Goal: Task Accomplishment & Management: Manage account settings

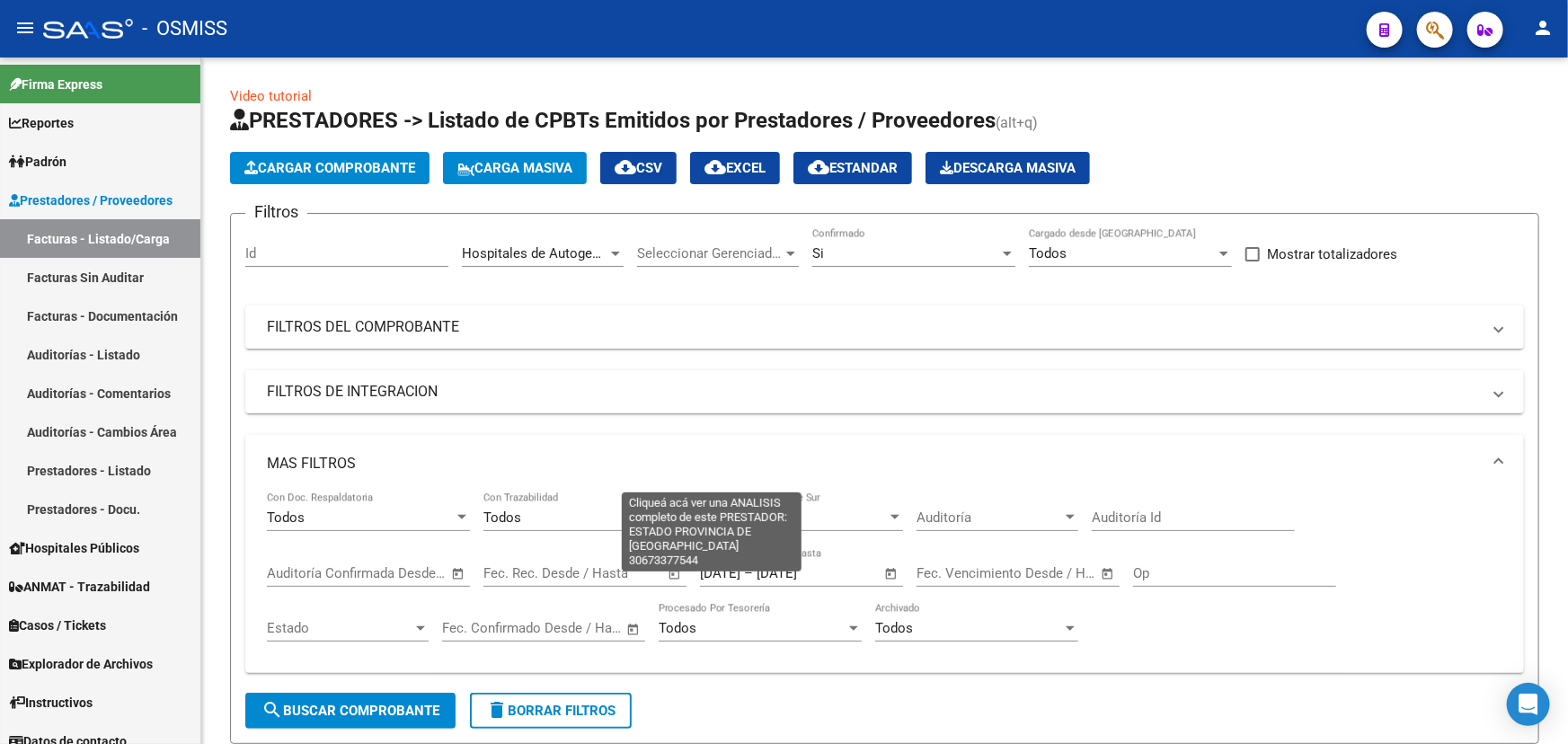
scroll to position [647, 0]
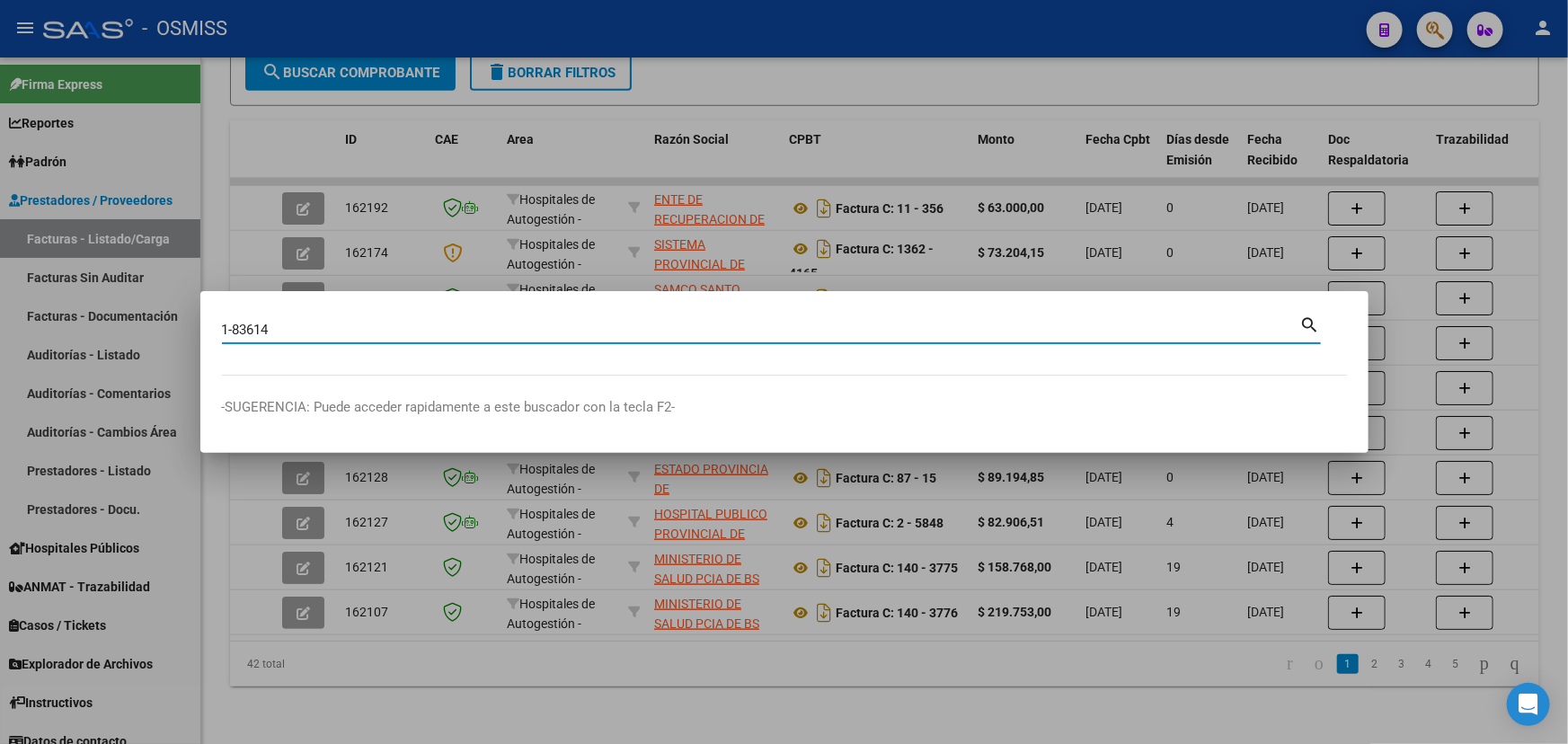
type input "1-83614"
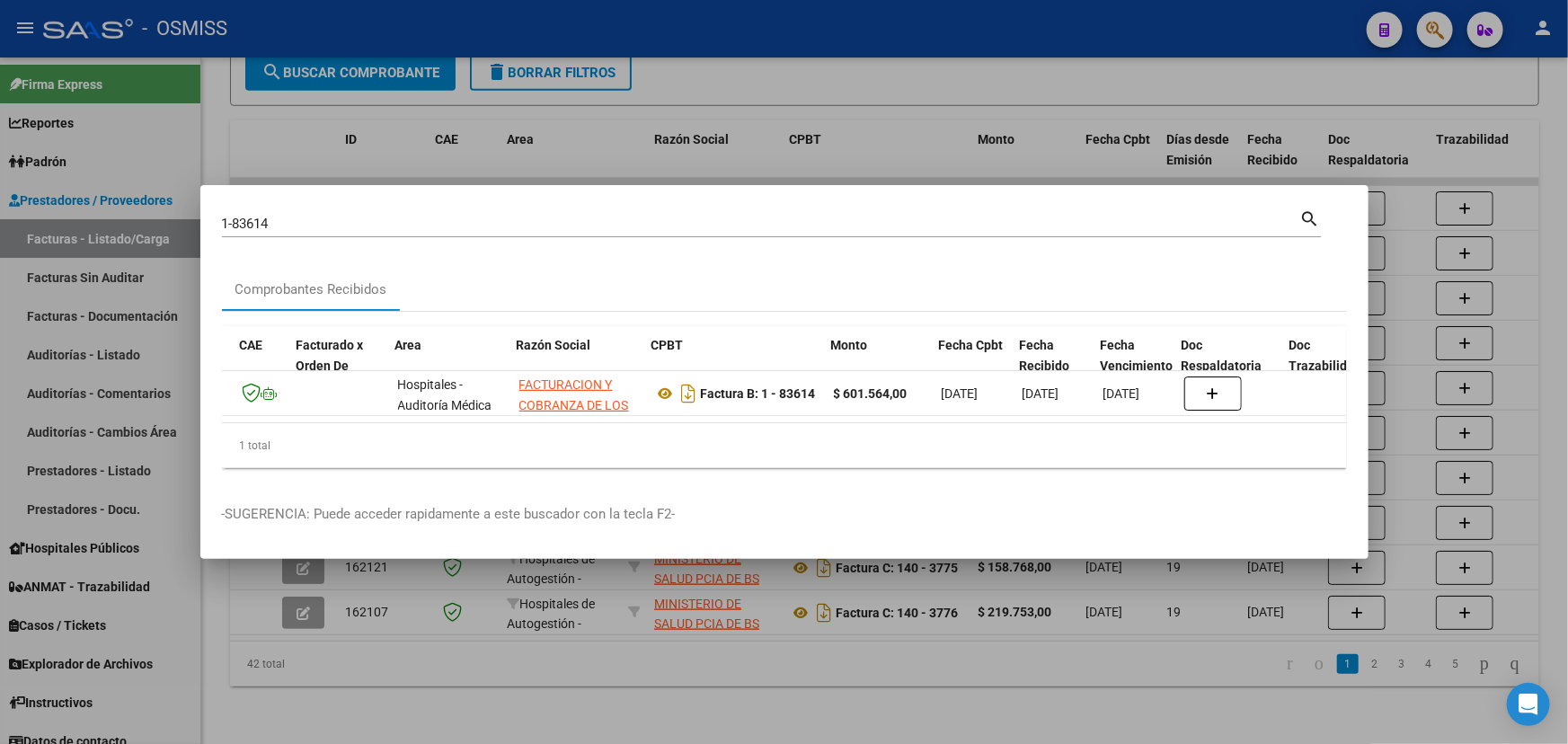
scroll to position [0, 432]
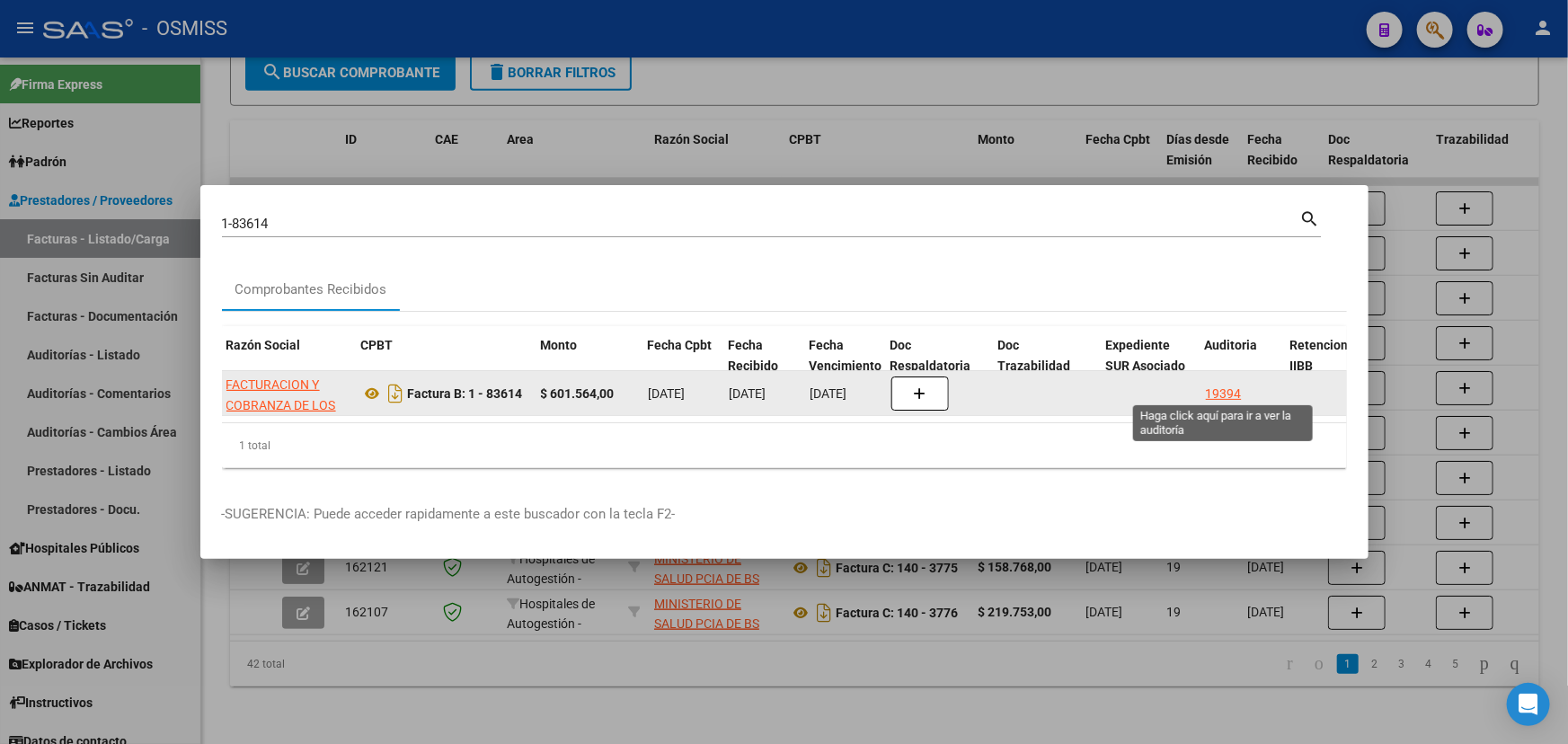
click at [1228, 393] on div "19394" at bounding box center [1224, 394] width 36 height 21
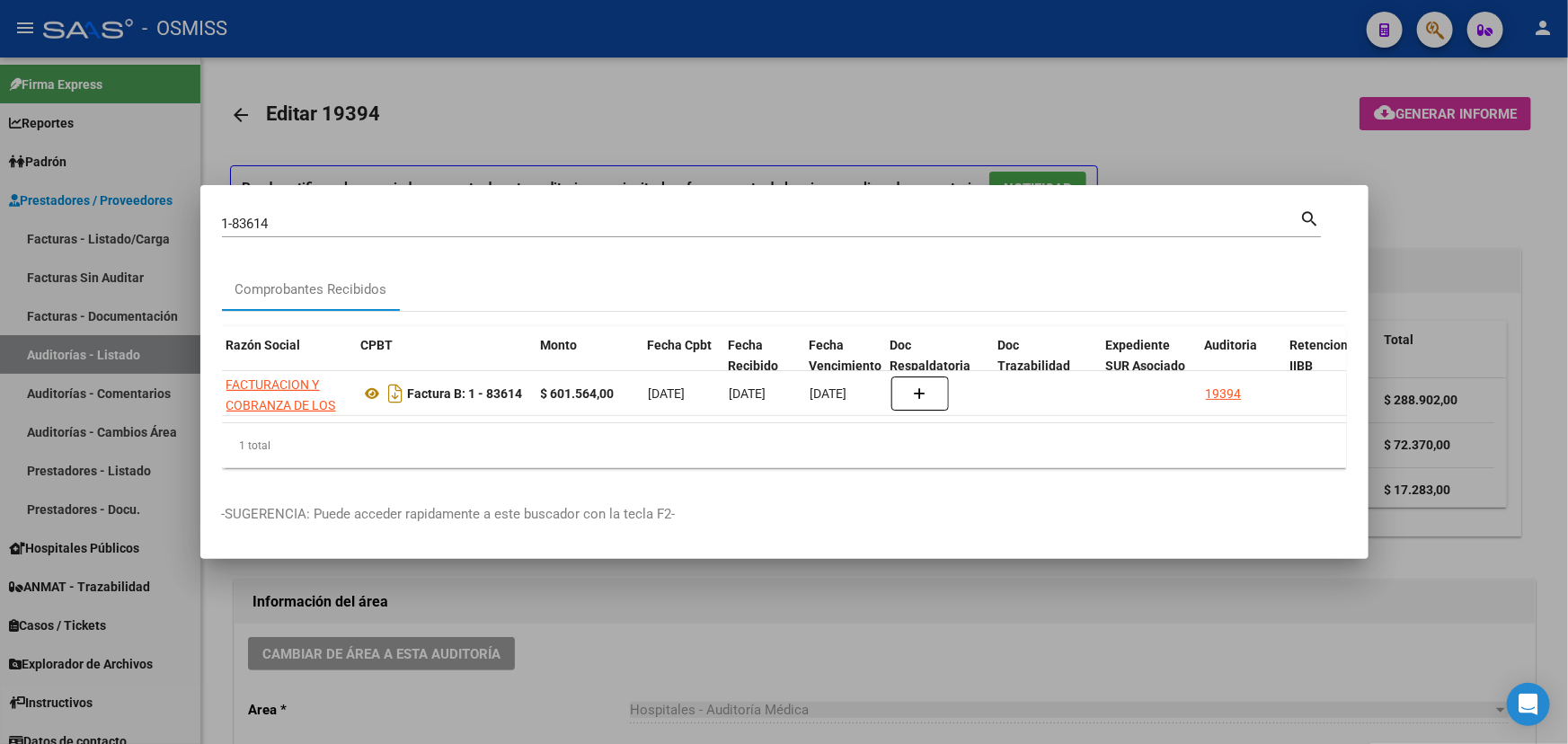
click at [862, 655] on div at bounding box center [784, 372] width 1568 height 744
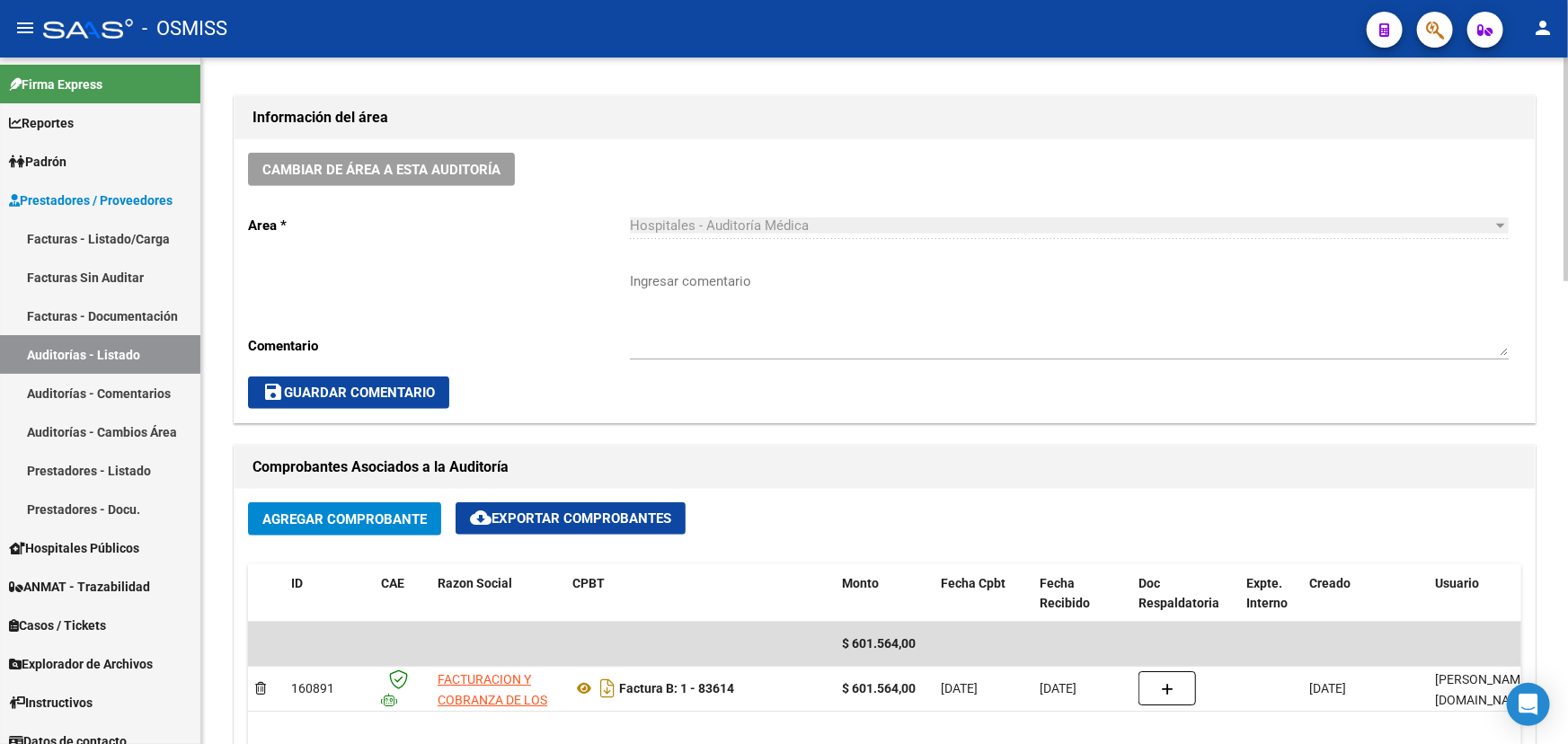
scroll to position [572, 0]
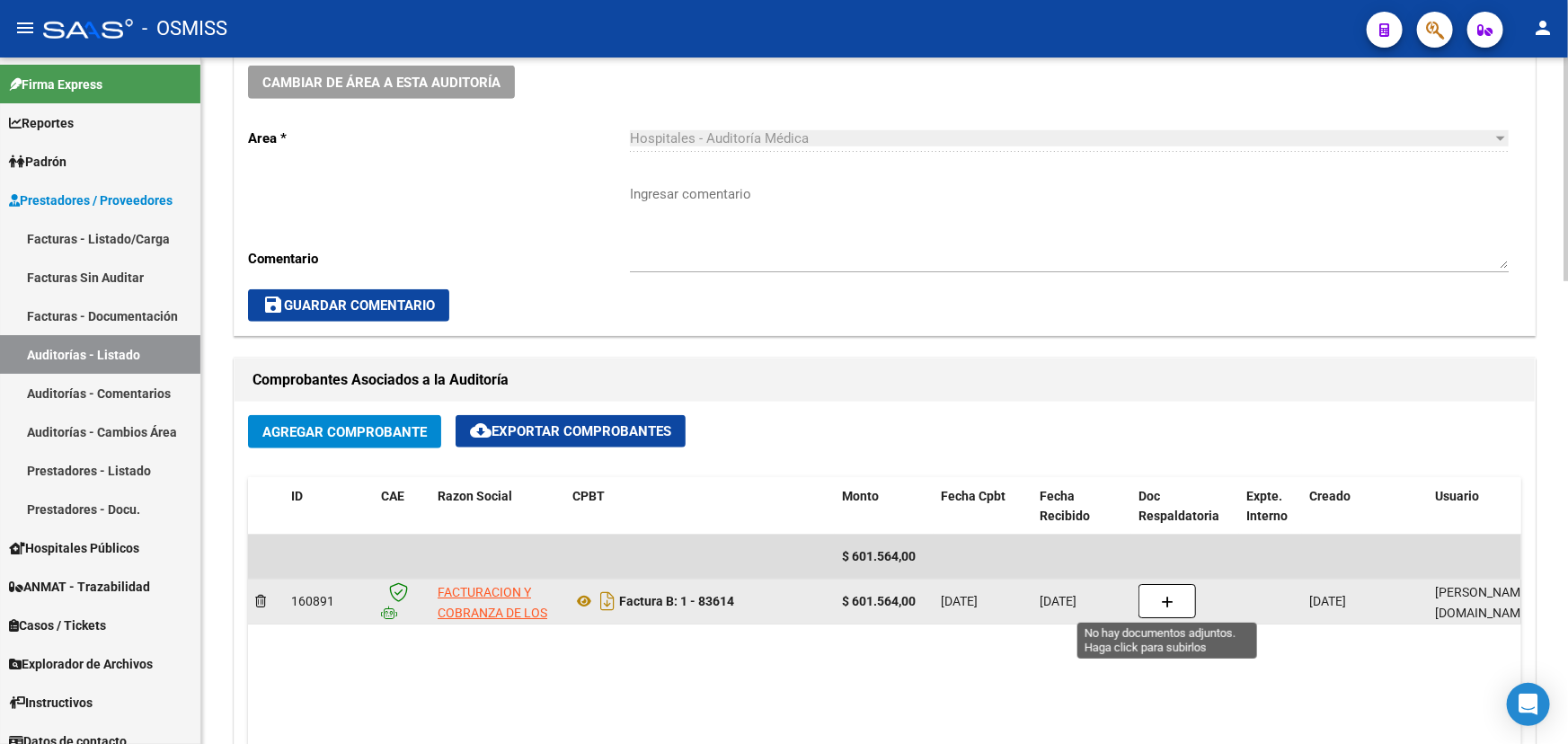
click at [1165, 597] on icon "button" at bounding box center [1167, 603] width 12 height 13
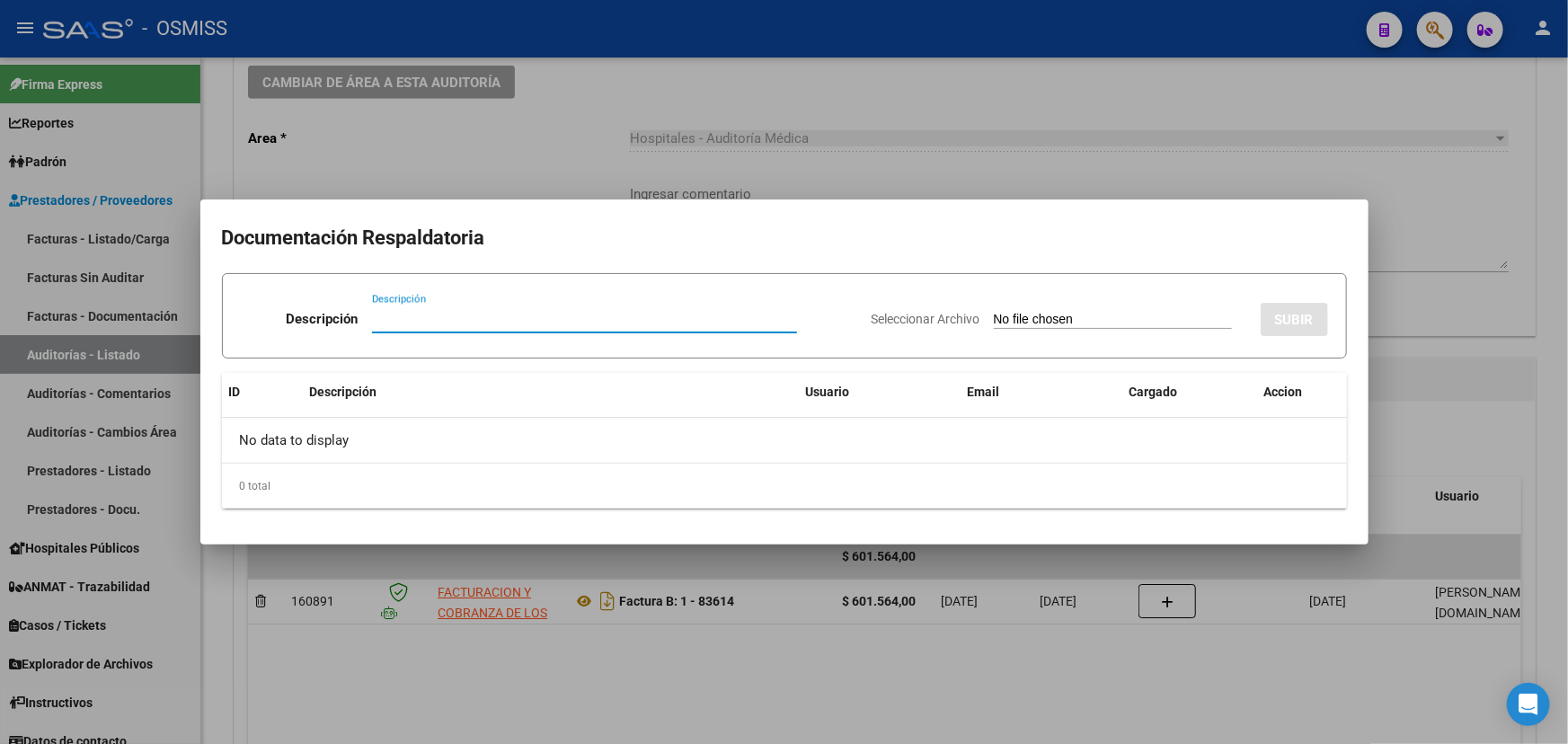
click at [401, 319] on input "Descripción" at bounding box center [585, 318] width 425 height 16
type input "NC FACOEP"
click at [921, 312] on span "Seleccionar Archivo" at bounding box center [926, 318] width 109 height 14
click at [995, 312] on input "Seleccionar Archivo" at bounding box center [1114, 320] width 238 height 17
type input "C:\fakepath\NC FACOEP FC. 1-83614.pdf"
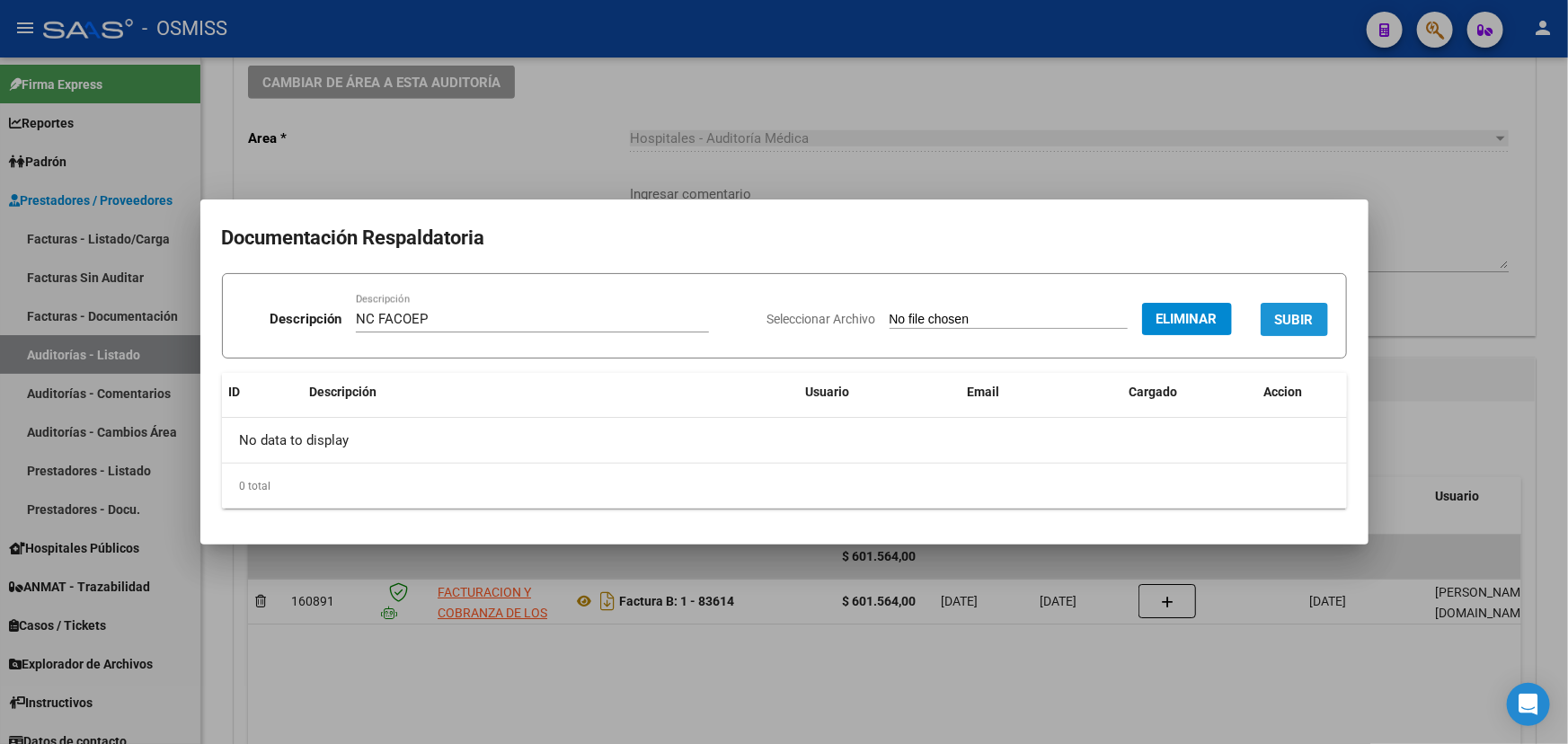
click at [1295, 324] on span "SUBIR" at bounding box center [1295, 319] width 39 height 16
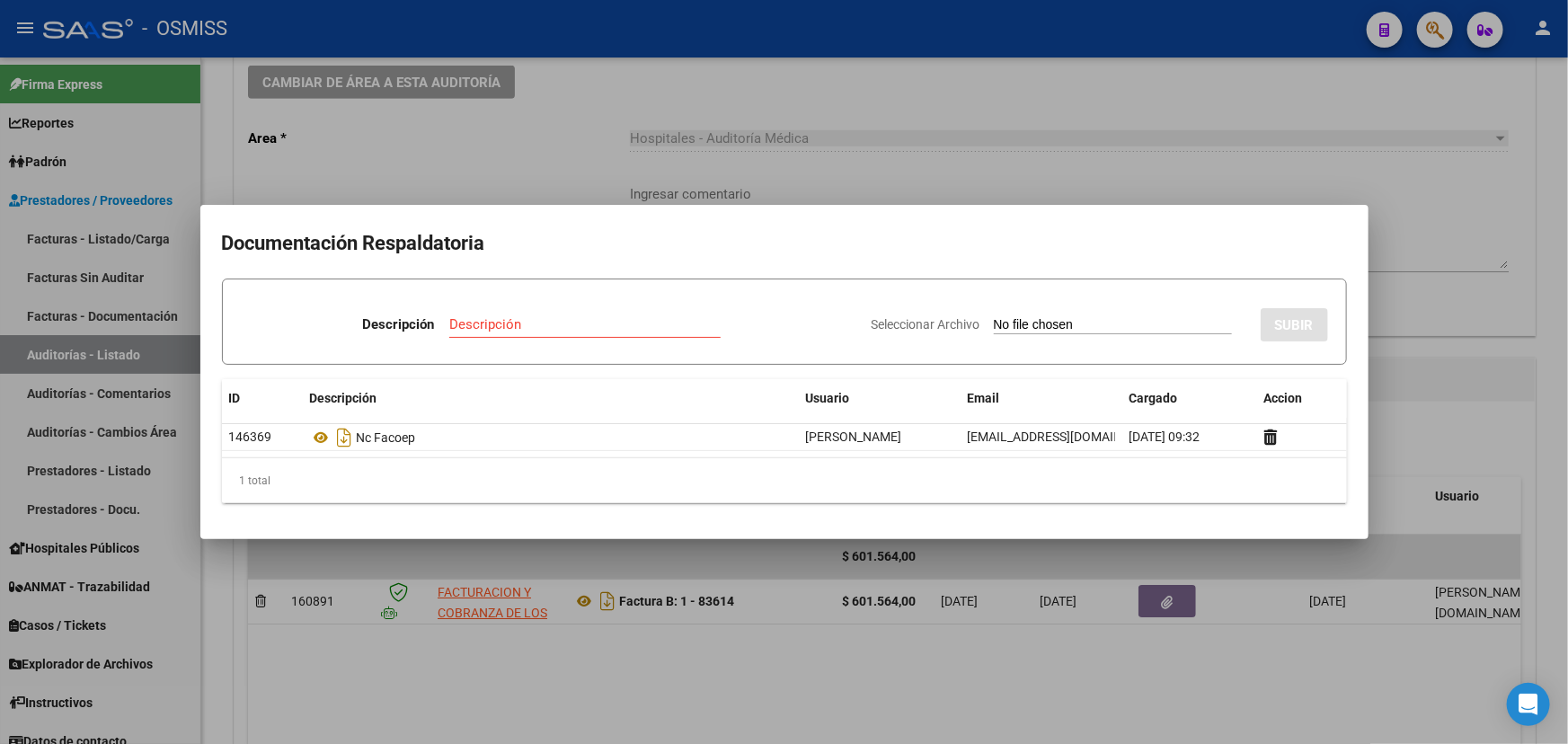
click at [565, 146] on div at bounding box center [784, 372] width 1568 height 744
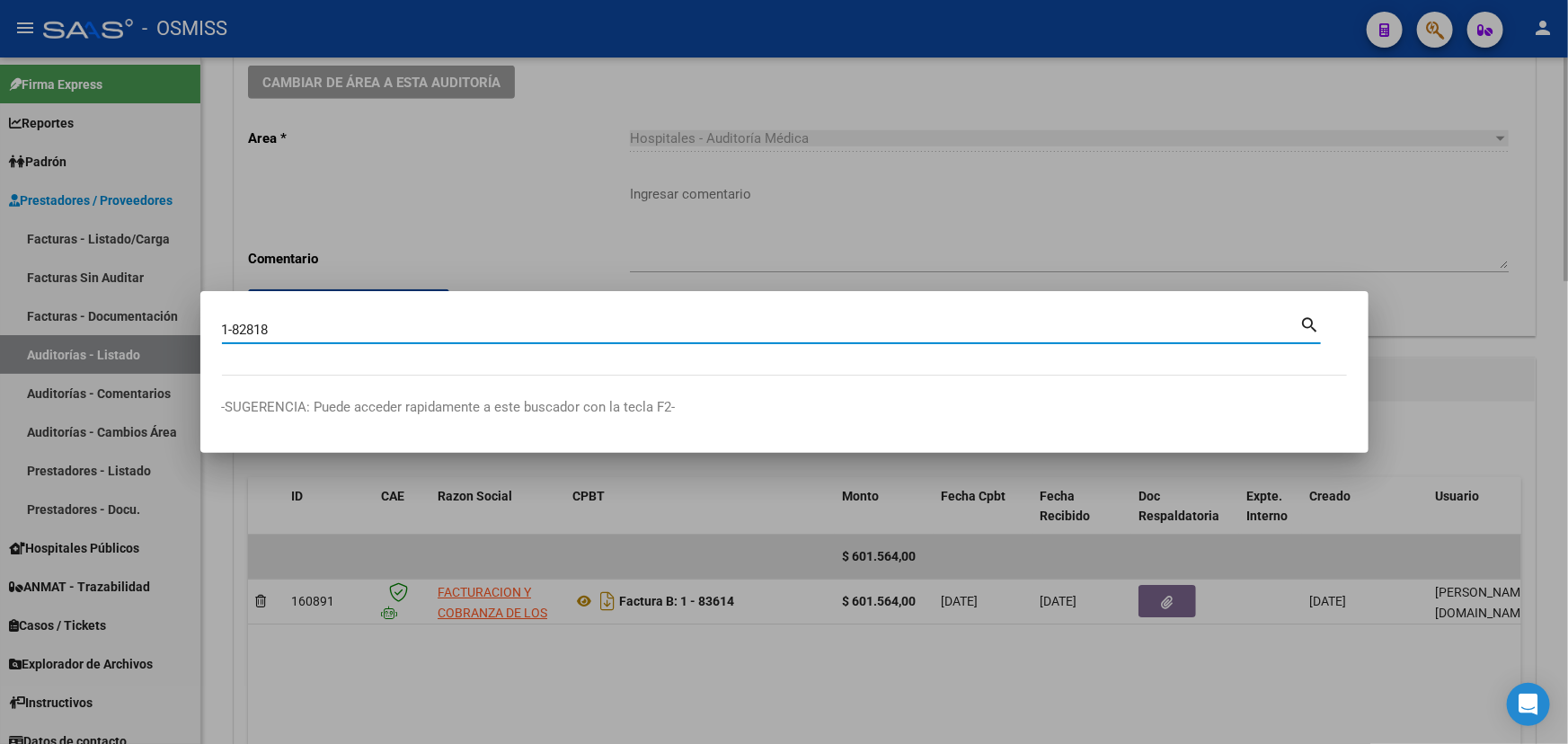
type input "1-82818"
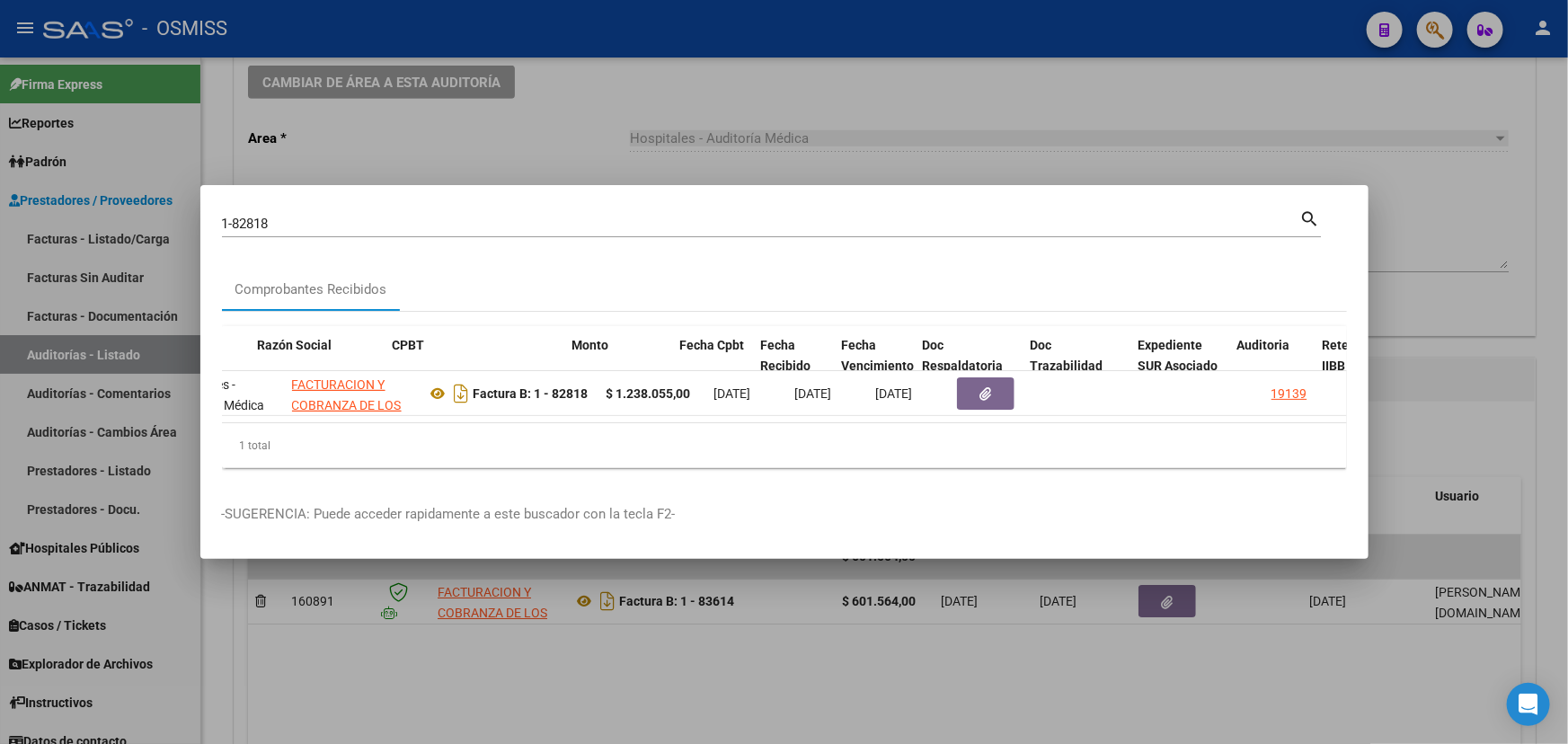
scroll to position [0, 401]
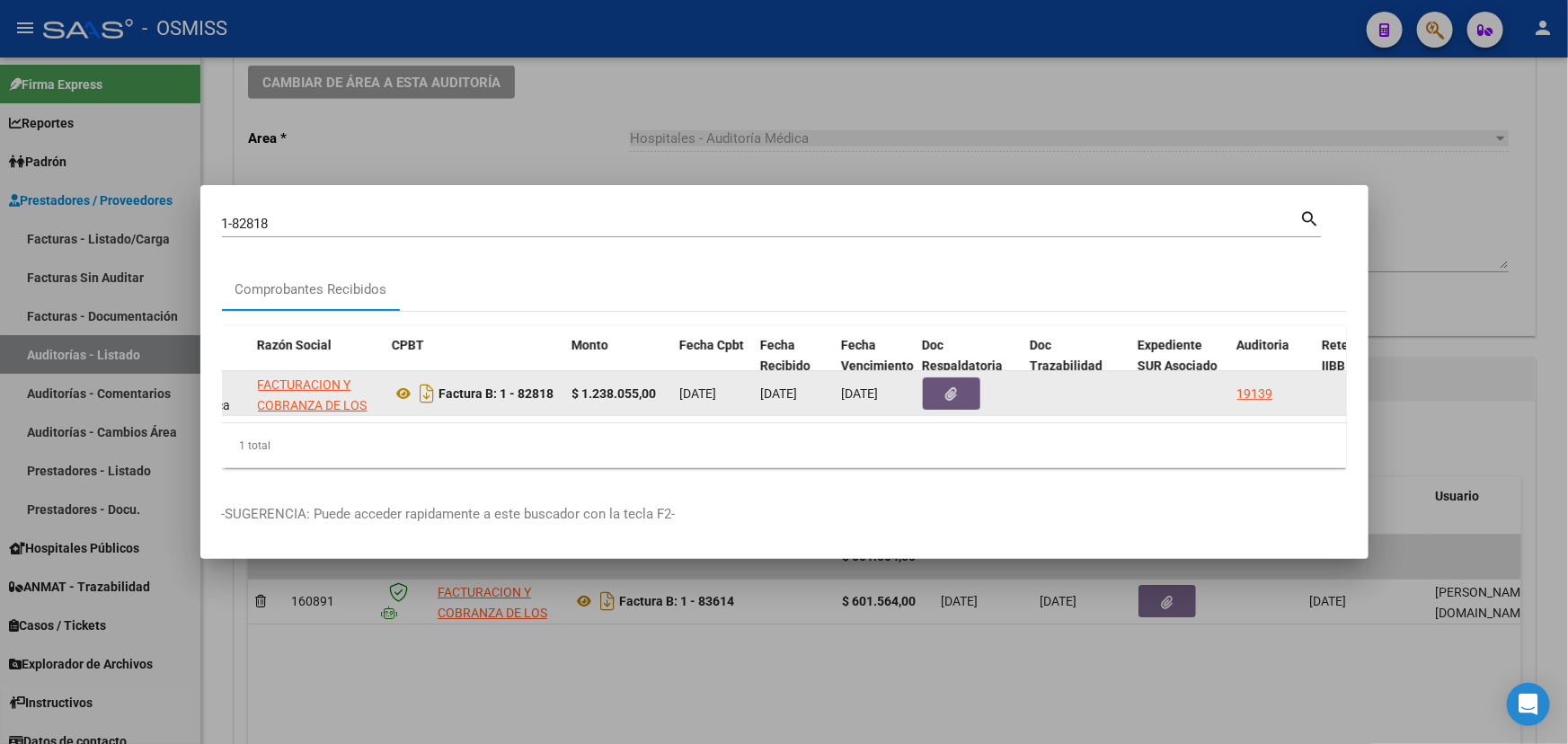
click at [936, 386] on button "button" at bounding box center [952, 393] width 57 height 32
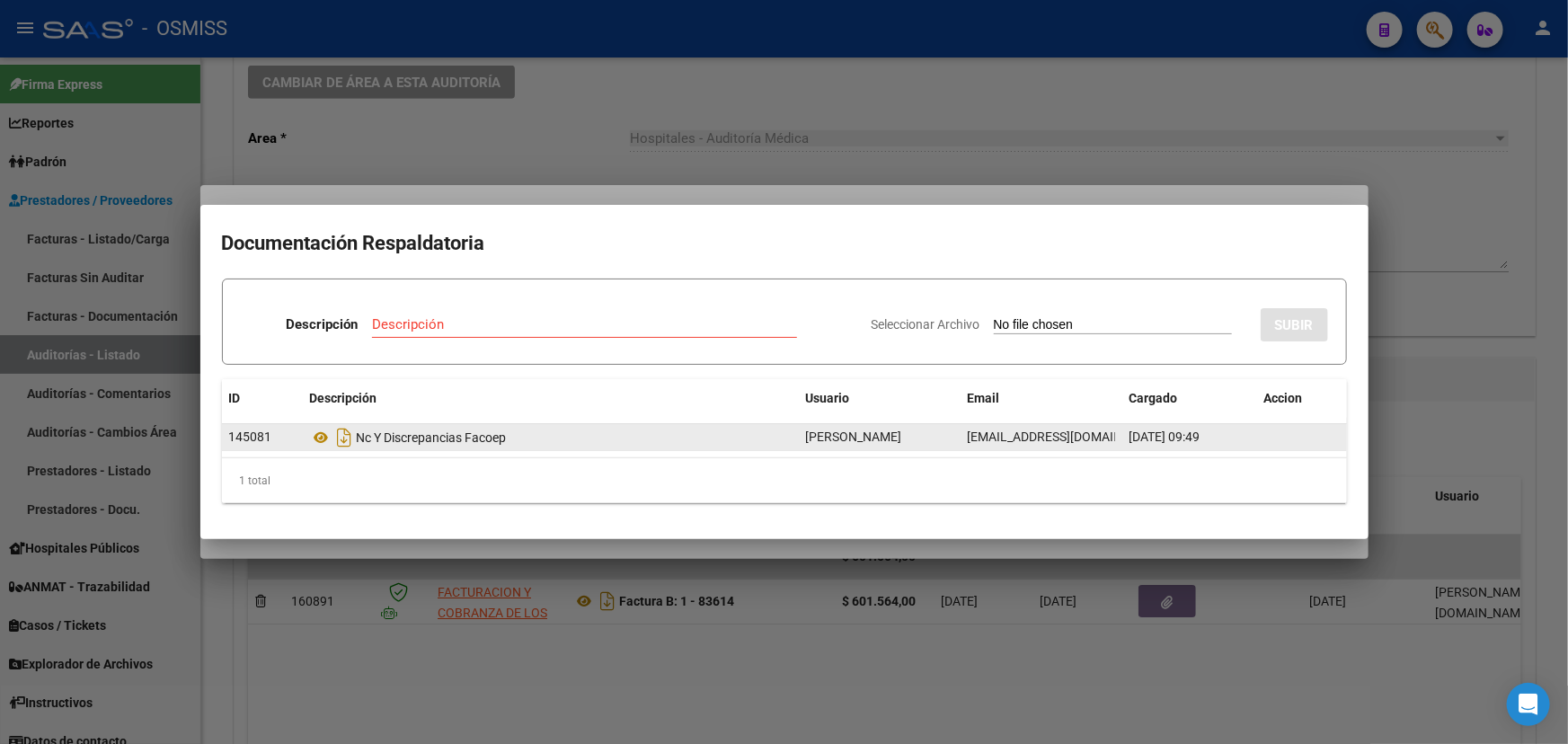
click at [409, 443] on div "Nc Y Discrepancias Facoep" at bounding box center [552, 437] width 482 height 29
click at [347, 437] on icon "Descargar documento" at bounding box center [345, 437] width 24 height 29
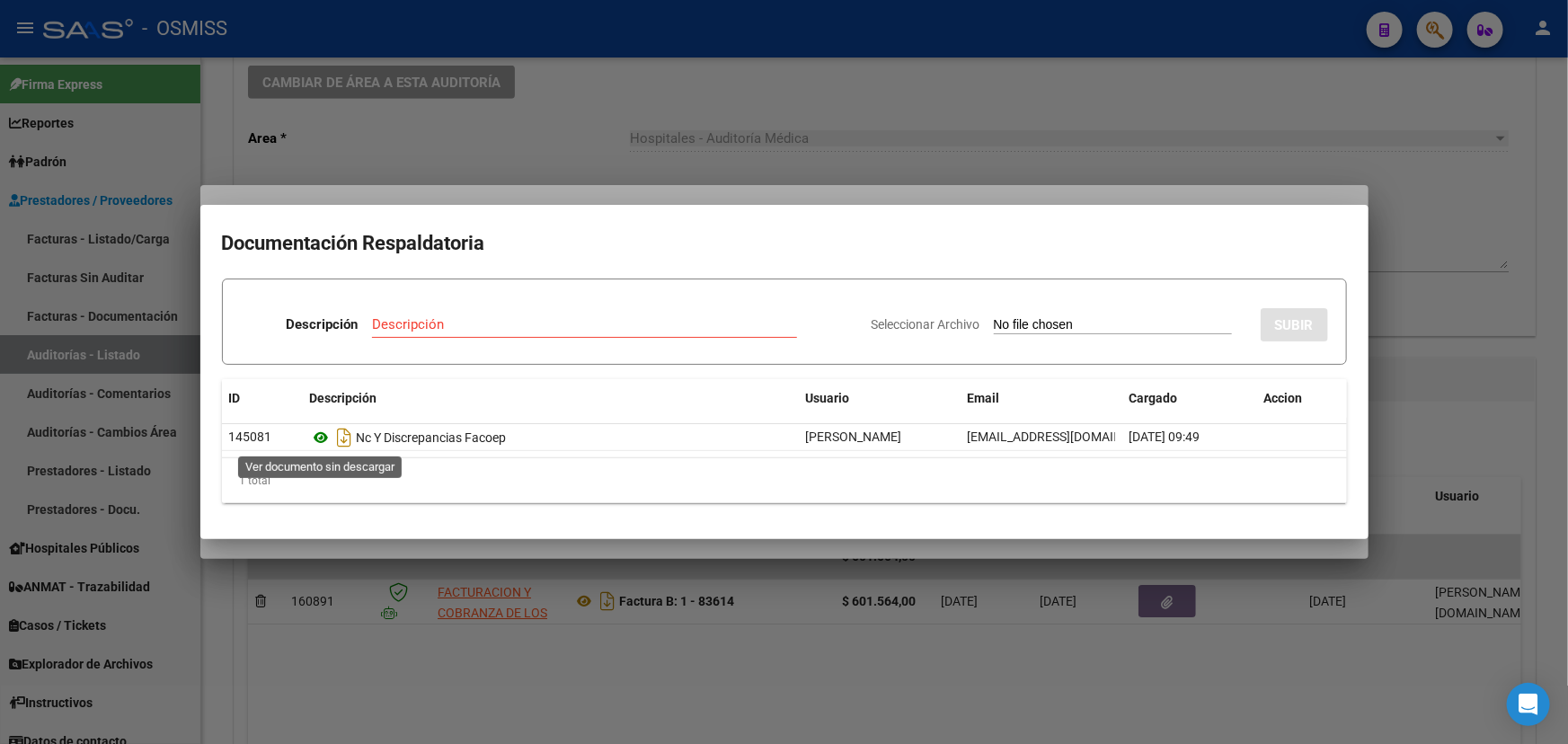
click at [319, 438] on icon at bounding box center [322, 437] width 24 height 22
click at [385, 436] on div "Nc Y Discrepancias Facoep" at bounding box center [552, 437] width 482 height 29
click at [457, 438] on div "Nc Y Discrepancias Facoep" at bounding box center [552, 437] width 482 height 29
click at [1449, 225] on div at bounding box center [784, 372] width 1568 height 744
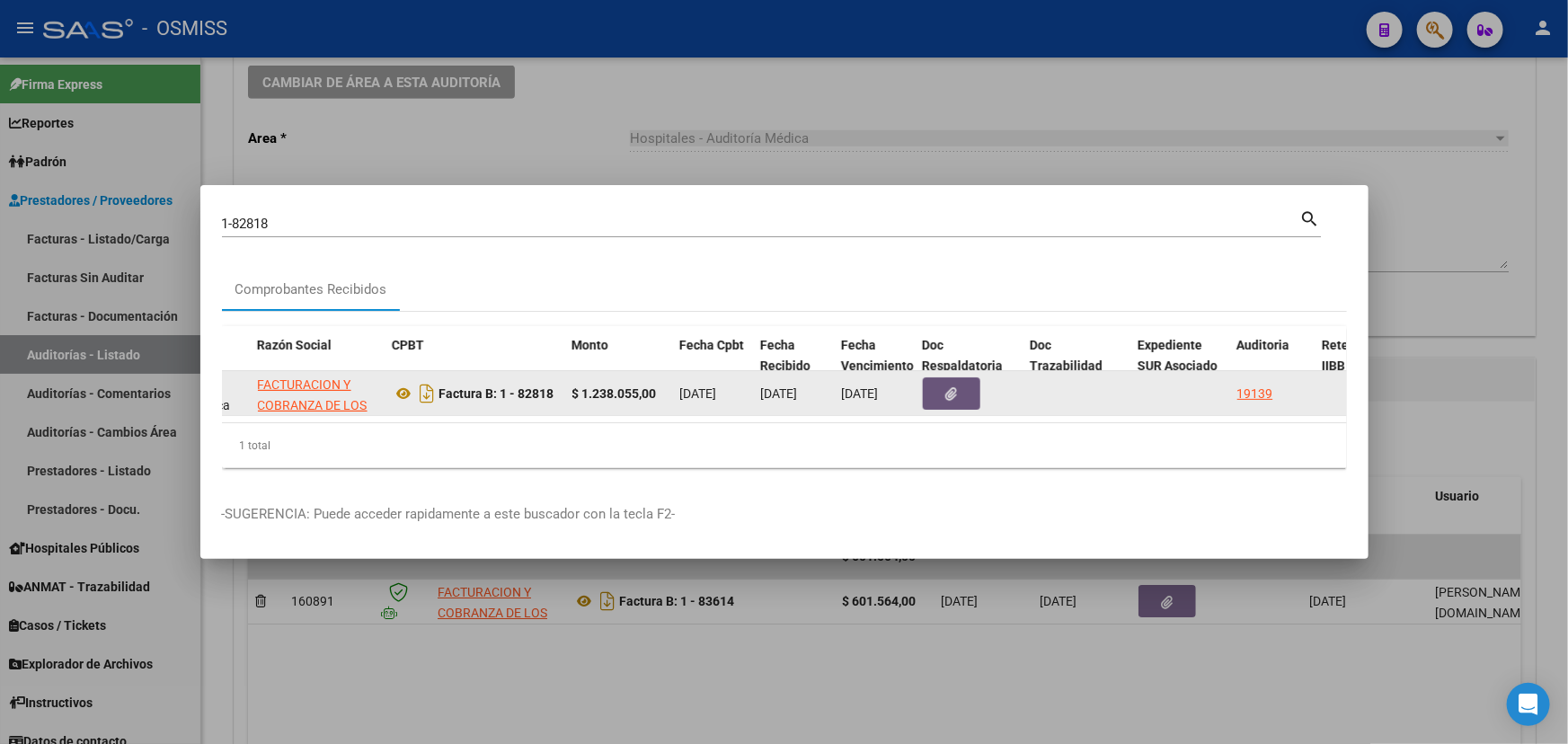
click at [941, 386] on button "button" at bounding box center [952, 393] width 57 height 32
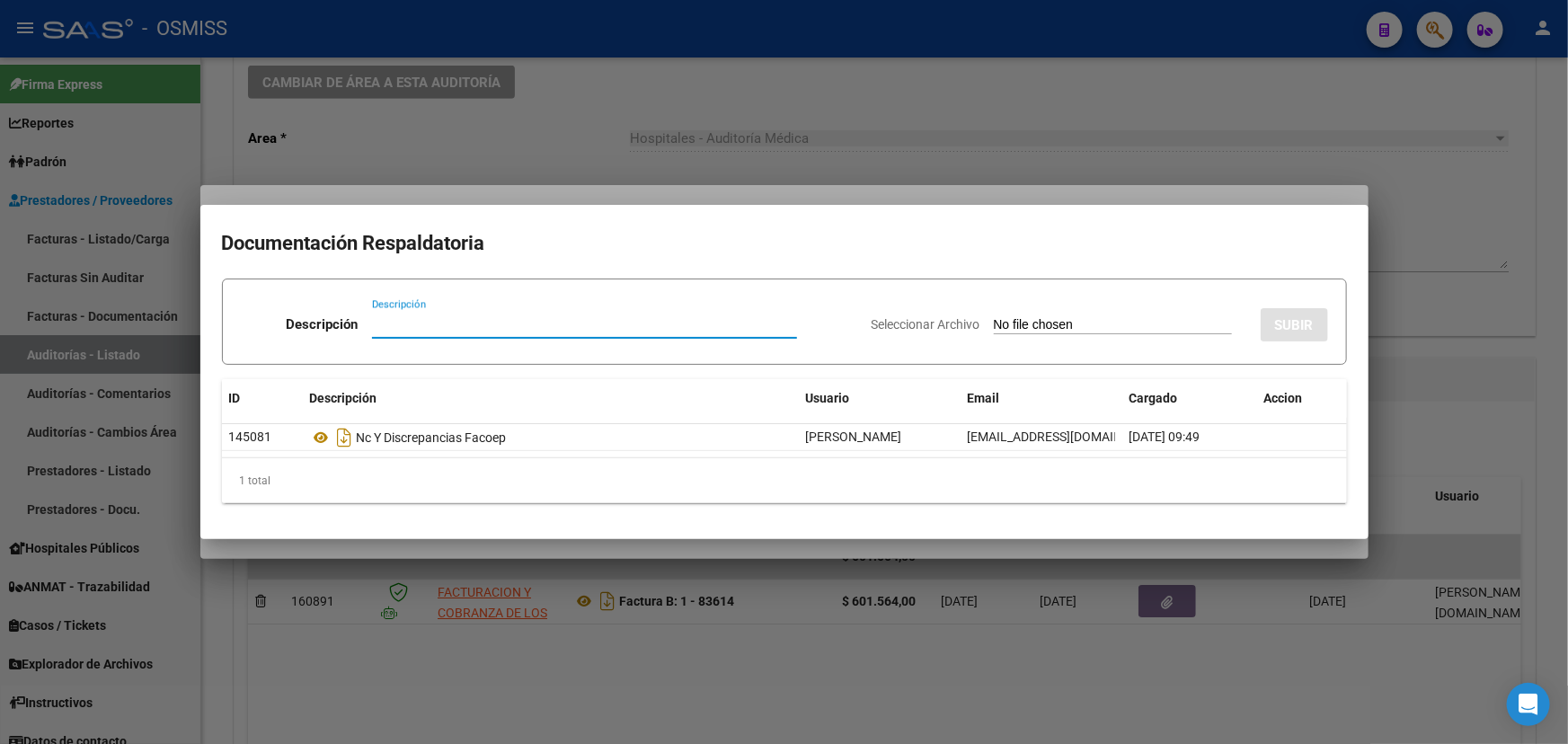
click at [1472, 227] on div at bounding box center [784, 372] width 1568 height 744
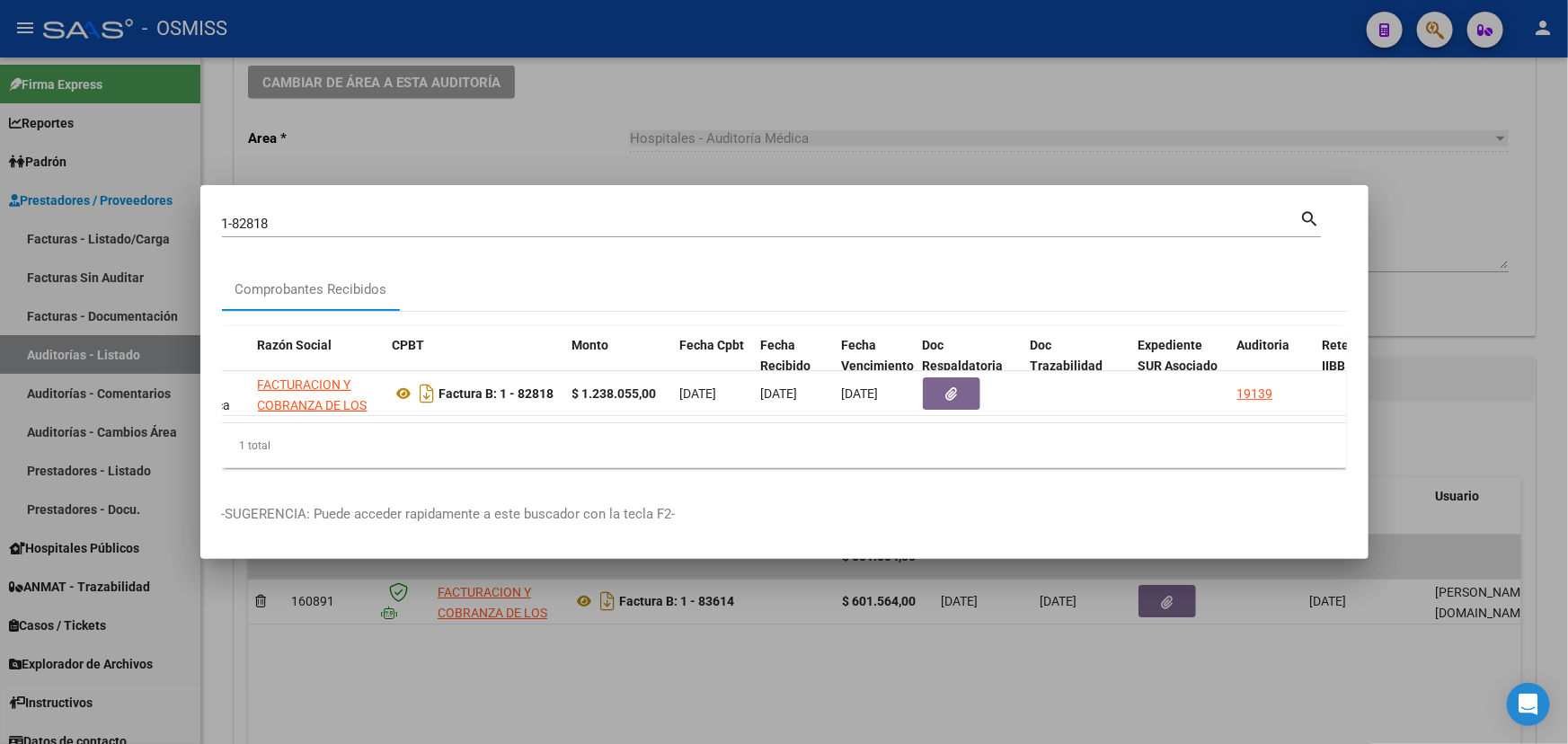
click at [1448, 151] on div at bounding box center [784, 372] width 1568 height 744
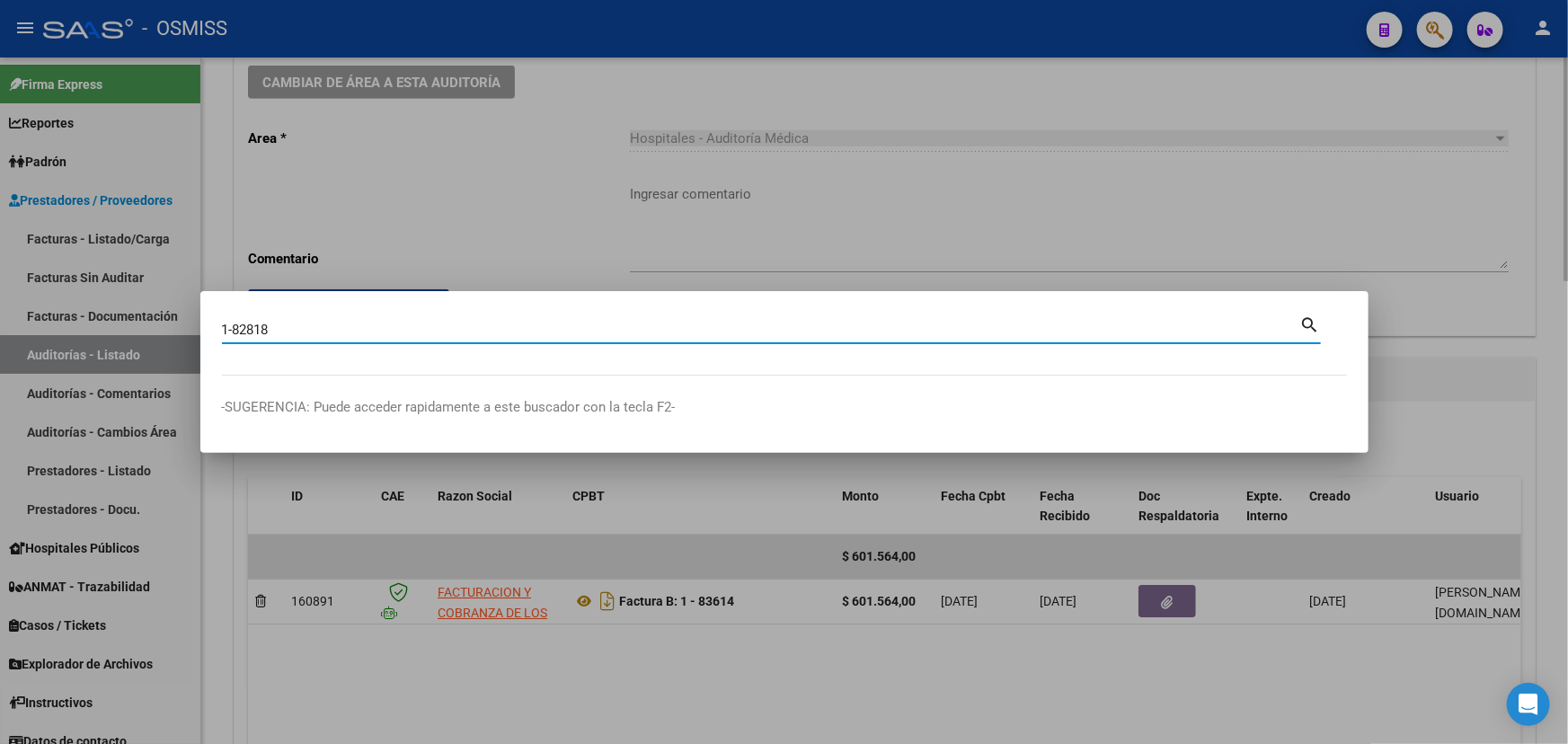
type input "1-82818"
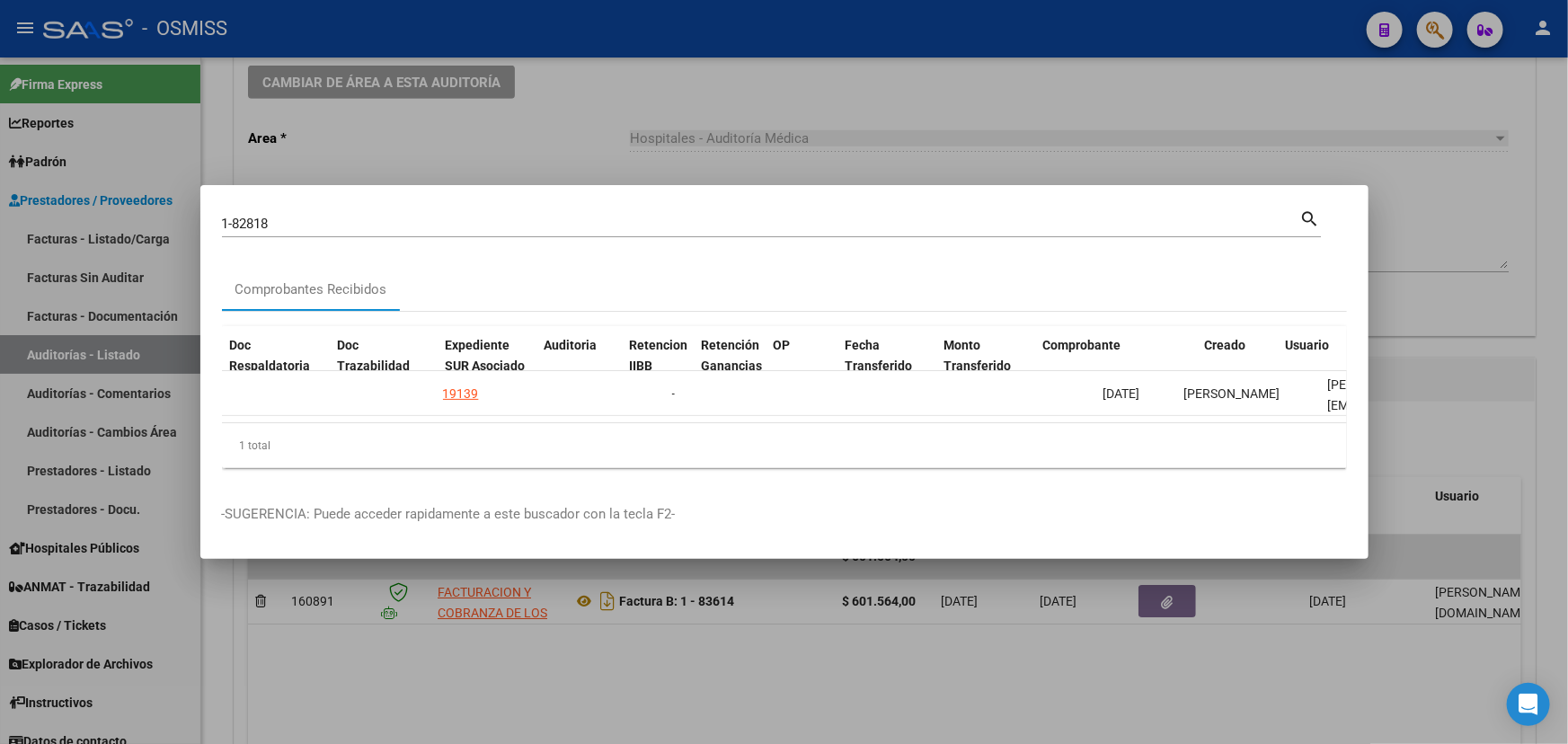
scroll to position [0, 1035]
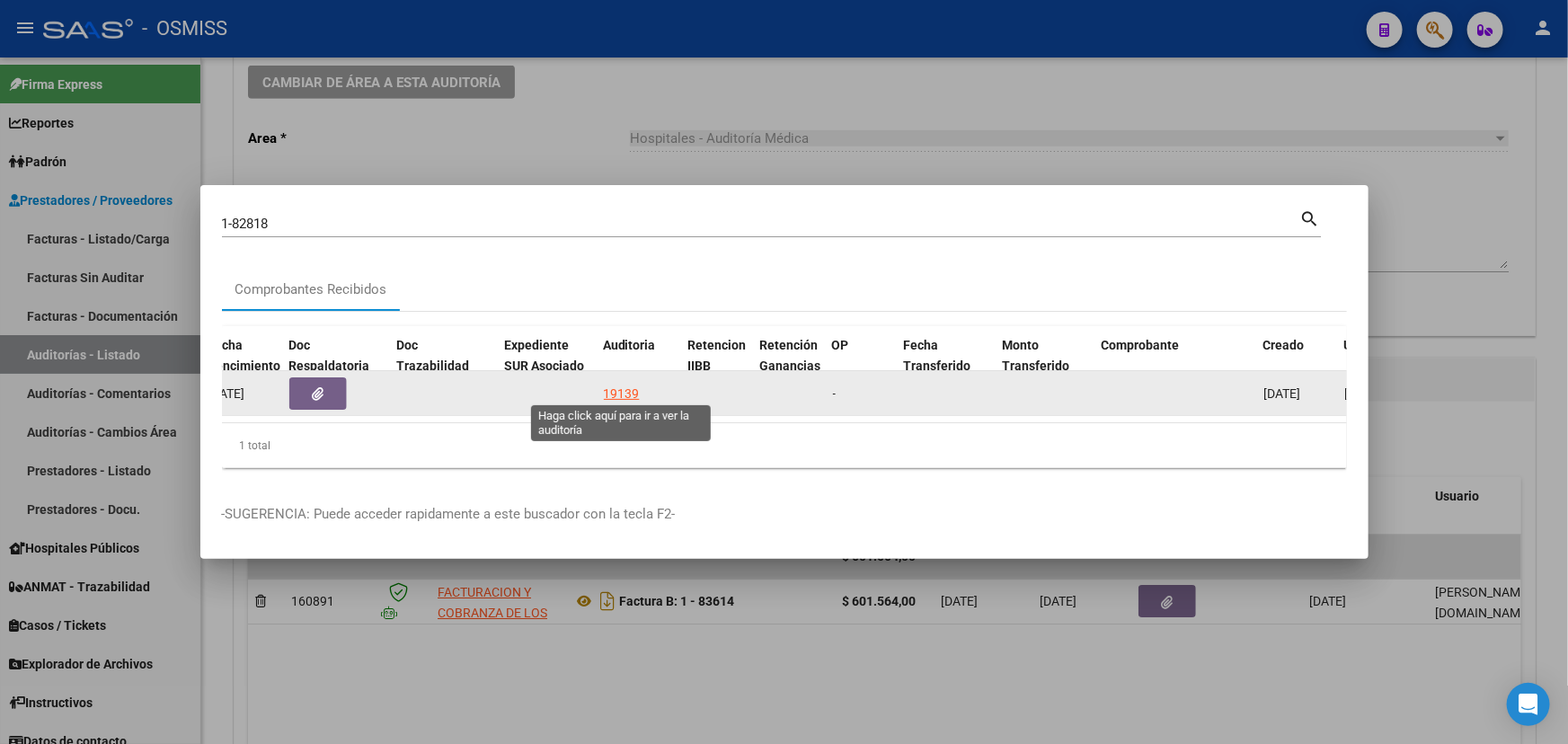
click at [612, 386] on div "19139" at bounding box center [622, 394] width 36 height 21
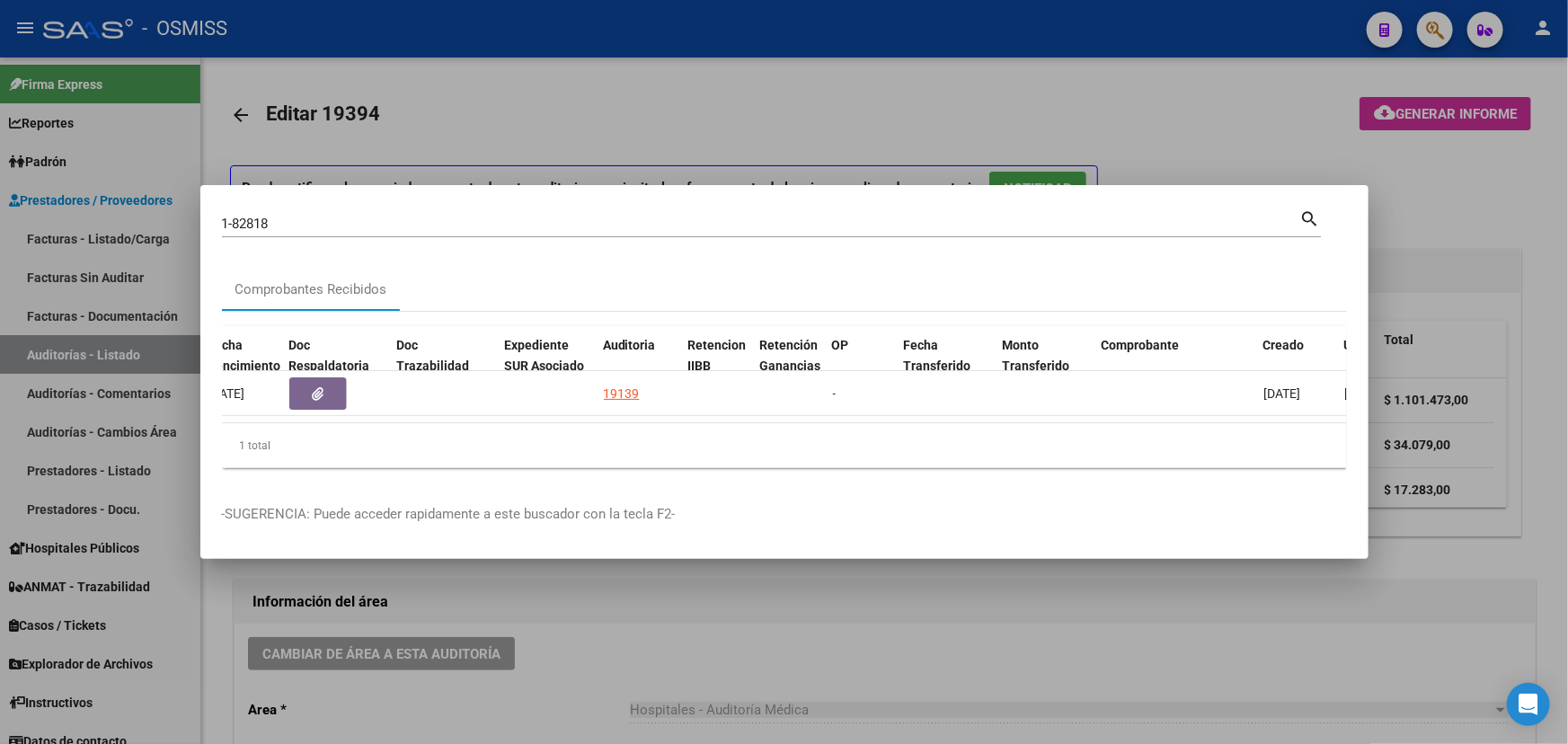
click at [711, 672] on div at bounding box center [784, 372] width 1568 height 744
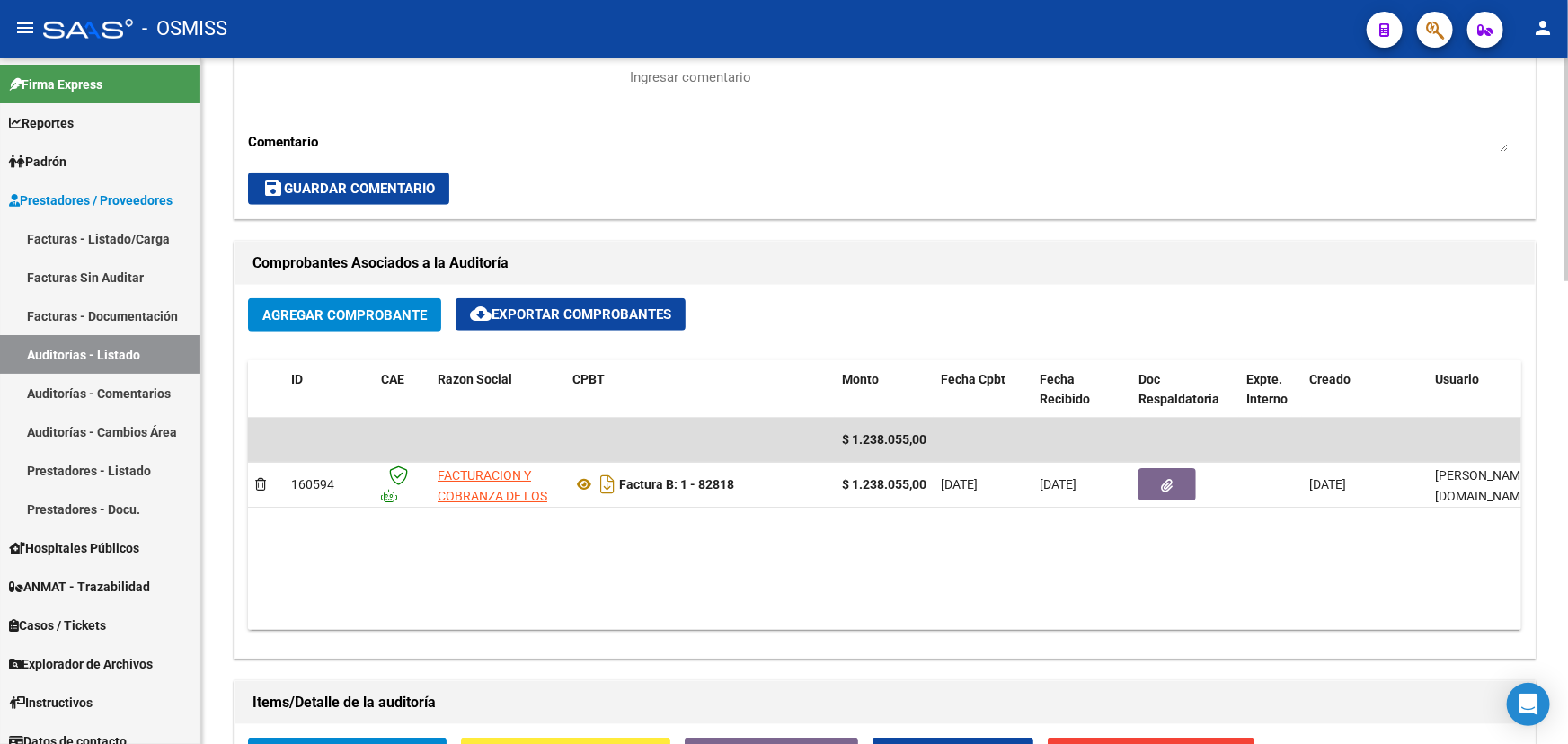
scroll to position [735, 0]
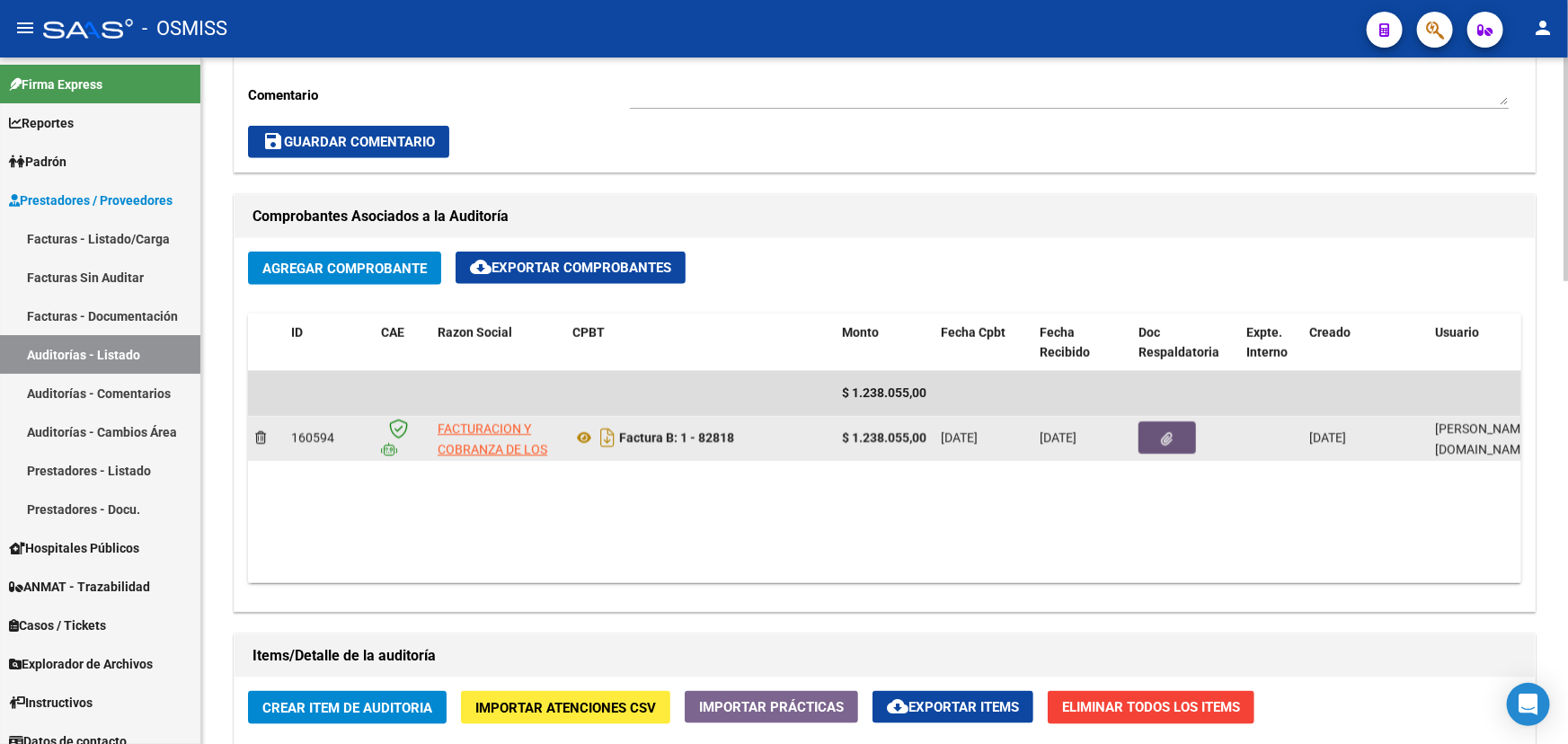
click at [1167, 437] on icon "button" at bounding box center [1168, 439] width 11 height 13
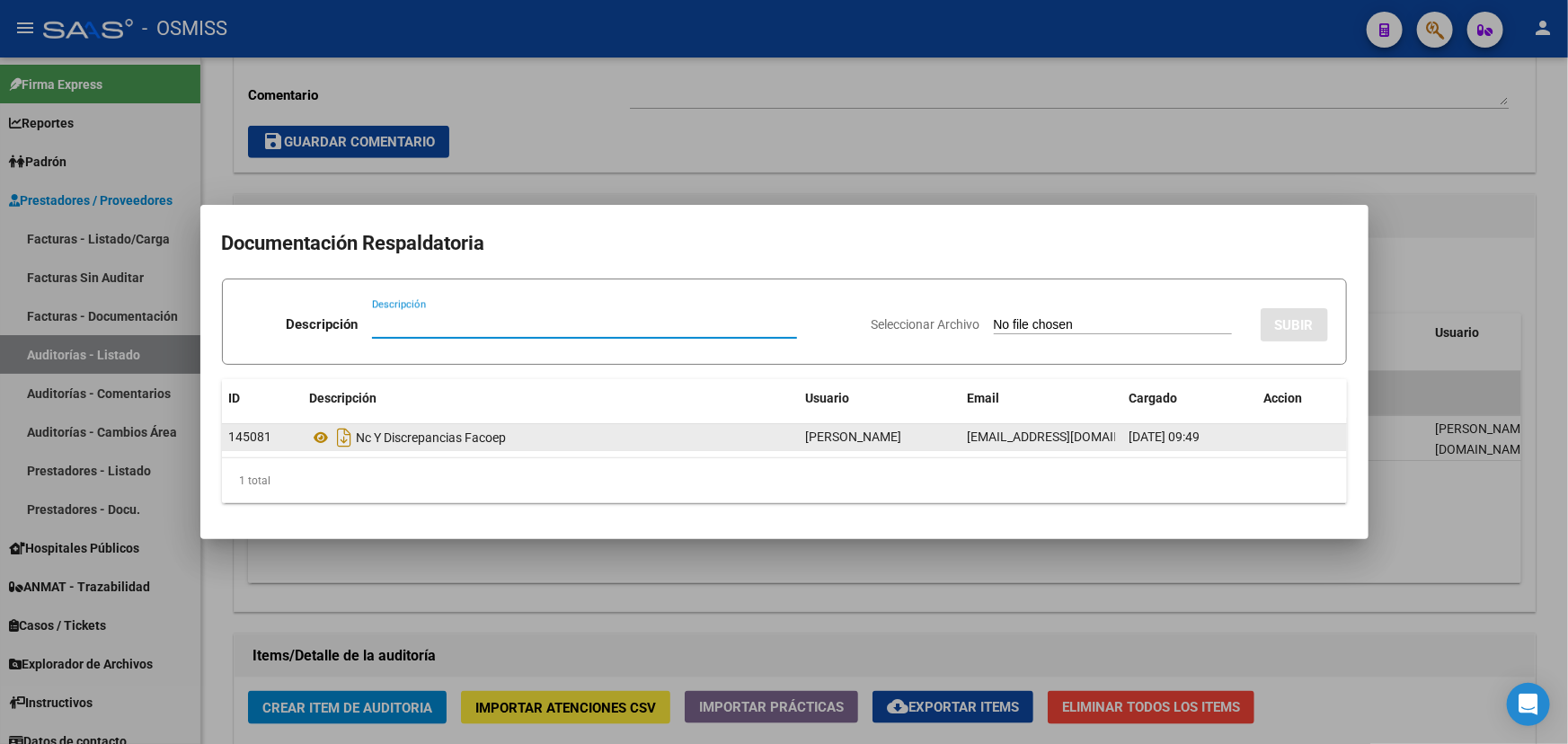
click at [1263, 439] on datatable-body-cell at bounding box center [1302, 436] width 90 height 26
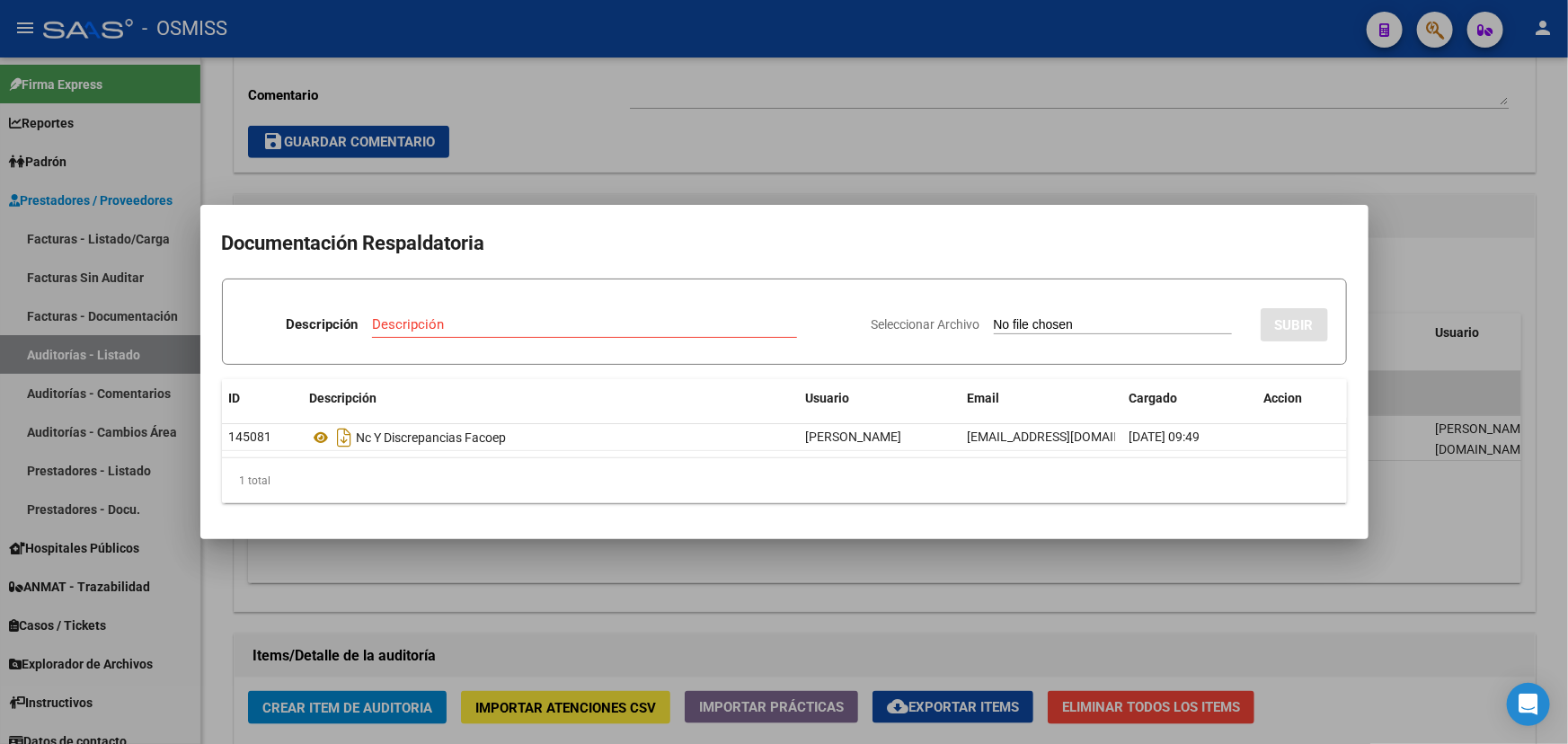
click at [406, 329] on input "Descripción" at bounding box center [585, 324] width 425 height 16
type input "n"
type input "NC por diferencia en discrepancia"
click at [887, 323] on span "Seleccionar Archivo" at bounding box center [926, 324] width 109 height 14
click at [995, 323] on input "Seleccionar Archivo" at bounding box center [1114, 326] width 238 height 17
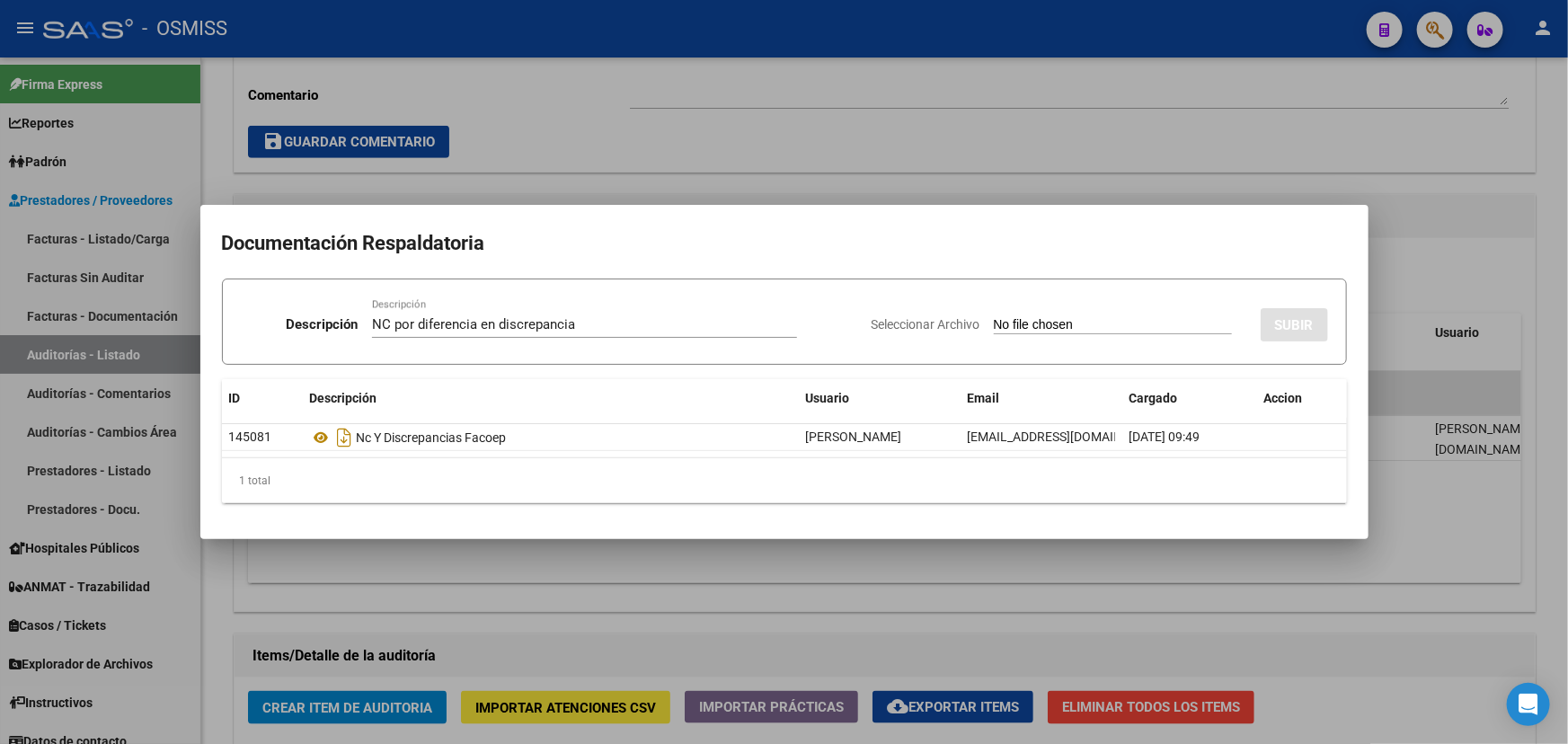
type input "C:\fakepath\NC FACOEP FC. 1-82818.pdf"
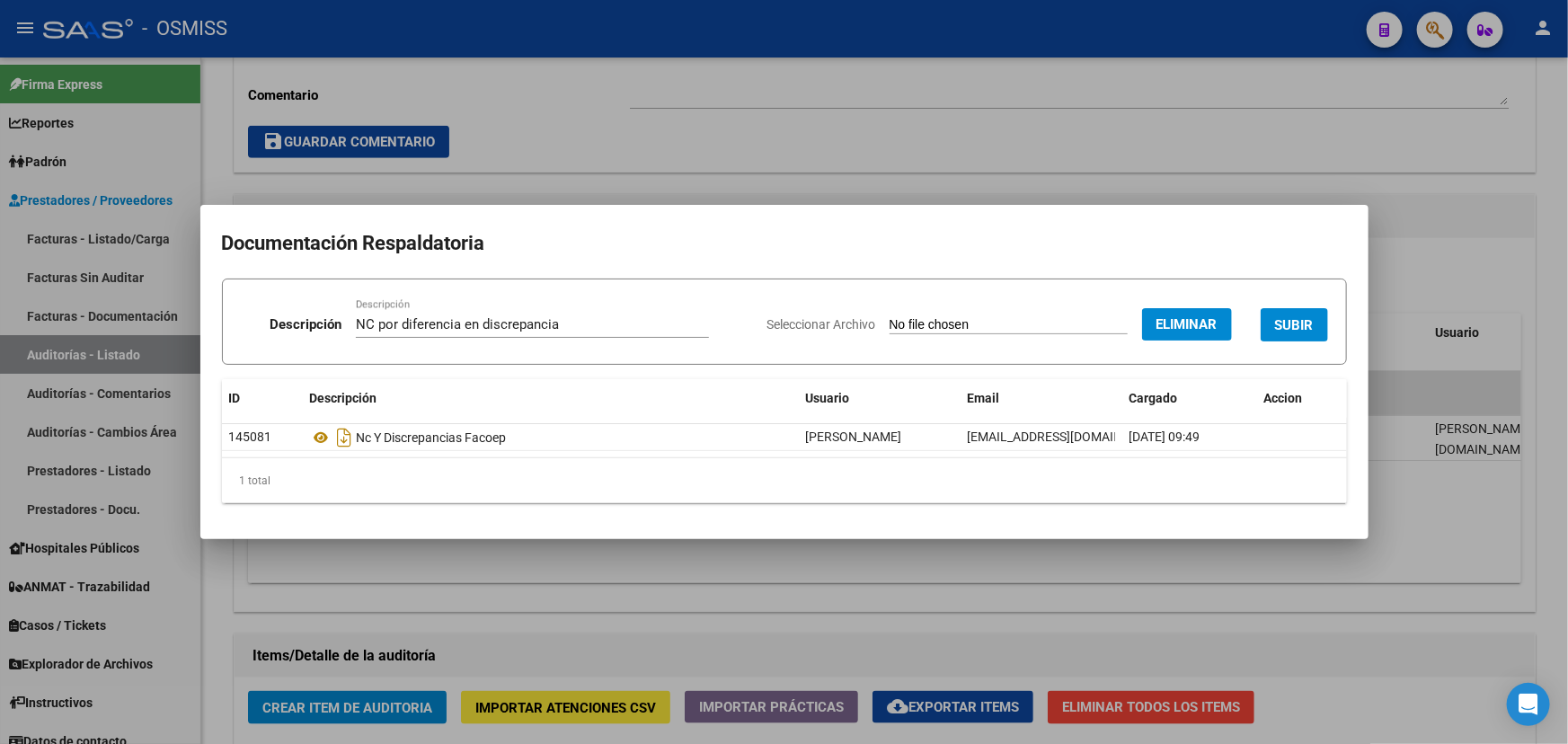
click at [1289, 323] on span "SUBIR" at bounding box center [1295, 325] width 39 height 16
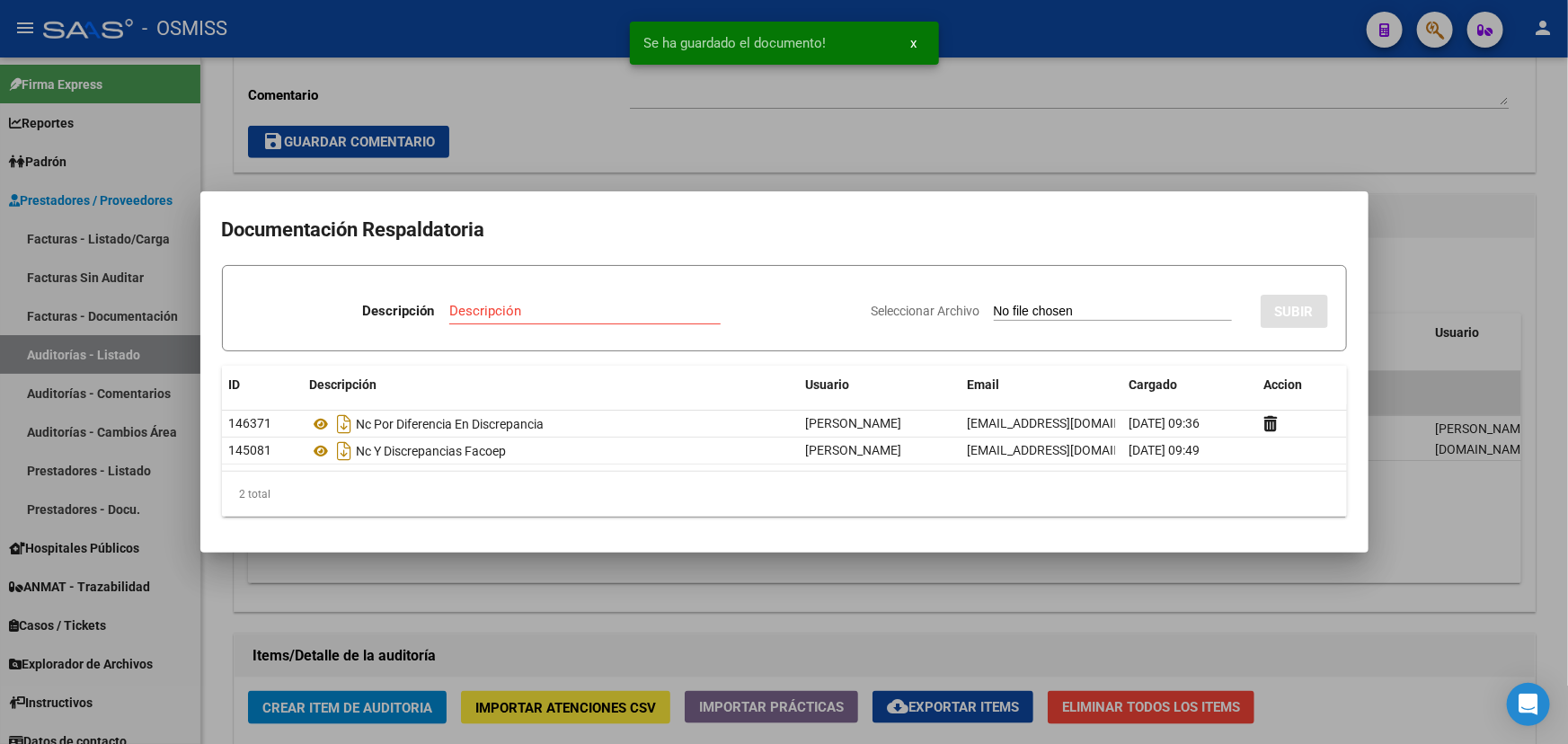
click at [1228, 154] on div at bounding box center [784, 372] width 1568 height 744
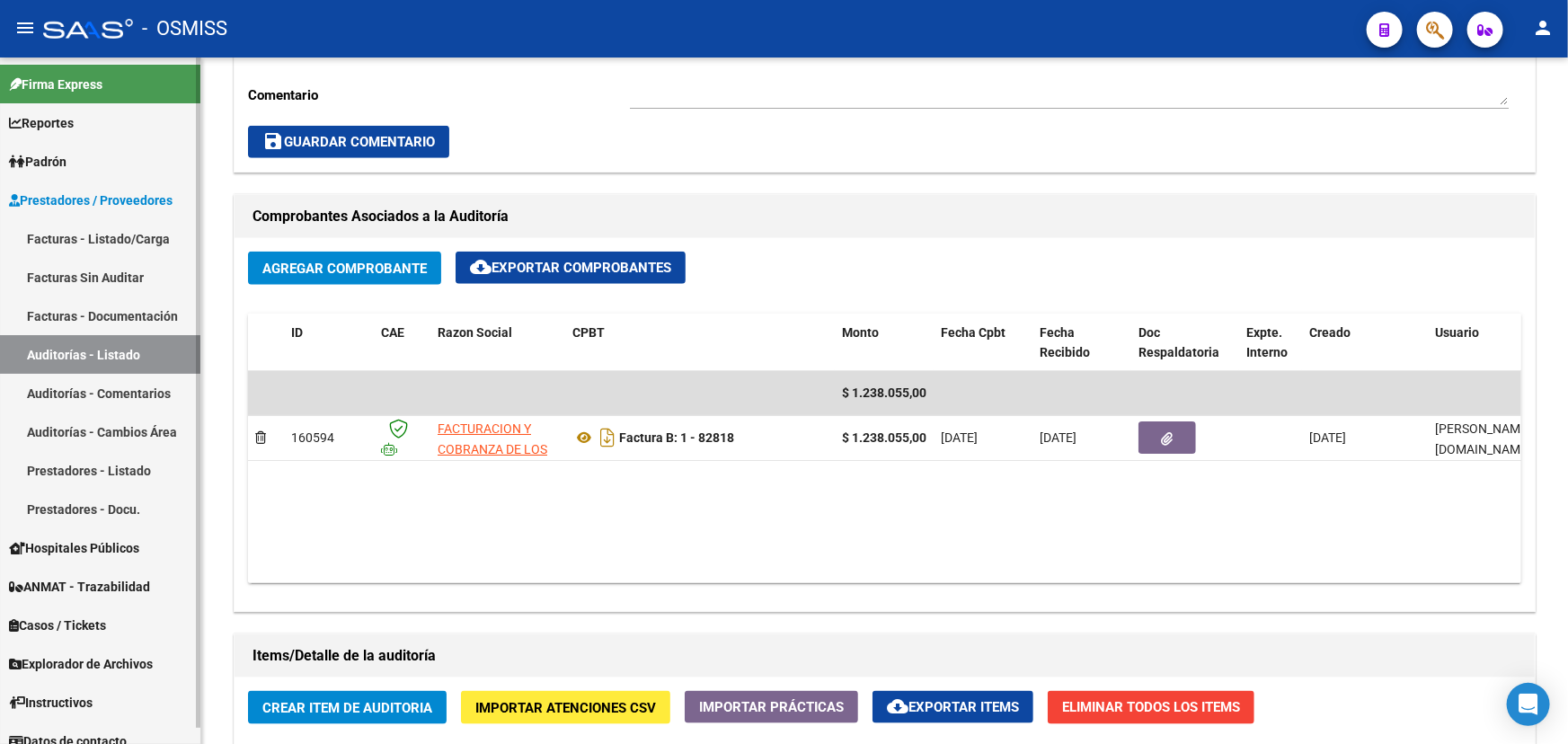
click at [88, 203] on span "Prestadores / Proveedores" at bounding box center [90, 200] width 164 height 20
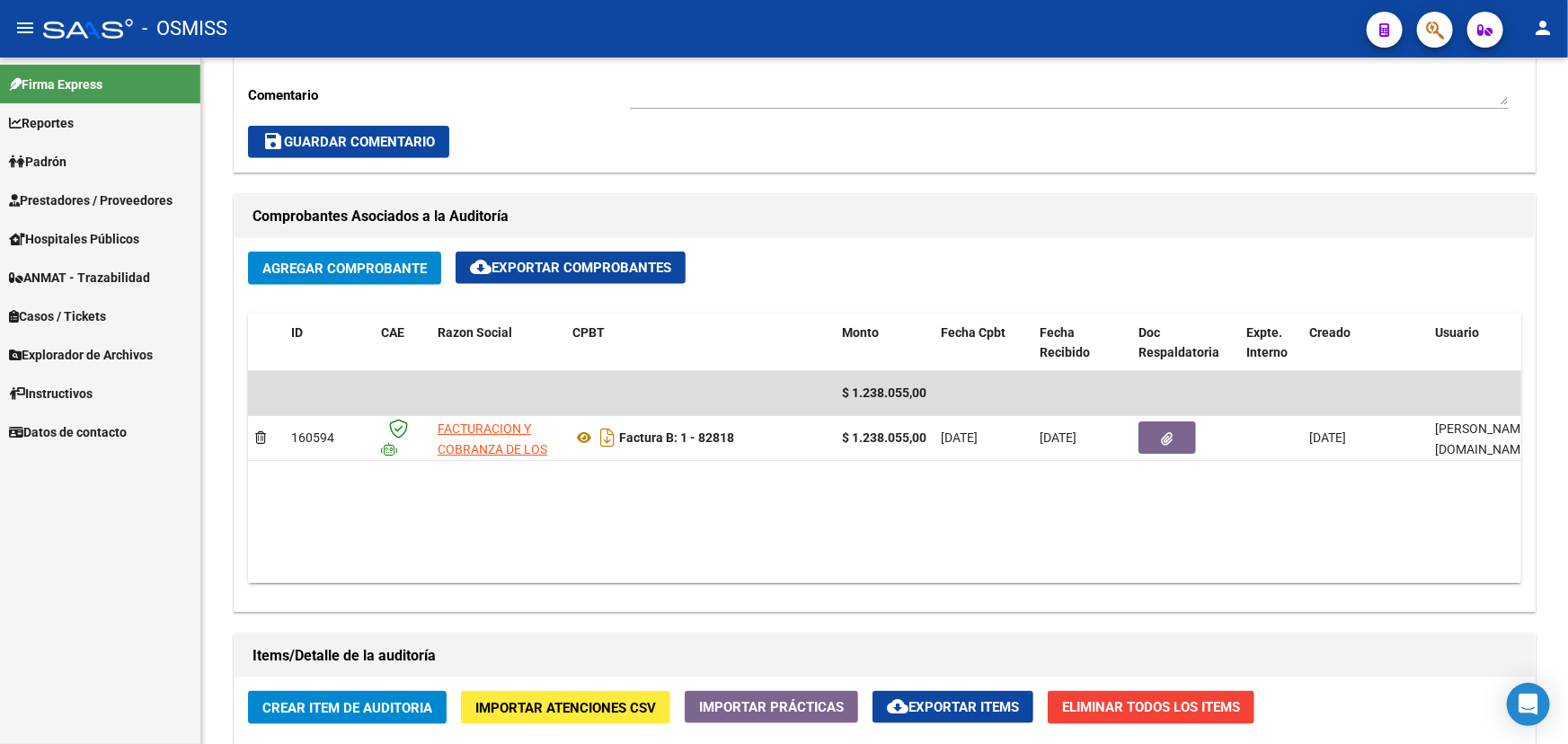
click at [42, 198] on span "Prestadores / Proveedores" at bounding box center [90, 200] width 164 height 20
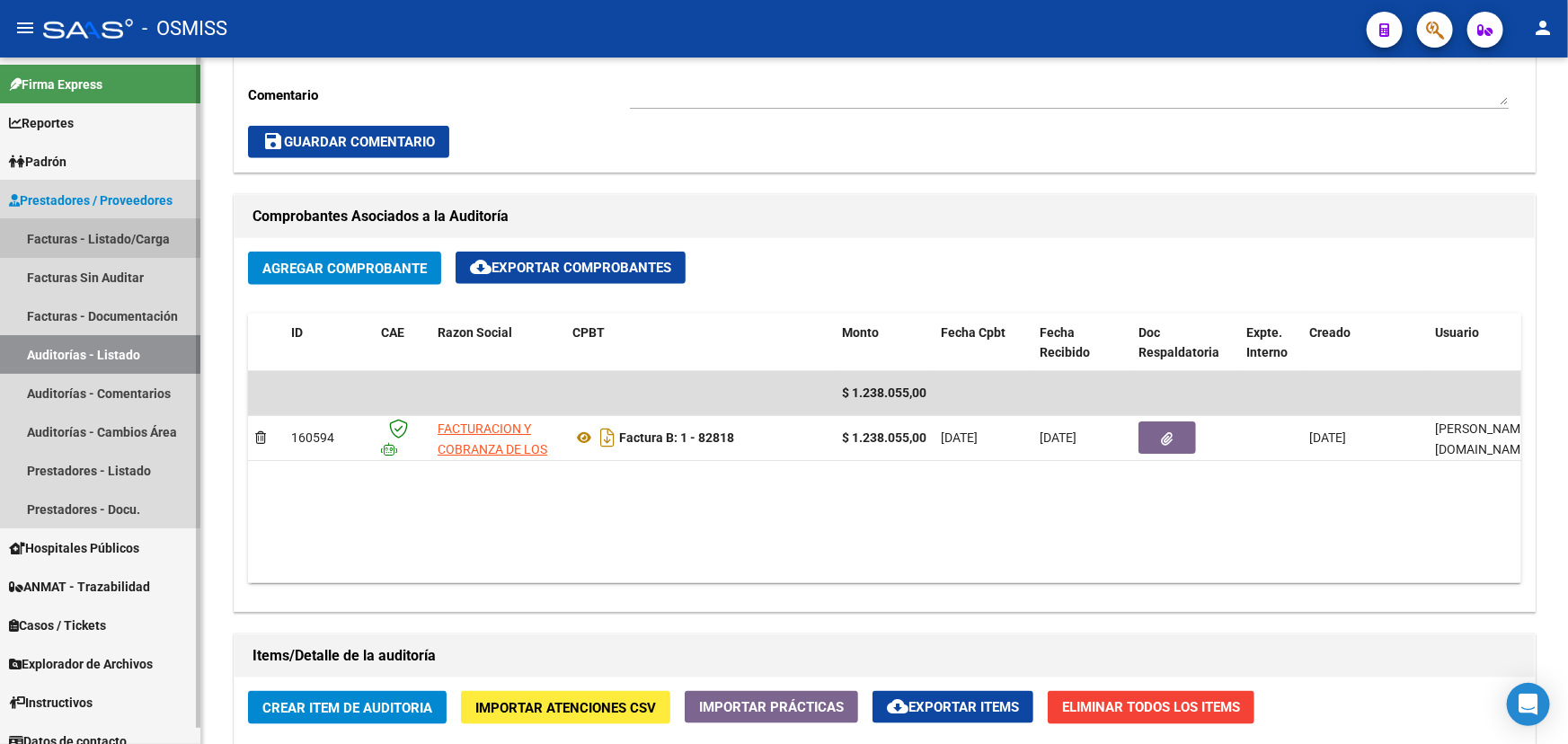
click at [56, 236] on link "Facturas - Listado/Carga" at bounding box center [100, 238] width 200 height 39
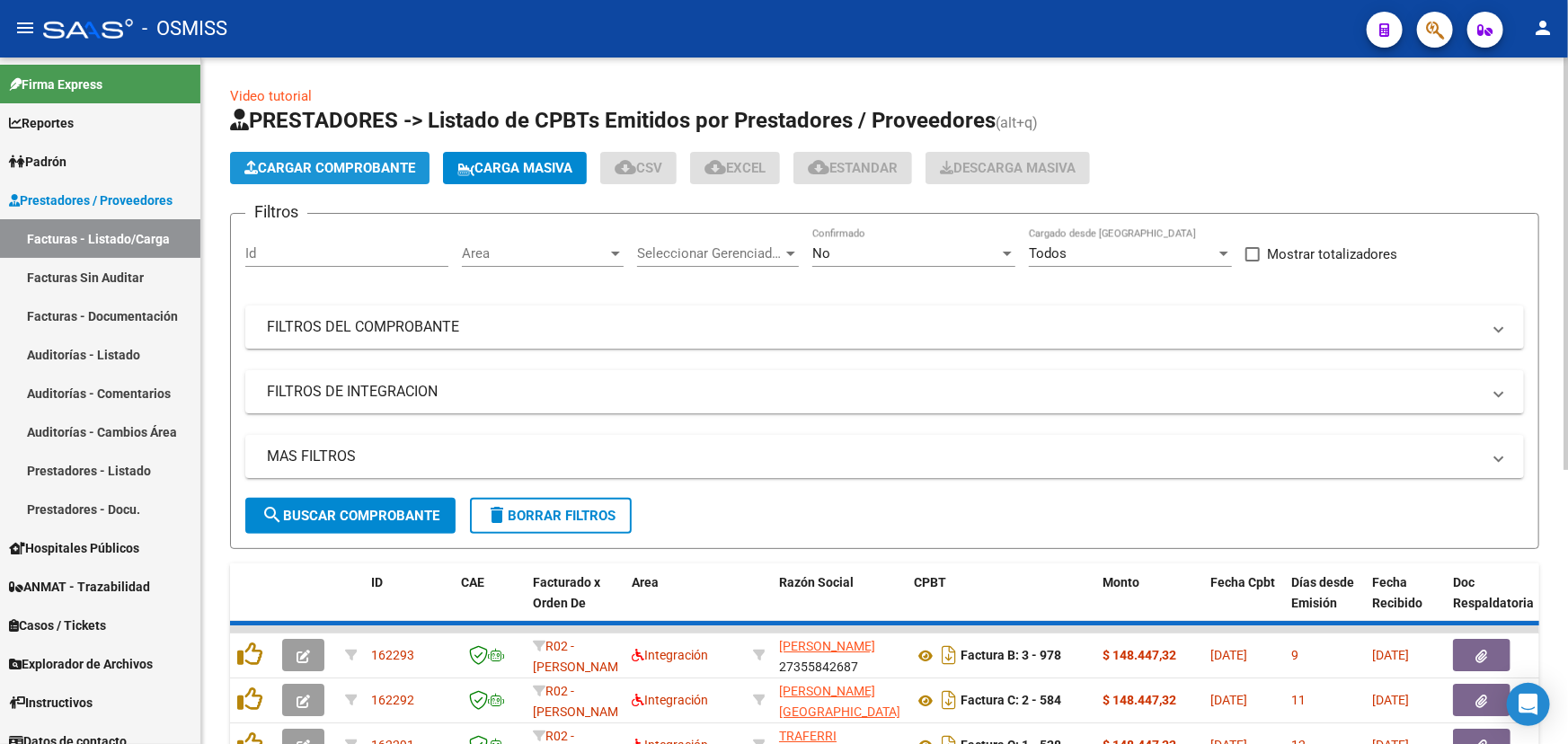
click at [313, 169] on span "Cargar Comprobante" at bounding box center [330, 168] width 171 height 16
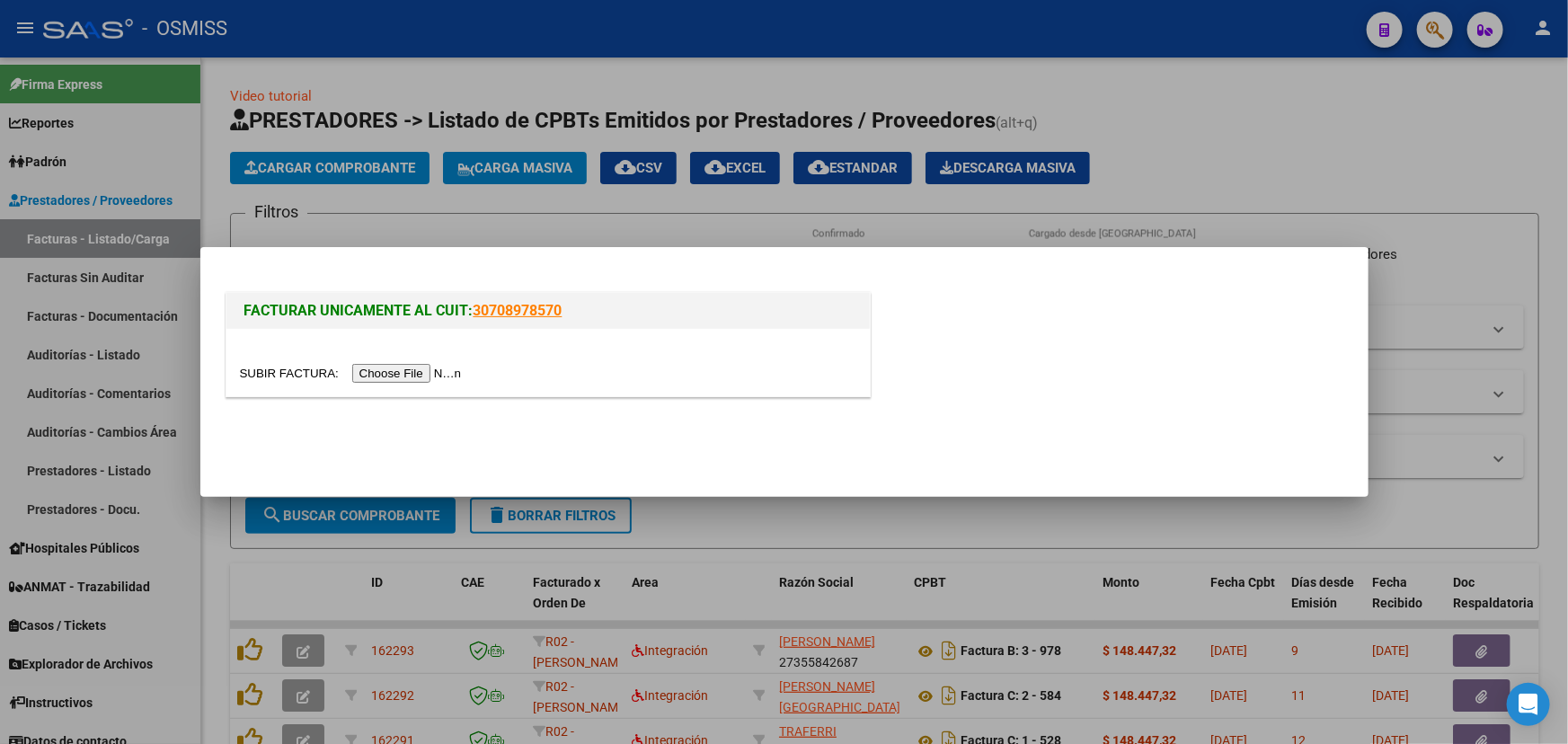
click at [287, 369] on input "file" at bounding box center [353, 373] width 228 height 19
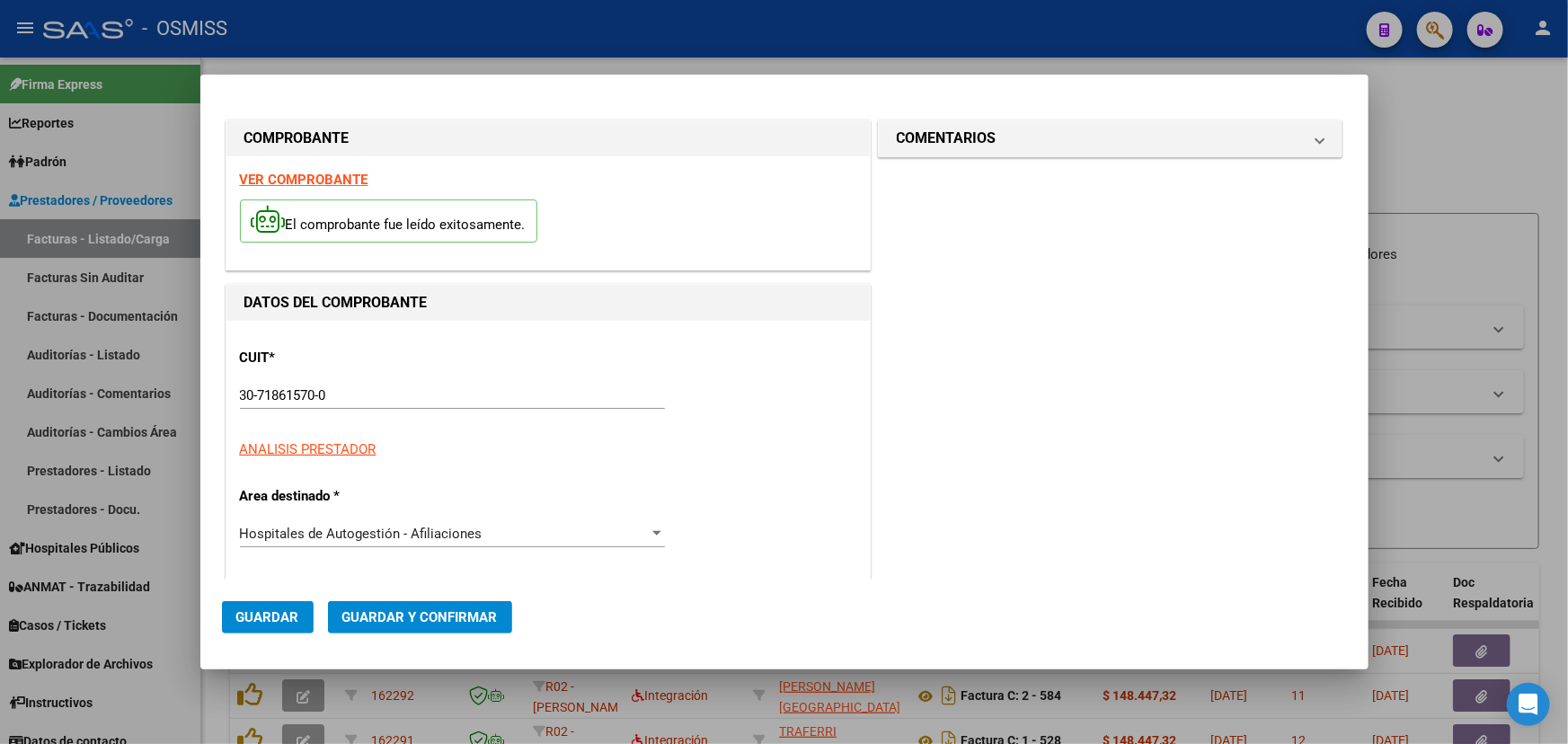
type input "[DATE]"
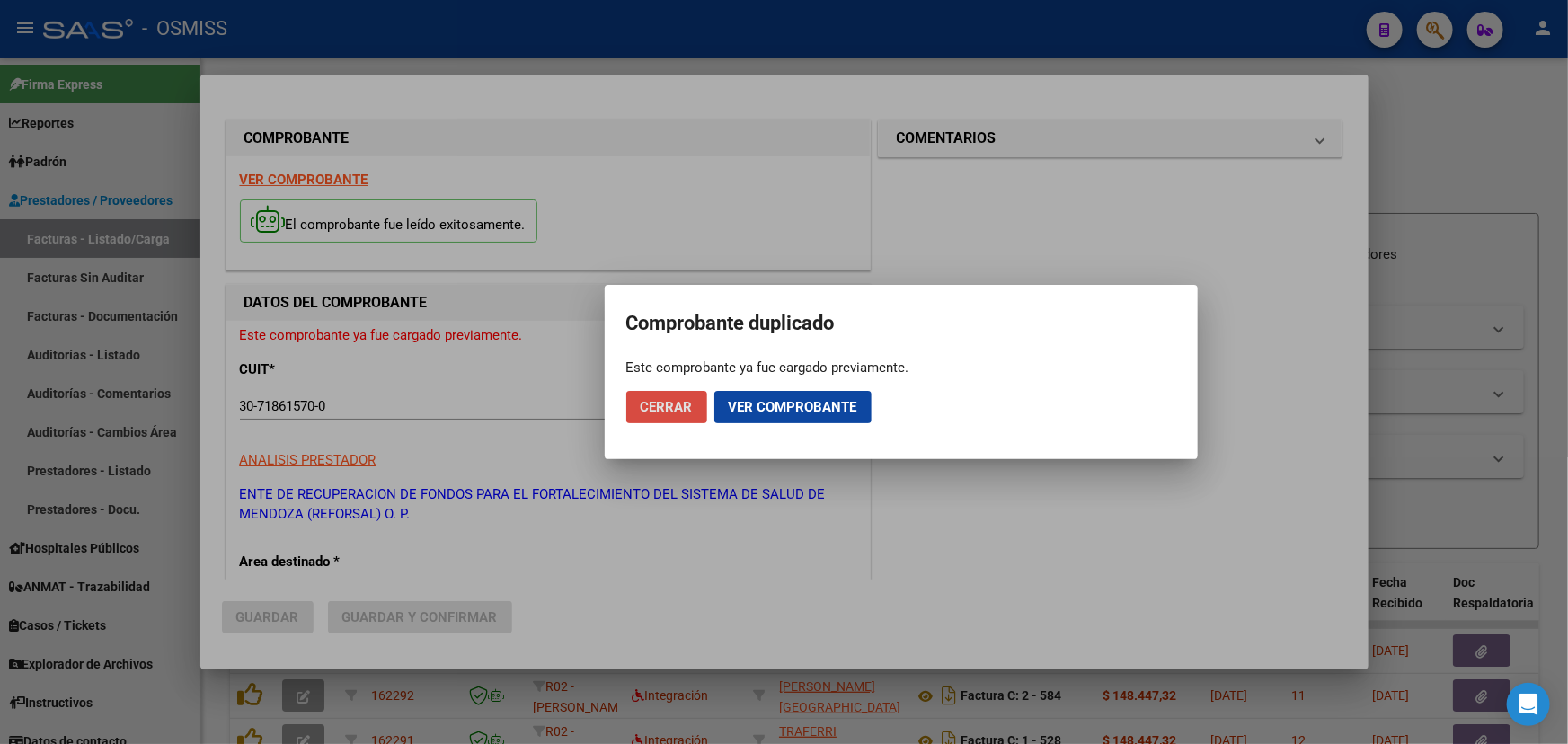
click at [675, 412] on span "Cerrar" at bounding box center [667, 407] width 52 height 16
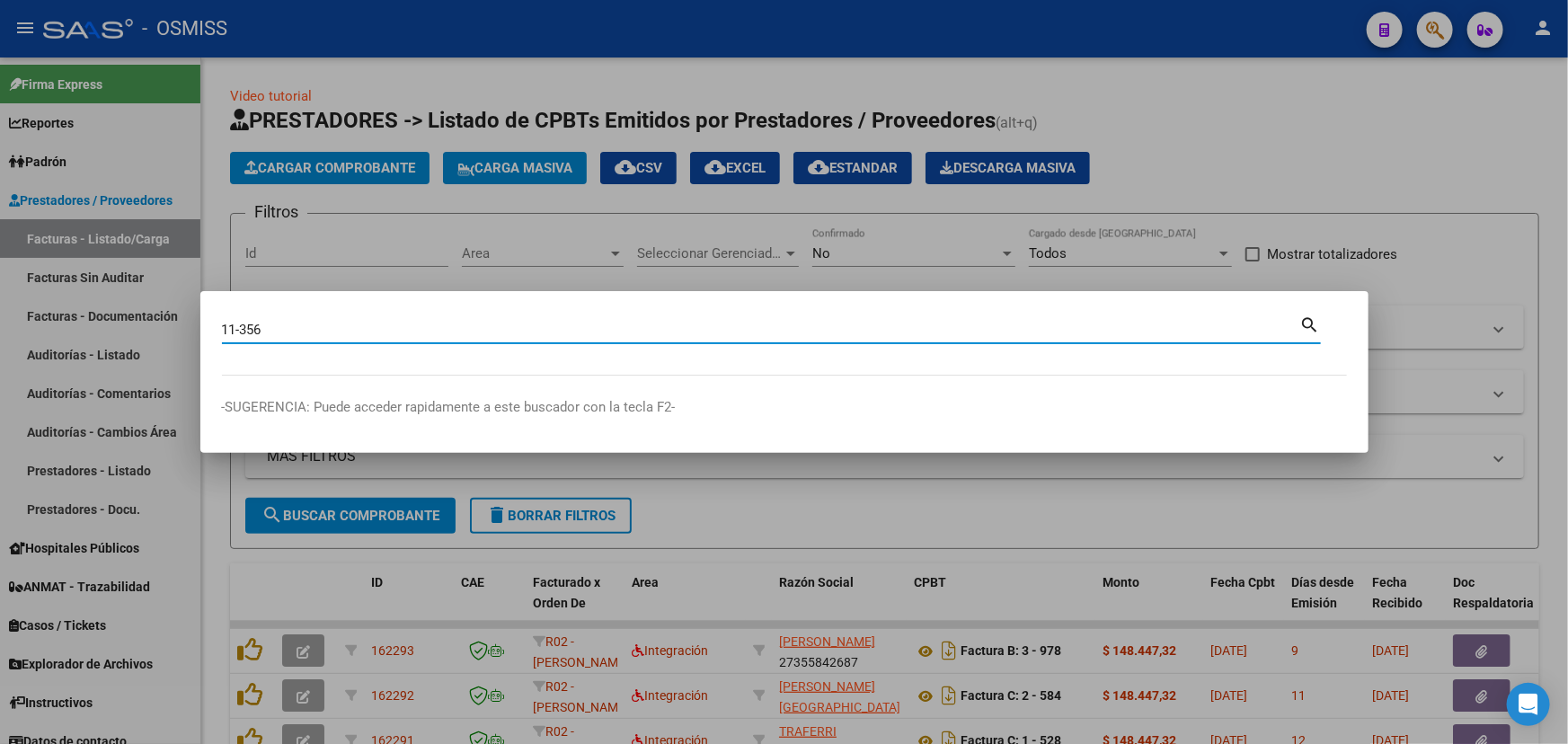
type input "11-356"
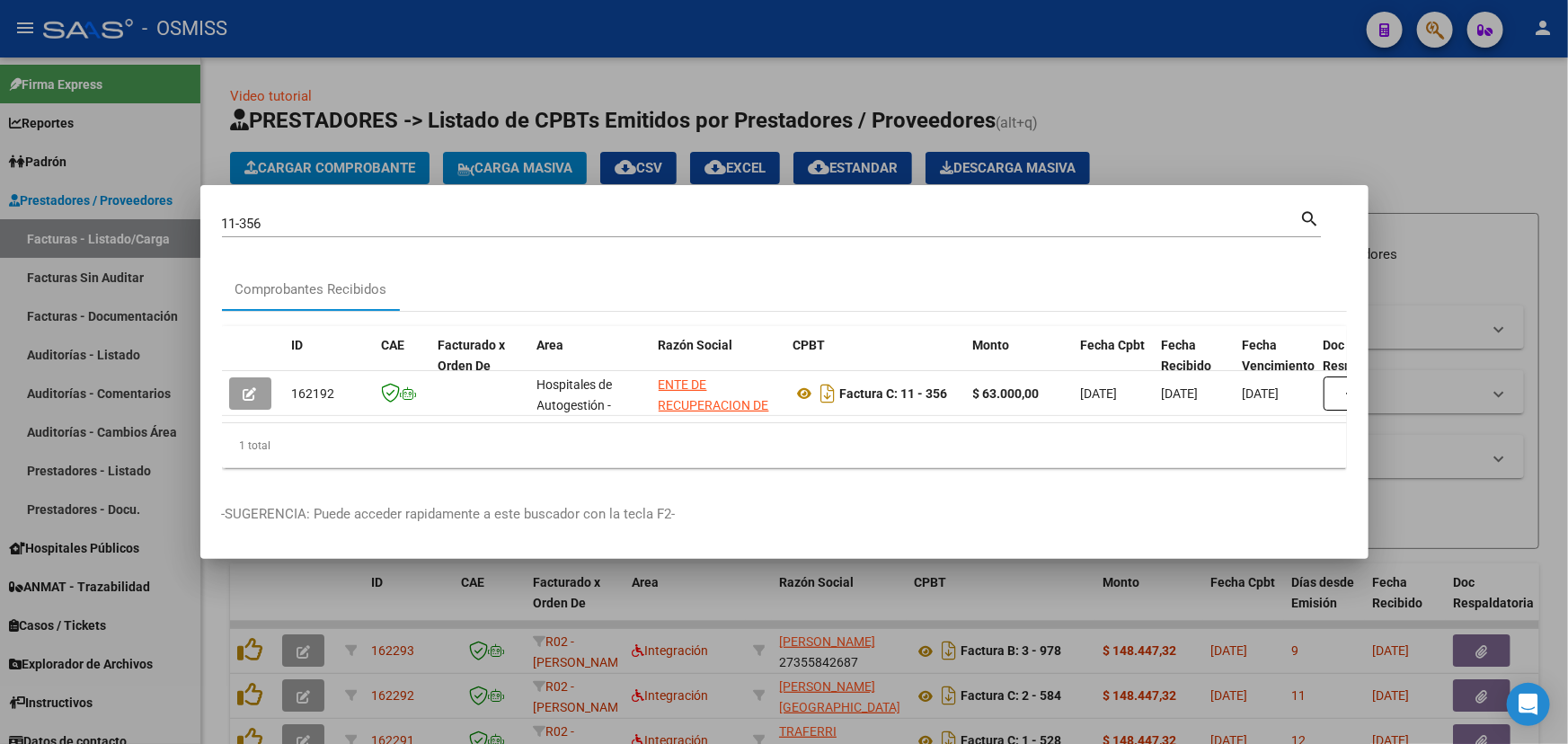
click at [1208, 119] on div at bounding box center [784, 372] width 1568 height 744
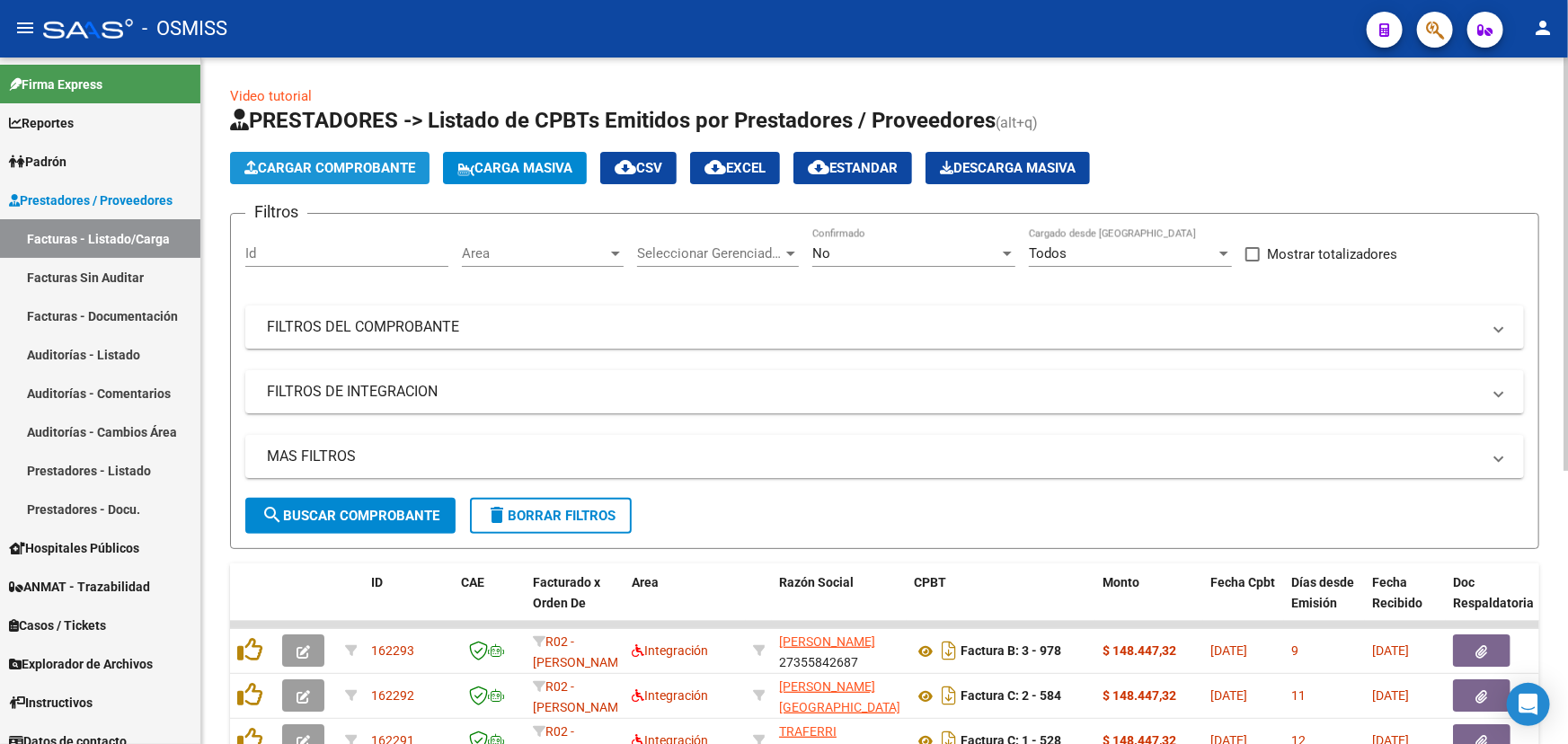
click at [301, 161] on span "Cargar Comprobante" at bounding box center [330, 168] width 171 height 16
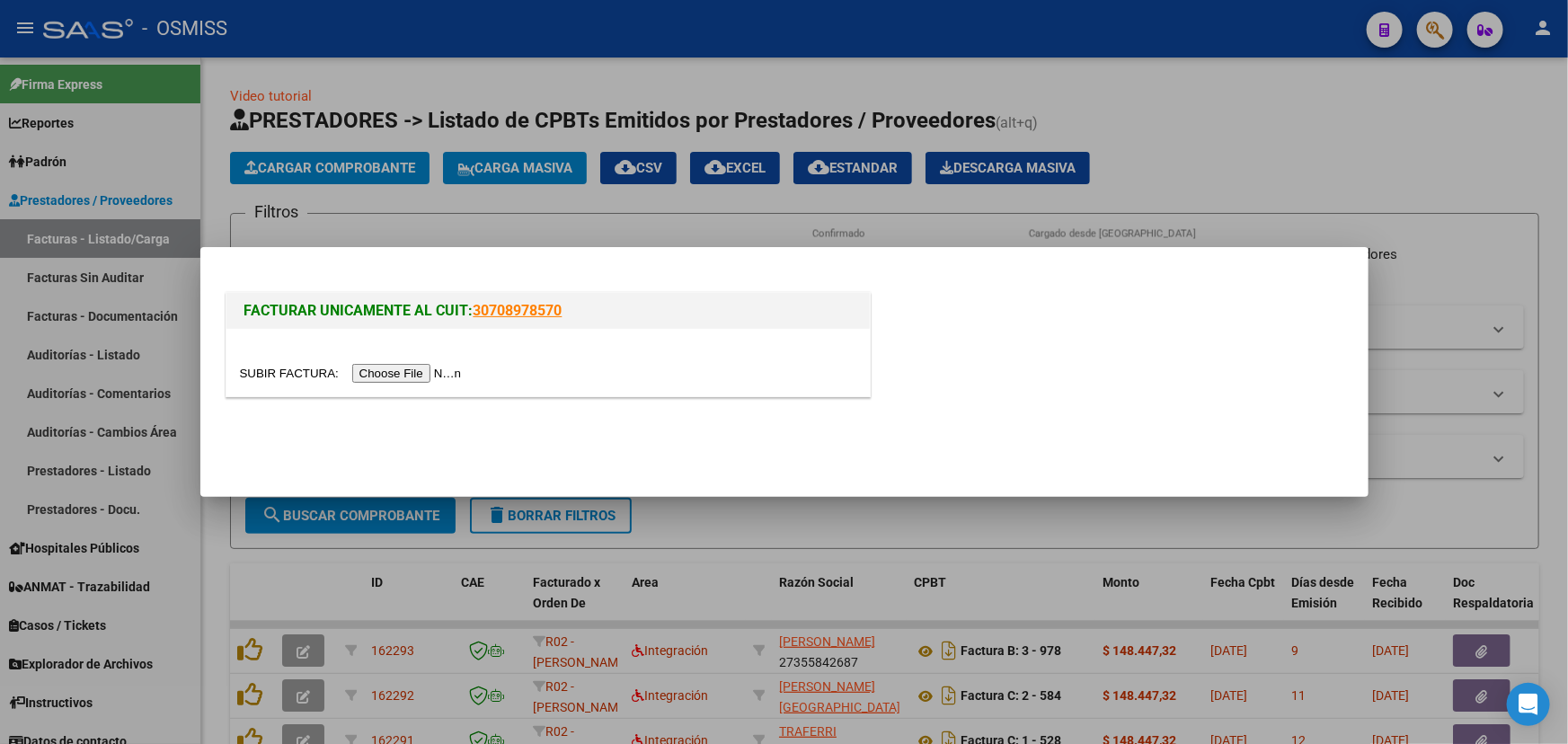
click at [285, 369] on input "file" at bounding box center [353, 373] width 228 height 19
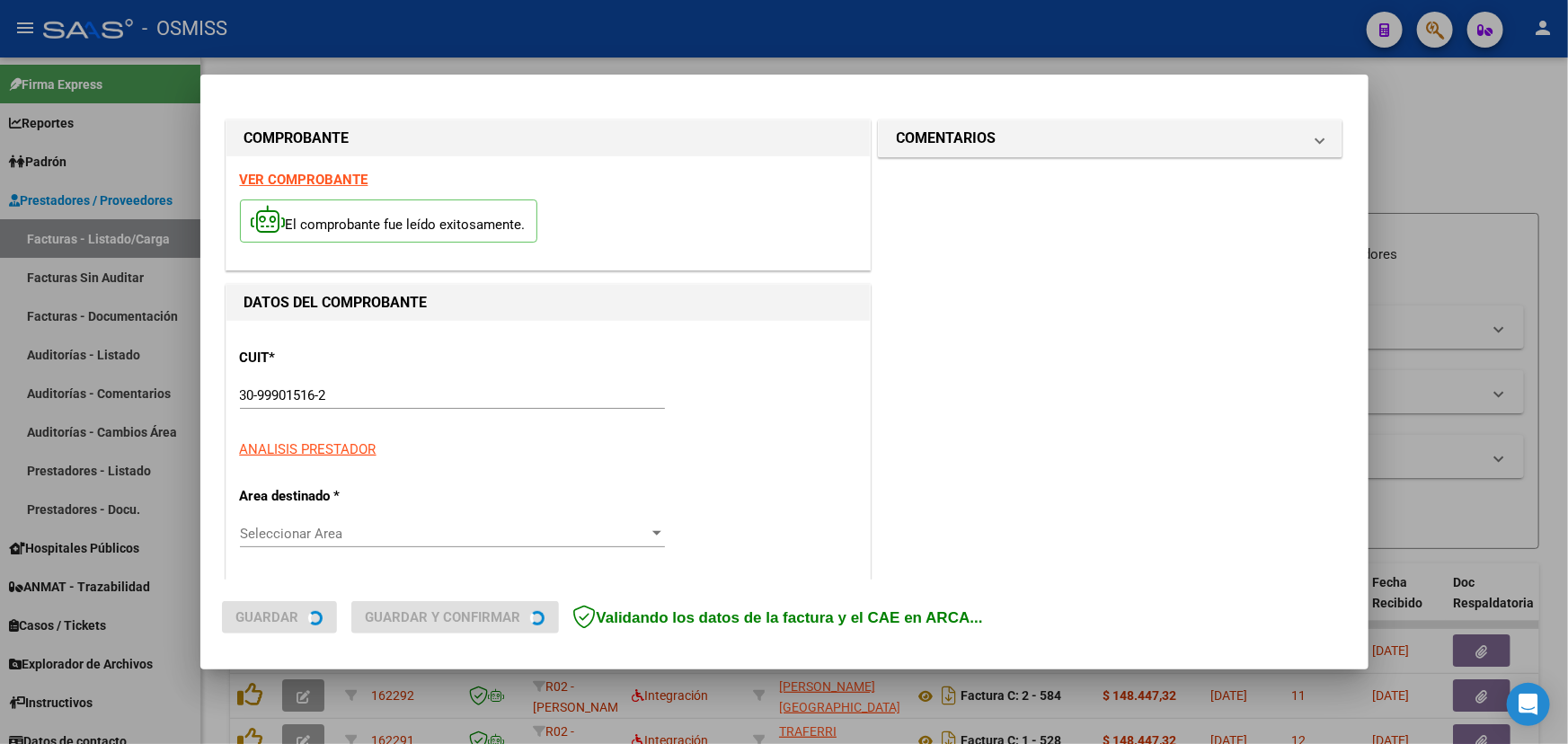
type input "[DATE]"
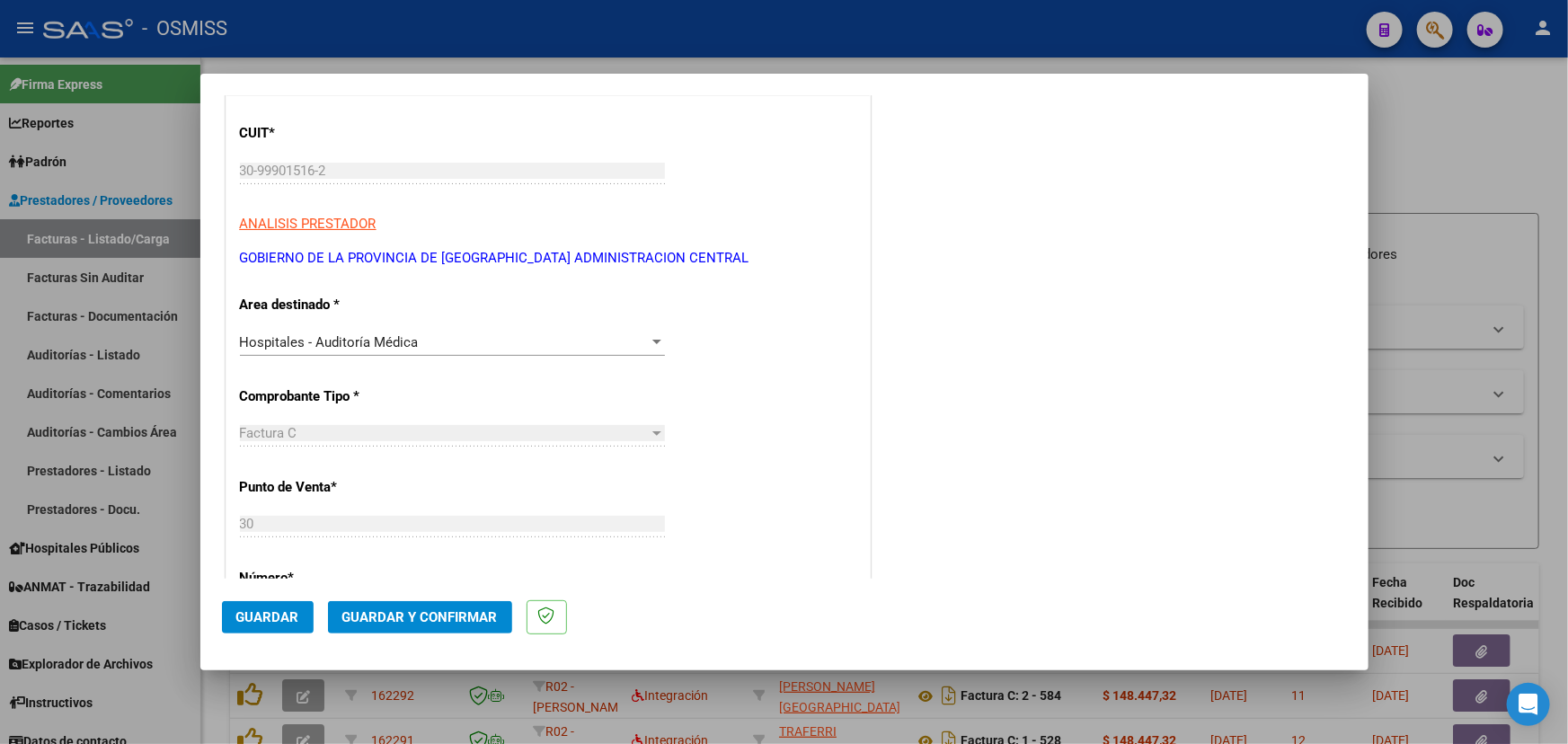
scroll to position [245, 0]
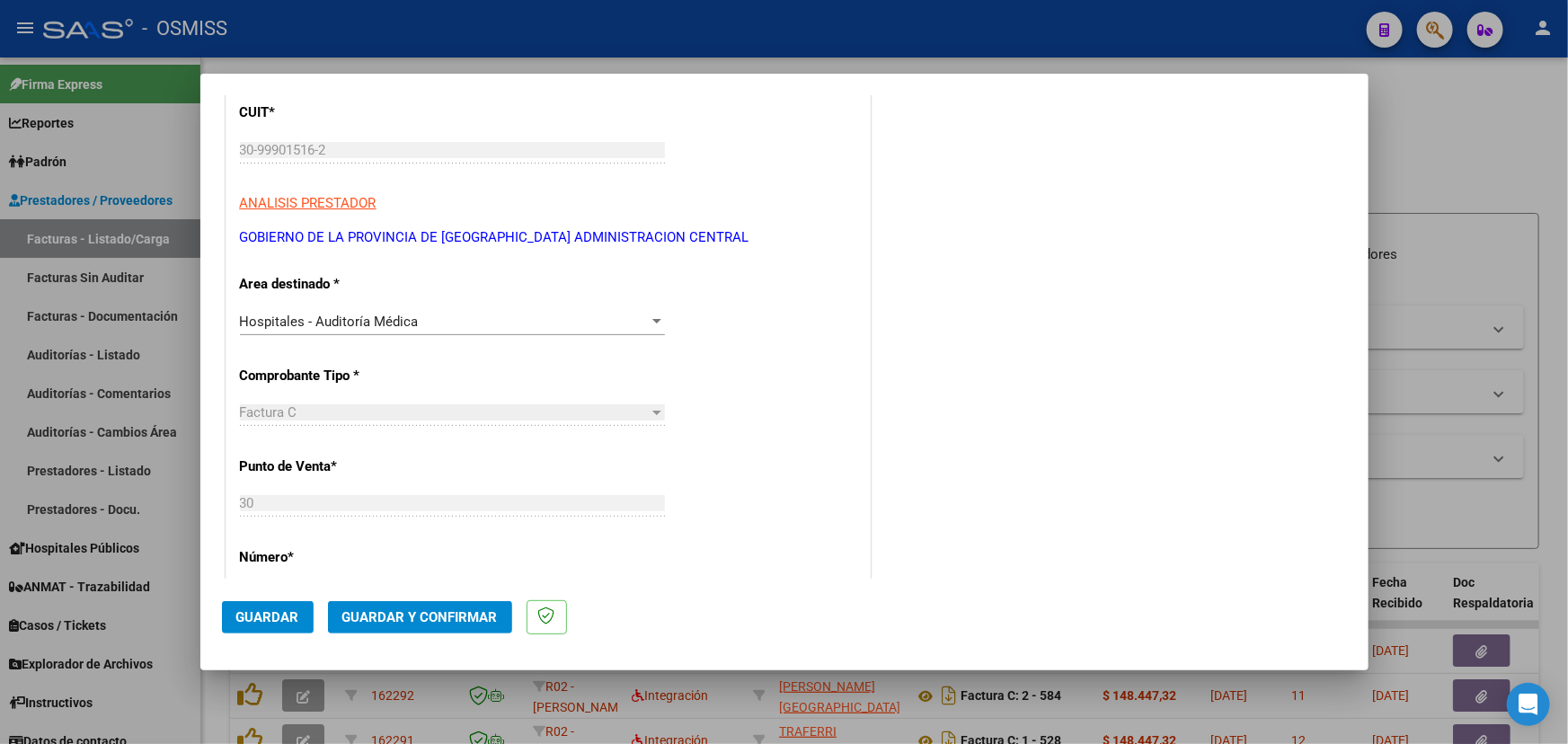
click at [630, 318] on div "Hospitales - Auditoría Médica" at bounding box center [444, 321] width 409 height 16
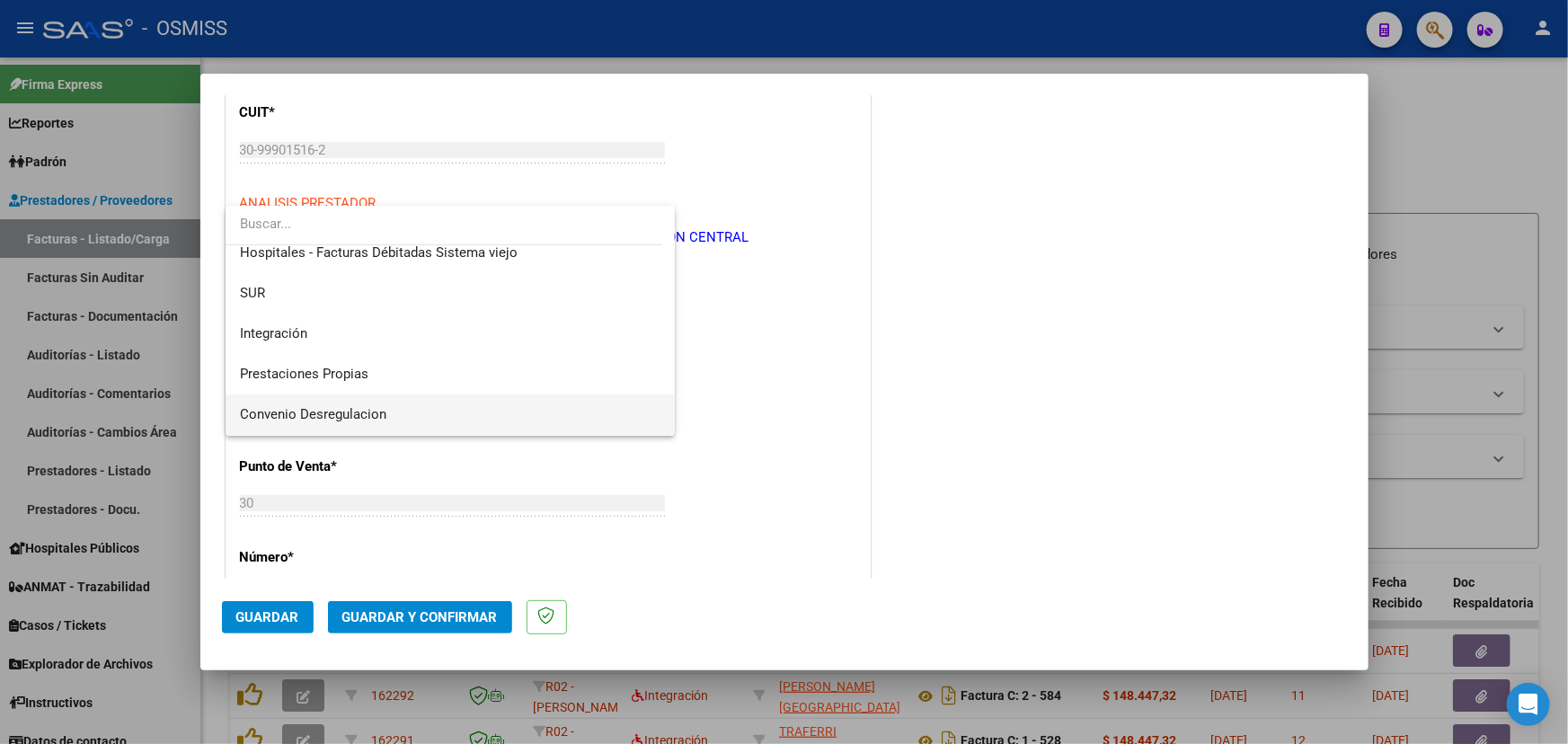
scroll to position [0, 0]
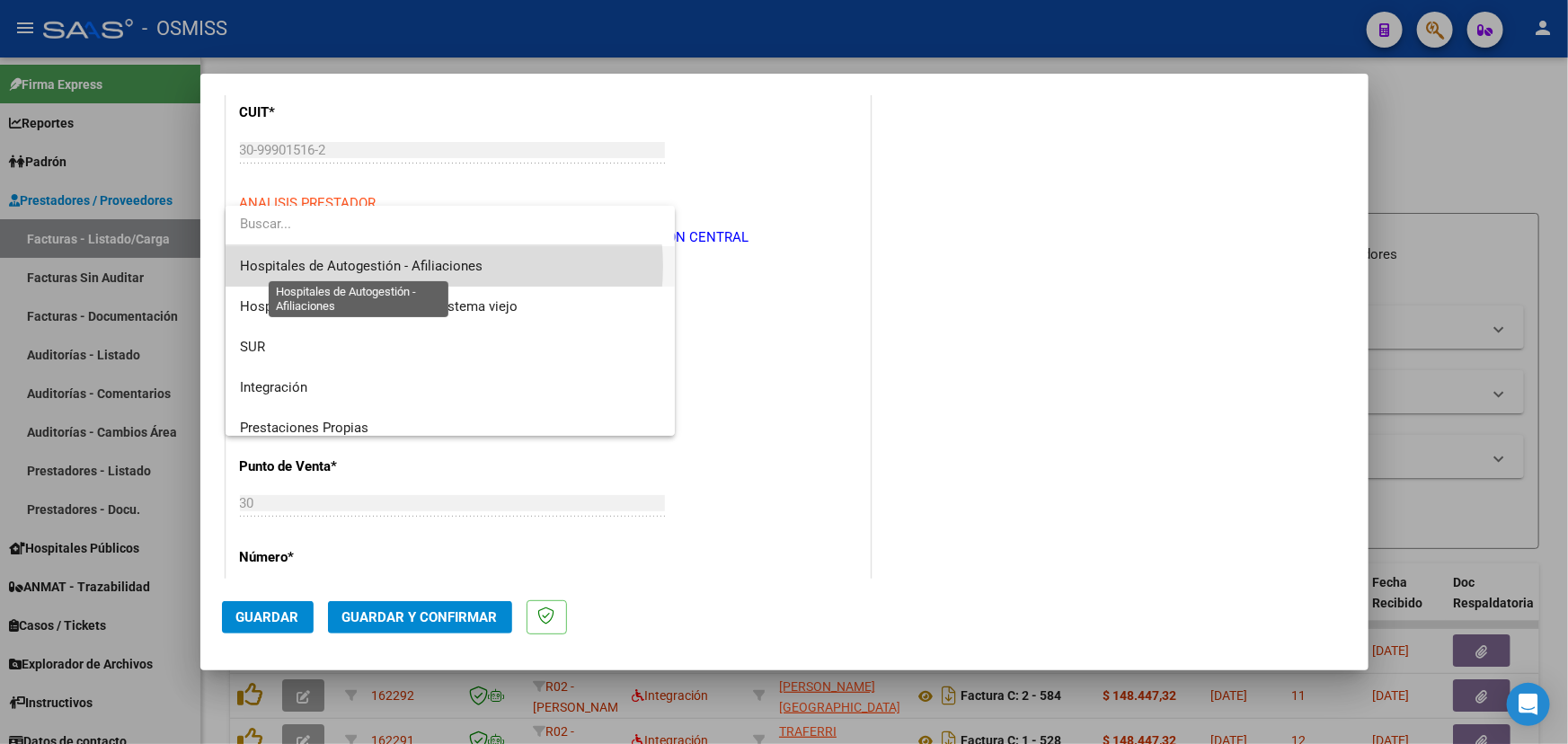
click at [412, 266] on span "Hospitales de Autogestión - Afiliaciones" at bounding box center [361, 266] width 243 height 16
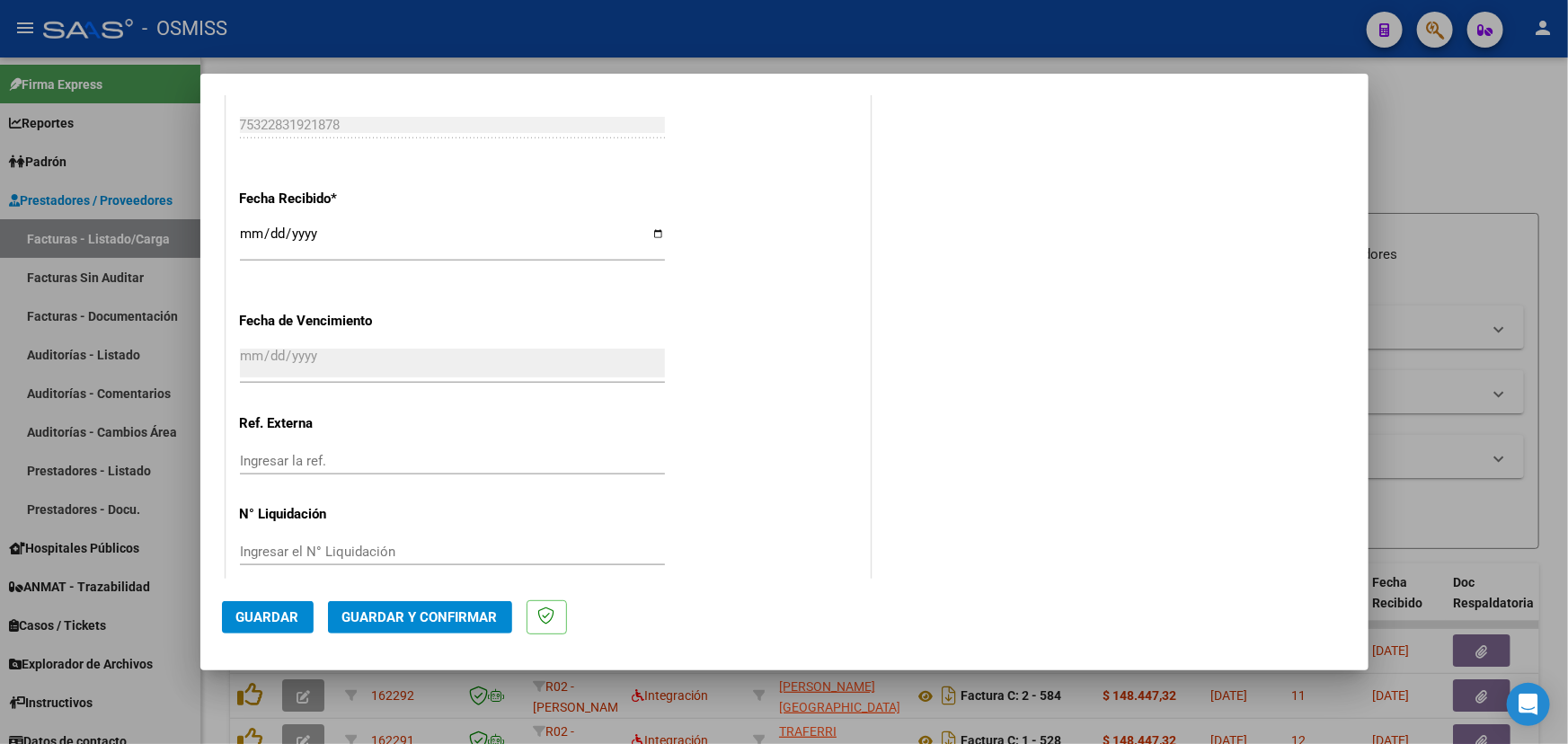
scroll to position [1018, 0]
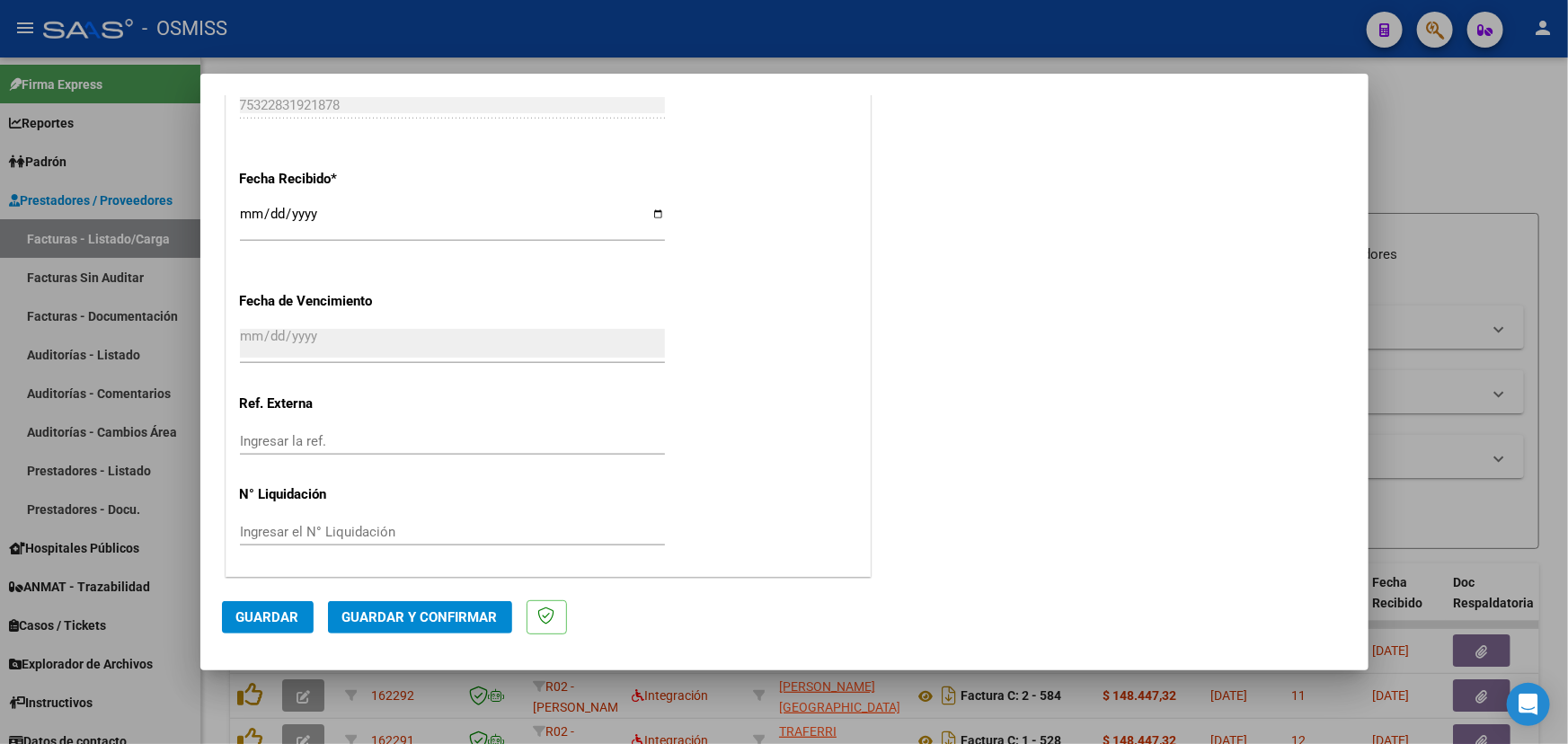
click at [426, 616] on span "Guardar y Confirmar" at bounding box center [419, 617] width 155 height 16
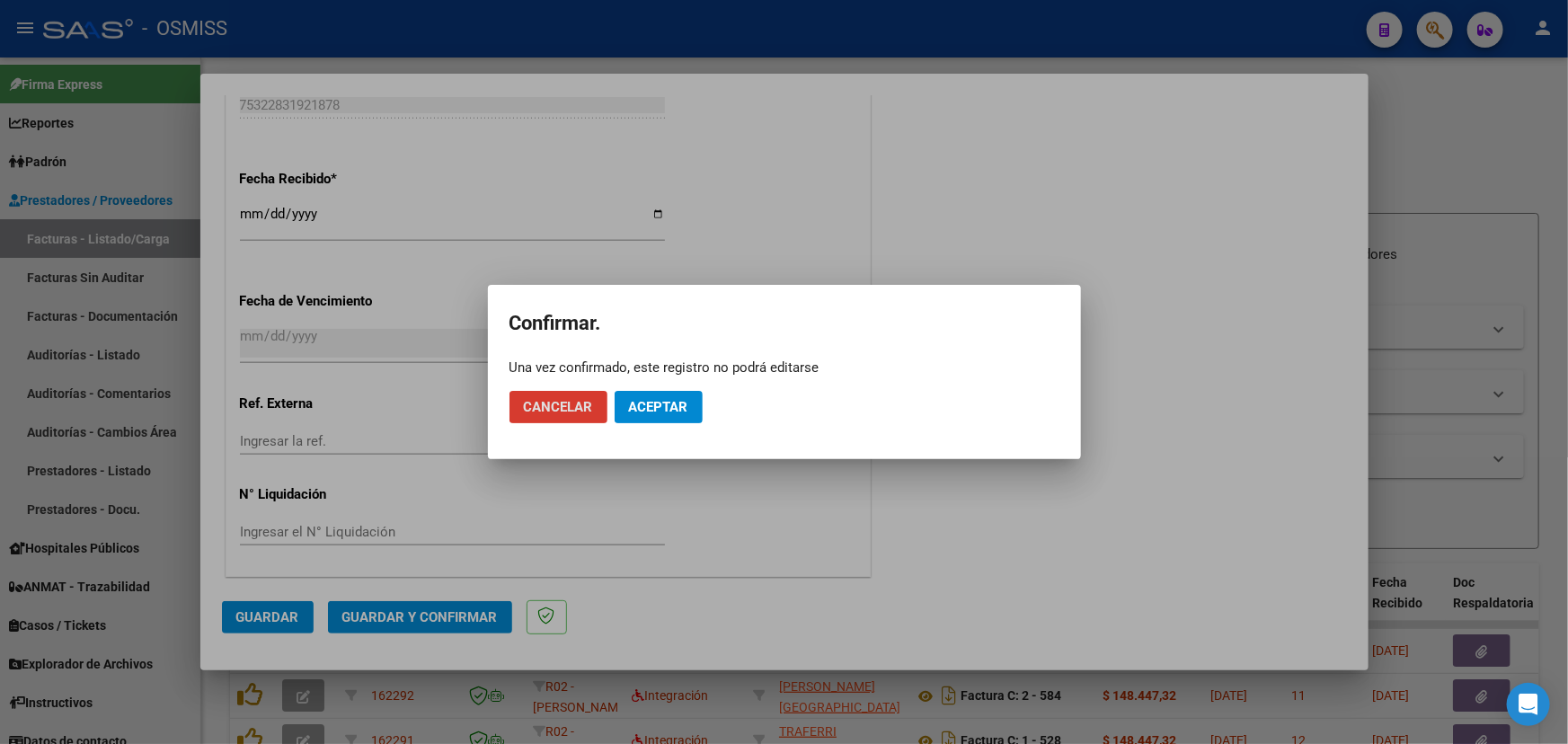
click at [657, 404] on span "Aceptar" at bounding box center [658, 407] width 59 height 16
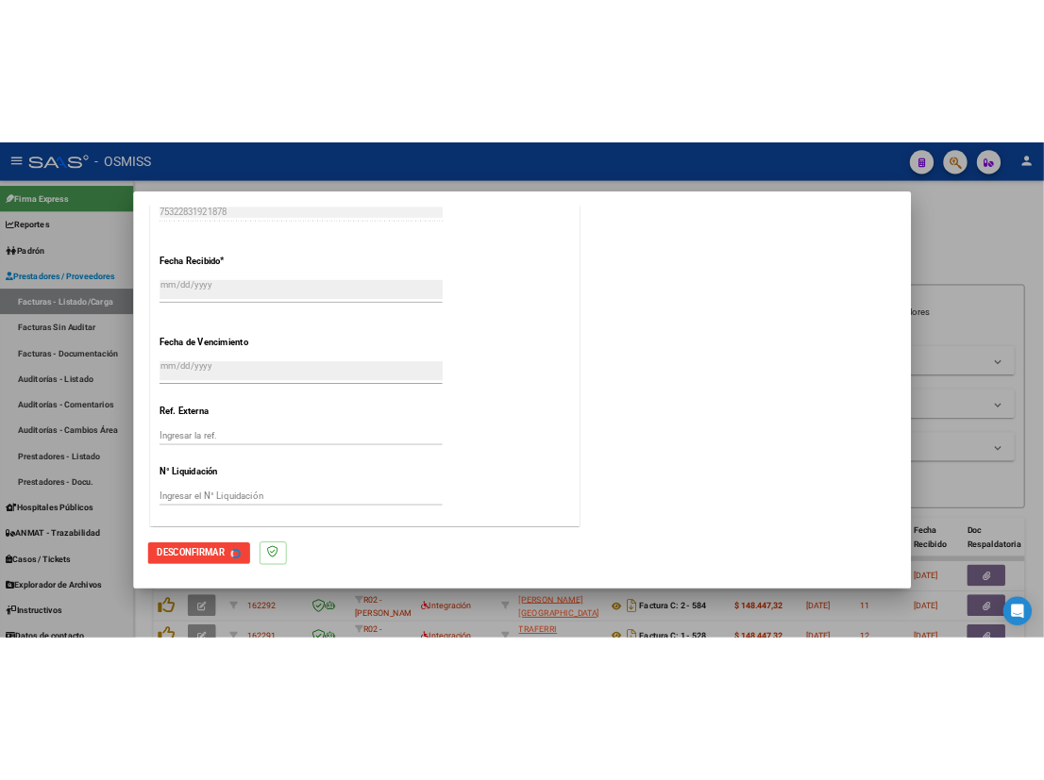
scroll to position [0, 0]
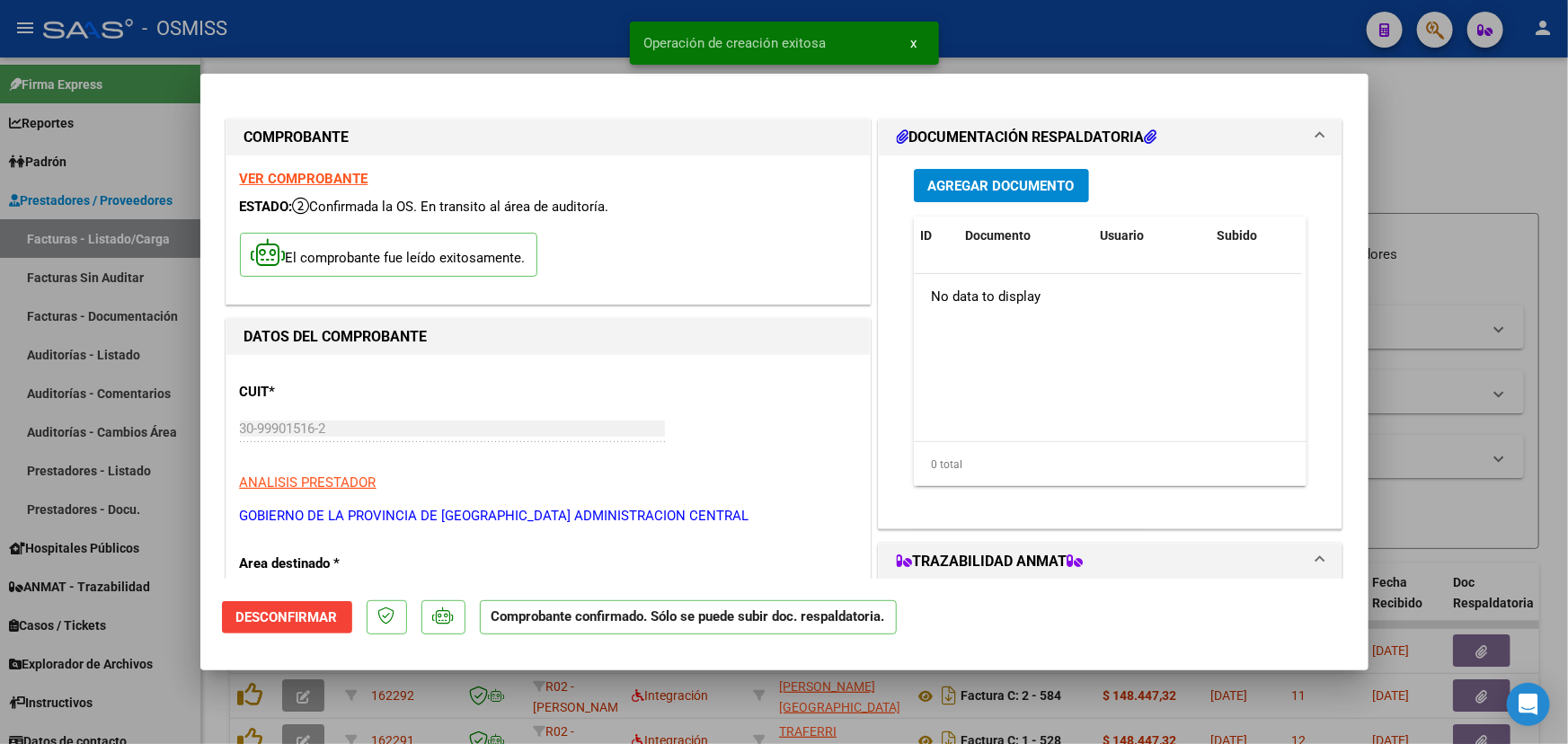
click at [1482, 156] on div at bounding box center [784, 372] width 1568 height 744
type input "$ 0,00"
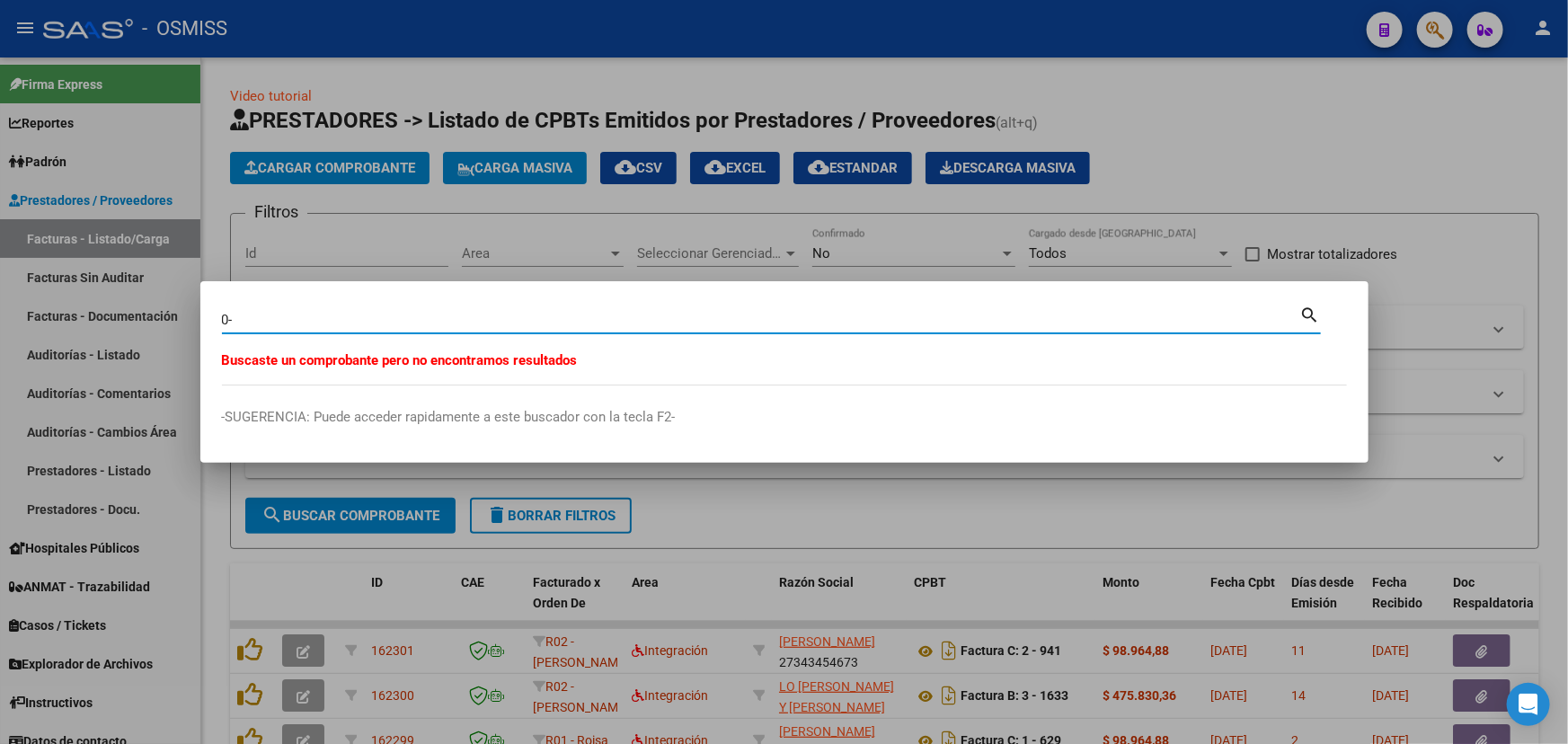
type input "0"
type input "1-187"
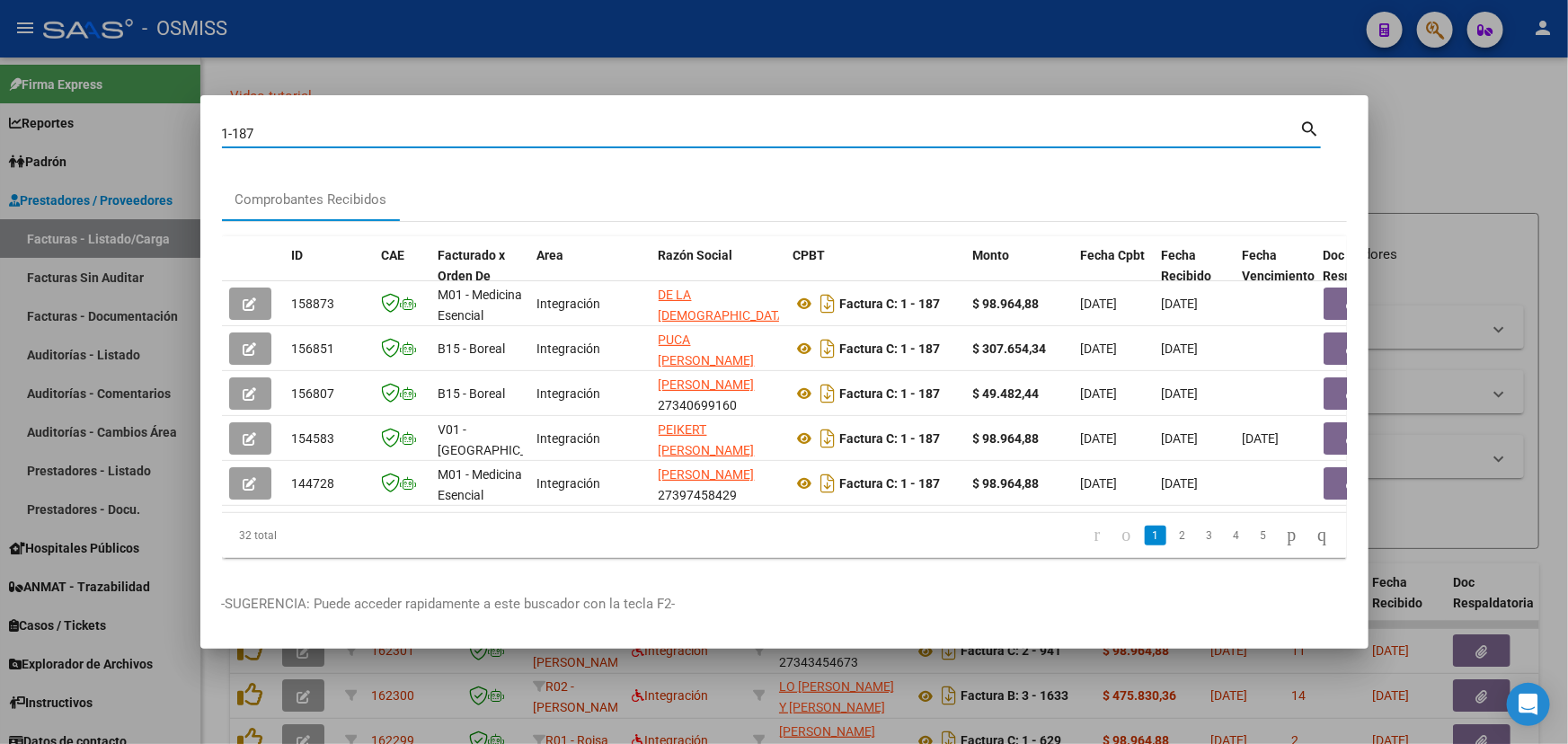
click at [1525, 165] on div at bounding box center [784, 372] width 1568 height 744
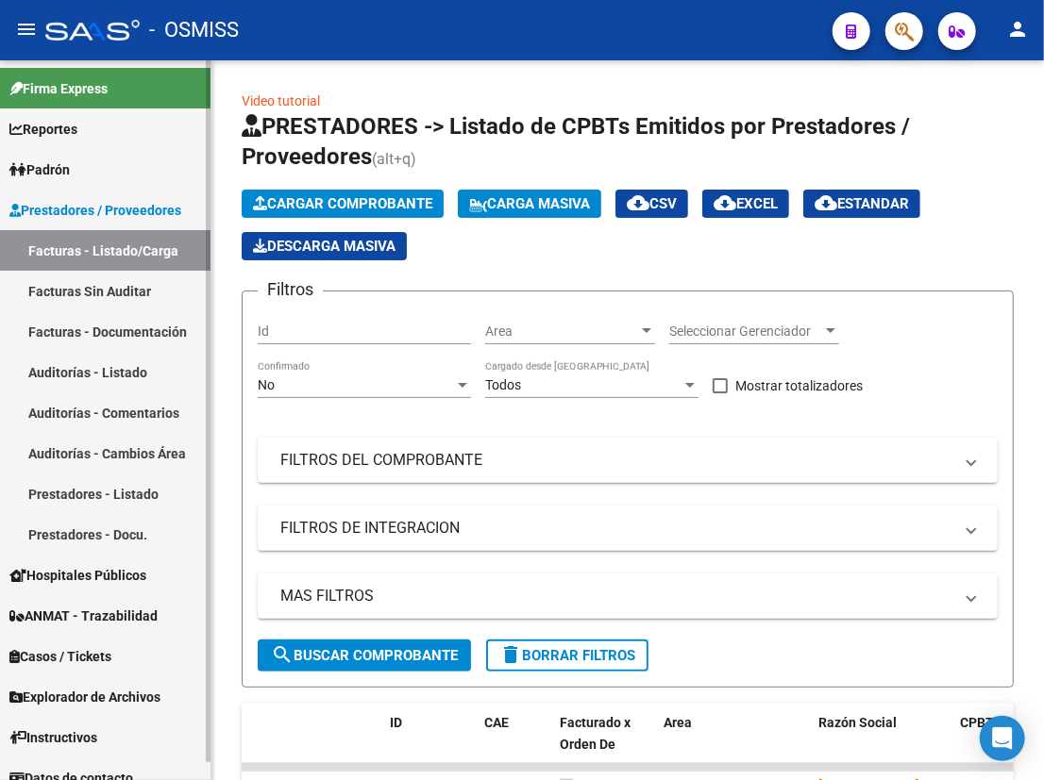
click at [91, 361] on link "Auditorías - Listado" at bounding box center [105, 372] width 210 height 41
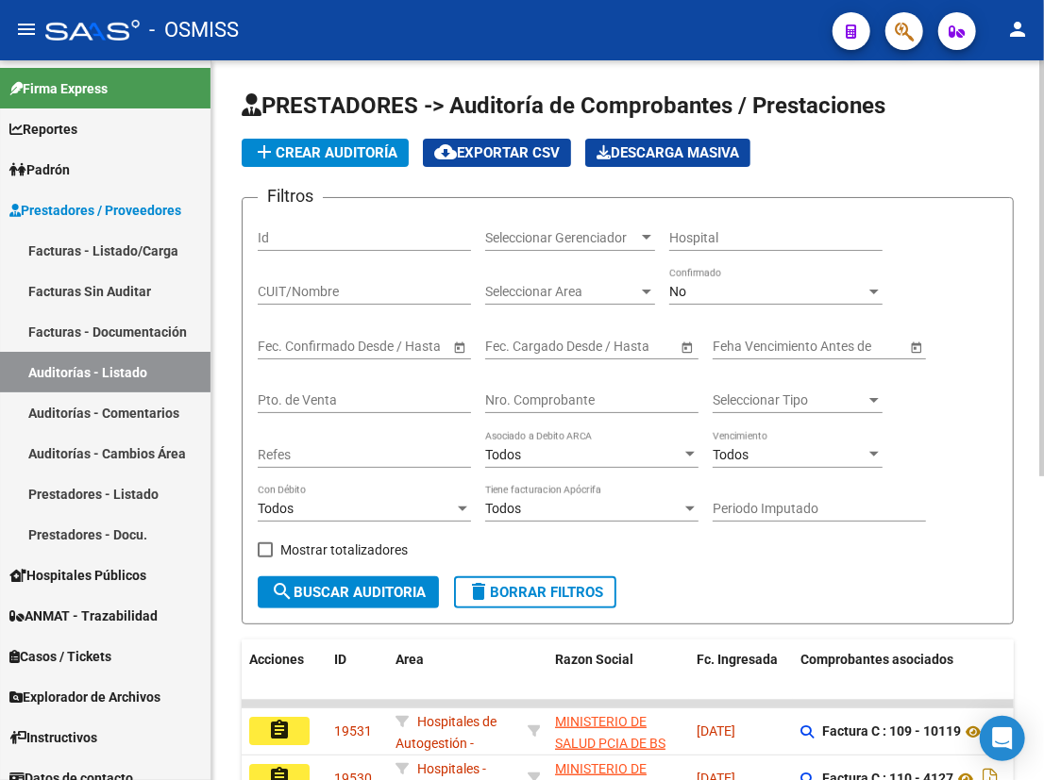
click at [524, 396] on input "Nro. Comprobante" at bounding box center [591, 401] width 213 height 16
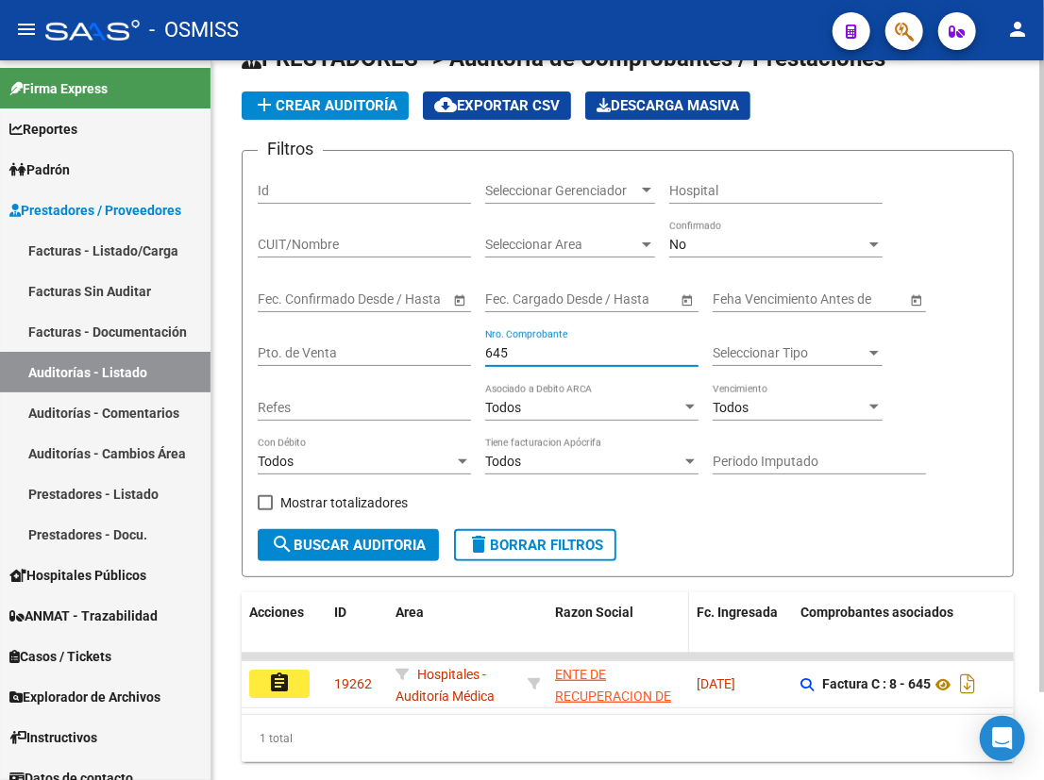
scroll to position [85, 0]
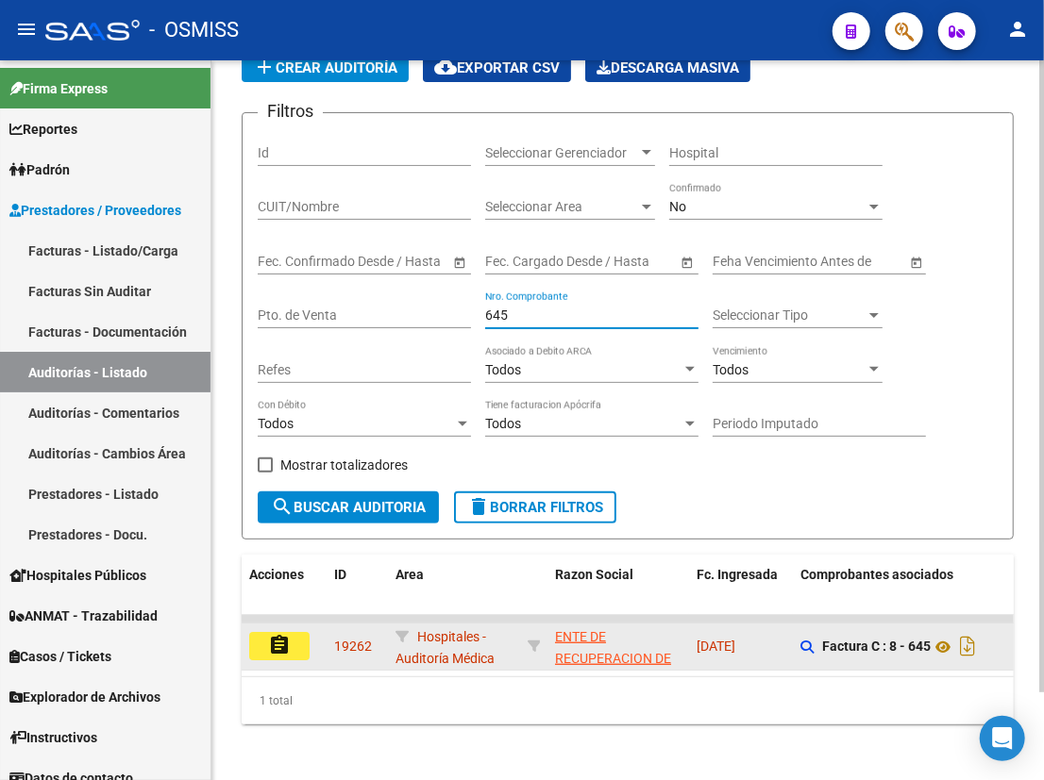
type input "645"
click at [273, 634] on mat-icon "assignment" at bounding box center [279, 645] width 23 height 23
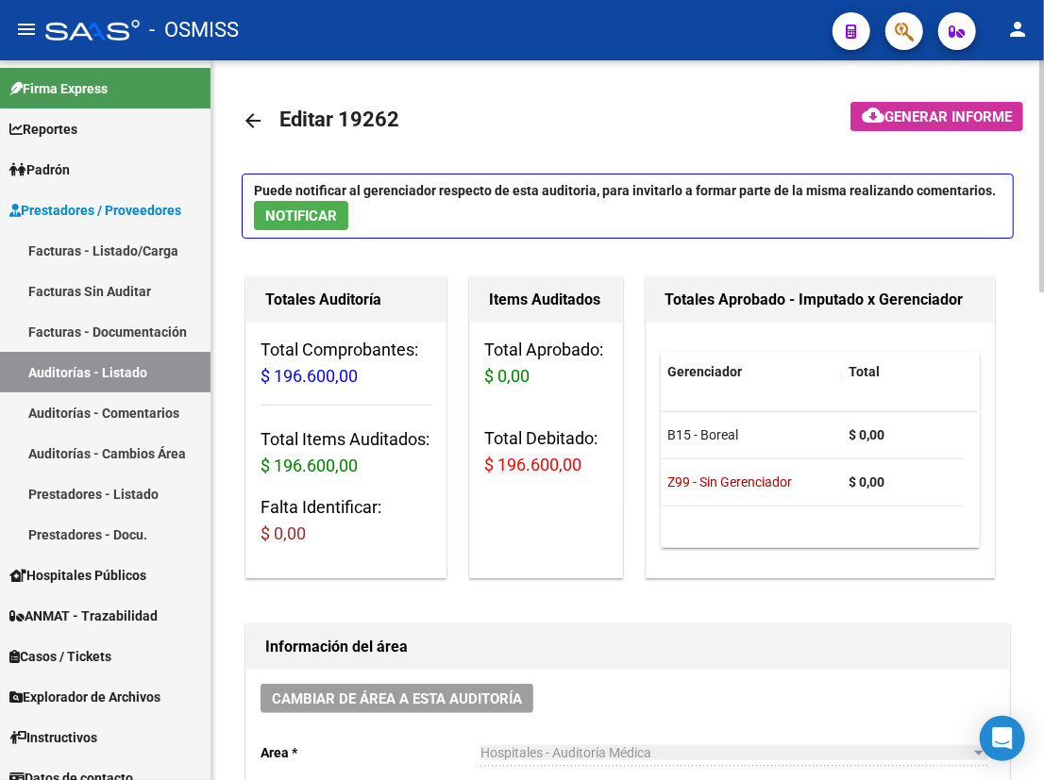
click at [255, 111] on mat-icon "arrow_back" at bounding box center [253, 120] width 23 height 23
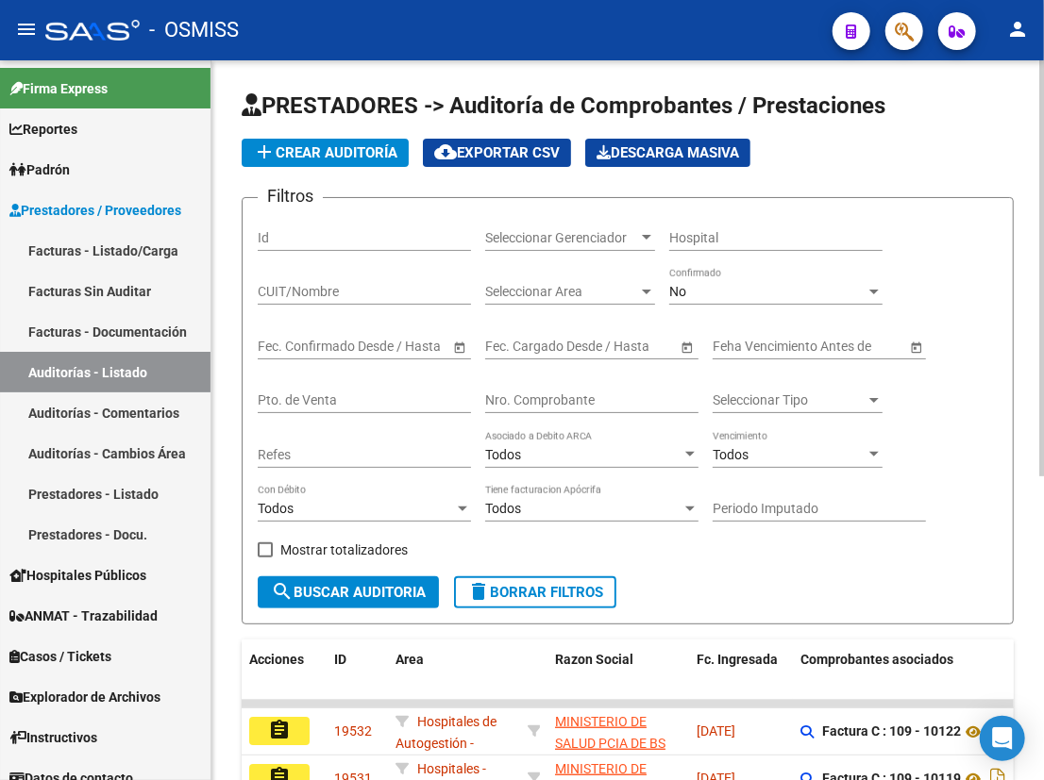
click at [557, 398] on input "Nro. Comprobante" at bounding box center [591, 401] width 213 height 16
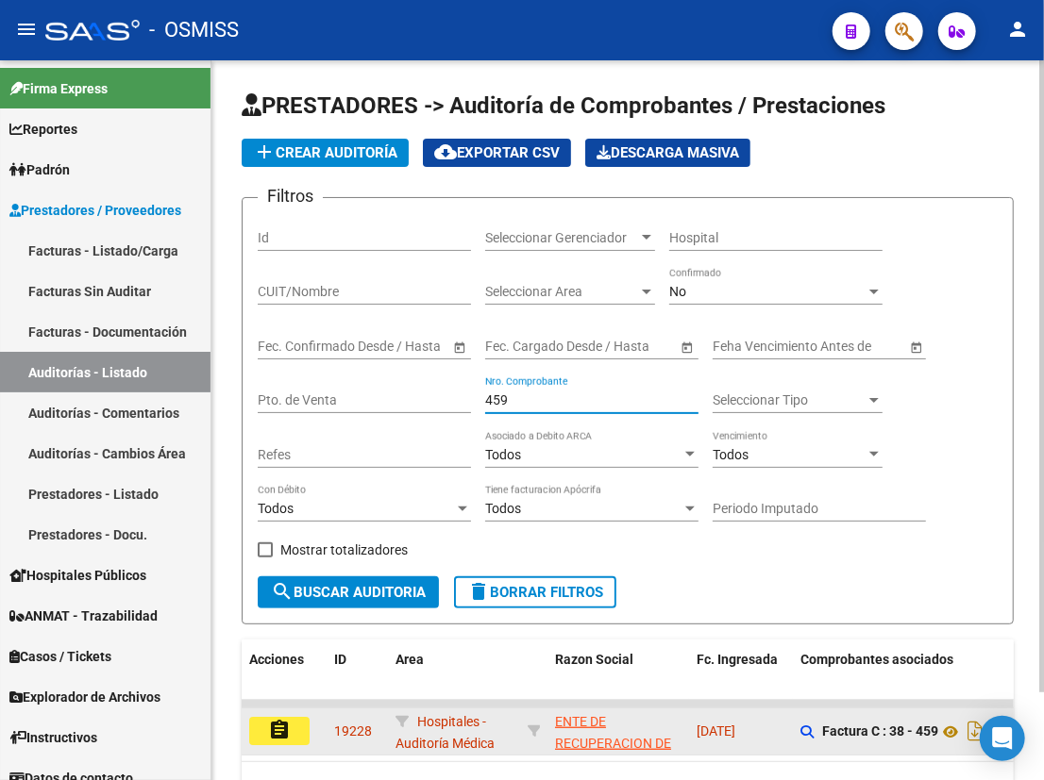
scroll to position [85, 0]
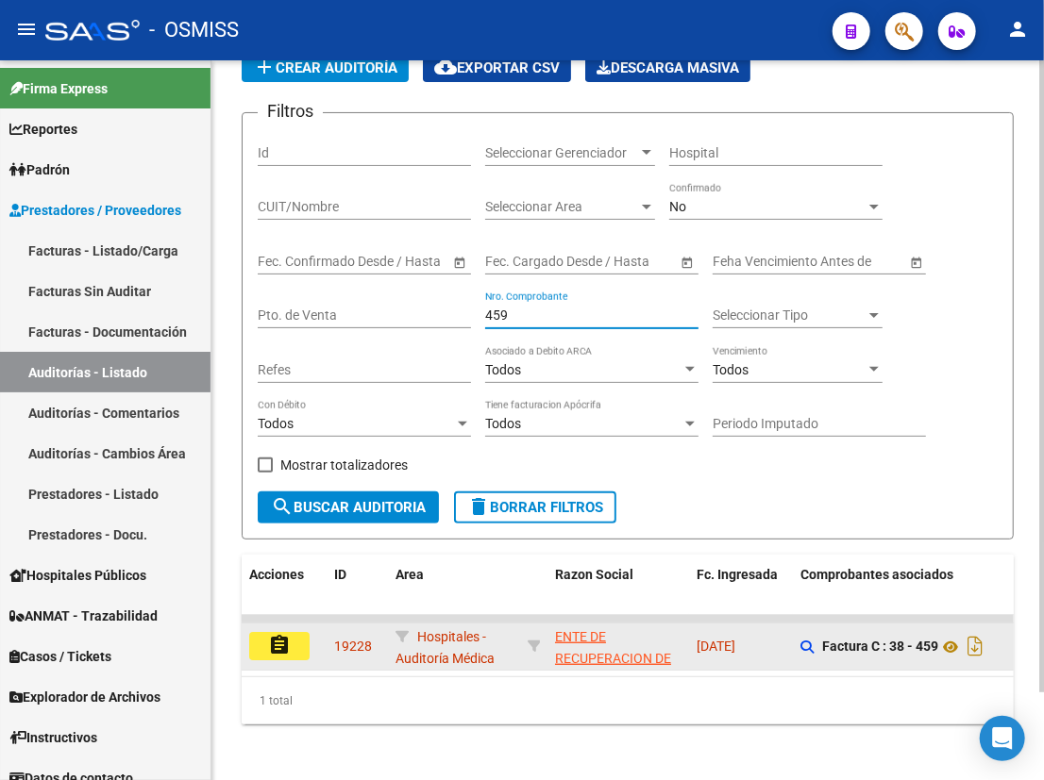
type input "459"
click at [282, 644] on mat-icon "assignment" at bounding box center [279, 645] width 23 height 23
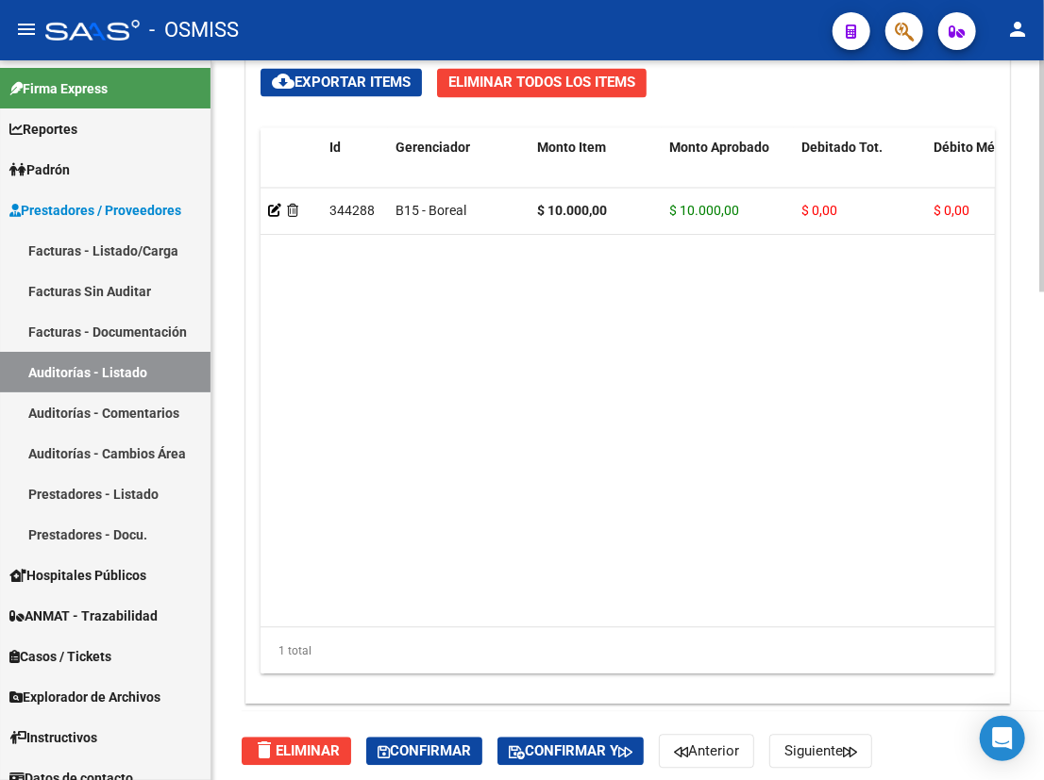
scroll to position [1514, 0]
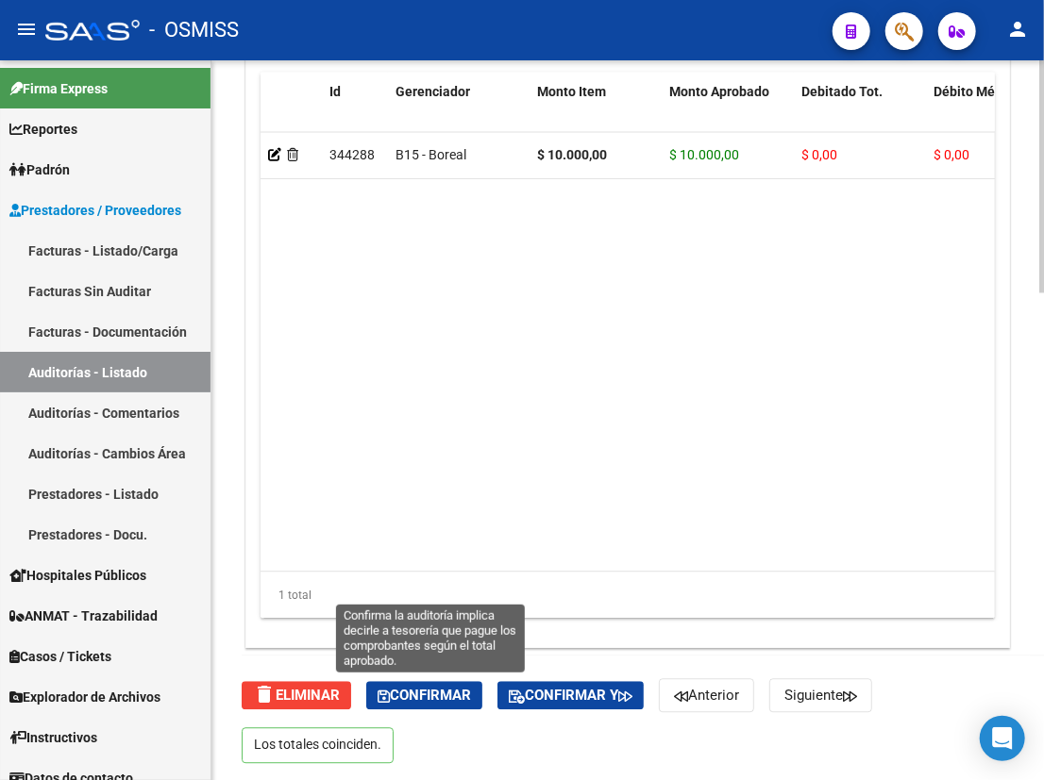
click at [414, 694] on span "Confirmar" at bounding box center [423, 695] width 93 height 17
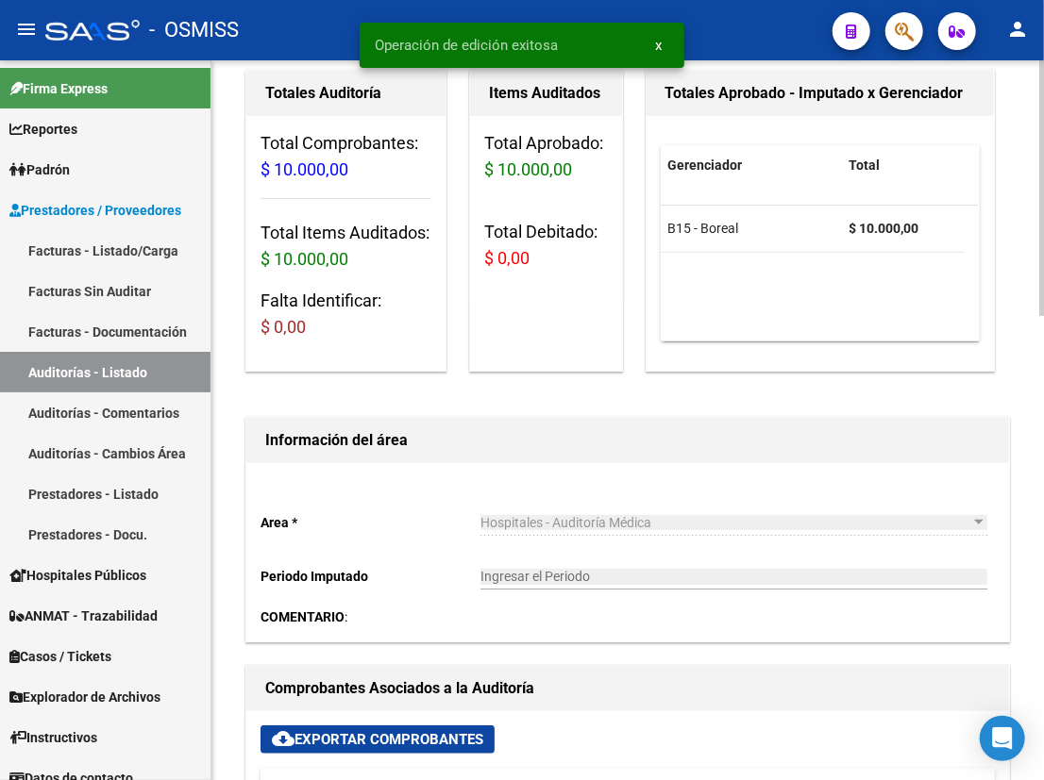
scroll to position [0, 0]
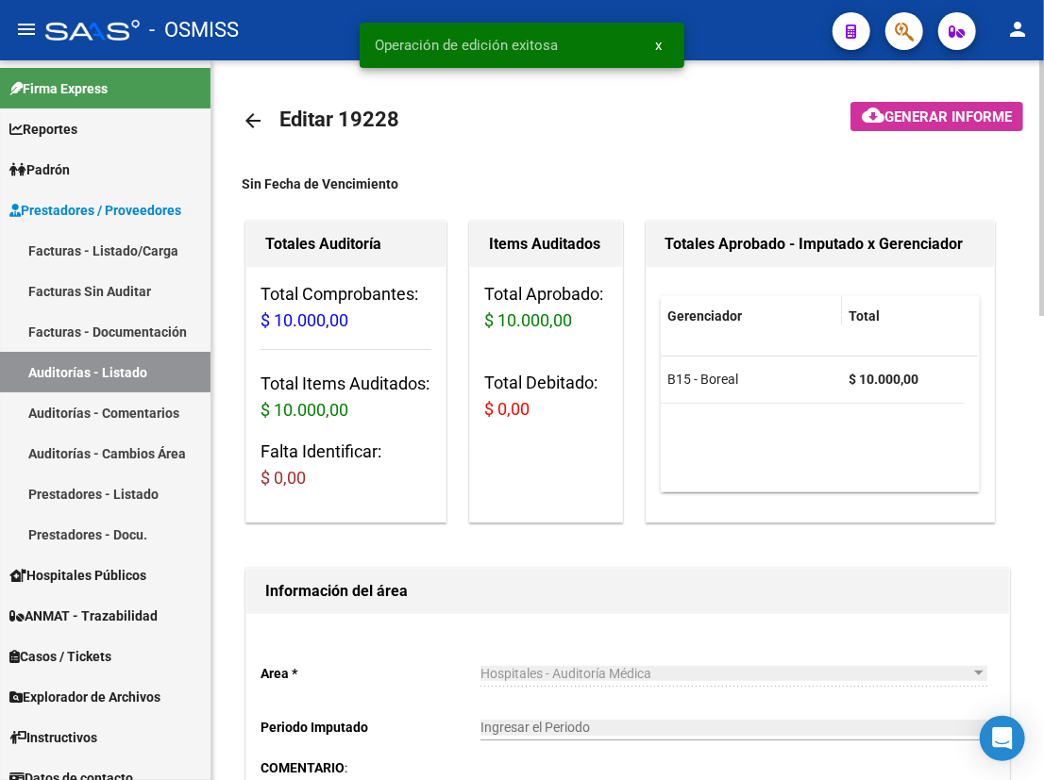
click at [253, 122] on mat-icon "arrow_back" at bounding box center [253, 120] width 23 height 23
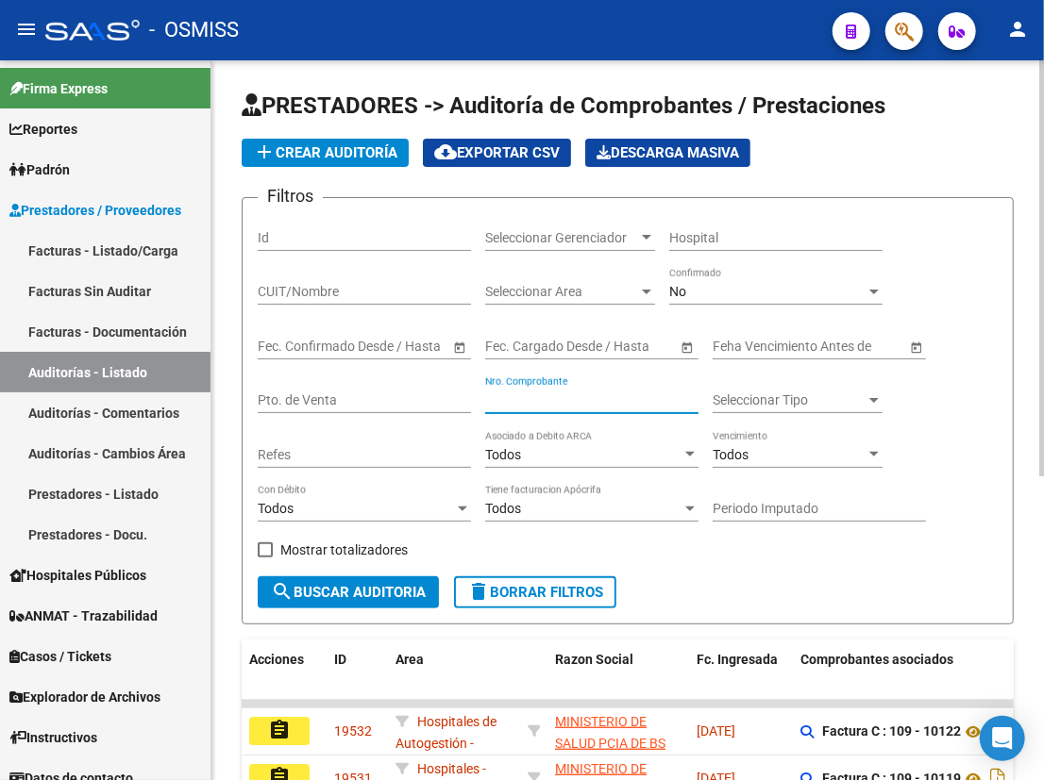
click at [566, 393] on input "Nro. Comprobante" at bounding box center [591, 401] width 213 height 16
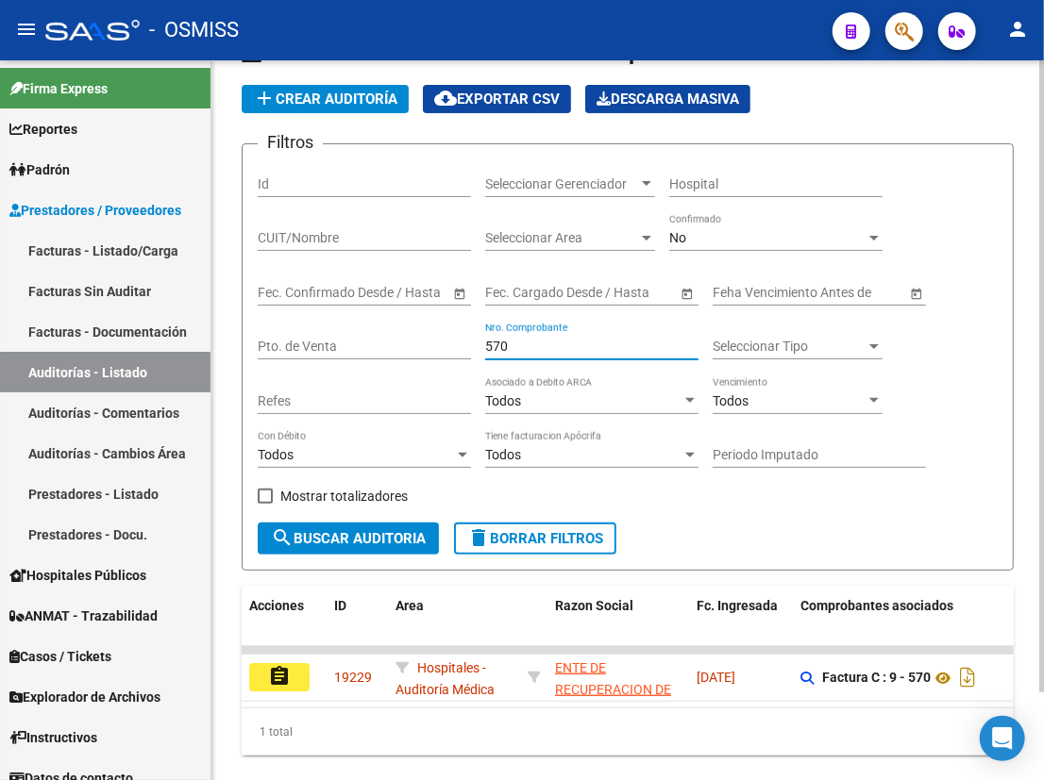
scroll to position [99, 0]
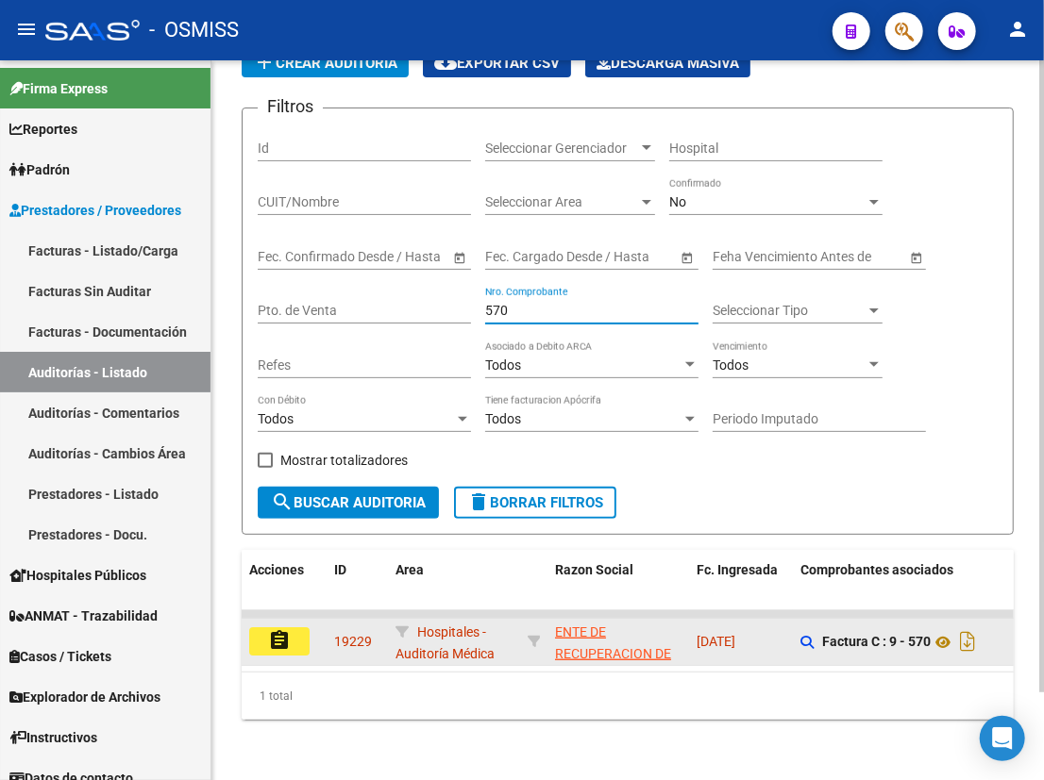
type input "570"
click at [274, 629] on mat-icon "assignment" at bounding box center [279, 640] width 23 height 23
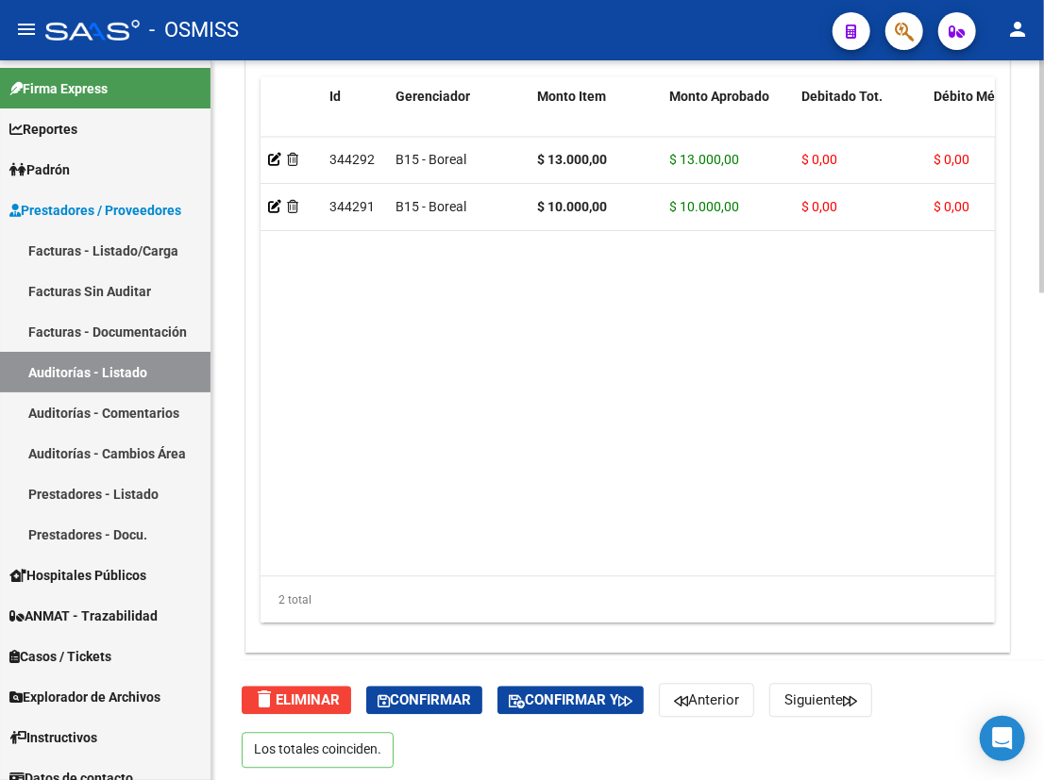
scroll to position [1514, 0]
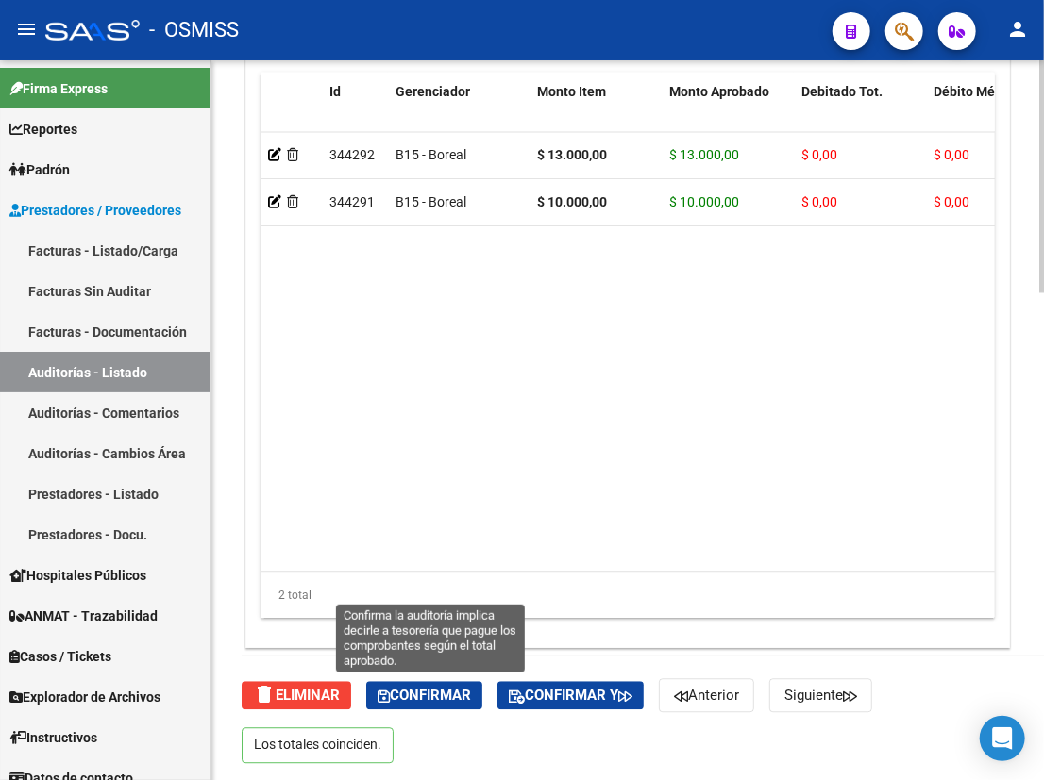
click at [435, 692] on span "Confirmar" at bounding box center [423, 695] width 93 height 17
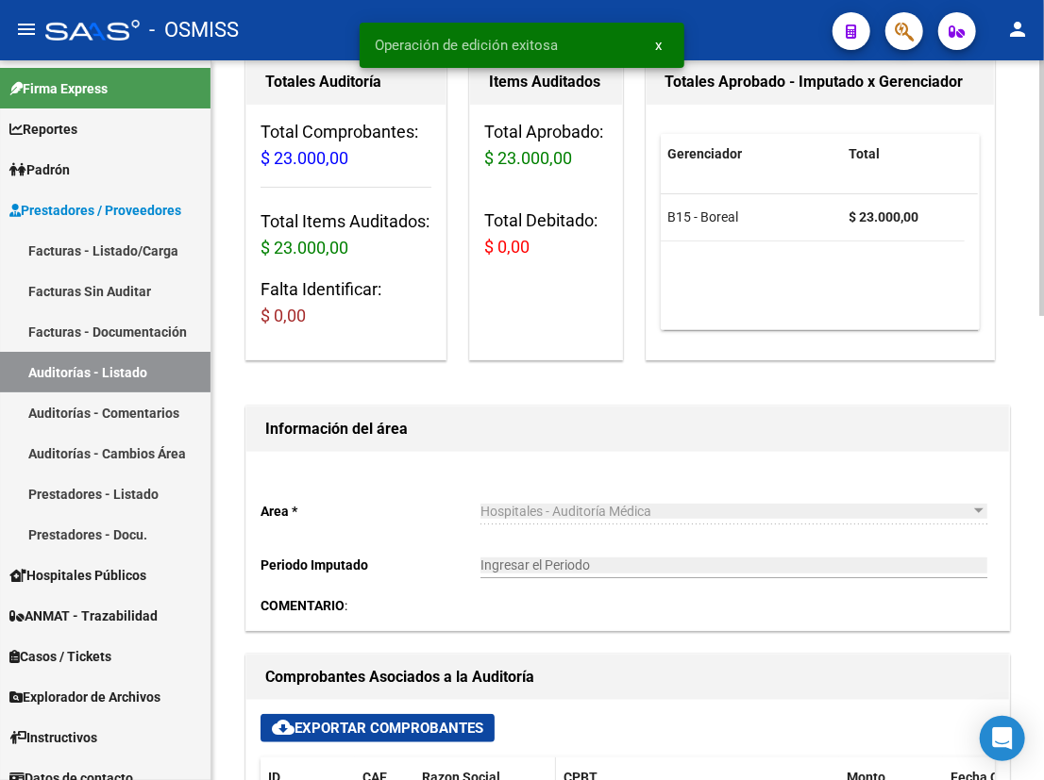
scroll to position [0, 0]
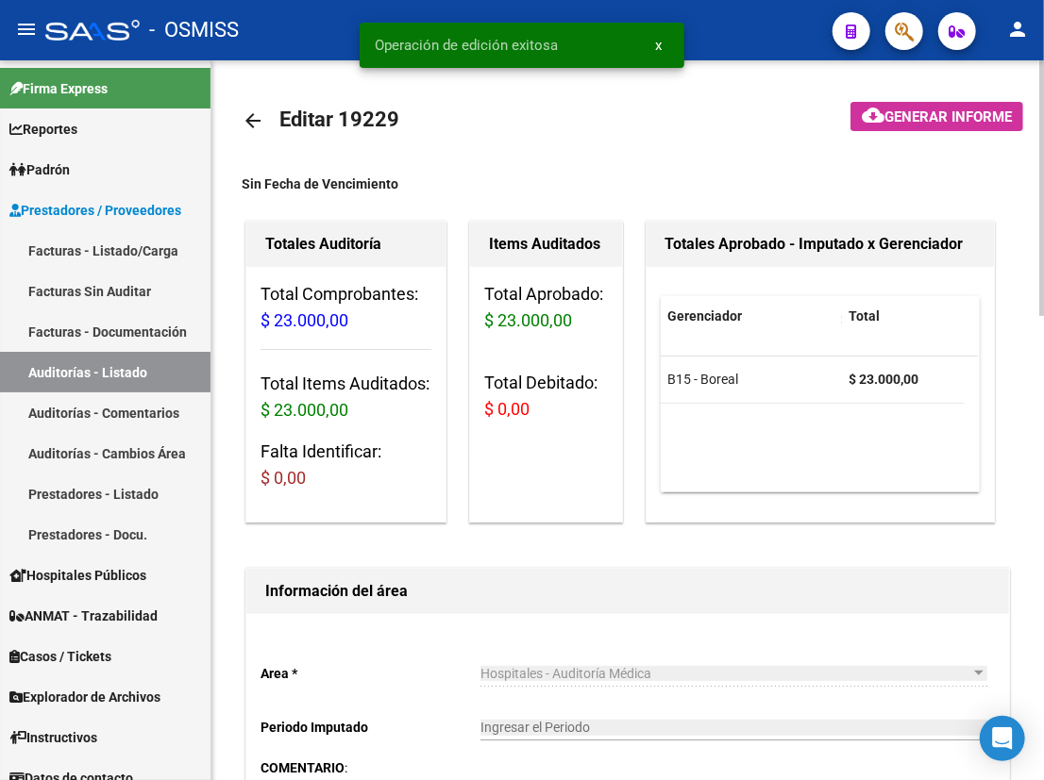
click at [250, 120] on mat-icon "arrow_back" at bounding box center [253, 120] width 23 height 23
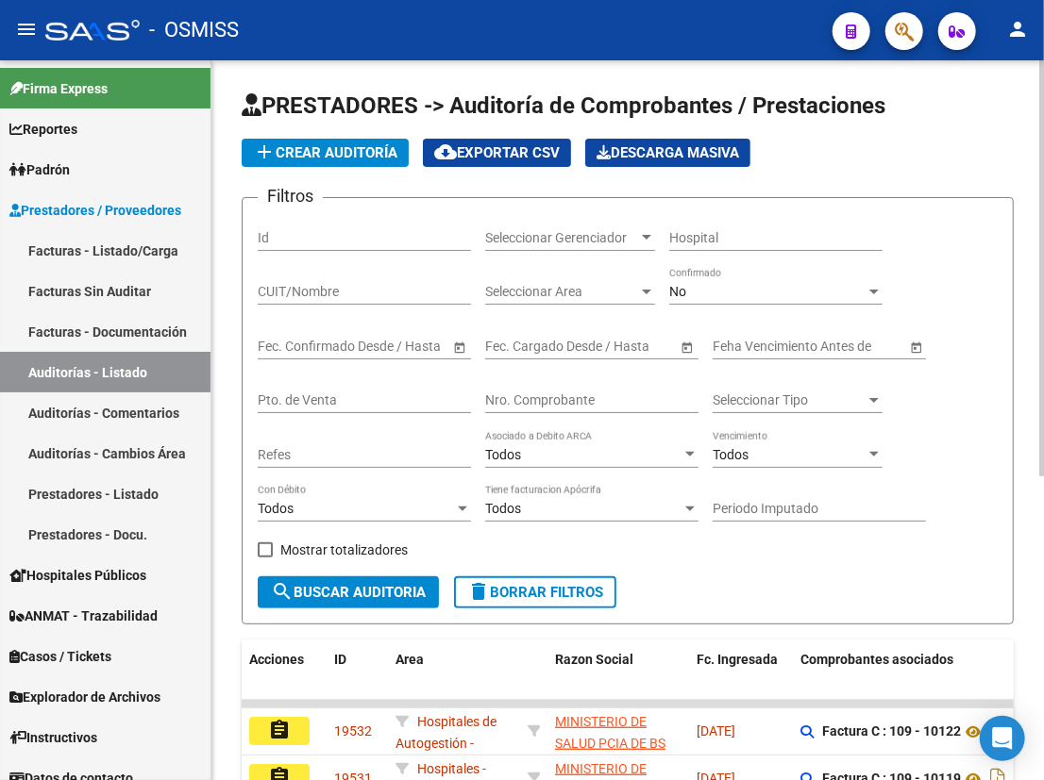
click at [601, 398] on input "Nro. Comprobante" at bounding box center [591, 401] width 213 height 16
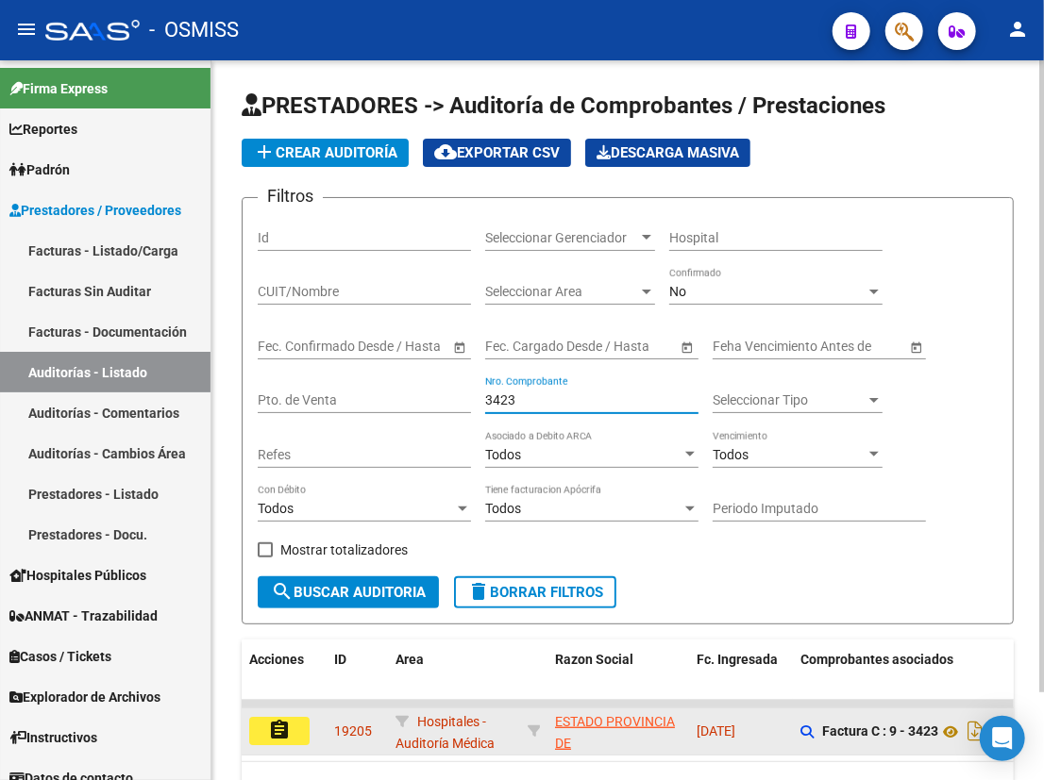
type input "3423"
click at [272, 723] on mat-icon "assignment" at bounding box center [279, 730] width 23 height 23
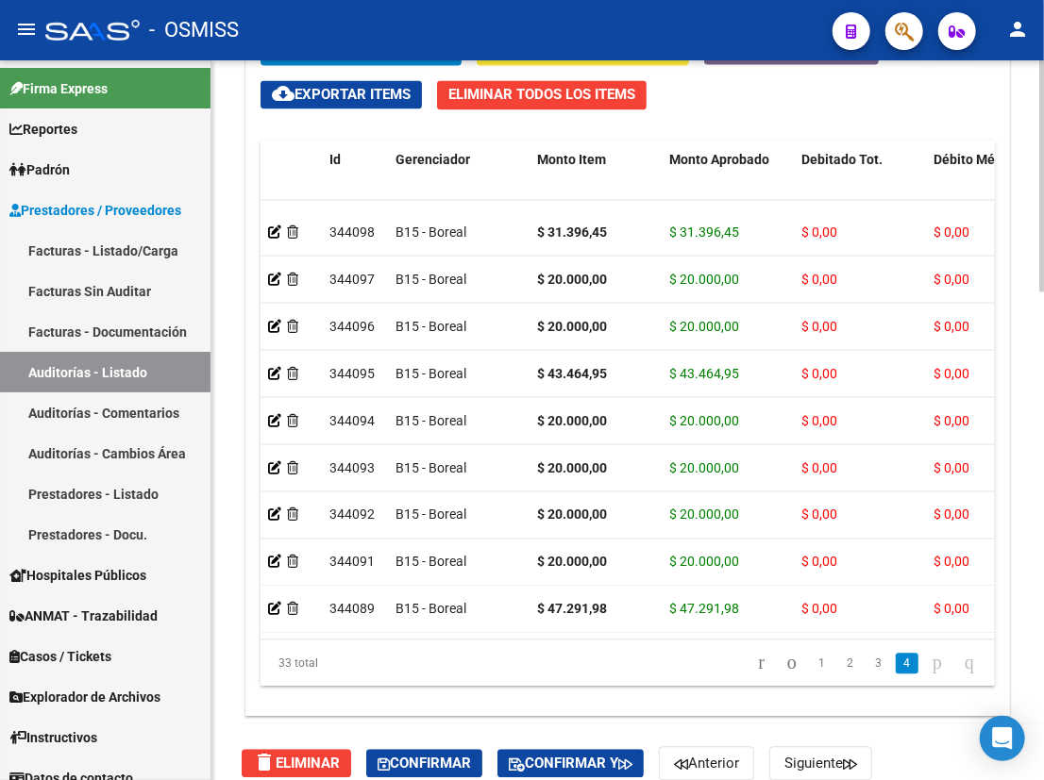
scroll to position [1514, 0]
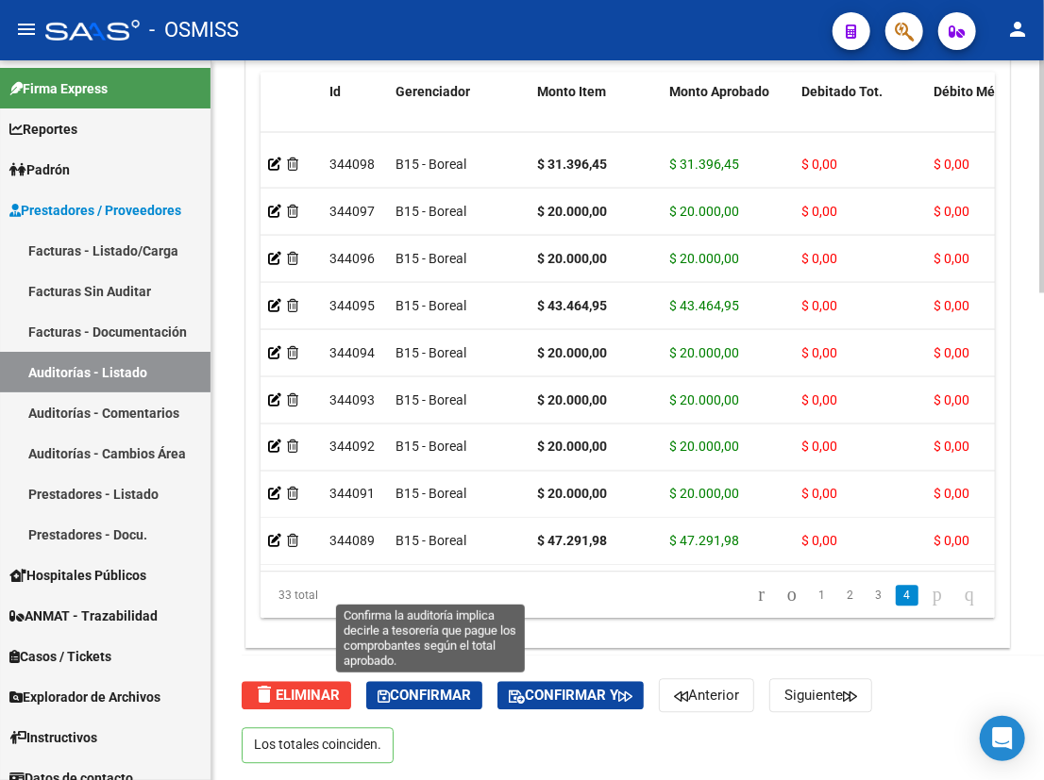
click at [434, 690] on span "Confirmar" at bounding box center [423, 695] width 93 height 17
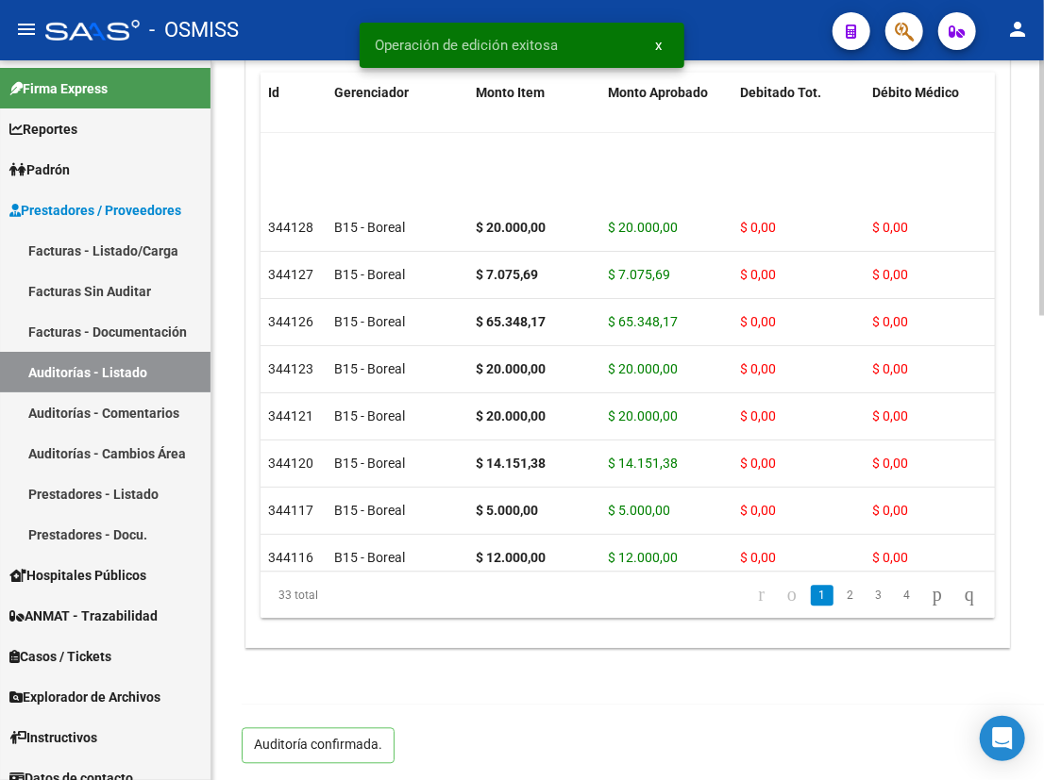
scroll to position [21, 0]
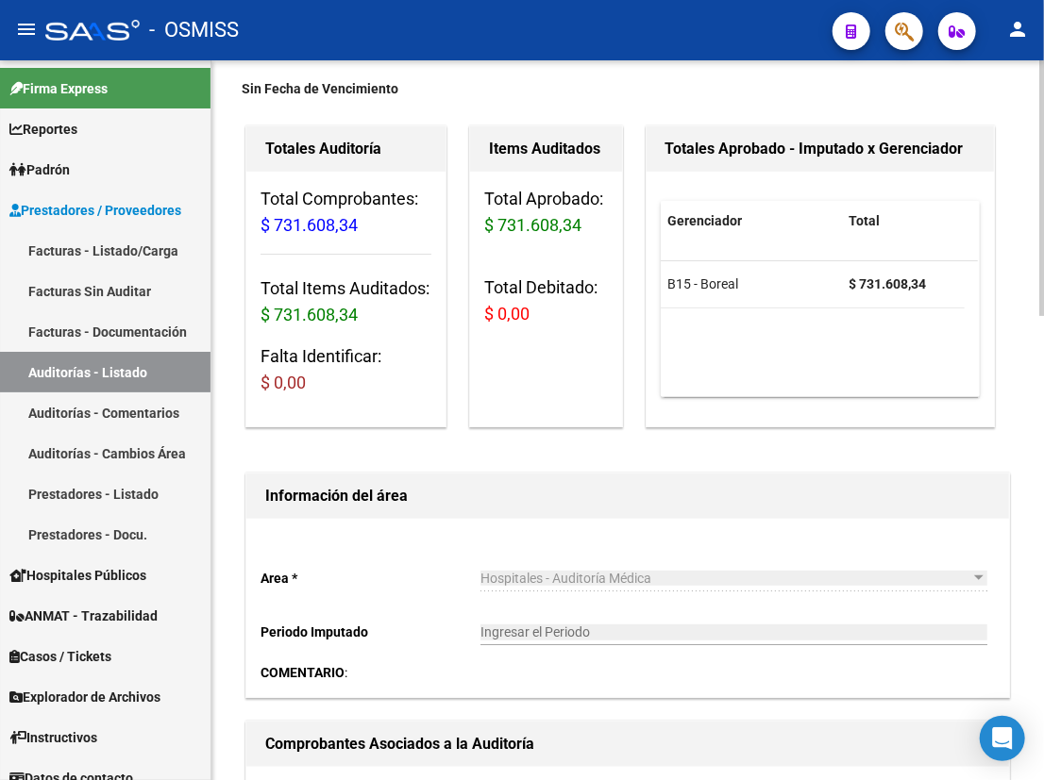
click at [1044, 106] on html "menu - OSMISS person Firma Express Reportes Ingresos Percibidos Análisis de tod…" at bounding box center [522, 390] width 1044 height 780
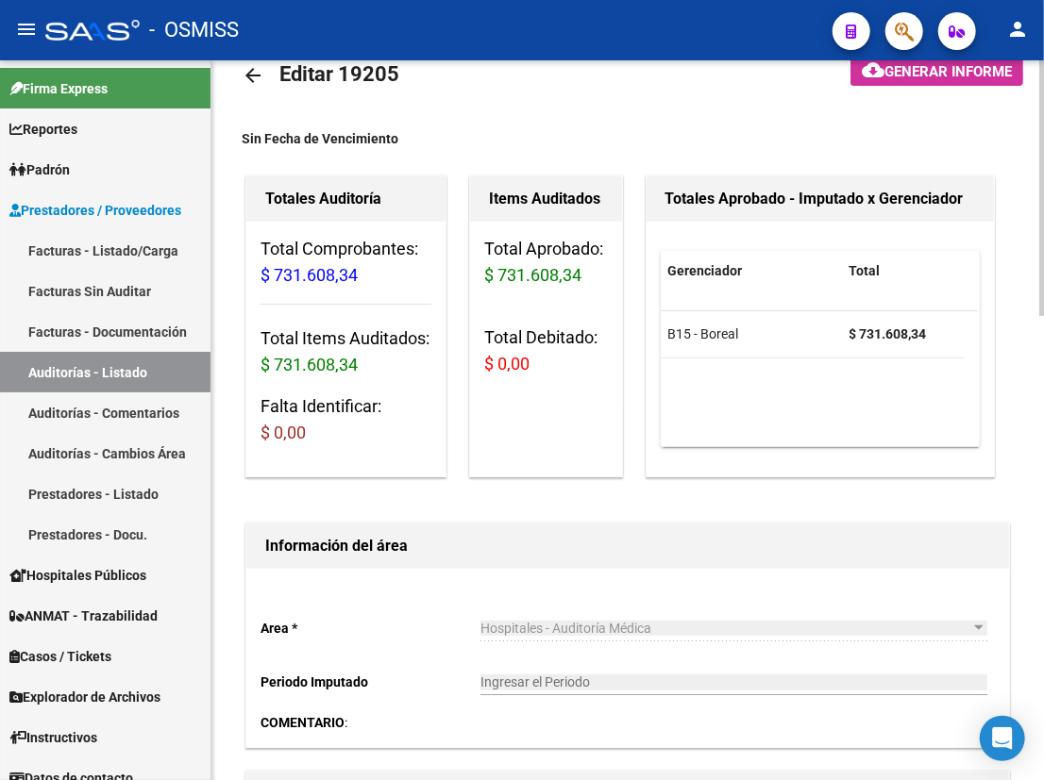
scroll to position [0, 0]
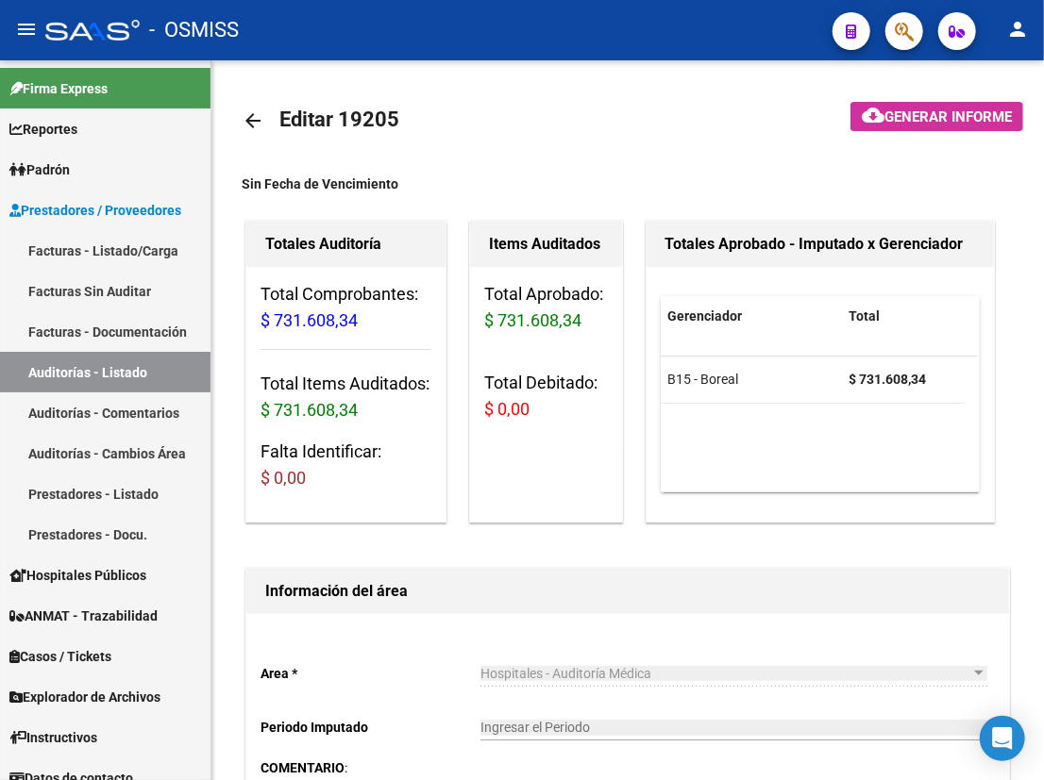
click at [248, 125] on mat-icon "arrow_back" at bounding box center [253, 120] width 23 height 23
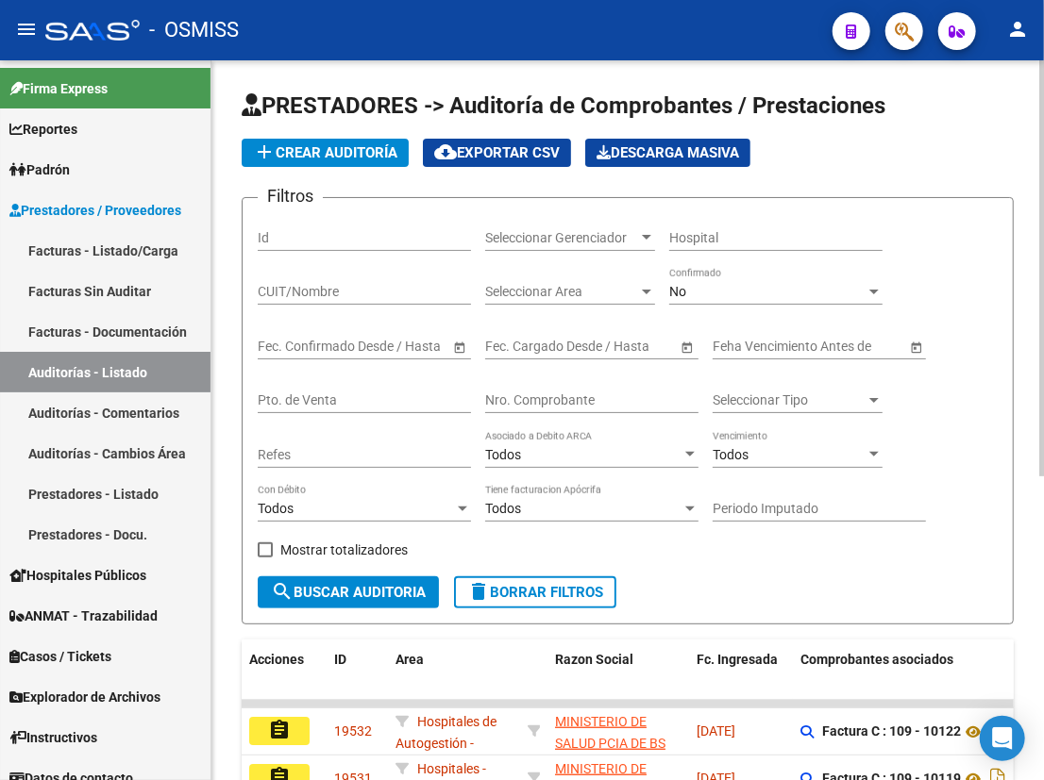
click at [521, 397] on input "Nro. Comprobante" at bounding box center [591, 401] width 213 height 16
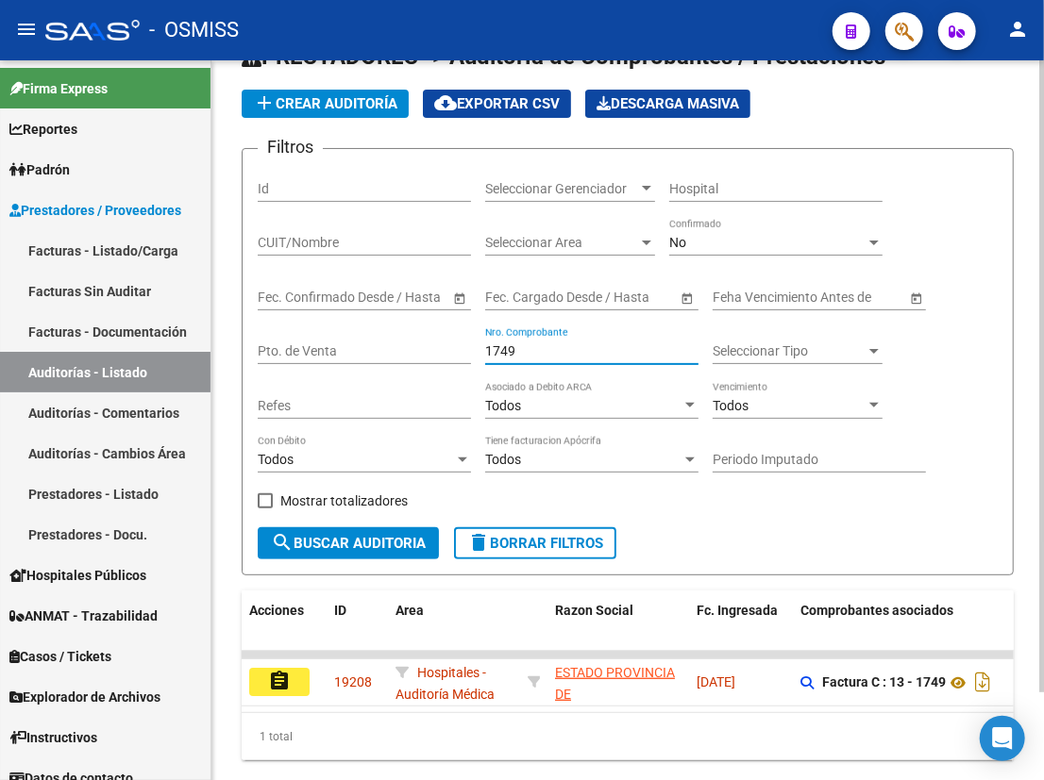
scroll to position [99, 0]
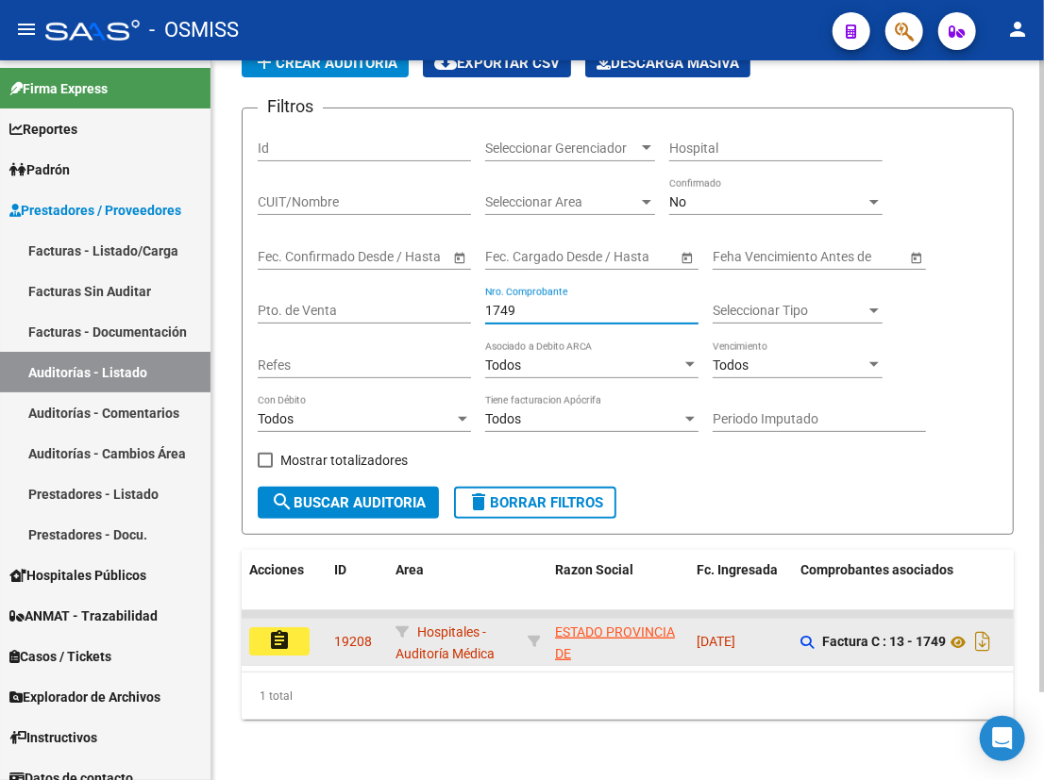
type input "1749"
click at [292, 629] on button "assignment" at bounding box center [279, 641] width 60 height 28
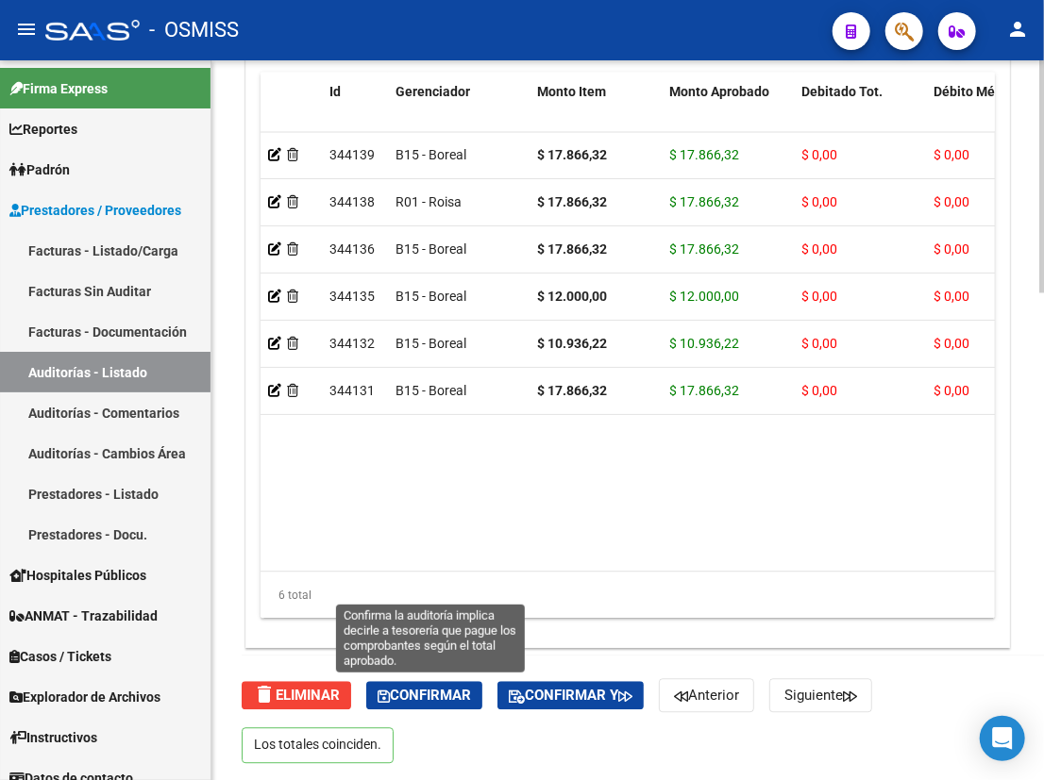
click at [452, 693] on span "Confirmar" at bounding box center [423, 695] width 93 height 17
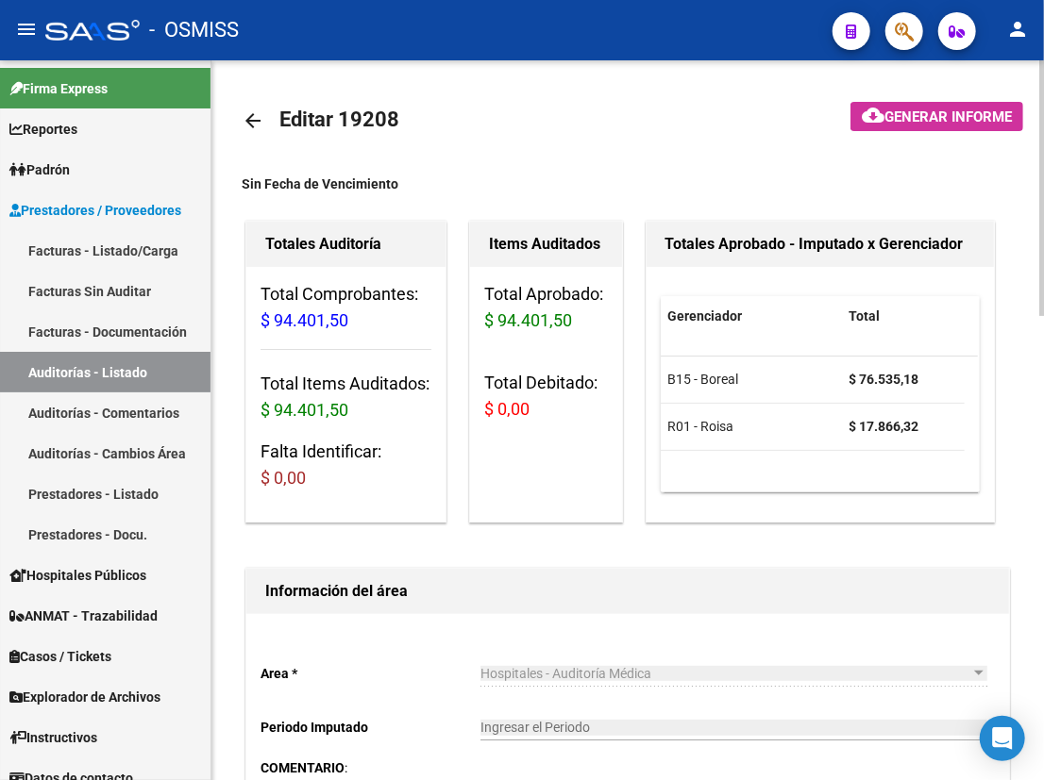
click at [253, 111] on mat-icon "arrow_back" at bounding box center [253, 120] width 23 height 23
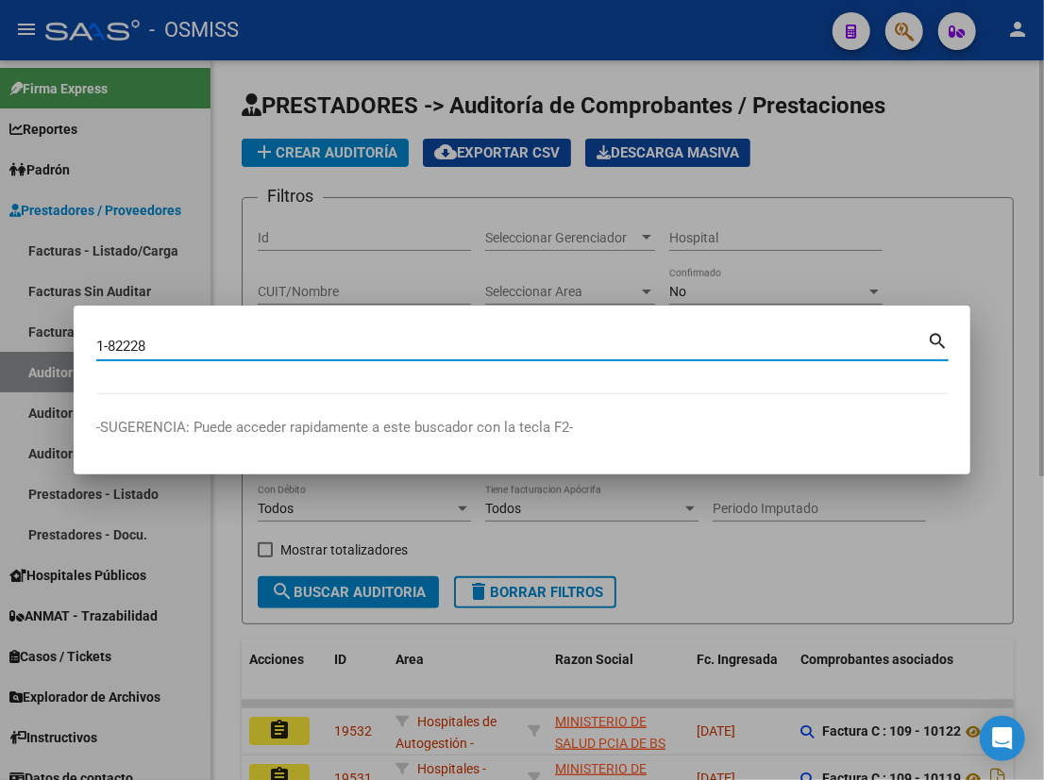
type input "1-82228"
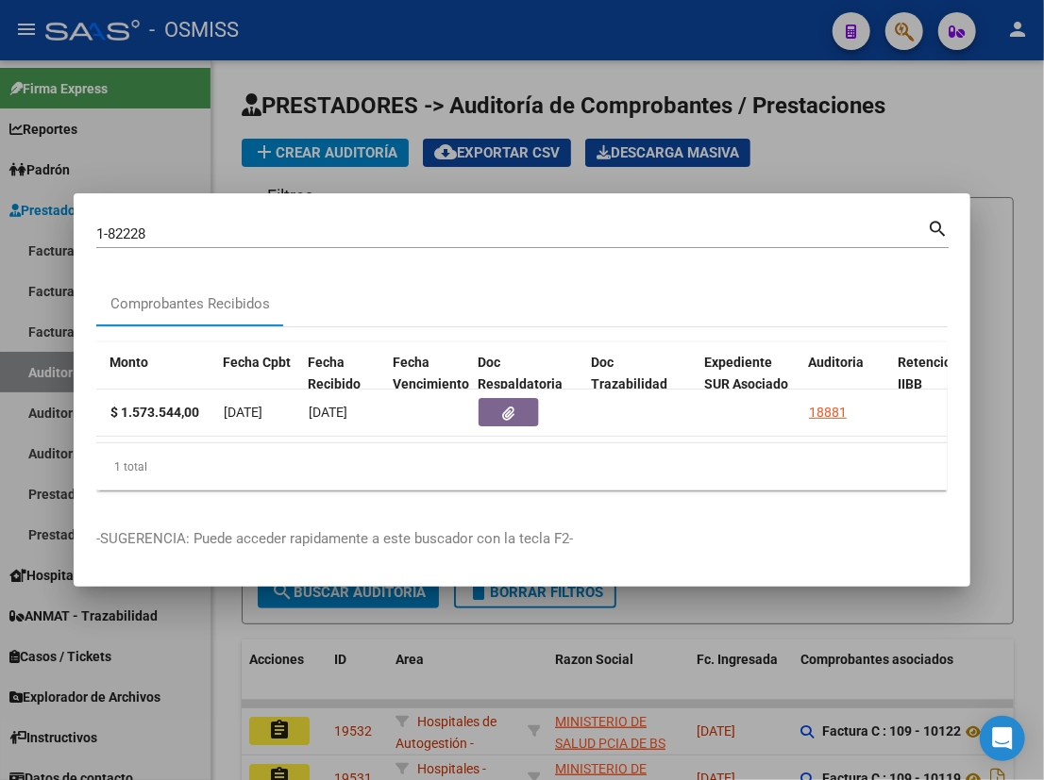
scroll to position [0, 968]
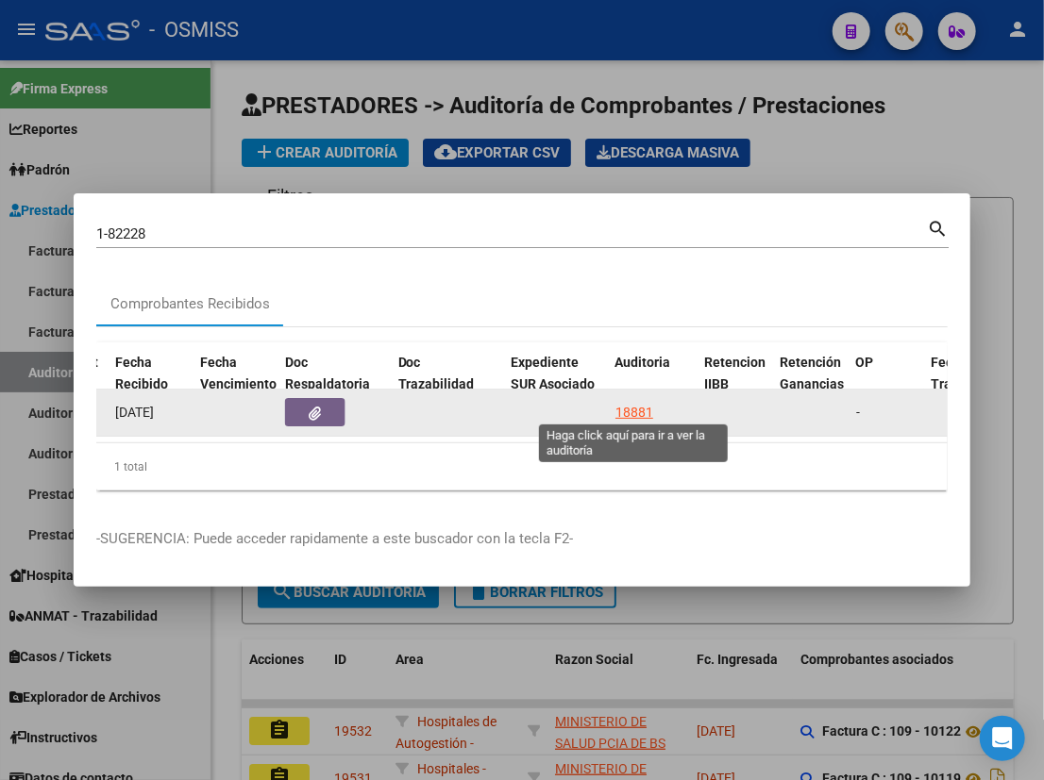
click at [625, 407] on div "18881" at bounding box center [634, 413] width 38 height 22
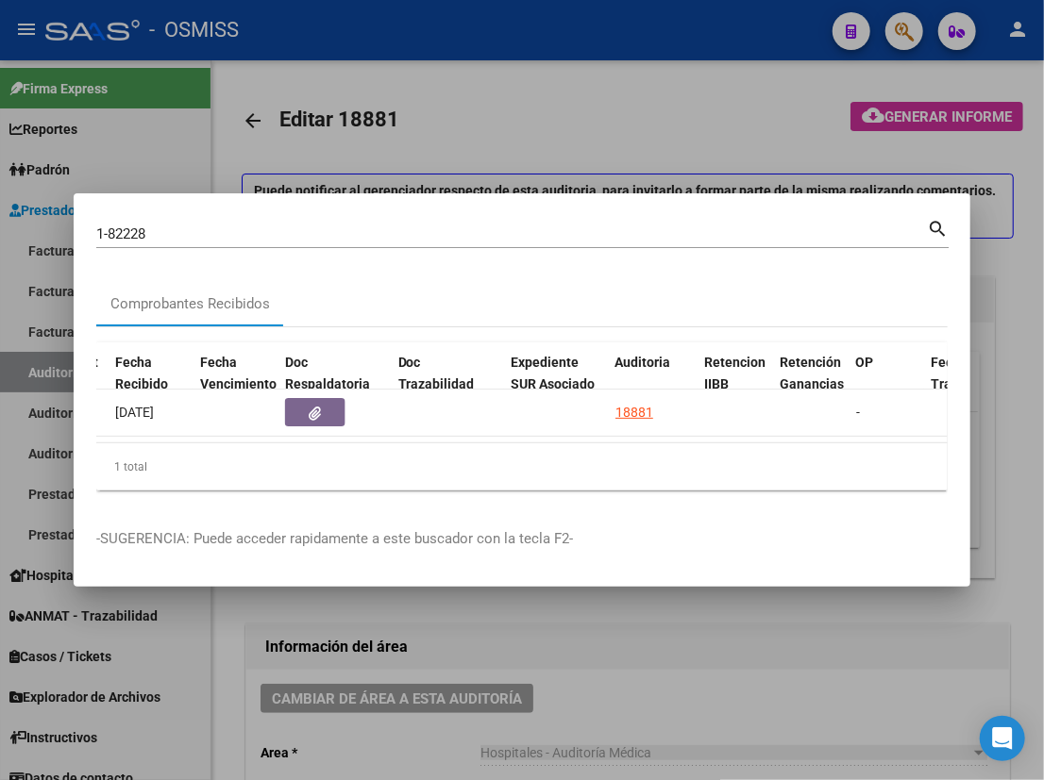
click at [500, 644] on div at bounding box center [522, 390] width 1044 height 780
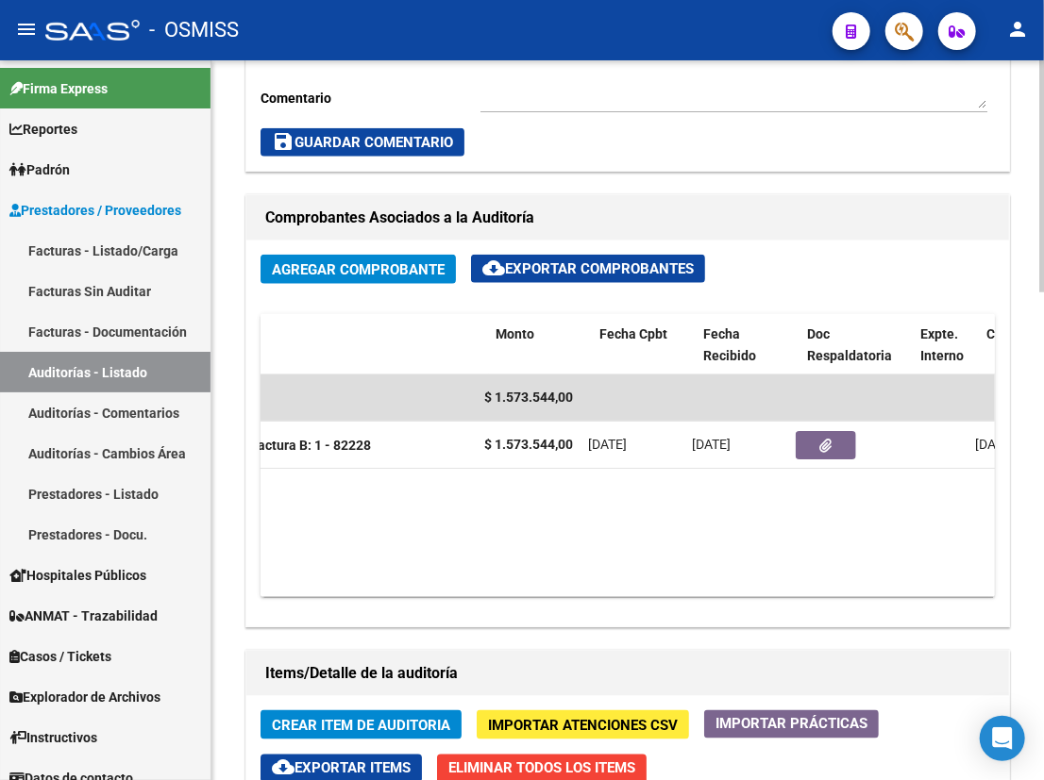
scroll to position [0, 526]
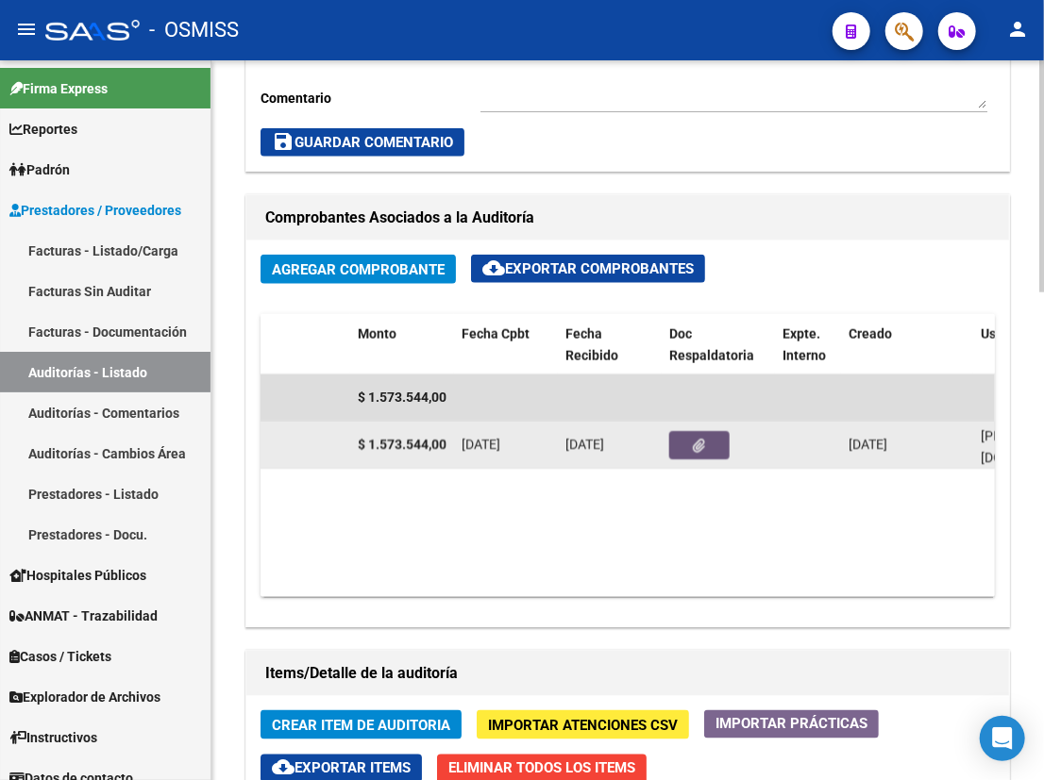
click at [695, 446] on icon "button" at bounding box center [699, 446] width 12 height 14
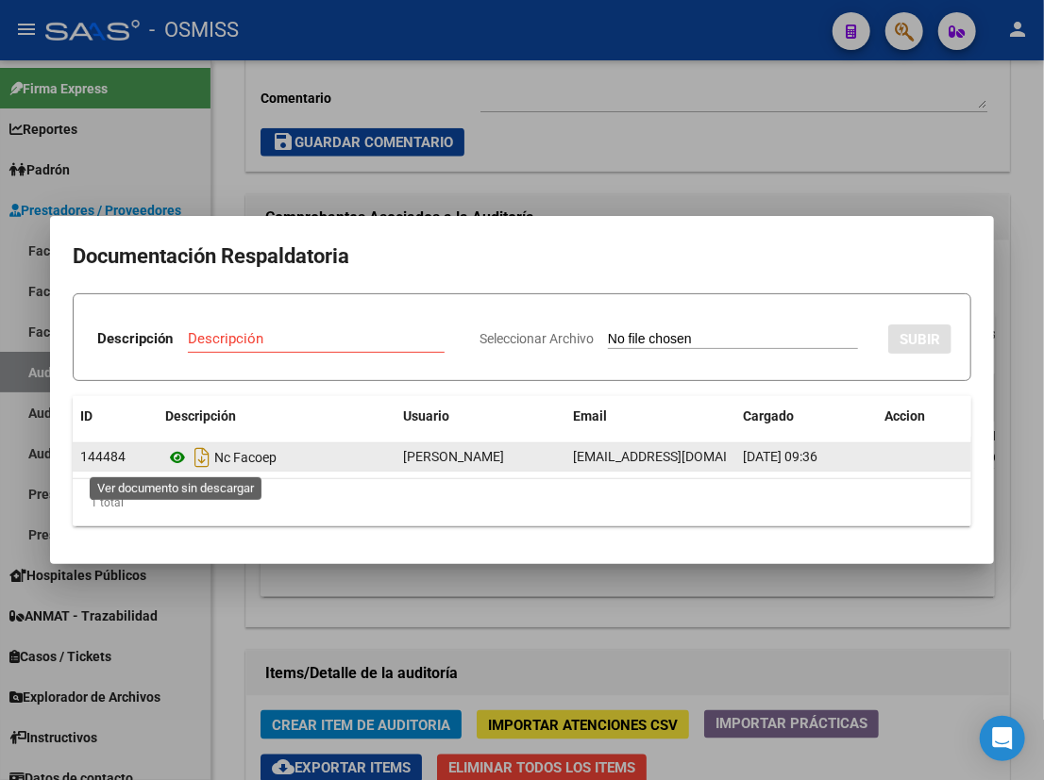
click at [174, 455] on icon at bounding box center [177, 457] width 25 height 23
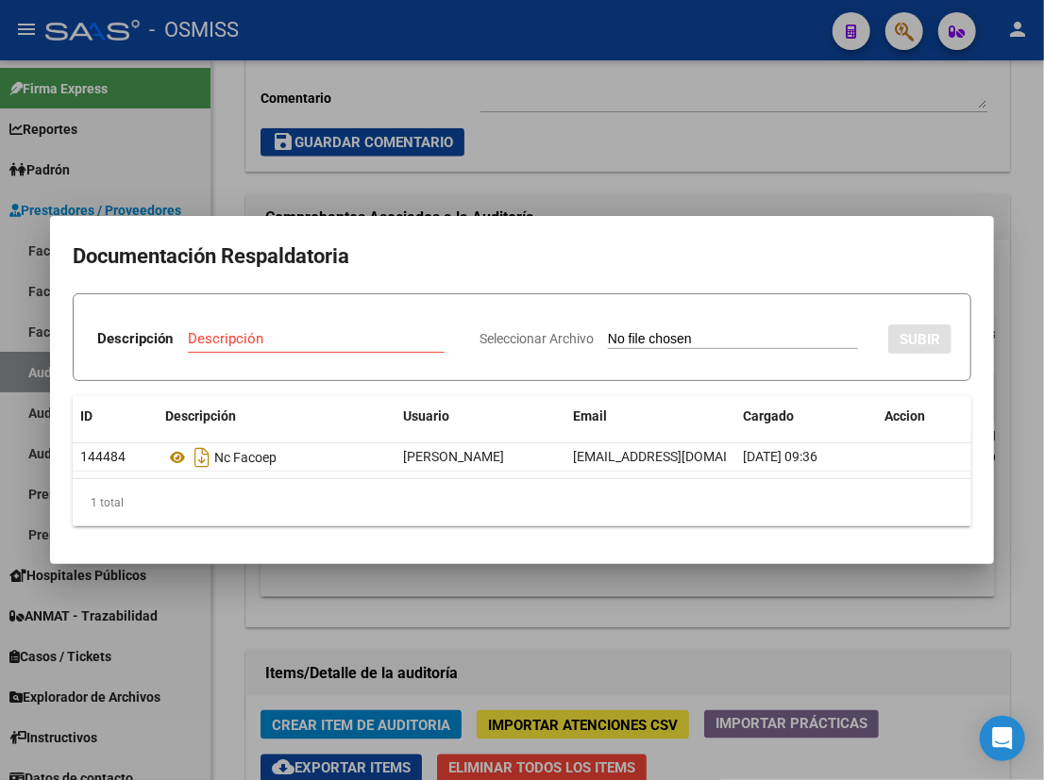
click at [678, 128] on div at bounding box center [522, 390] width 1044 height 780
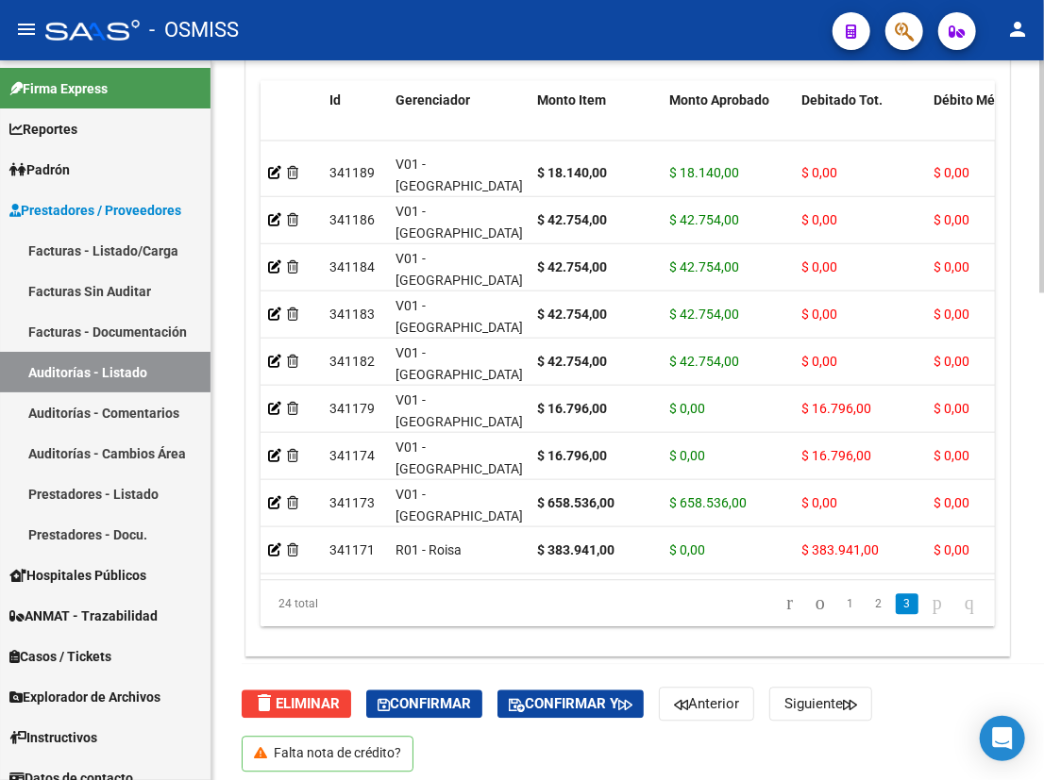
scroll to position [1514, 0]
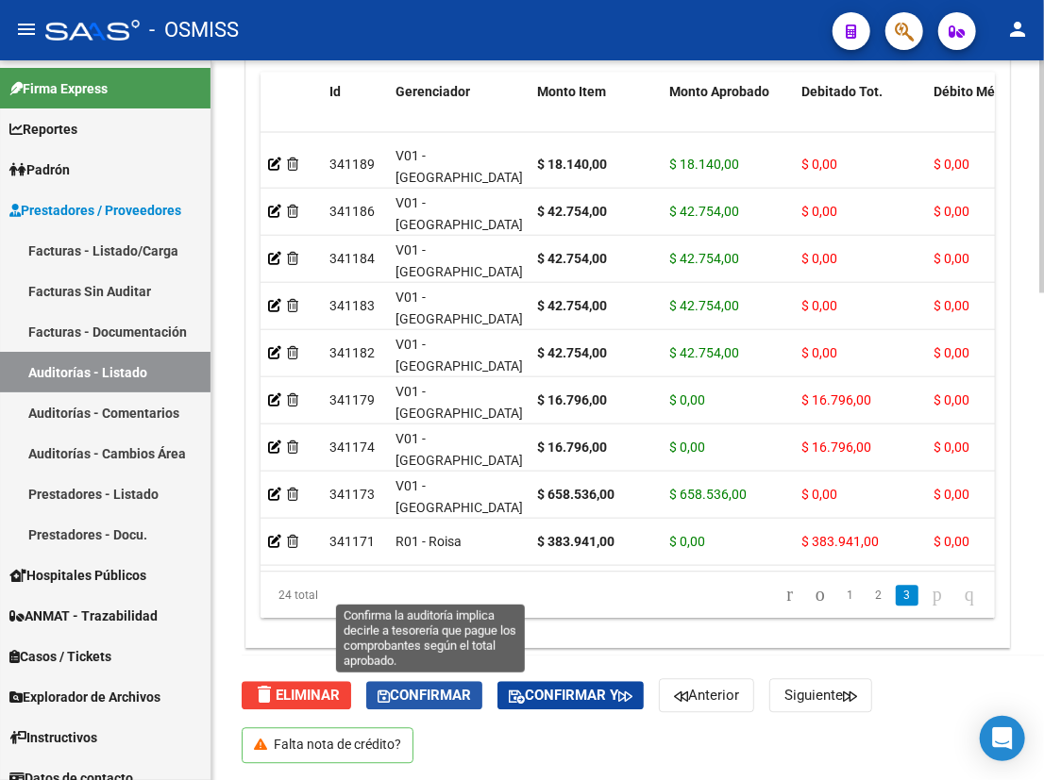
click at [425, 701] on span "Confirmar" at bounding box center [423, 695] width 93 height 17
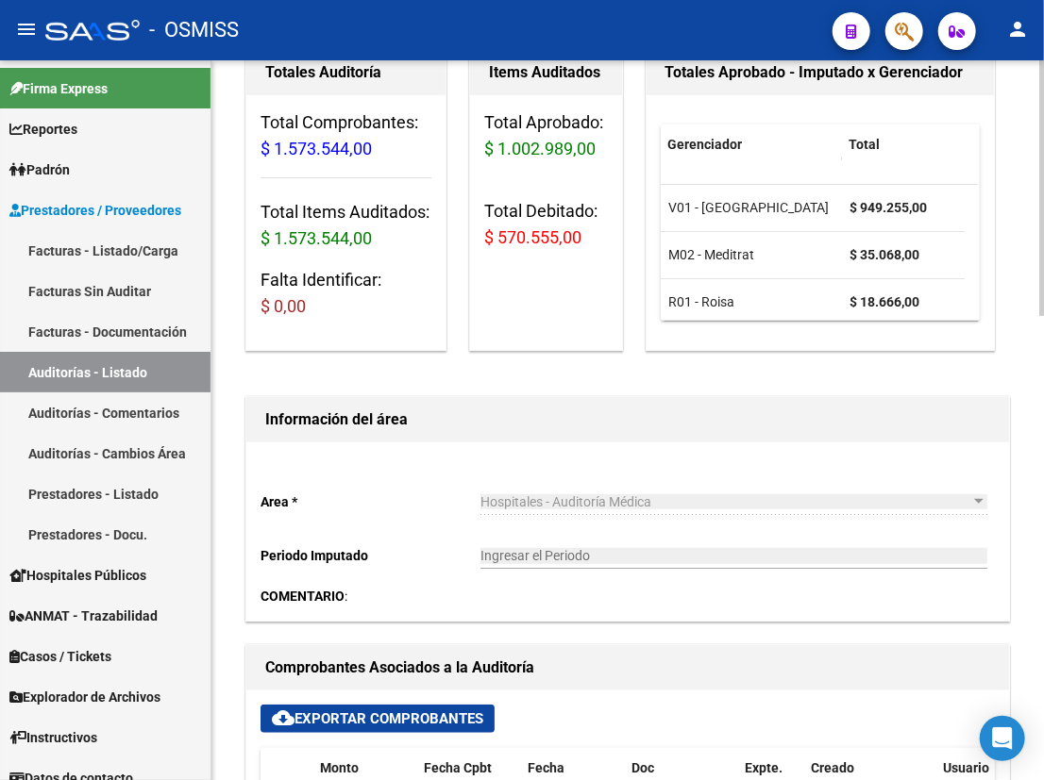
scroll to position [0, 0]
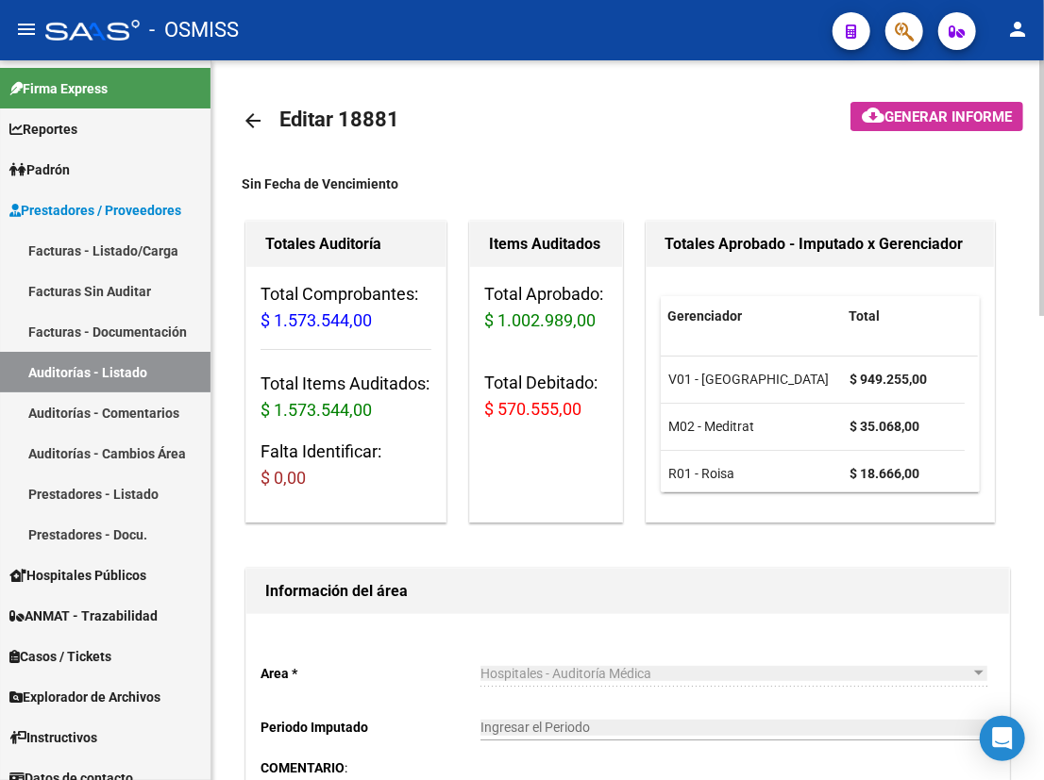
click at [259, 115] on mat-icon "arrow_back" at bounding box center [253, 120] width 23 height 23
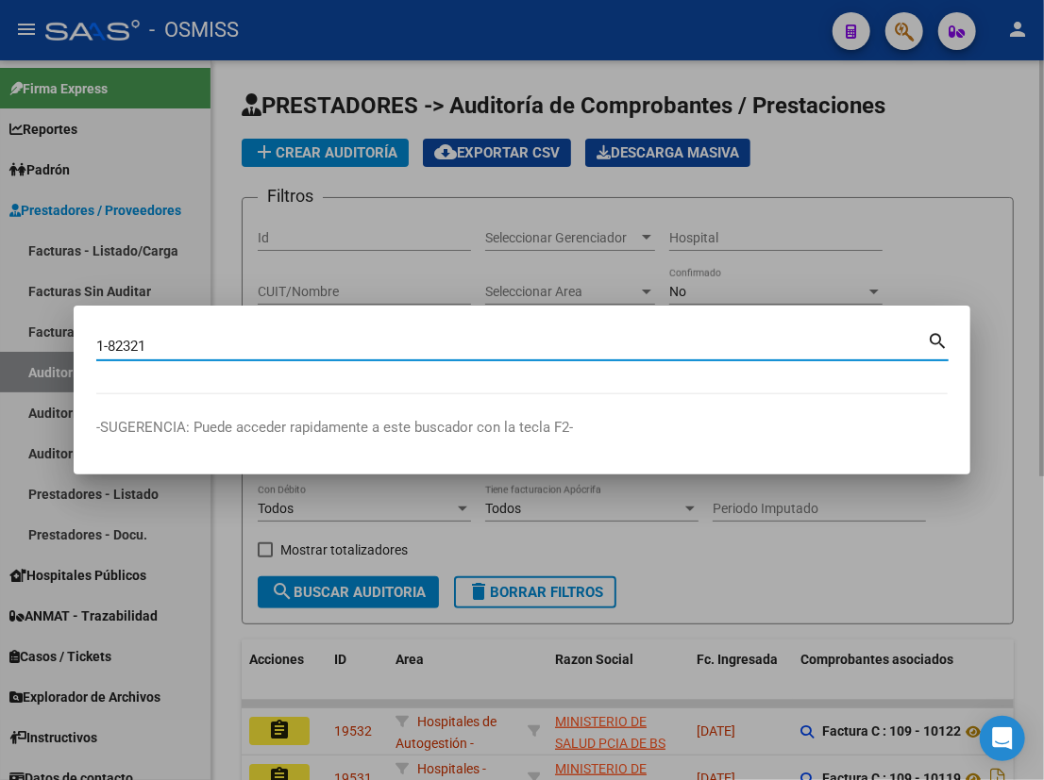
type input "1-82321"
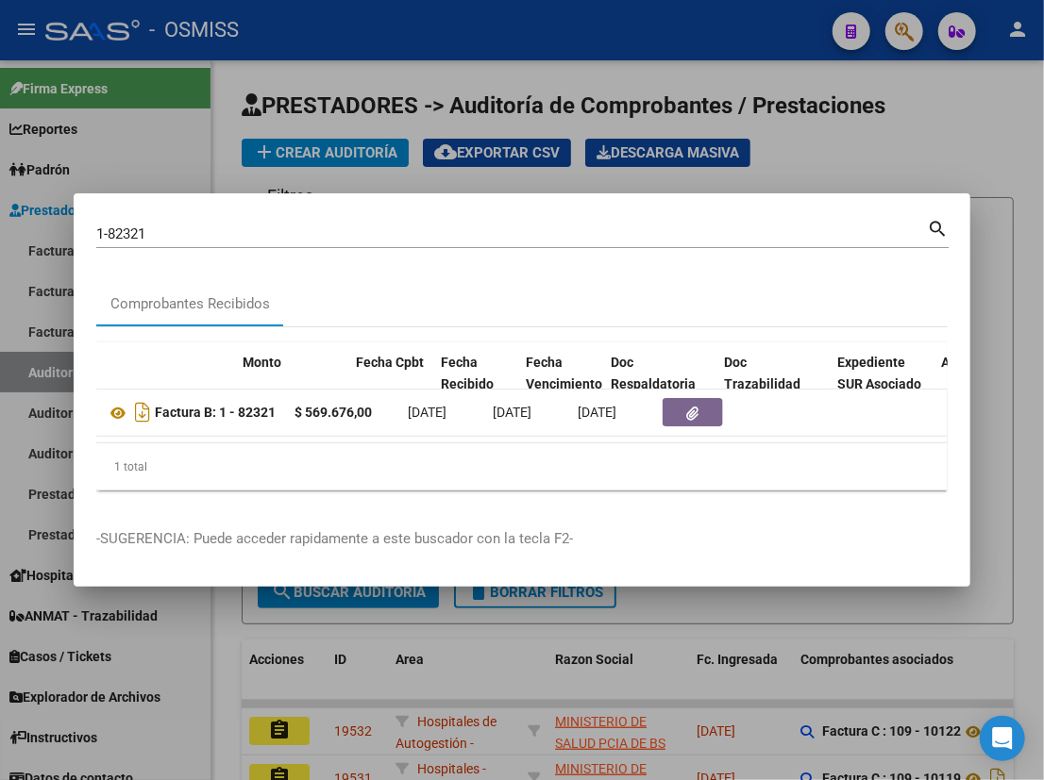
scroll to position [0, 685]
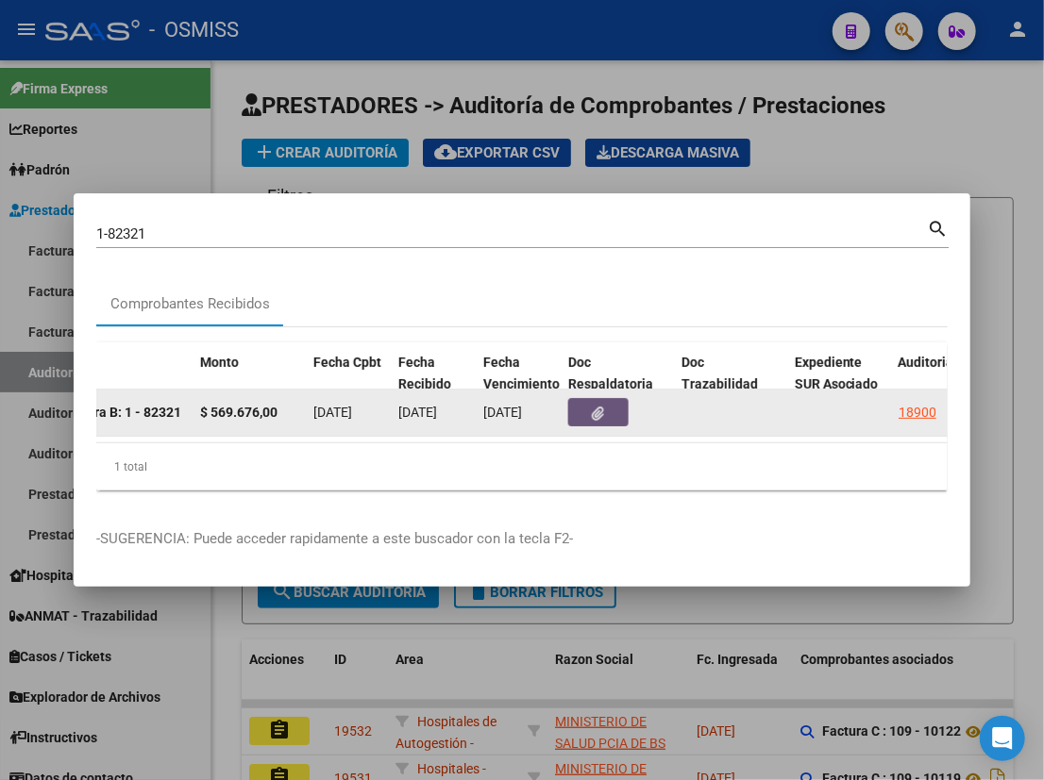
click at [606, 410] on button "button" at bounding box center [598, 412] width 60 height 28
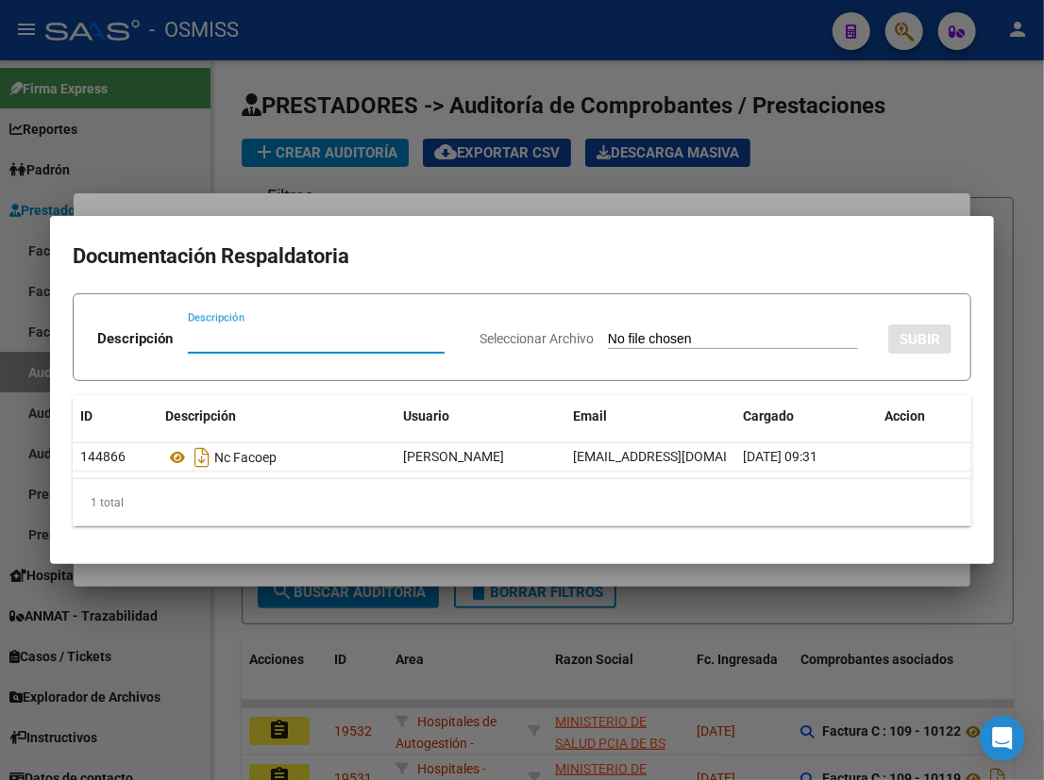
click at [845, 138] on div at bounding box center [522, 390] width 1044 height 780
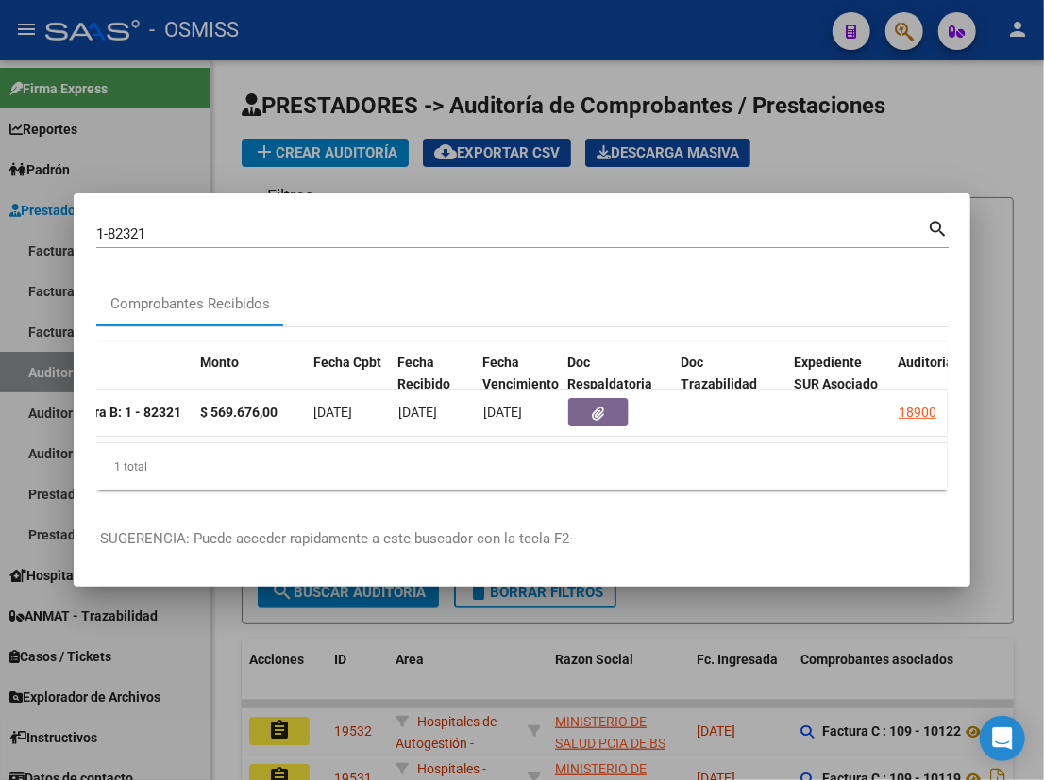
scroll to position [0, 968]
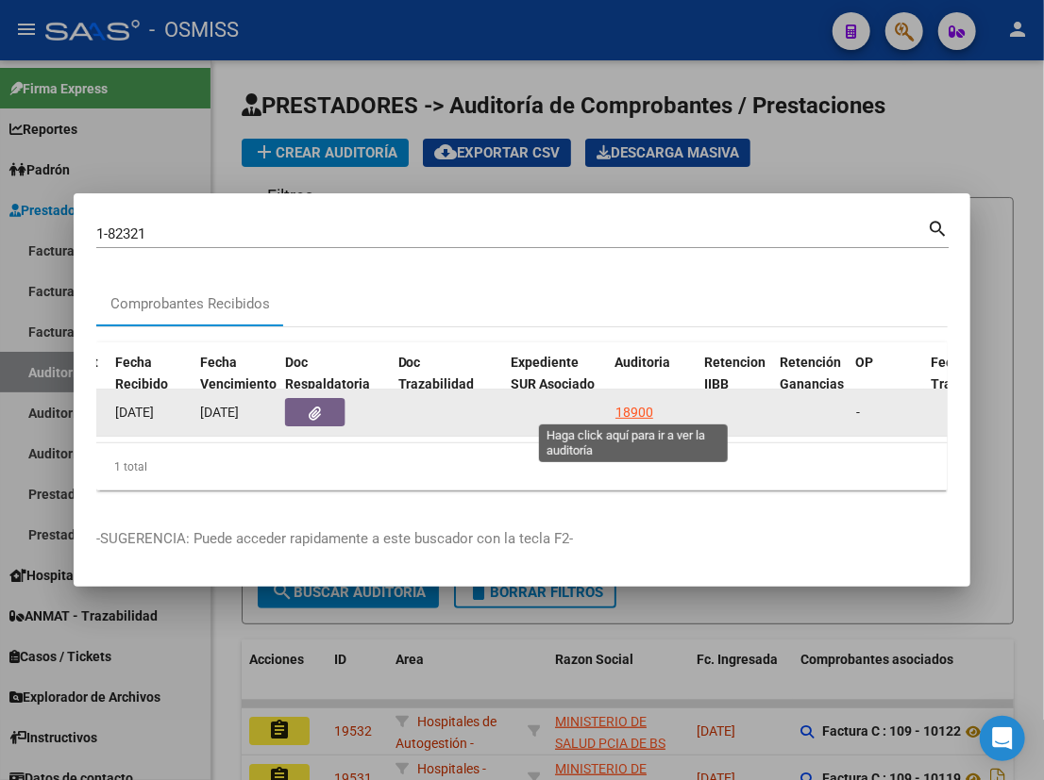
click at [638, 409] on div "18900" at bounding box center [634, 413] width 38 height 22
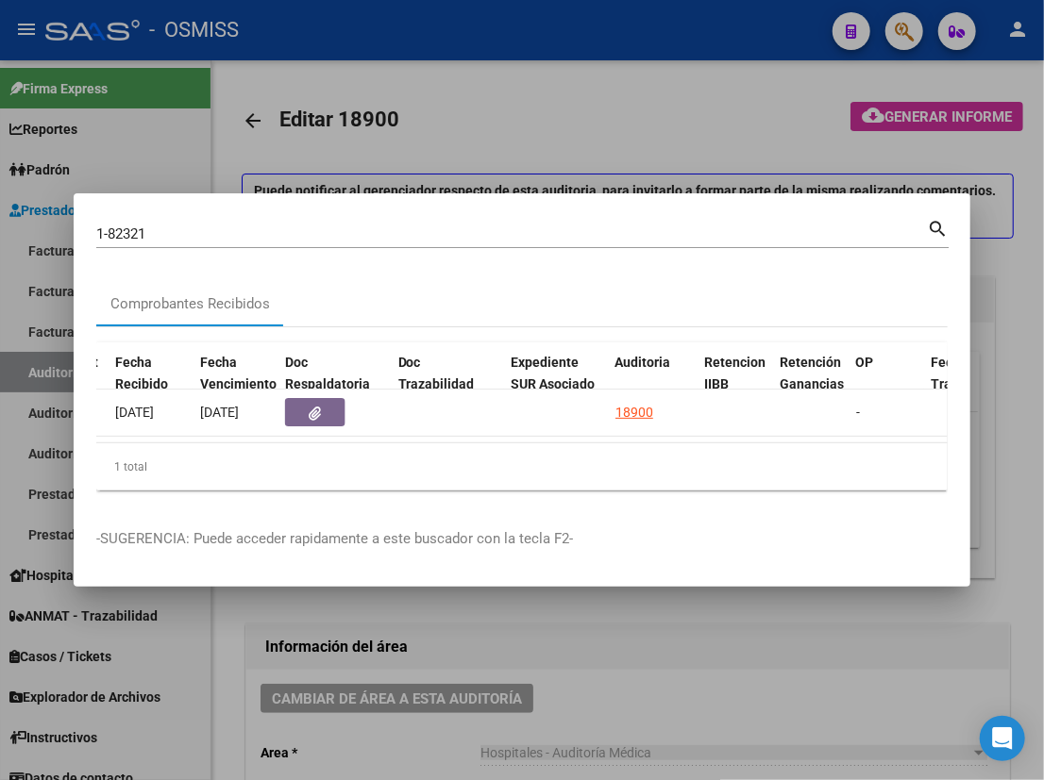
click at [526, 649] on div at bounding box center [522, 390] width 1044 height 780
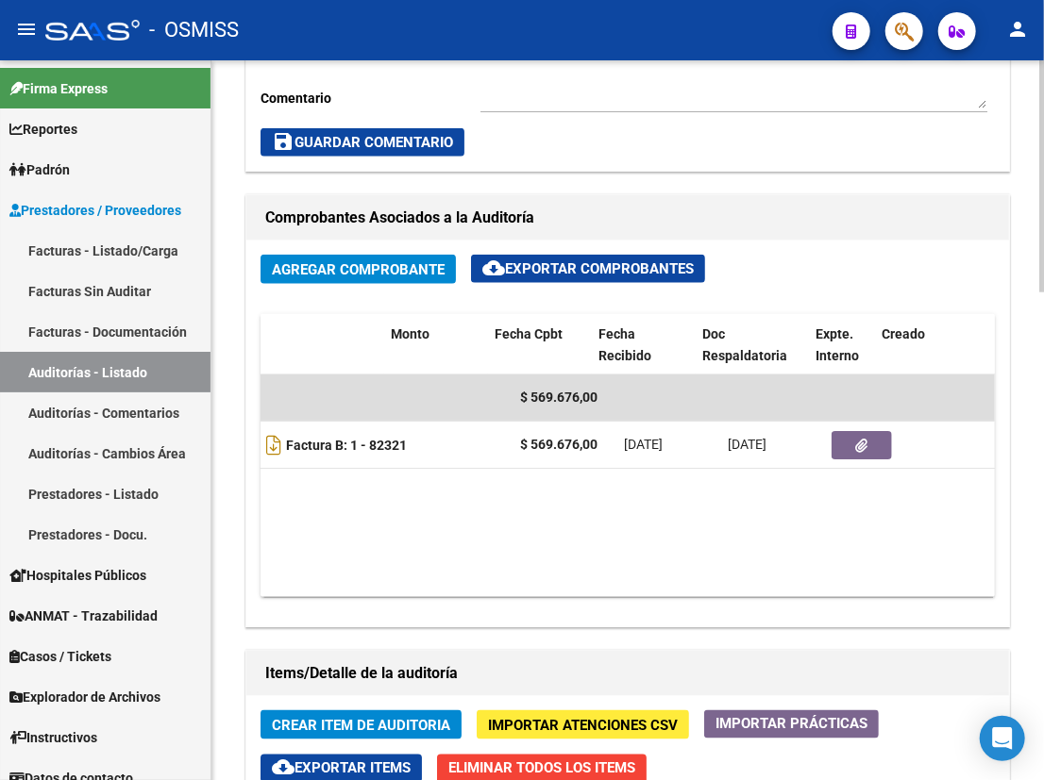
scroll to position [0, 507]
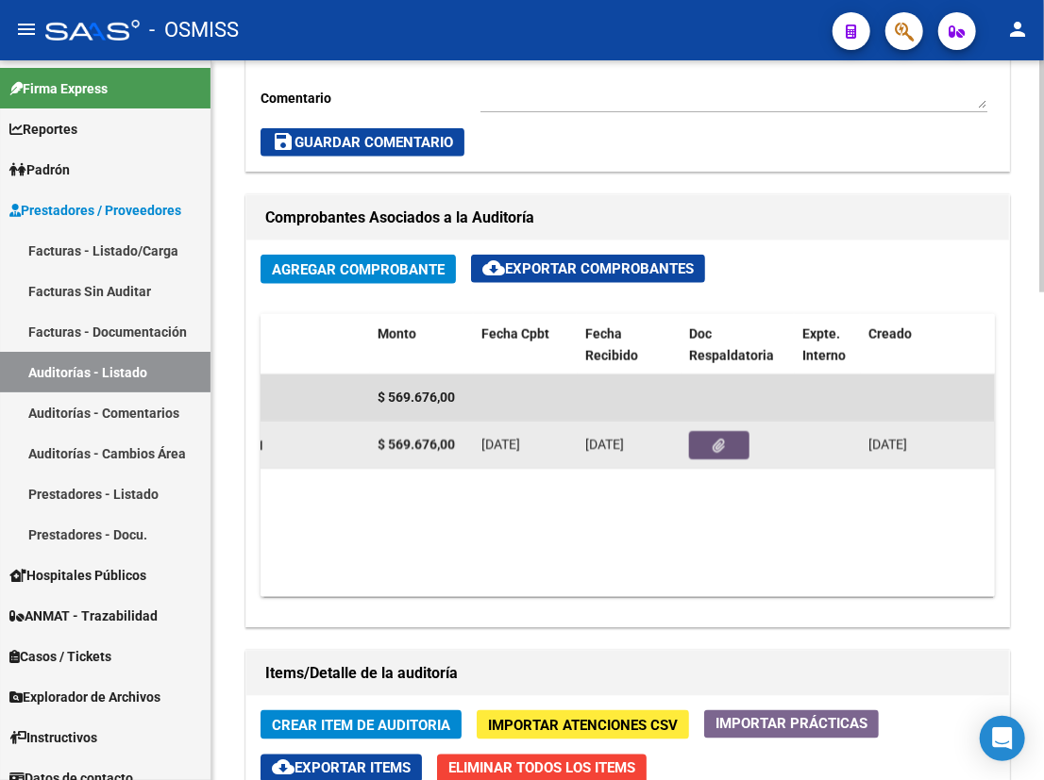
click at [726, 444] on button "button" at bounding box center [719, 445] width 60 height 28
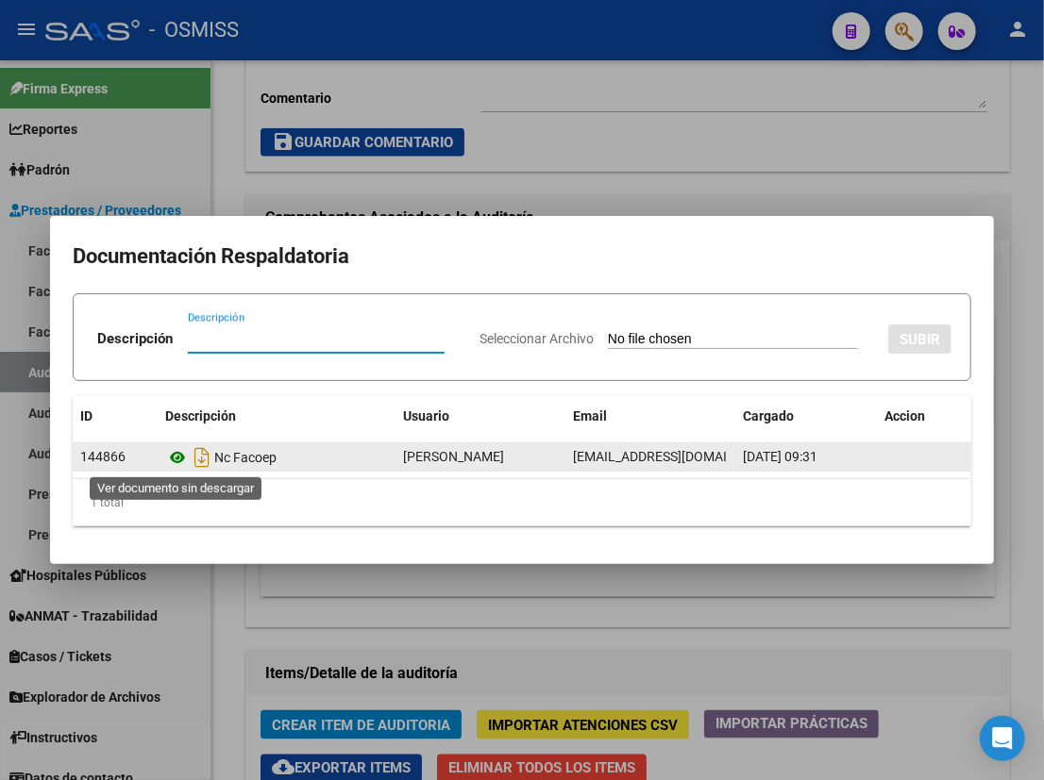
click at [179, 455] on icon at bounding box center [177, 457] width 25 height 23
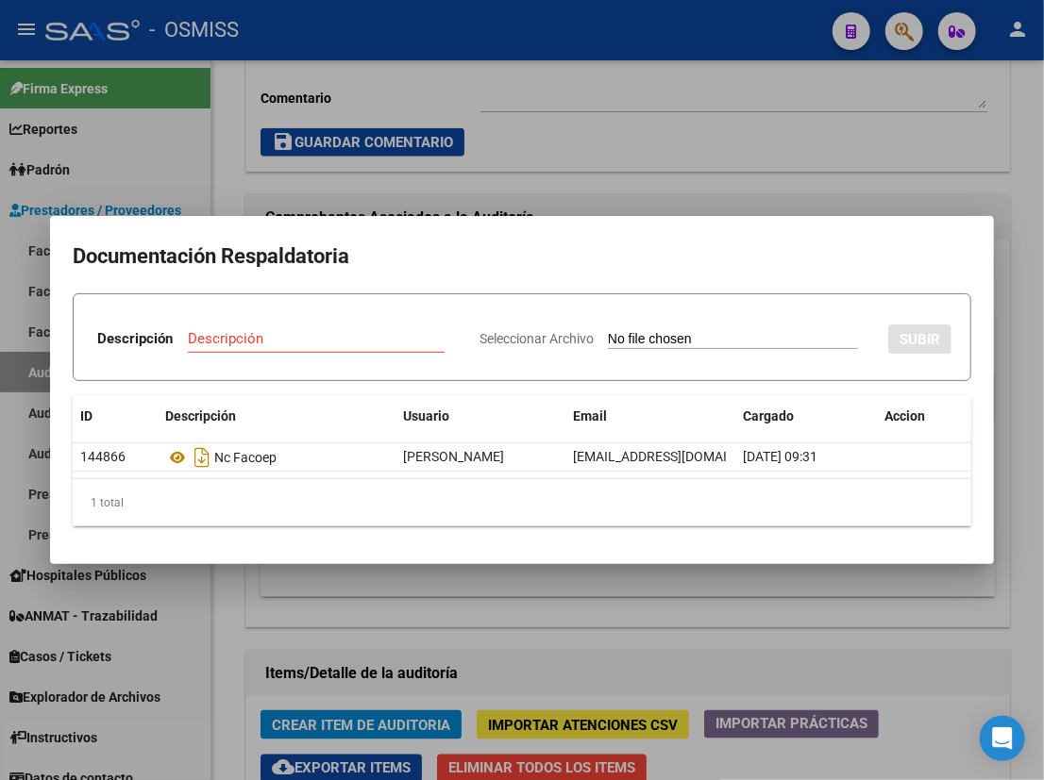
click at [562, 157] on div at bounding box center [522, 390] width 1044 height 780
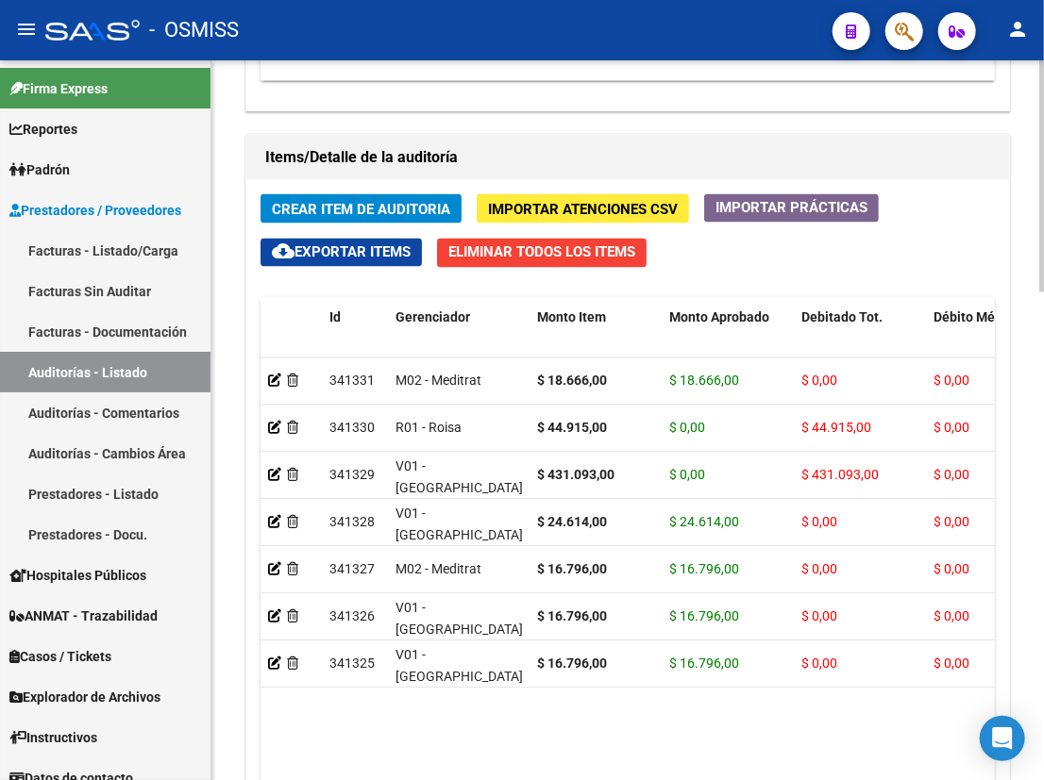
scroll to position [1514, 0]
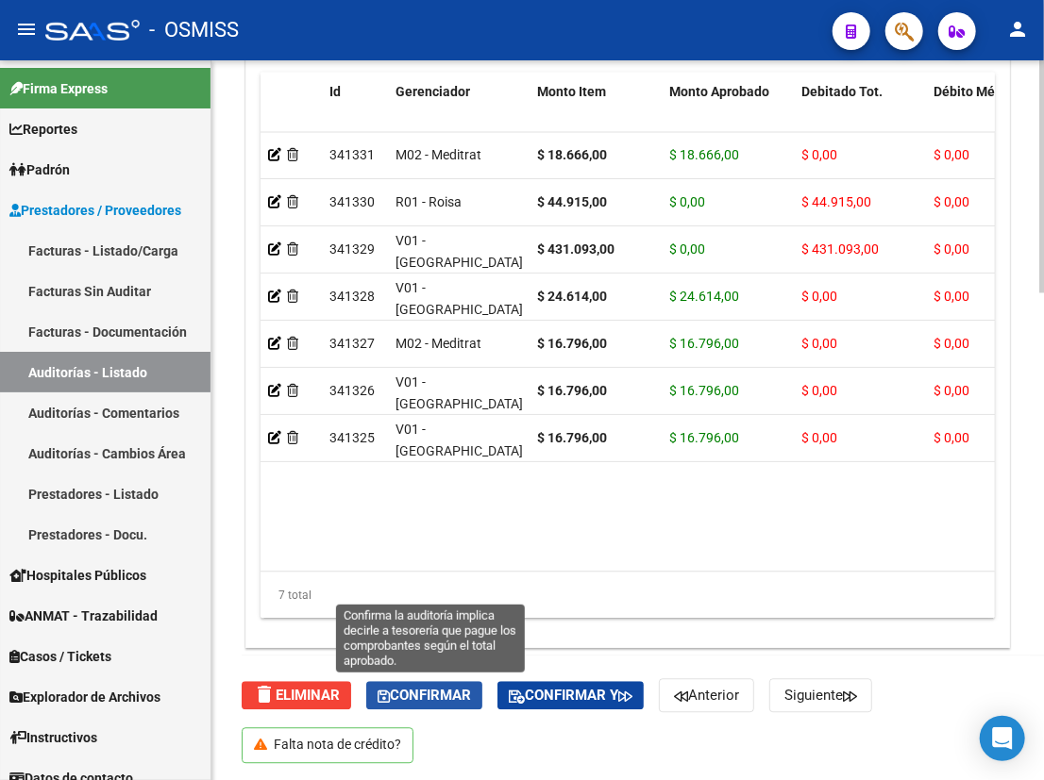
click at [413, 693] on span "Confirmar" at bounding box center [423, 695] width 93 height 17
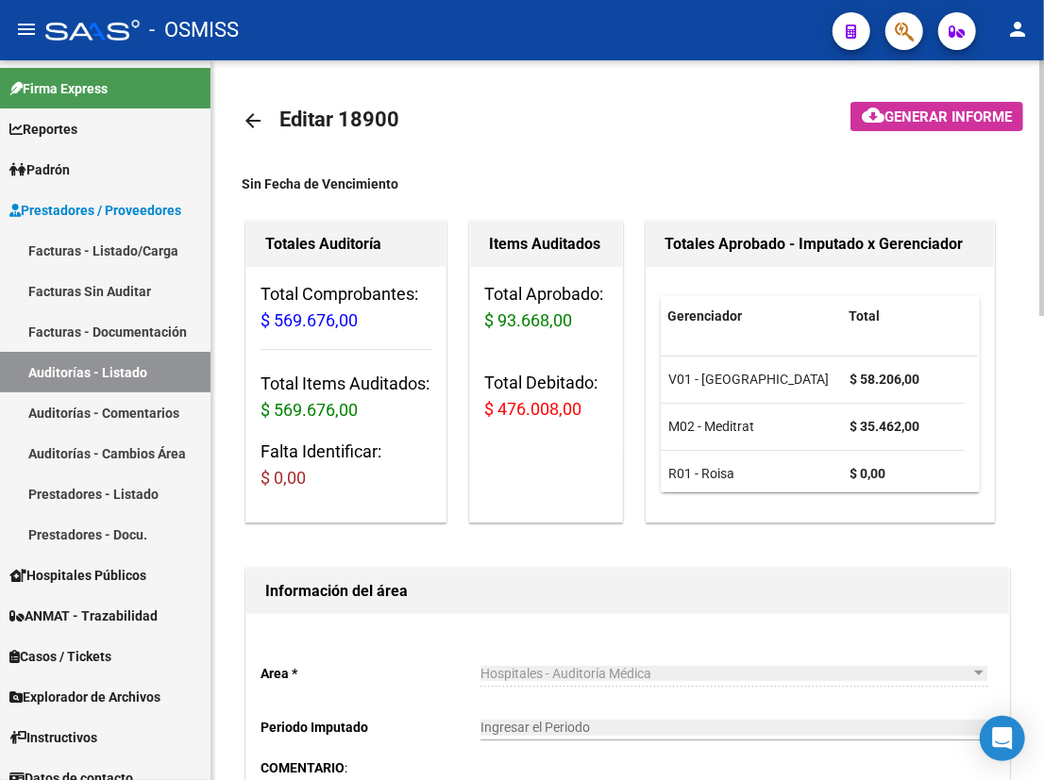
scroll to position [0, 0]
click at [252, 119] on mat-icon "arrow_back" at bounding box center [253, 120] width 23 height 23
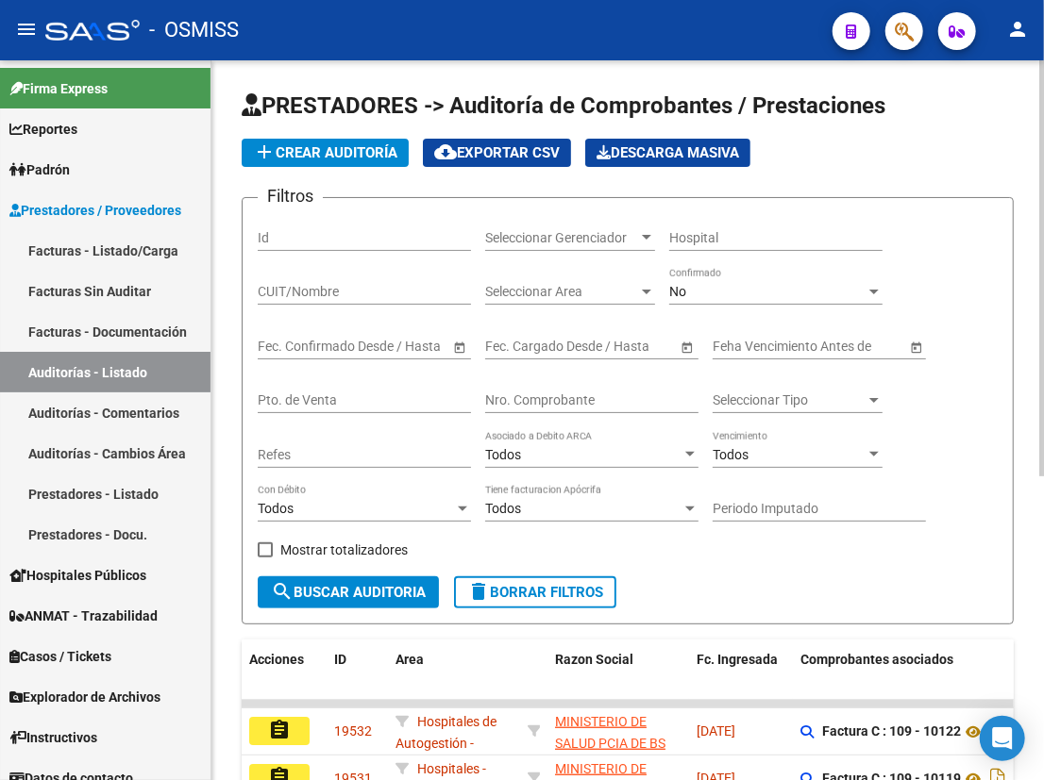
click at [548, 396] on input "Nro. Comprobante" at bounding box center [591, 401] width 213 height 16
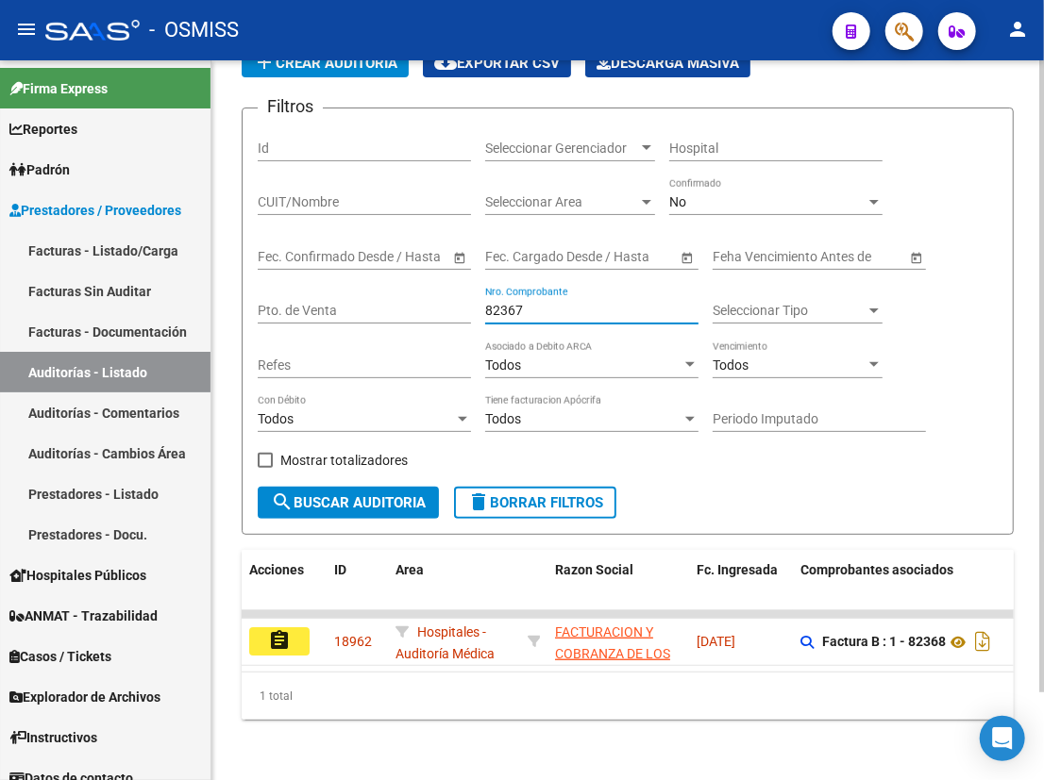
scroll to position [99, 0]
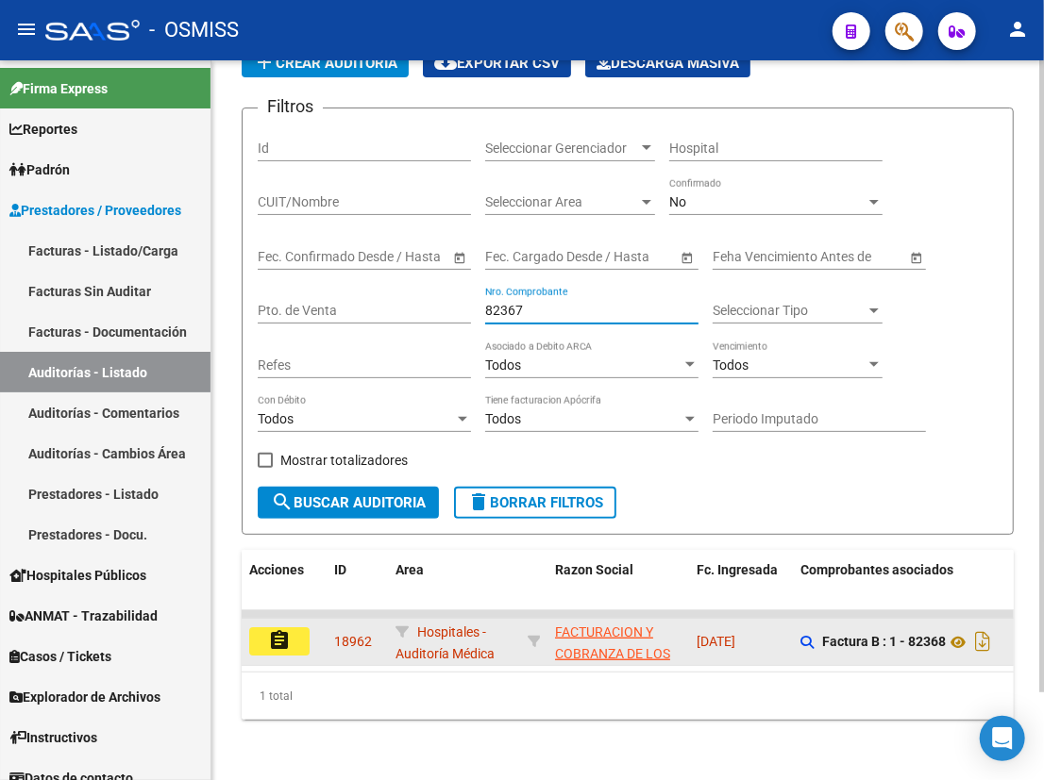
type input "82367"
click at [278, 632] on mat-icon "assignment" at bounding box center [279, 640] width 23 height 23
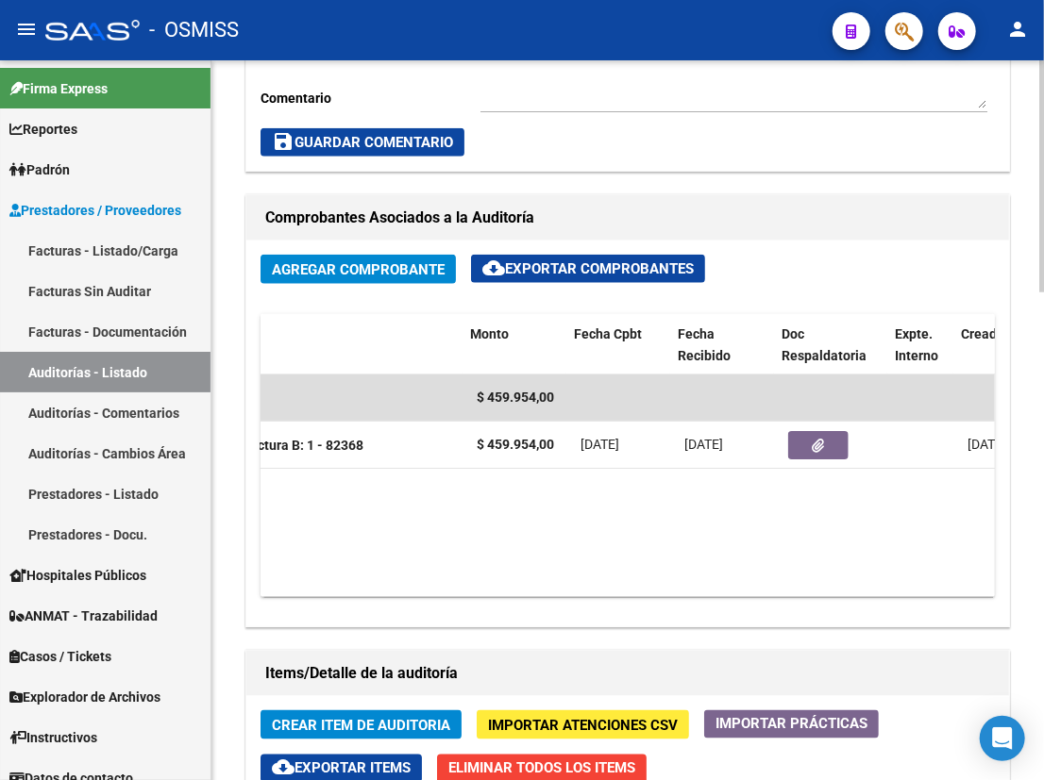
scroll to position [0, 414]
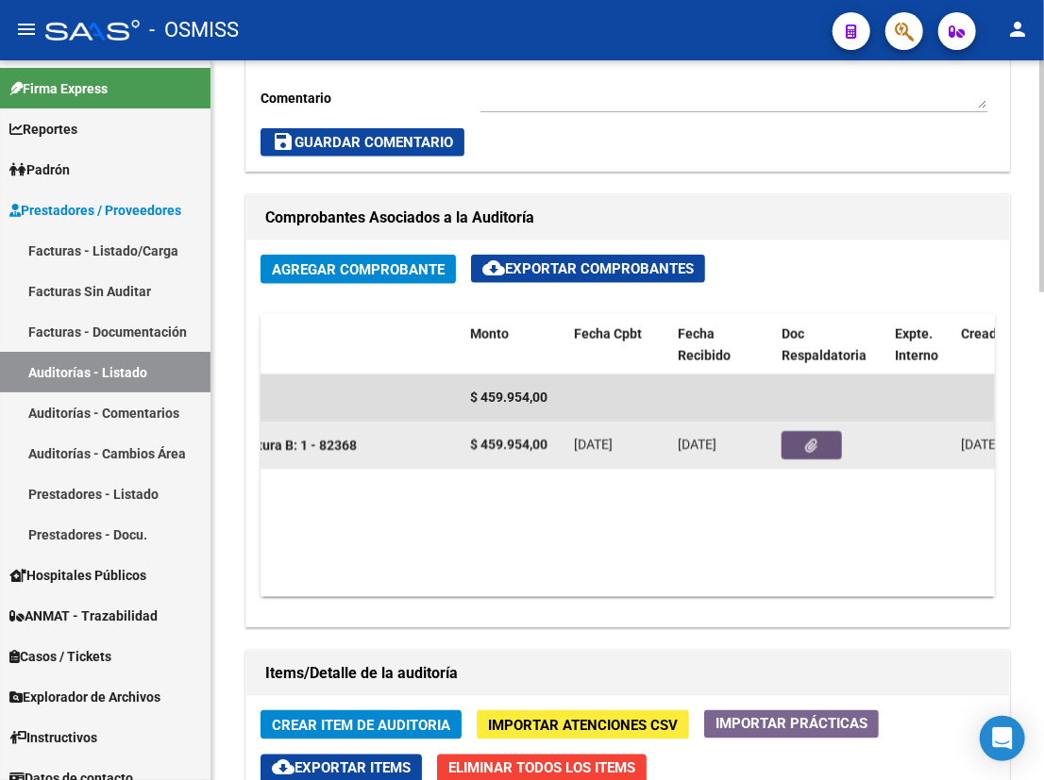
click at [811, 448] on icon "button" at bounding box center [812, 446] width 12 height 14
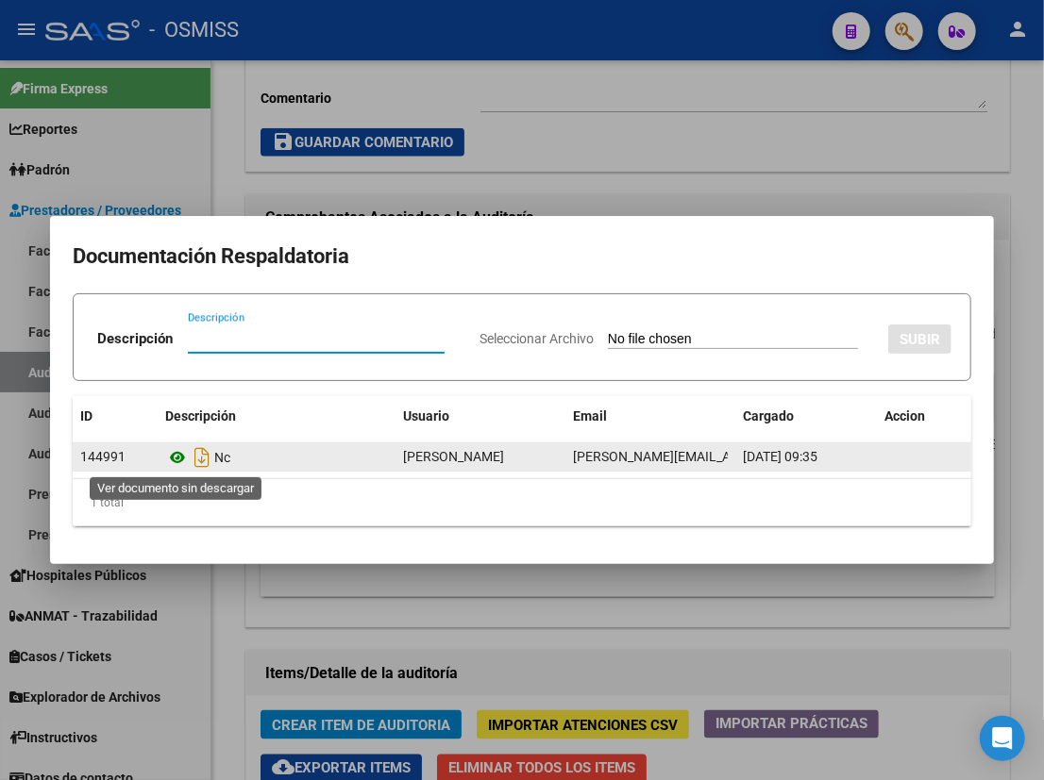
click at [179, 458] on icon at bounding box center [177, 457] width 25 height 23
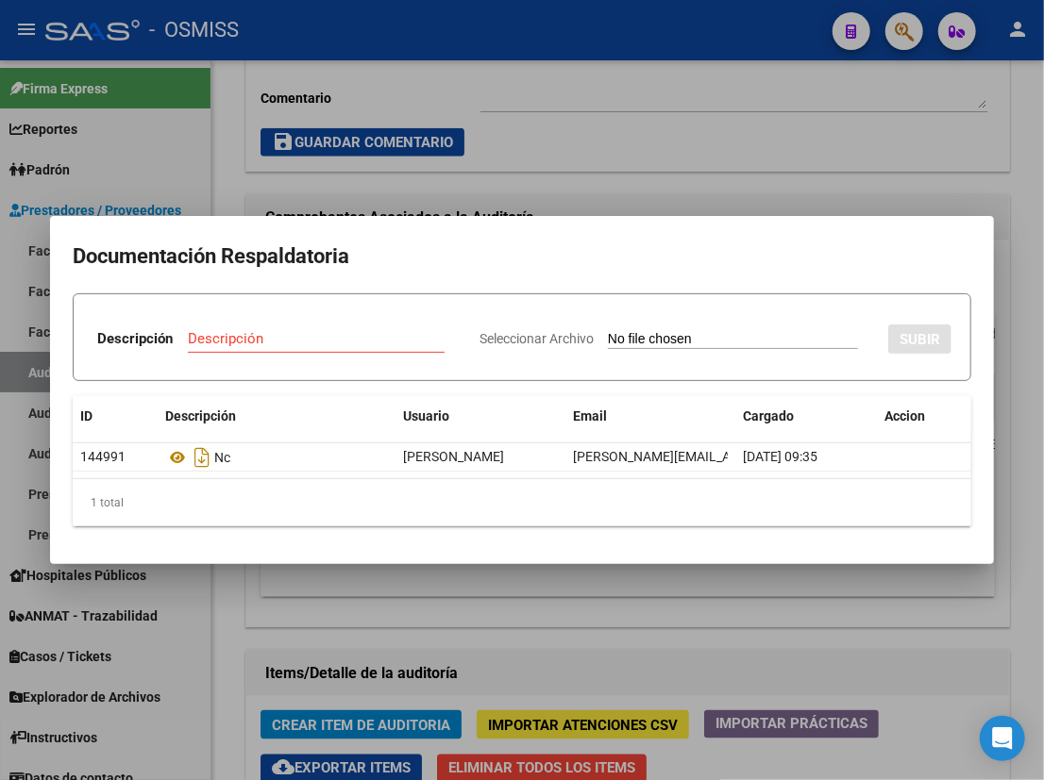
click at [649, 197] on div at bounding box center [522, 390] width 1044 height 780
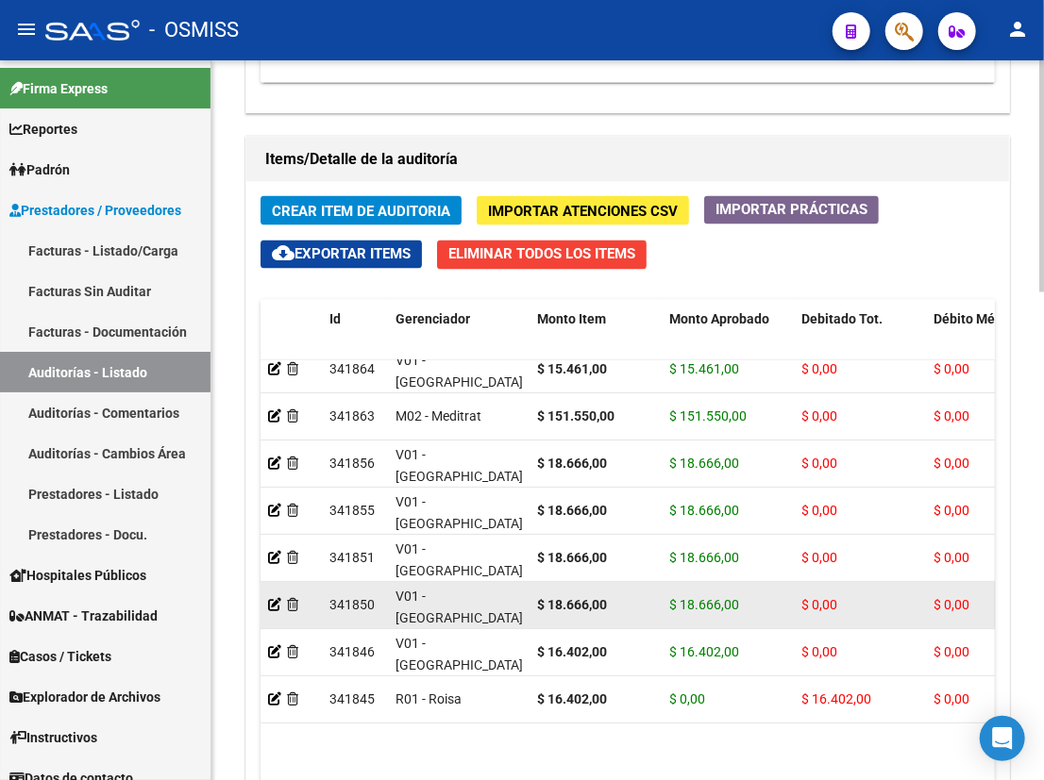
scroll to position [287, 0]
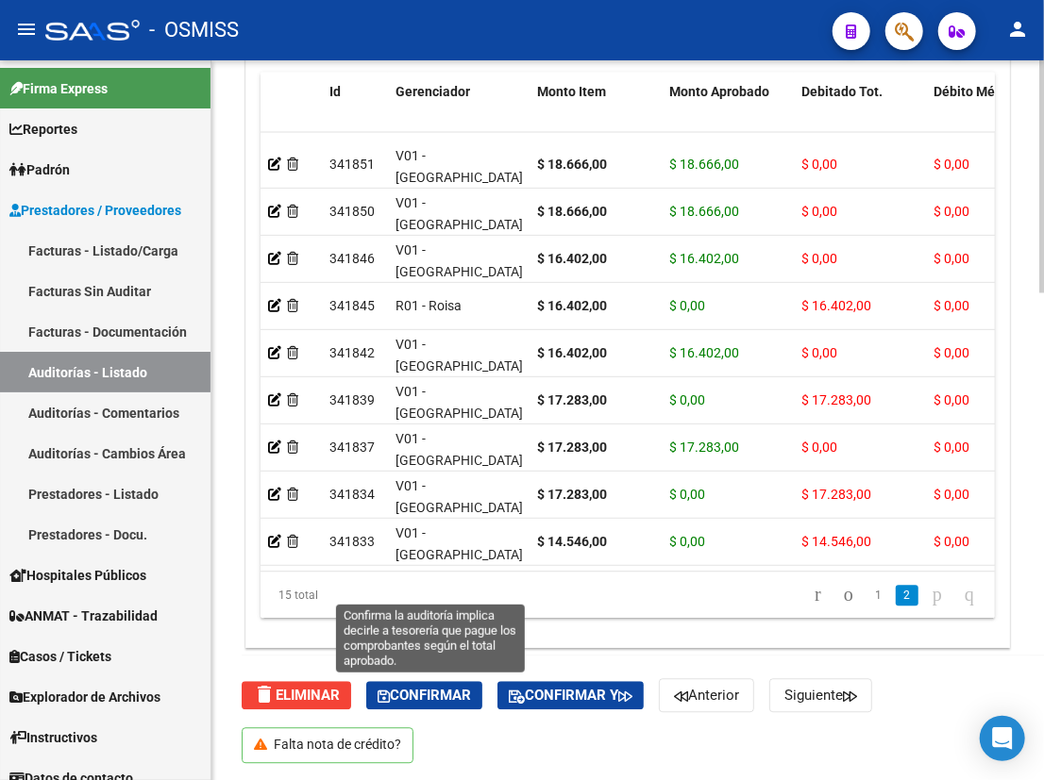
click at [421, 690] on span "Confirmar" at bounding box center [423, 695] width 93 height 17
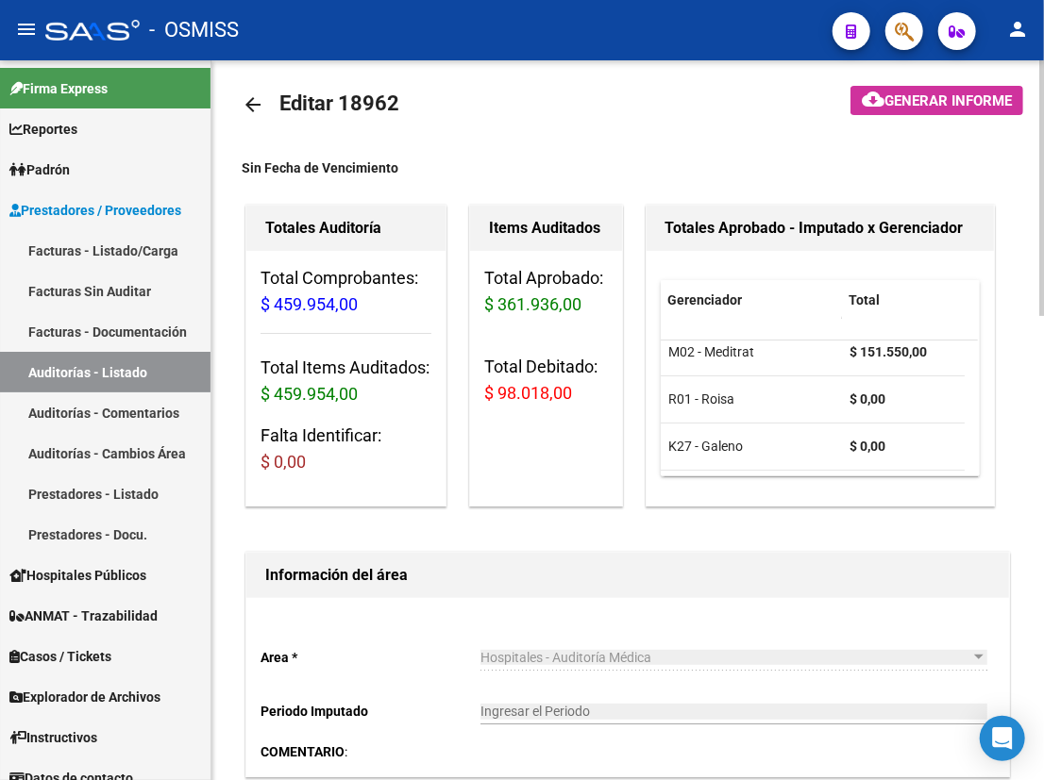
scroll to position [0, 0]
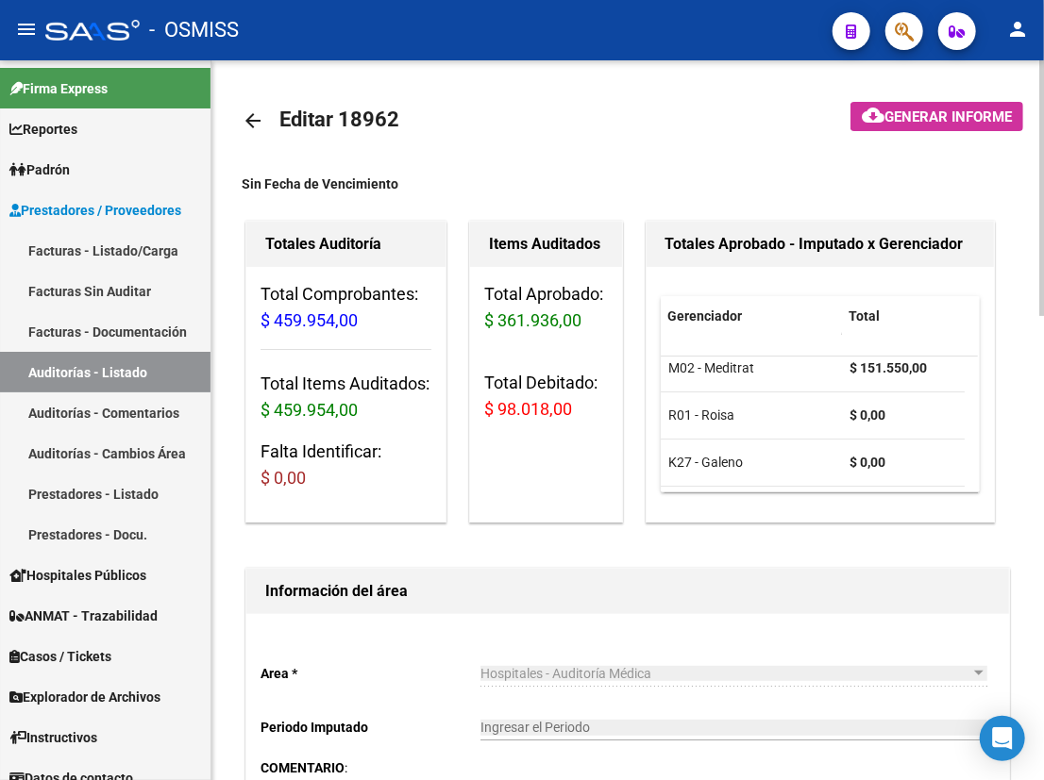
click at [251, 121] on mat-icon "arrow_back" at bounding box center [253, 120] width 23 height 23
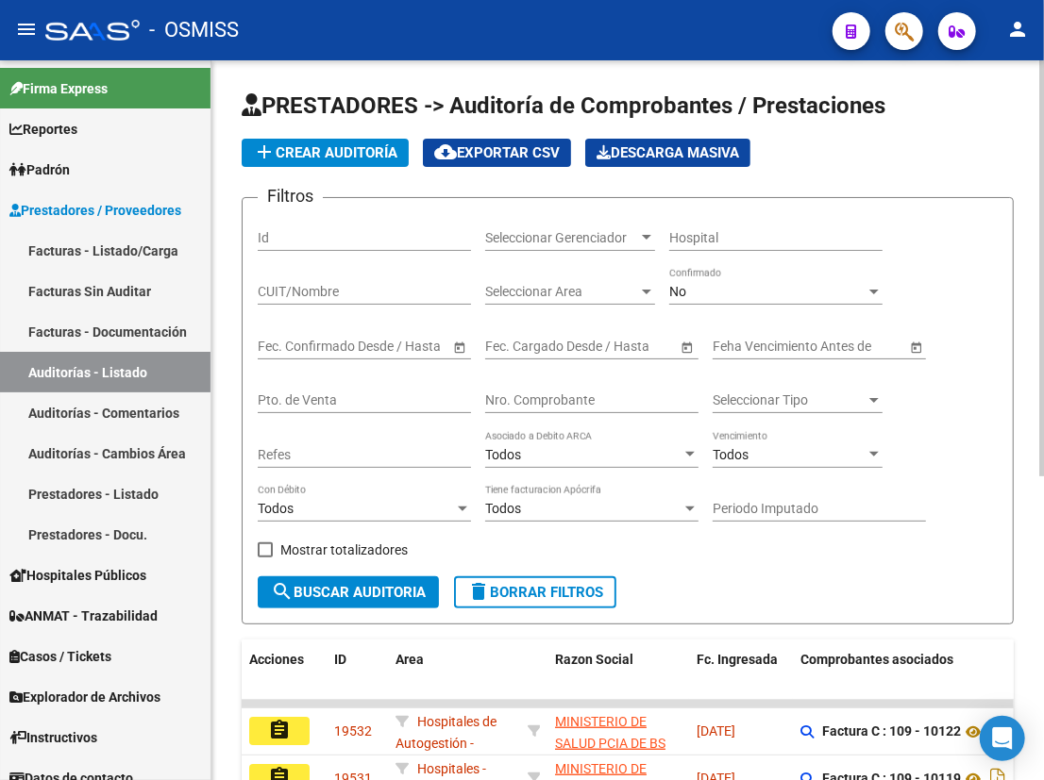
click at [576, 393] on input "Nro. Comprobante" at bounding box center [591, 401] width 213 height 16
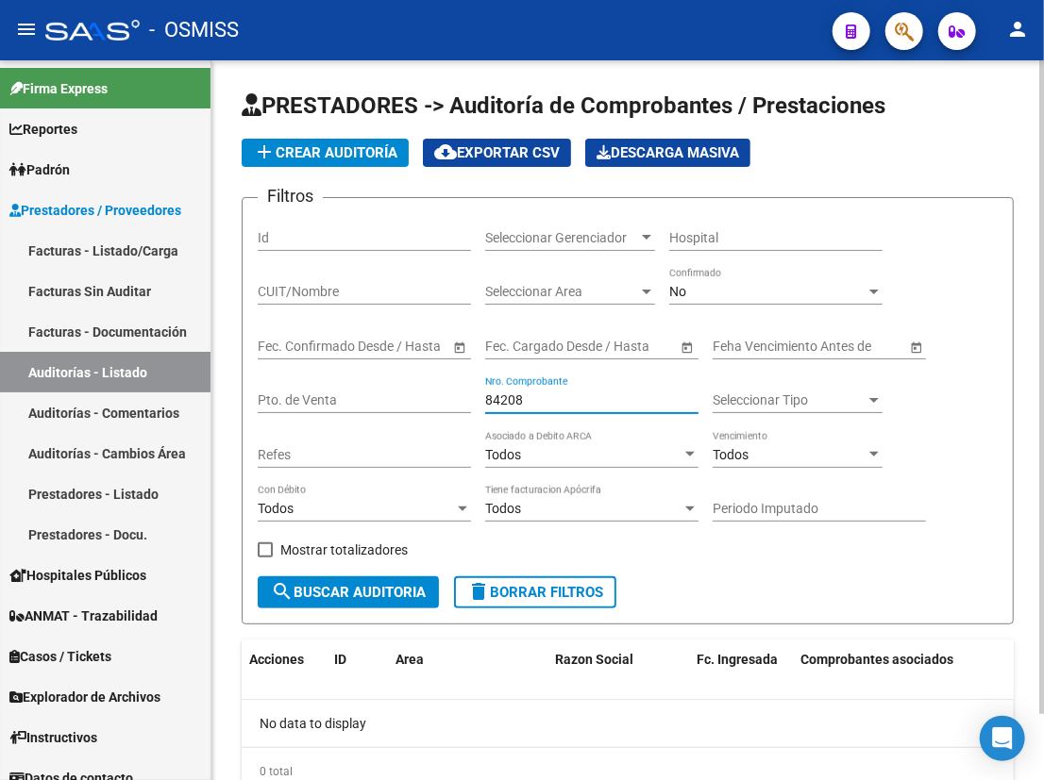
drag, startPoint x: 540, startPoint y: 398, endPoint x: 409, endPoint y: 386, distance: 131.7
click at [409, 386] on div "Filtros Id Seleccionar Gerenciador Seleccionar Gerenciador Hospital CUIT/Nombre…" at bounding box center [628, 394] width 740 height 363
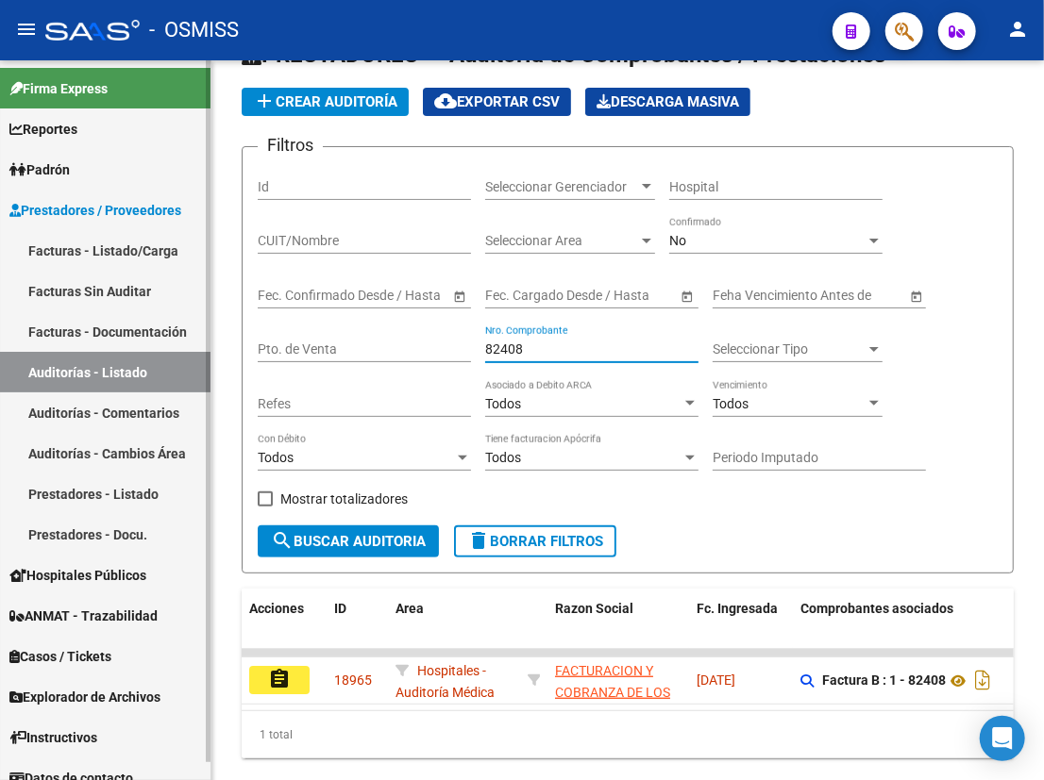
scroll to position [99, 0]
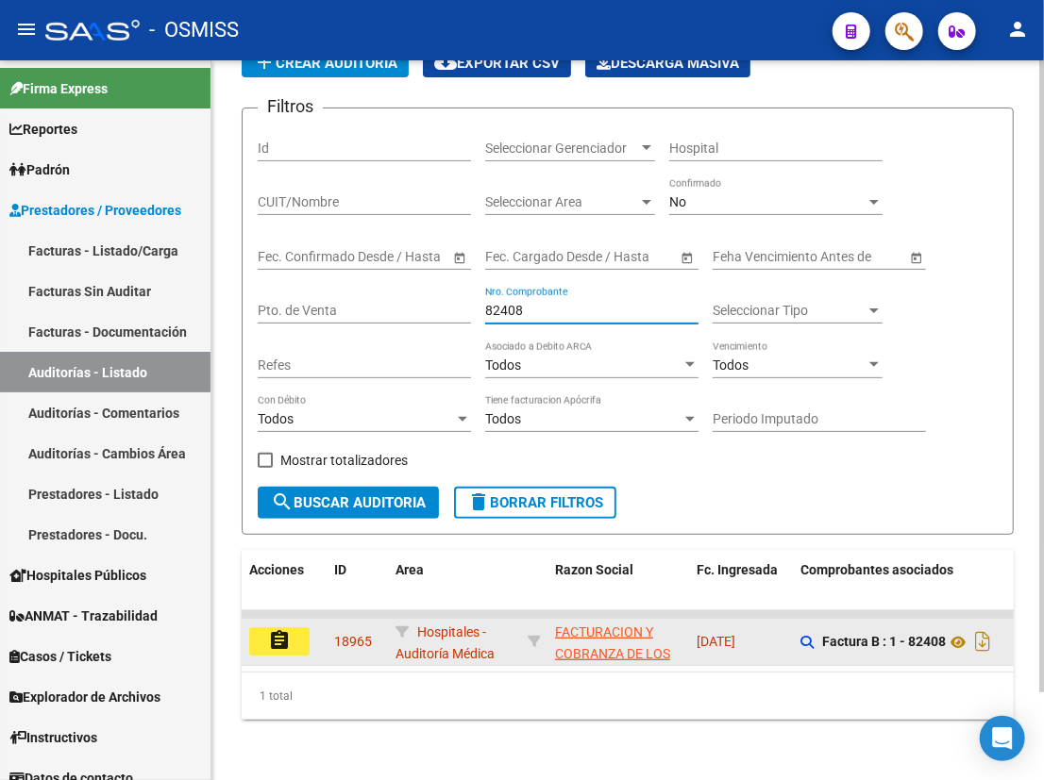
type input "82408"
click at [274, 629] on mat-icon "assignment" at bounding box center [279, 640] width 23 height 23
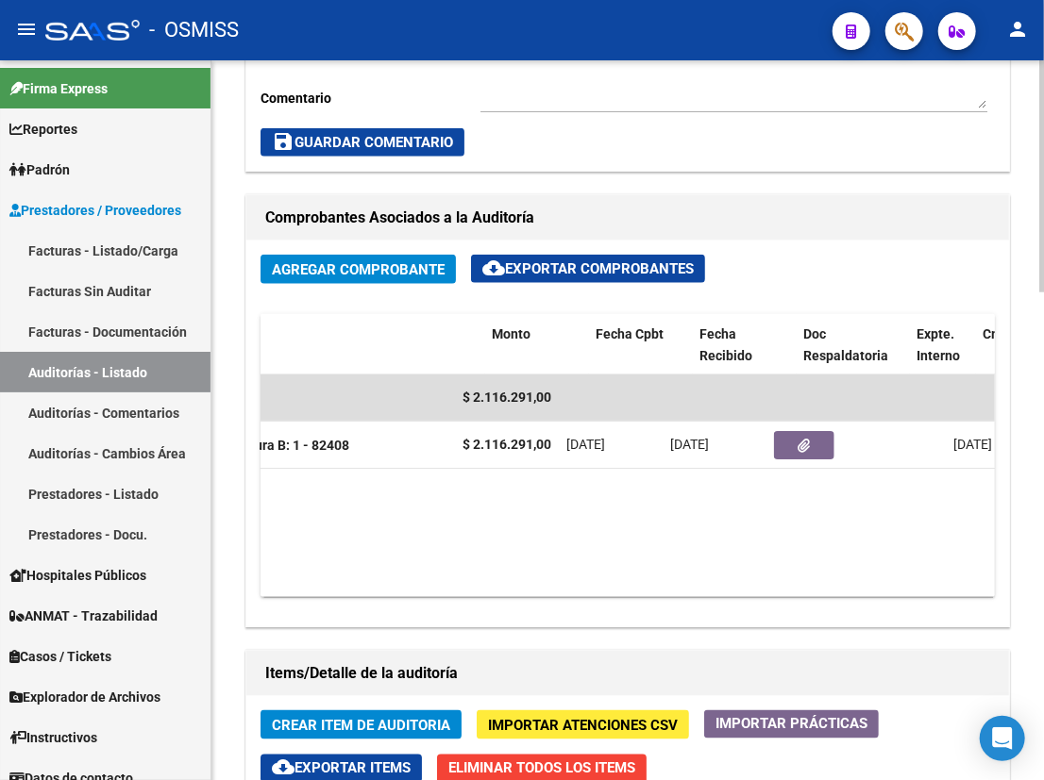
scroll to position [0, 432]
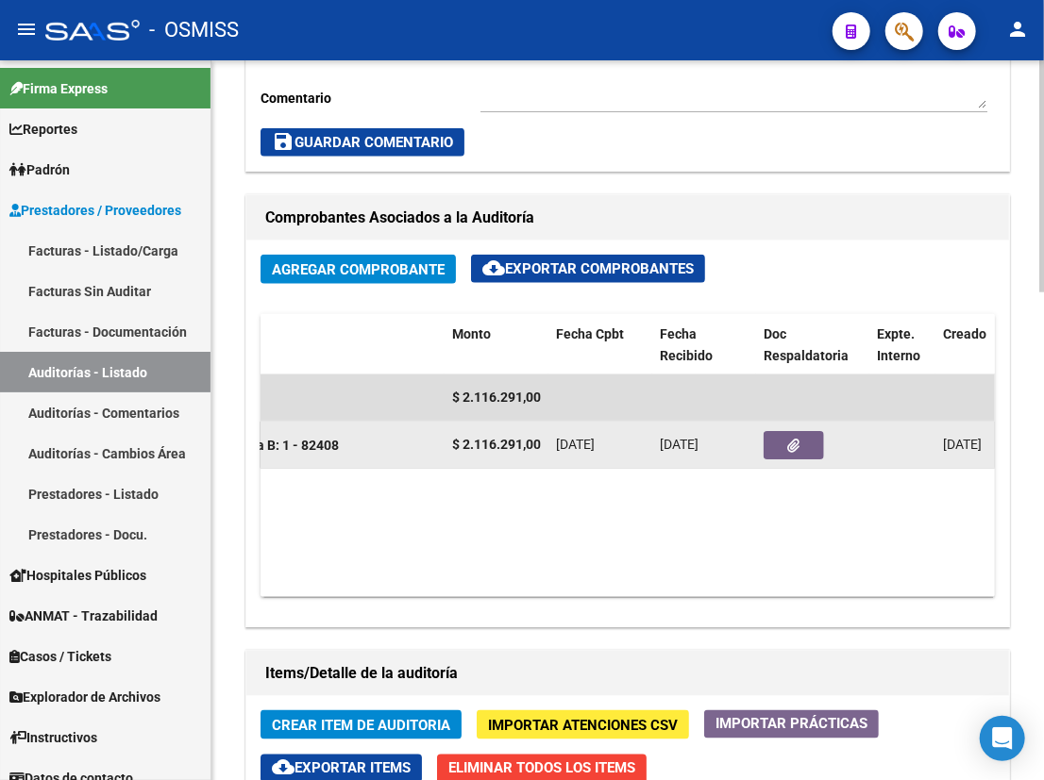
click at [801, 447] on button "button" at bounding box center [793, 445] width 60 height 28
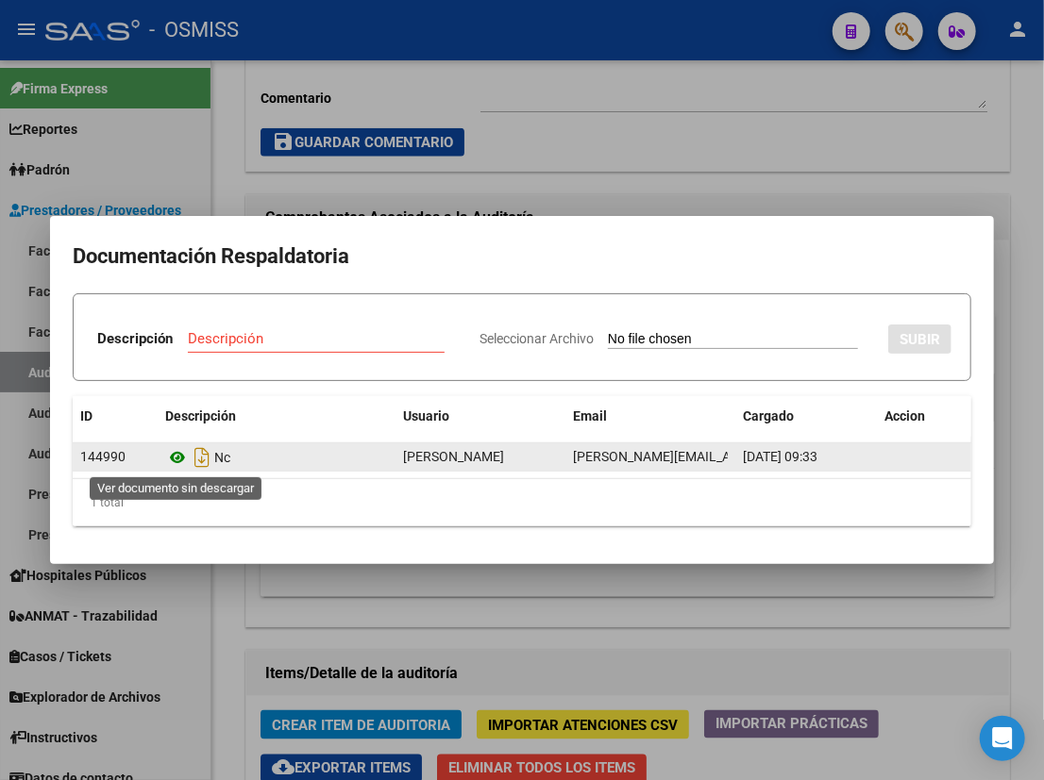
click at [176, 459] on icon at bounding box center [177, 457] width 25 height 23
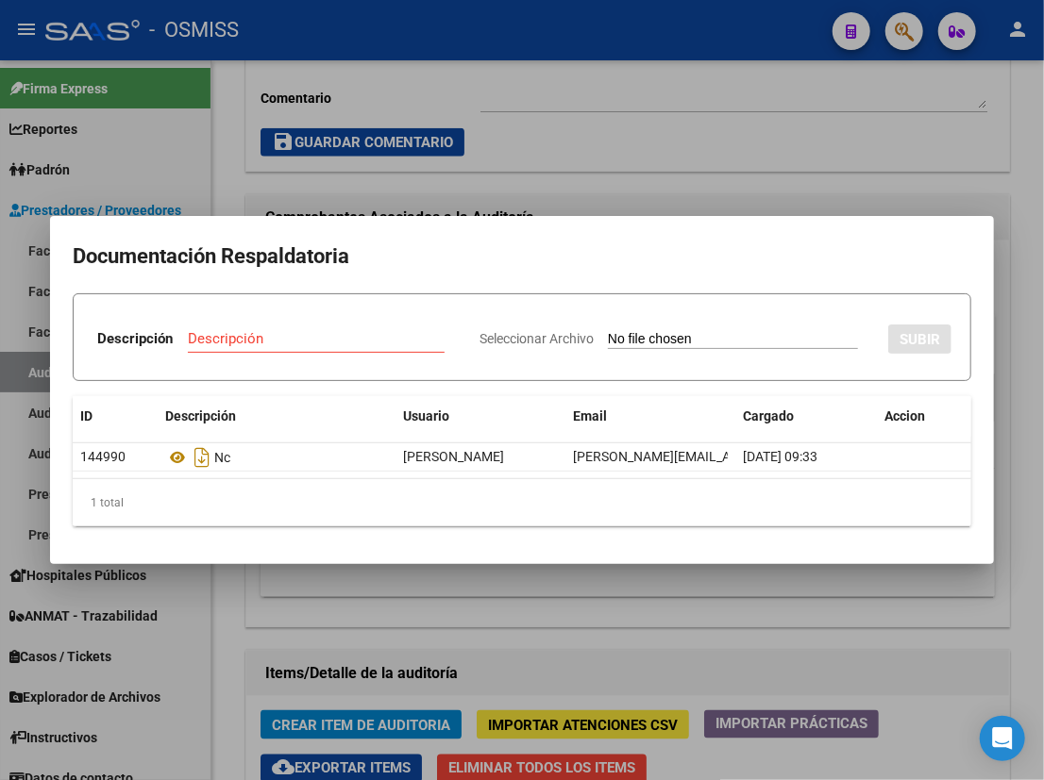
click at [714, 175] on div at bounding box center [522, 390] width 1044 height 780
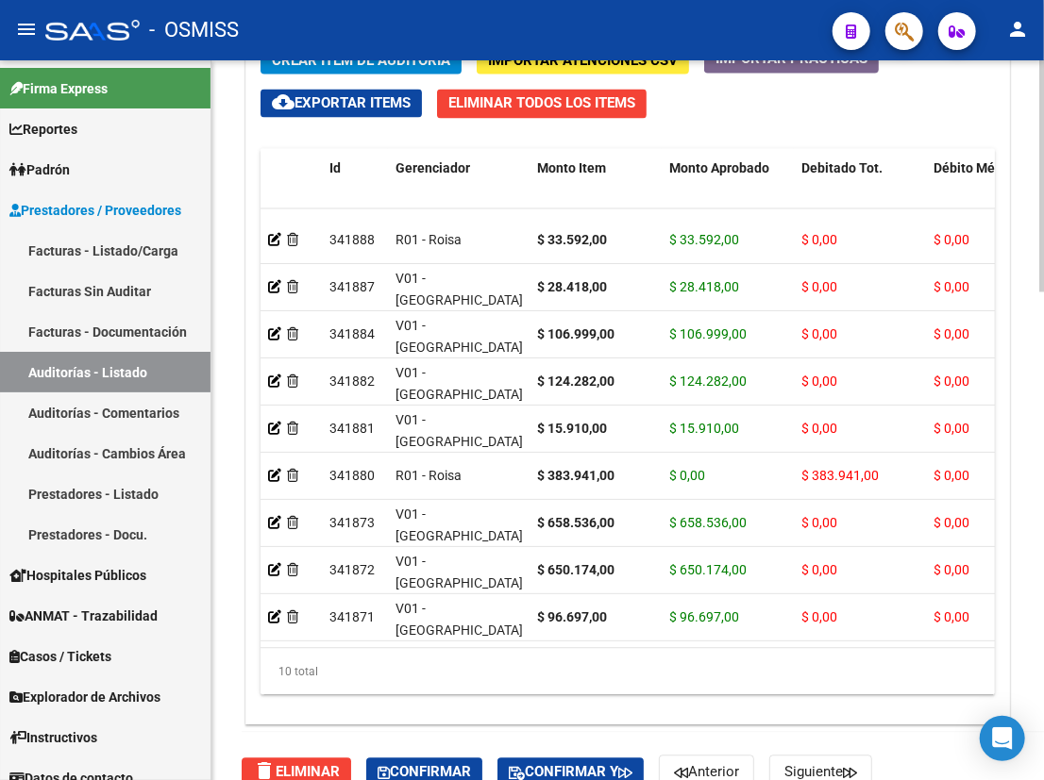
scroll to position [1514, 0]
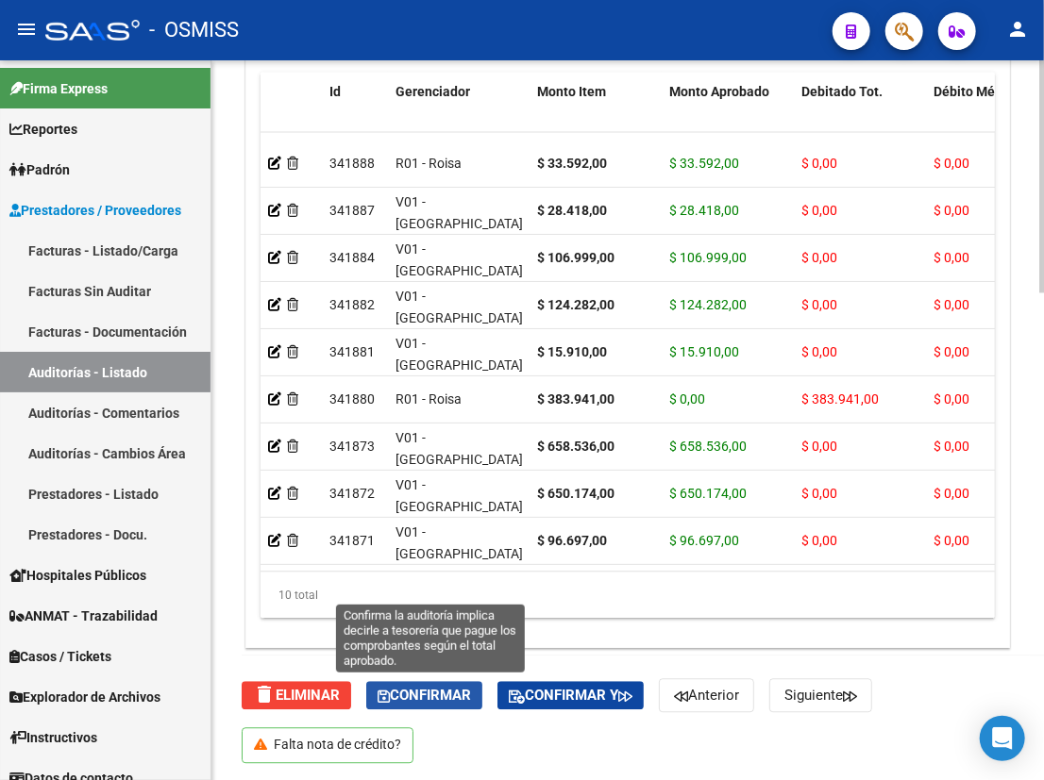
click at [405, 697] on span "Confirmar" at bounding box center [423, 695] width 93 height 17
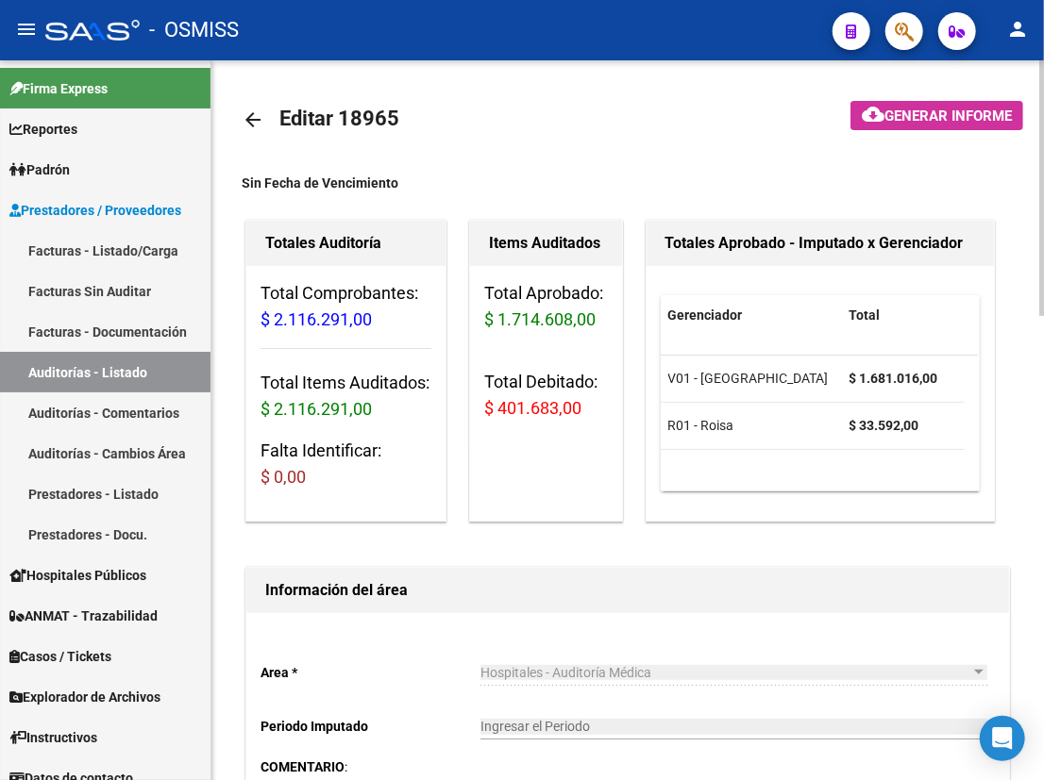
scroll to position [0, 0]
click at [253, 118] on mat-icon "arrow_back" at bounding box center [253, 120] width 23 height 23
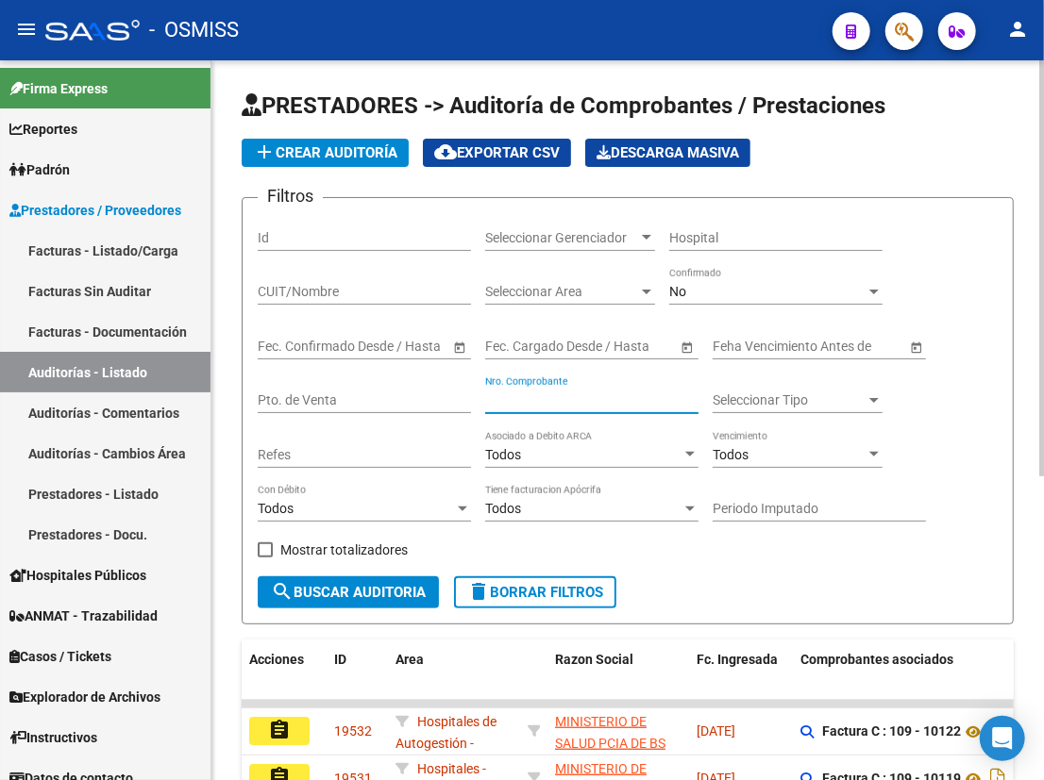
click at [529, 397] on input "Nro. Comprobante" at bounding box center [591, 401] width 213 height 16
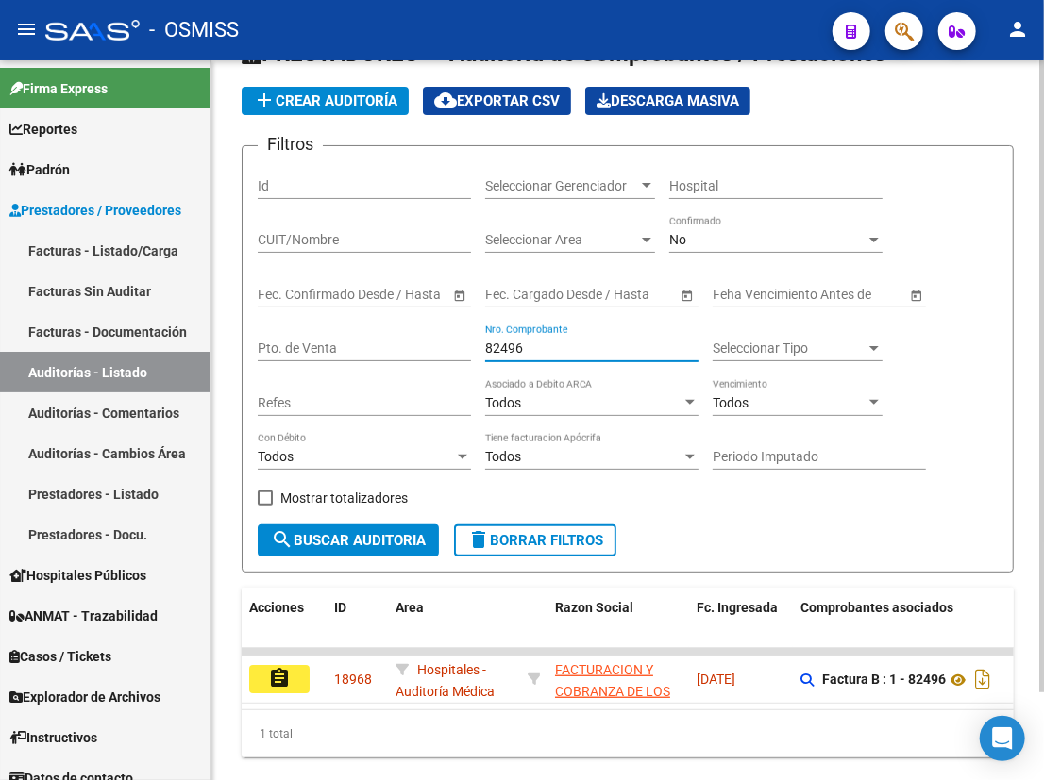
scroll to position [99, 0]
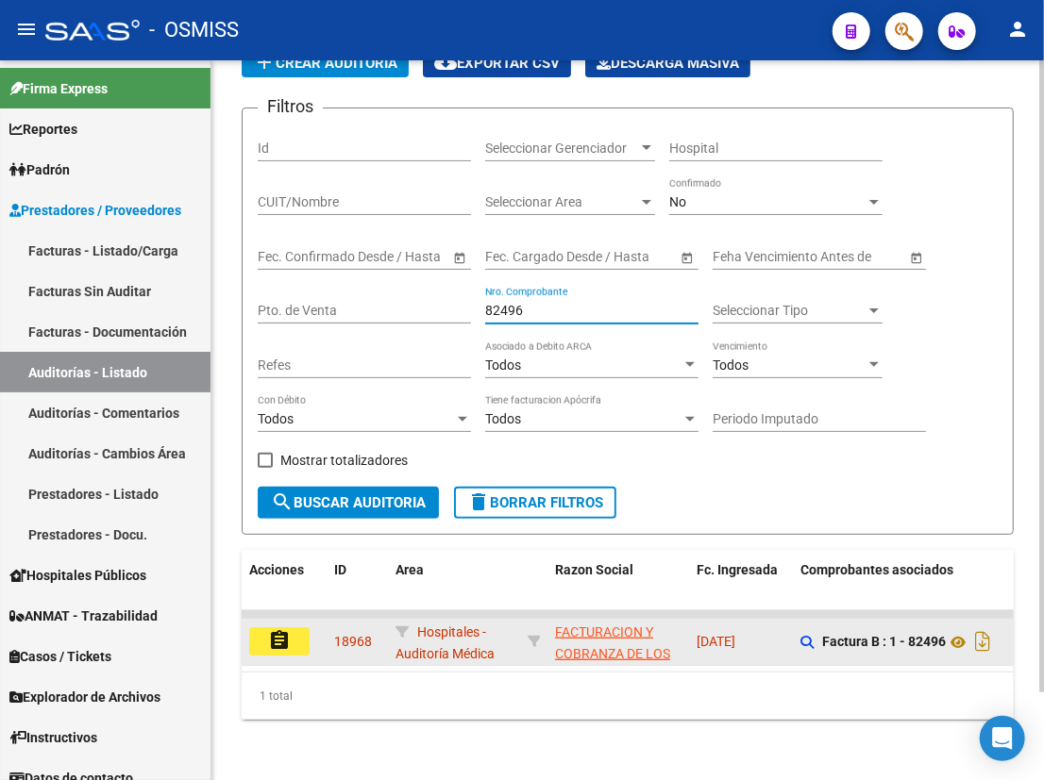
type input "82496"
click at [273, 636] on mat-icon "assignment" at bounding box center [279, 640] width 23 height 23
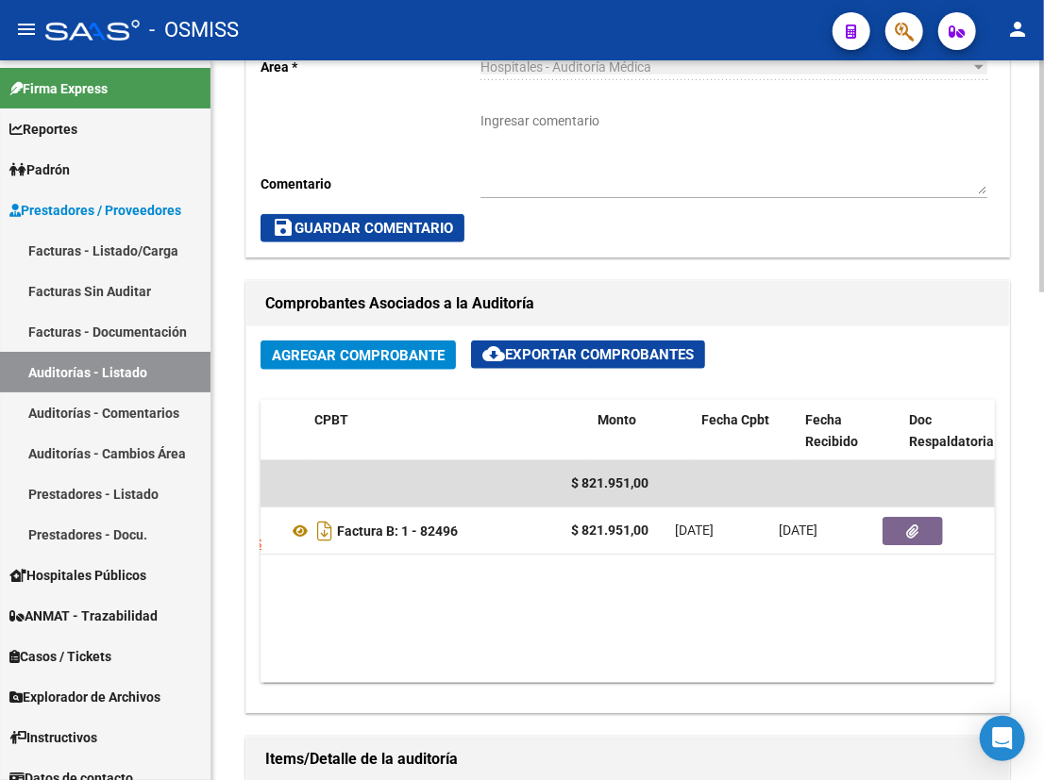
scroll to position [0, 323]
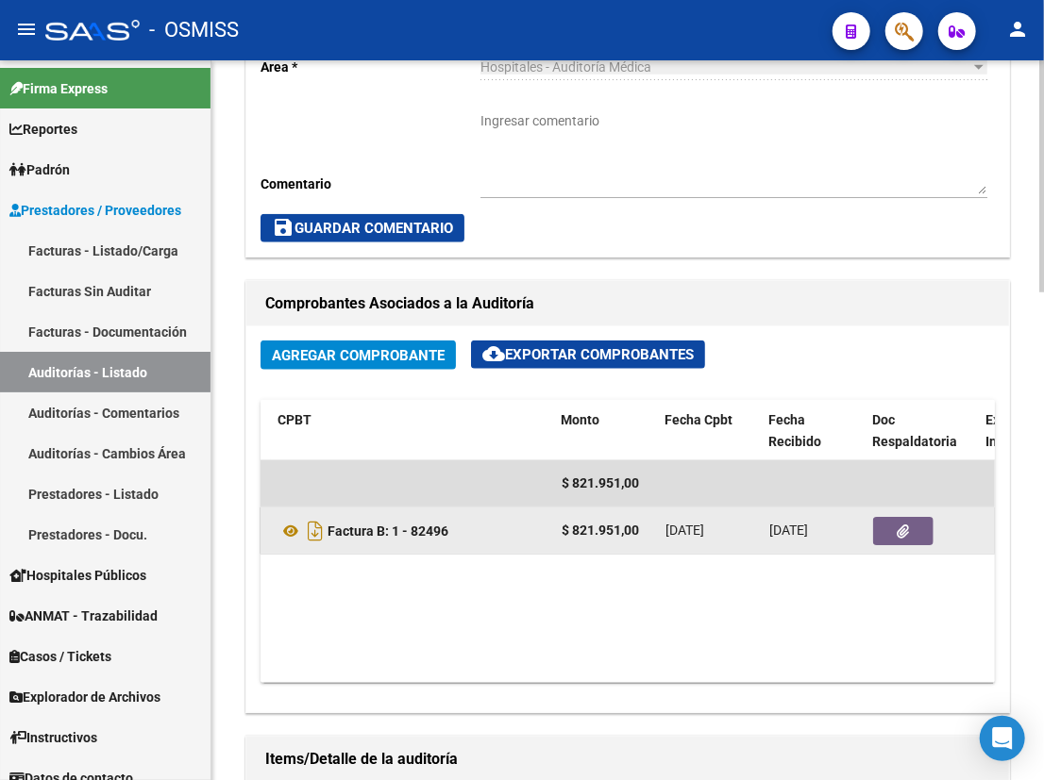
click at [903, 532] on icon "button" at bounding box center [903, 532] width 12 height 14
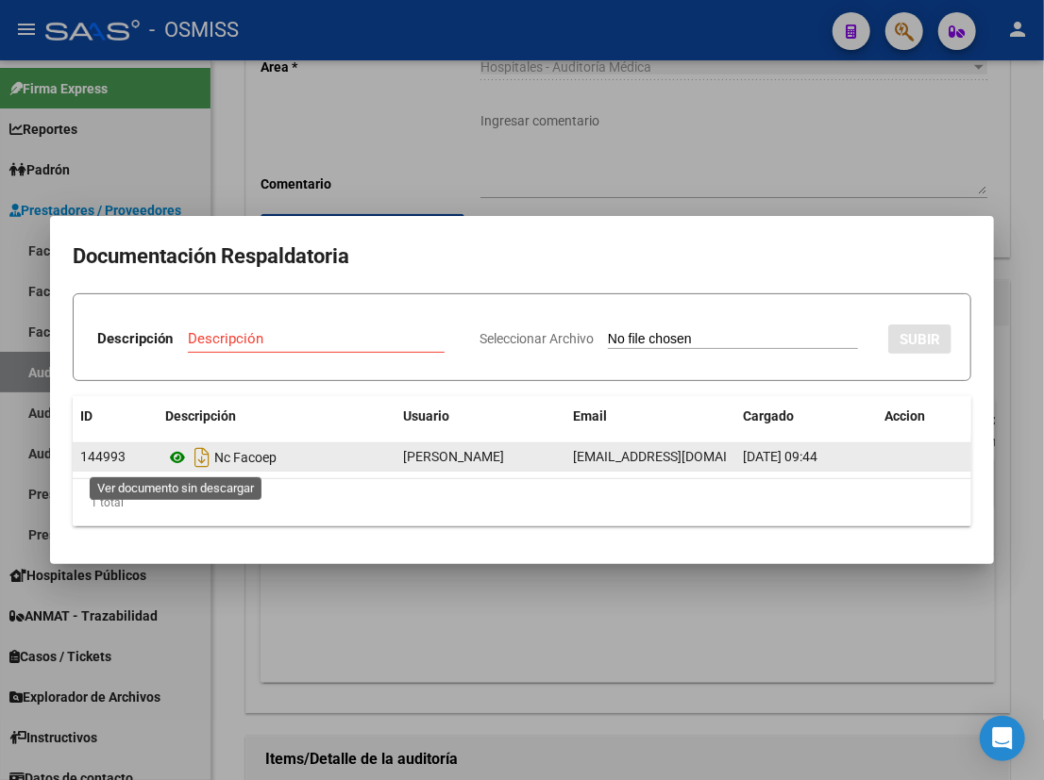
click at [179, 459] on icon at bounding box center [177, 457] width 25 height 23
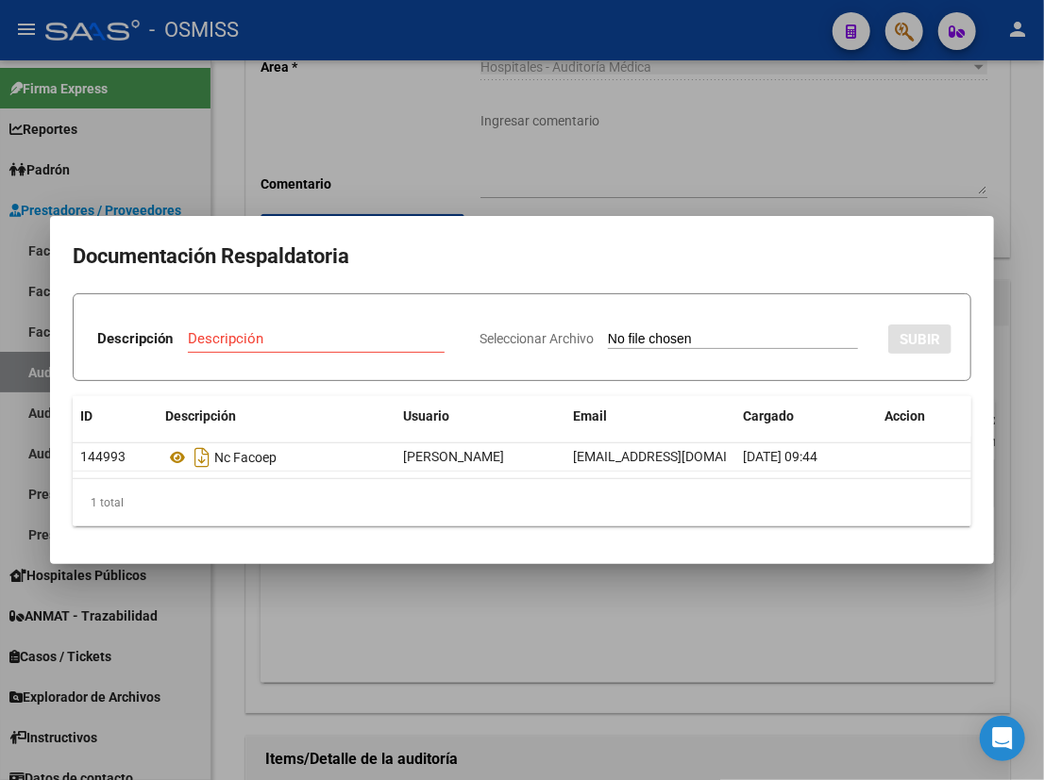
click at [652, 619] on div at bounding box center [522, 390] width 1044 height 780
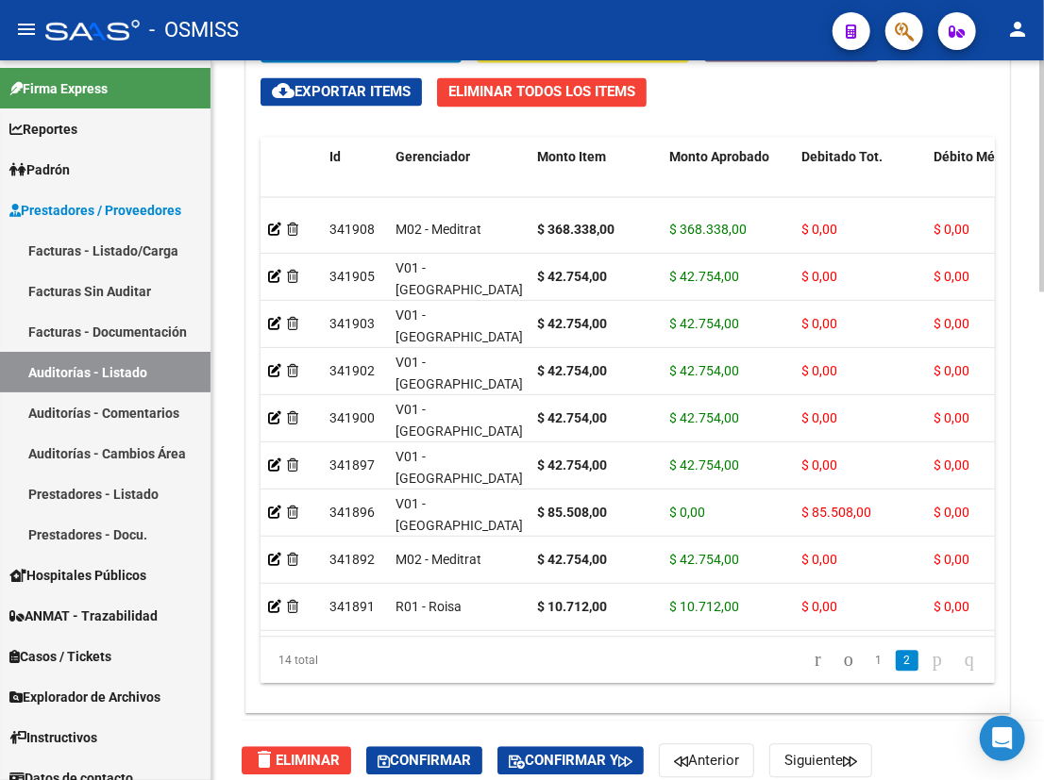
scroll to position [1514, 0]
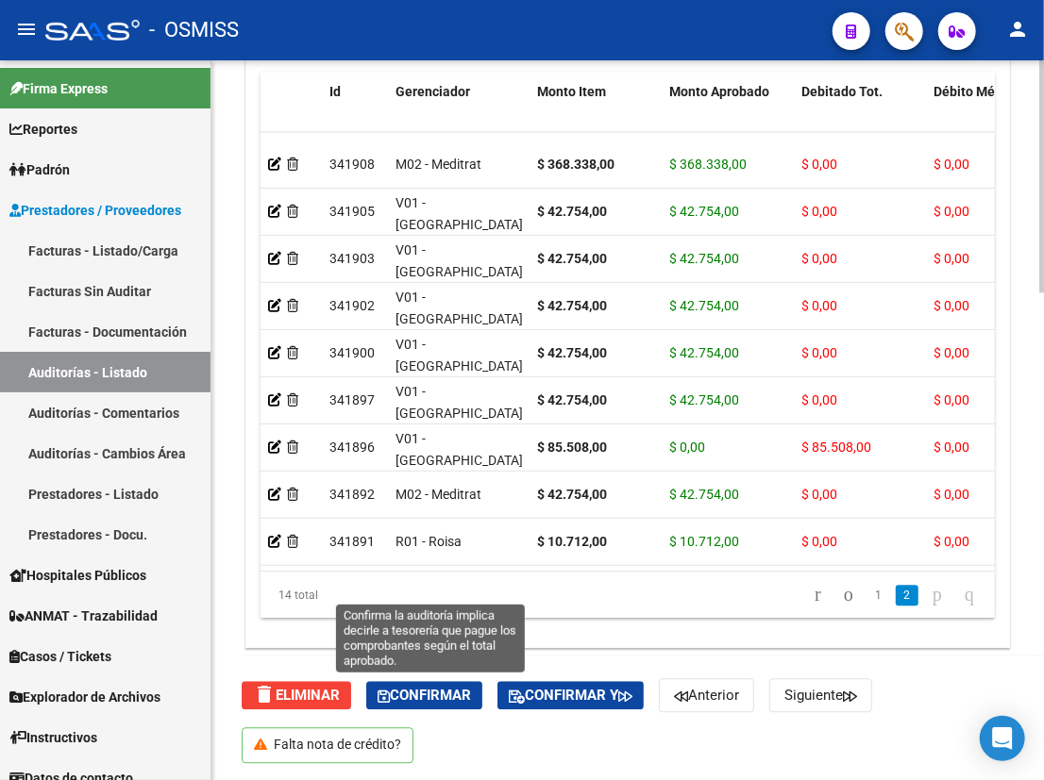
click at [438, 693] on span "Confirmar" at bounding box center [423, 695] width 93 height 17
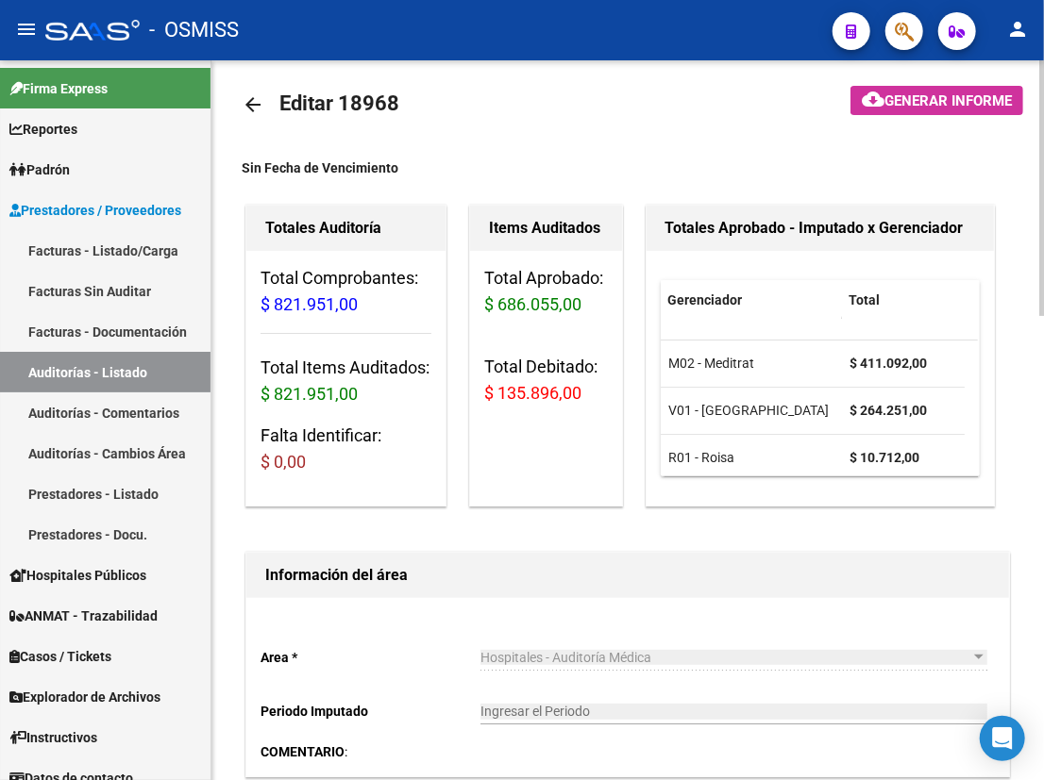
scroll to position [0, 0]
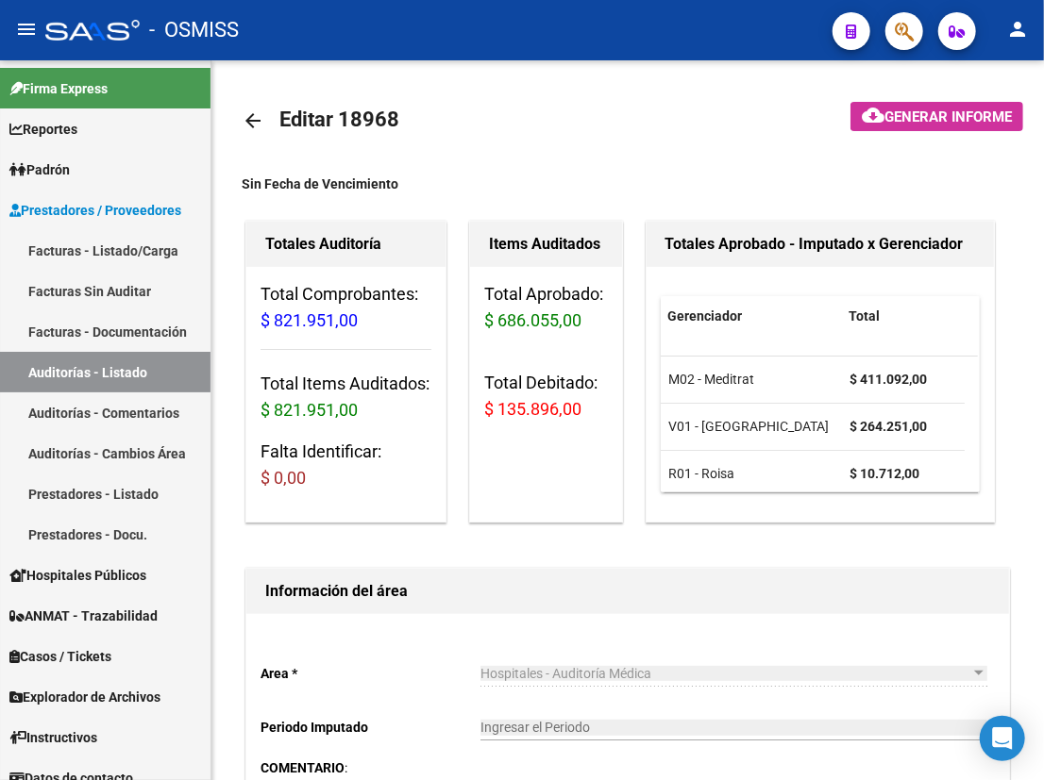
click at [254, 120] on mat-icon "arrow_back" at bounding box center [253, 120] width 23 height 23
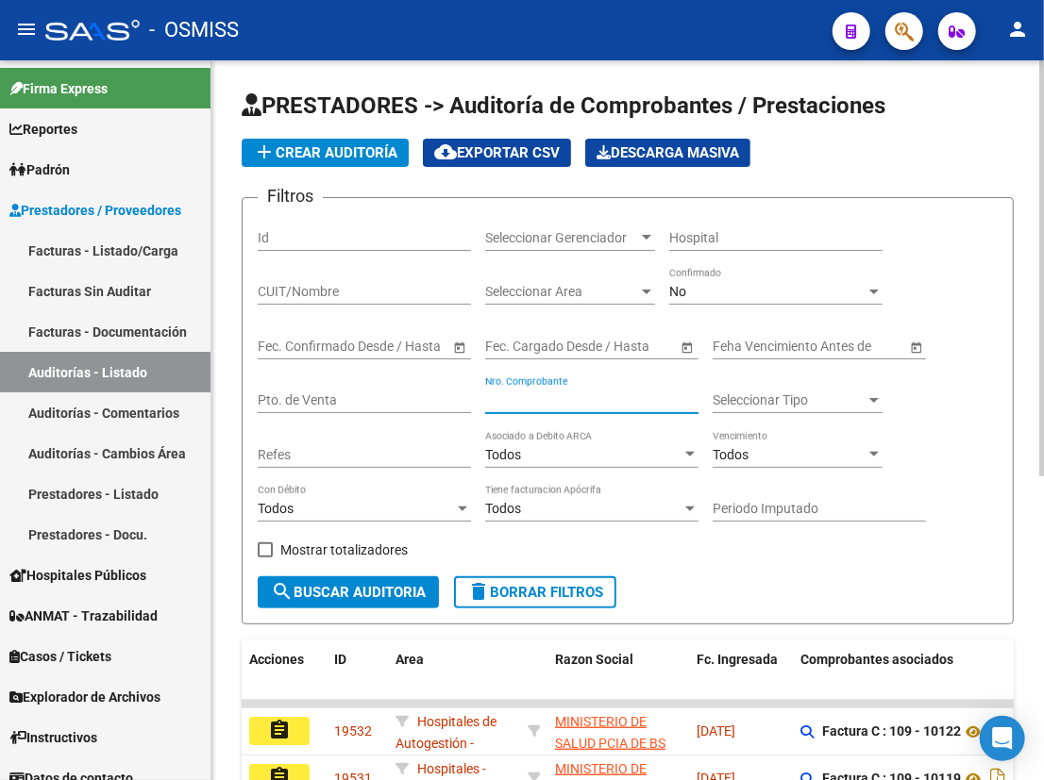
click at [588, 396] on input "Nro. Comprobante" at bounding box center [591, 401] width 213 height 16
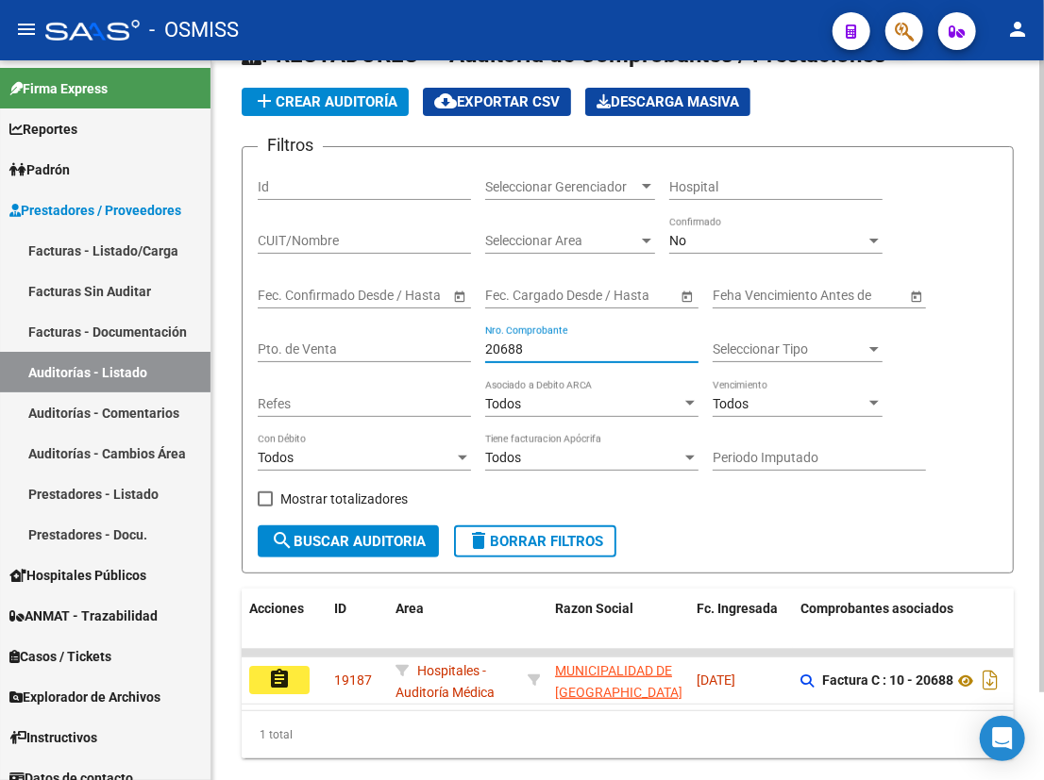
scroll to position [99, 0]
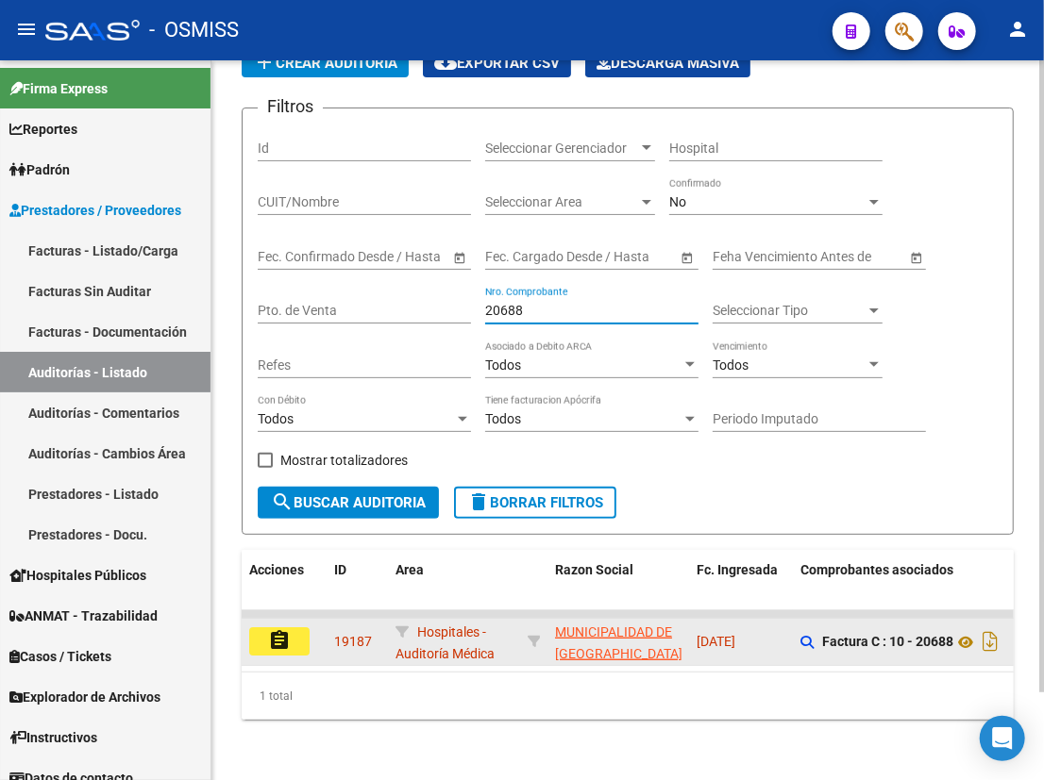
type input "20688"
click at [283, 629] on mat-icon "assignment" at bounding box center [279, 640] width 23 height 23
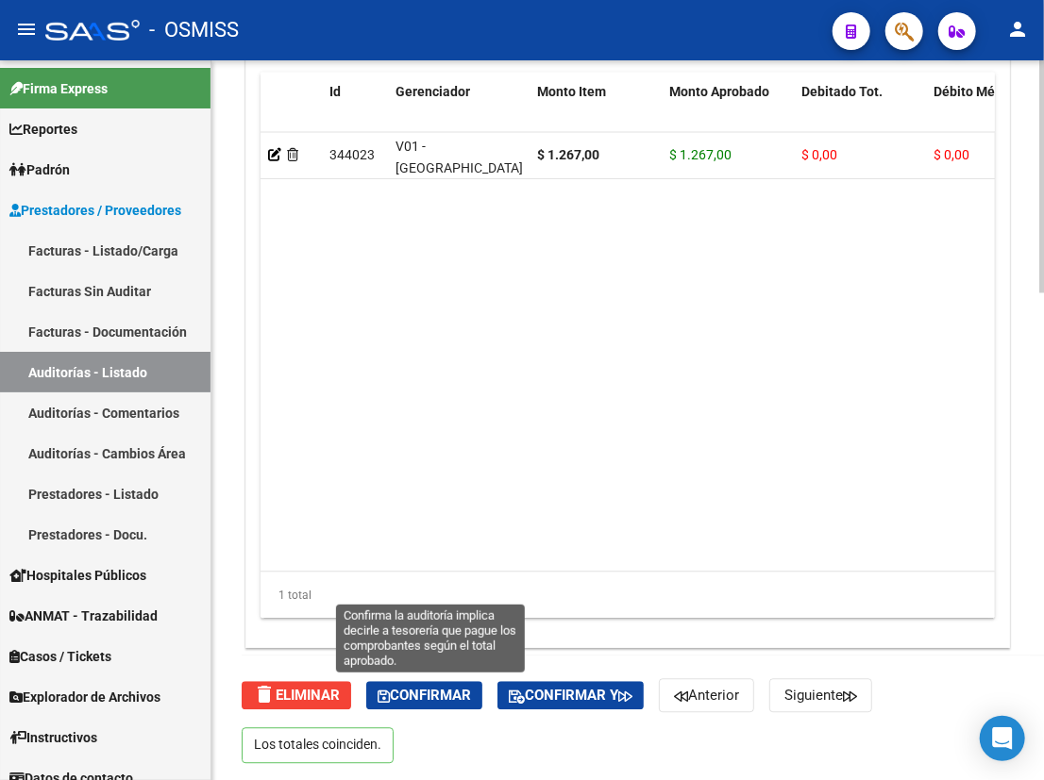
click at [437, 693] on span "Confirmar" at bounding box center [423, 695] width 93 height 17
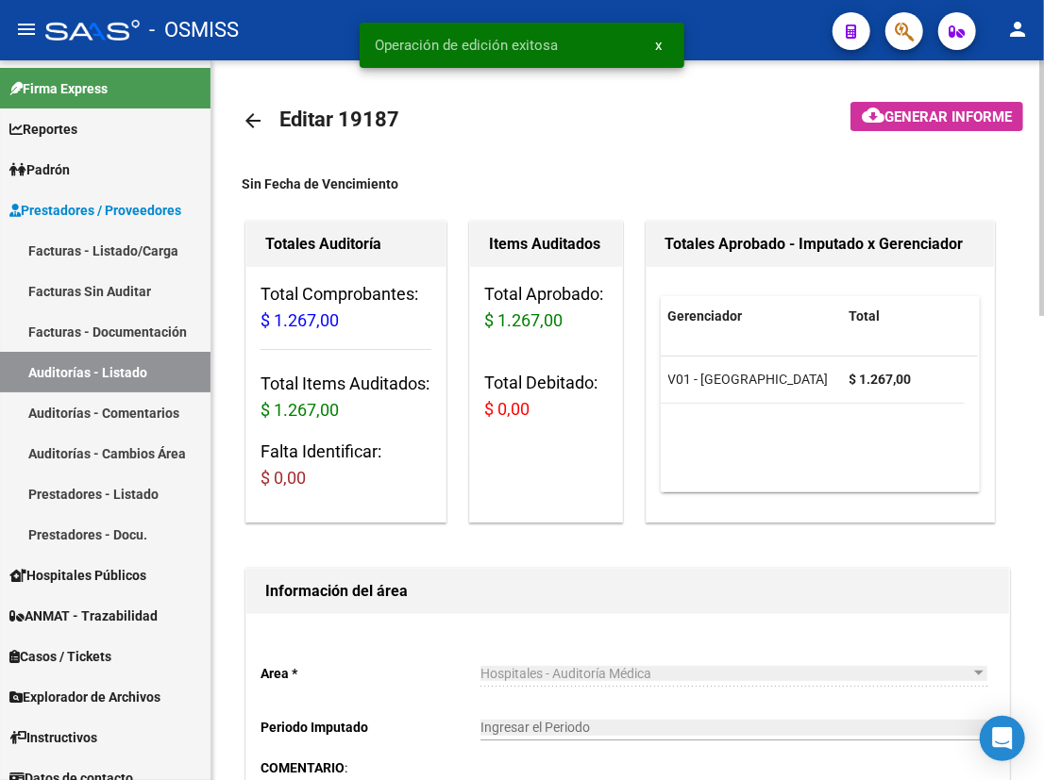
click at [258, 120] on mat-icon "arrow_back" at bounding box center [253, 120] width 23 height 23
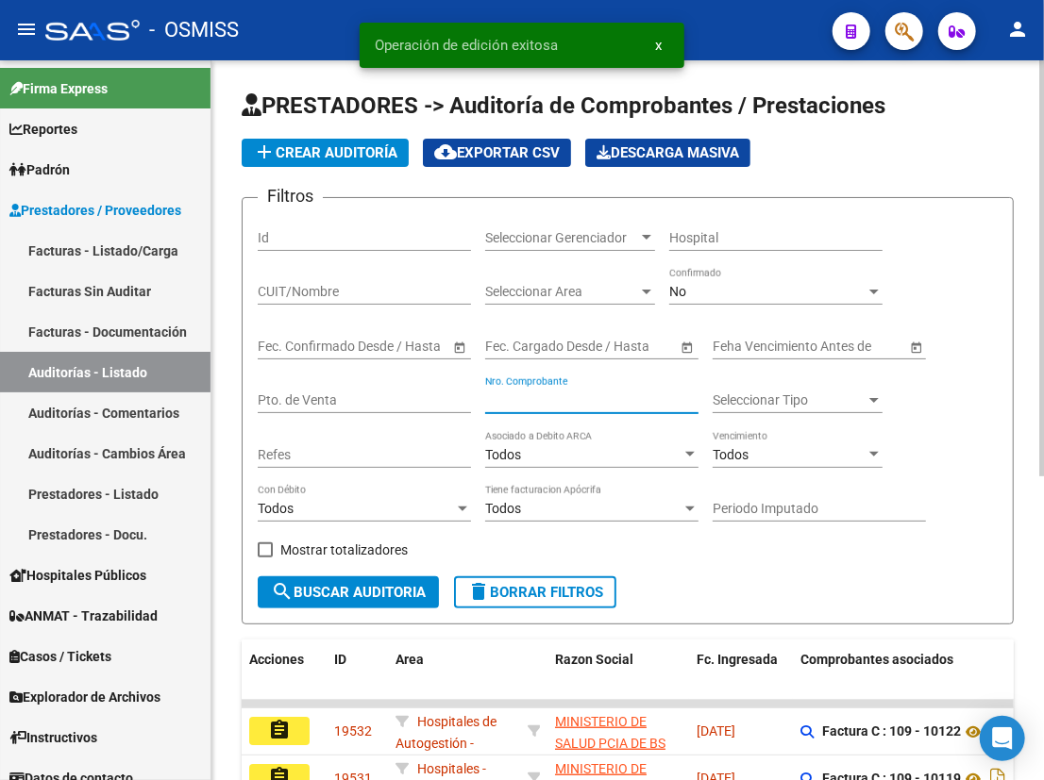
click at [561, 398] on input "Nro. Comprobante" at bounding box center [591, 401] width 213 height 16
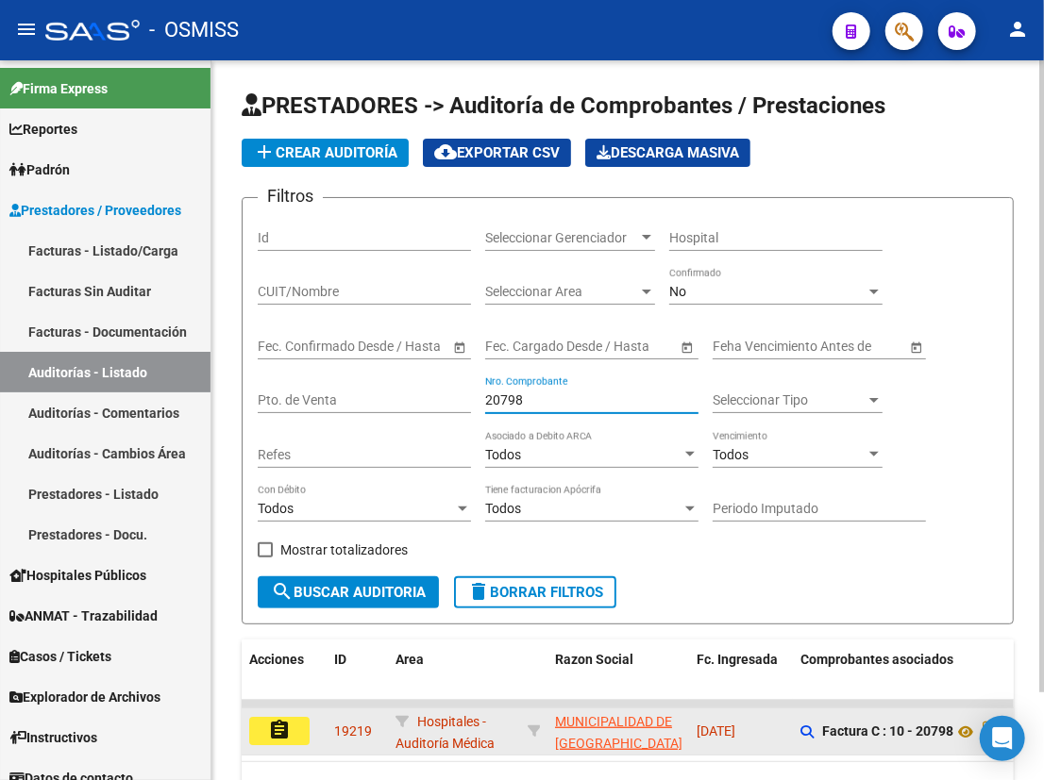
type input "20798"
click at [282, 732] on mat-icon "assignment" at bounding box center [279, 730] width 23 height 23
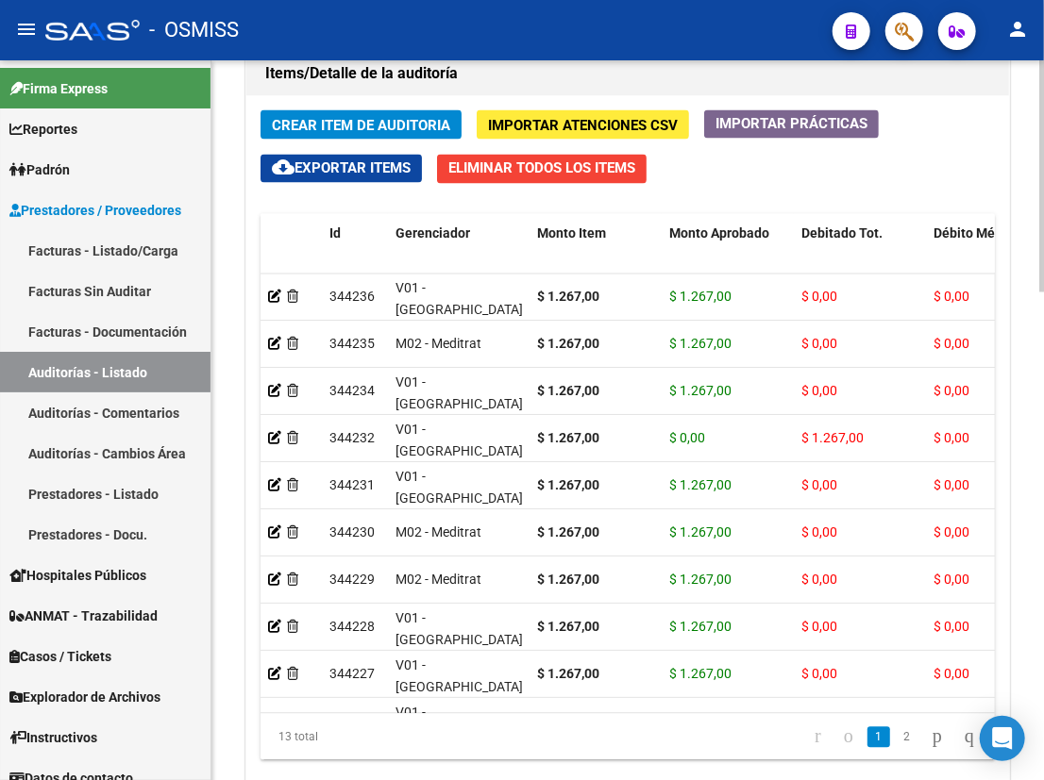
scroll to position [1514, 0]
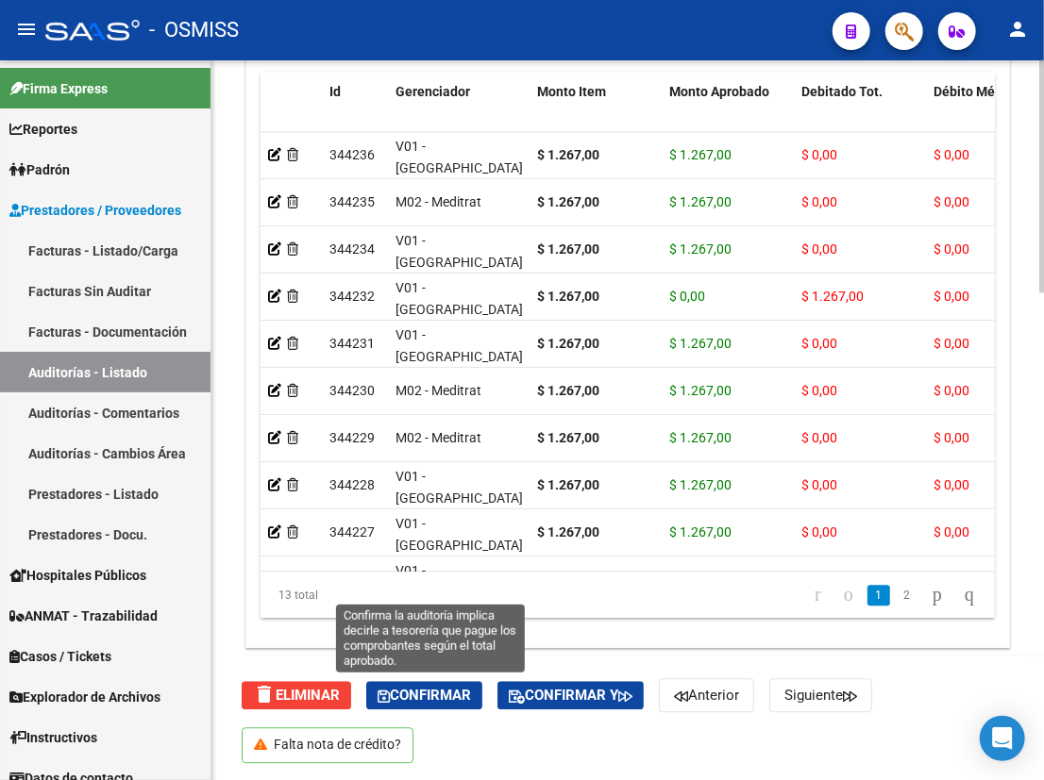
click at [434, 690] on span "Confirmar" at bounding box center [423, 695] width 93 height 17
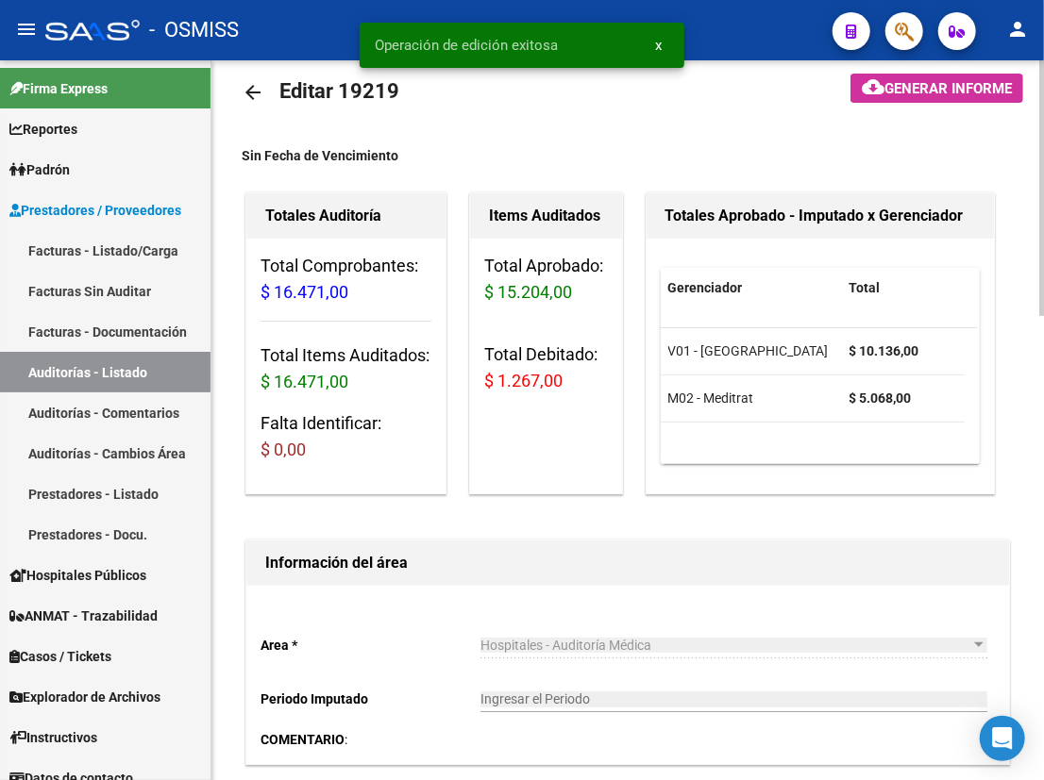
scroll to position [0, 0]
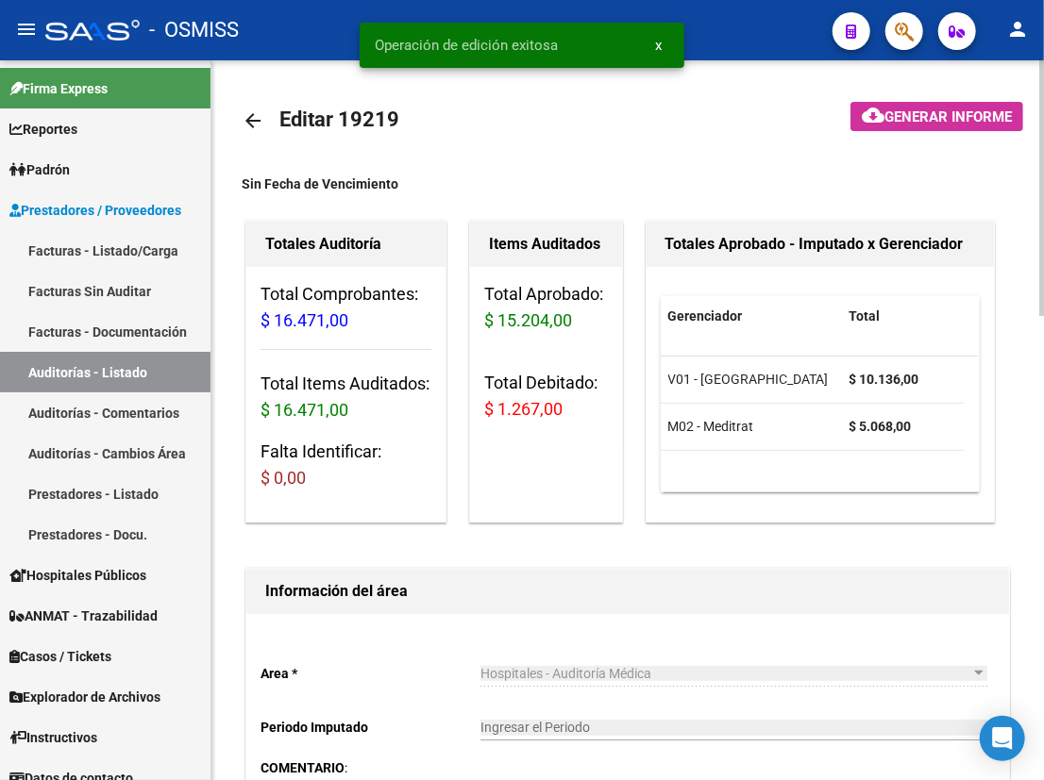
click at [255, 120] on mat-icon "arrow_back" at bounding box center [253, 120] width 23 height 23
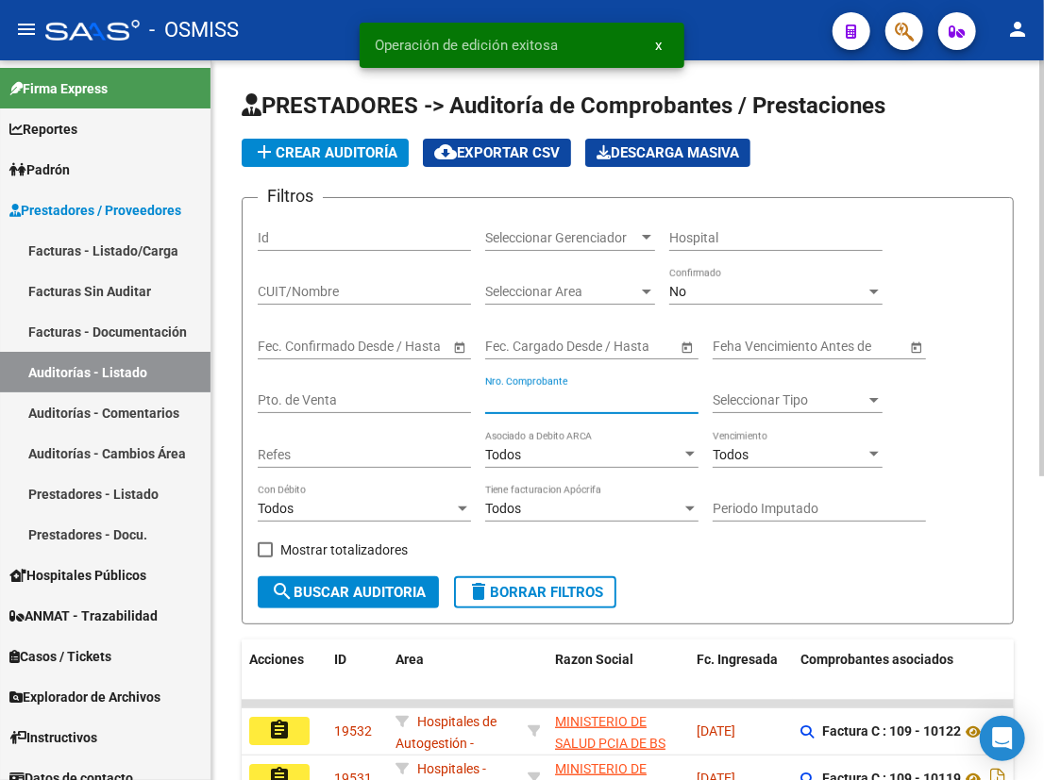
click at [614, 396] on input "Nro. Comprobante" at bounding box center [591, 401] width 213 height 16
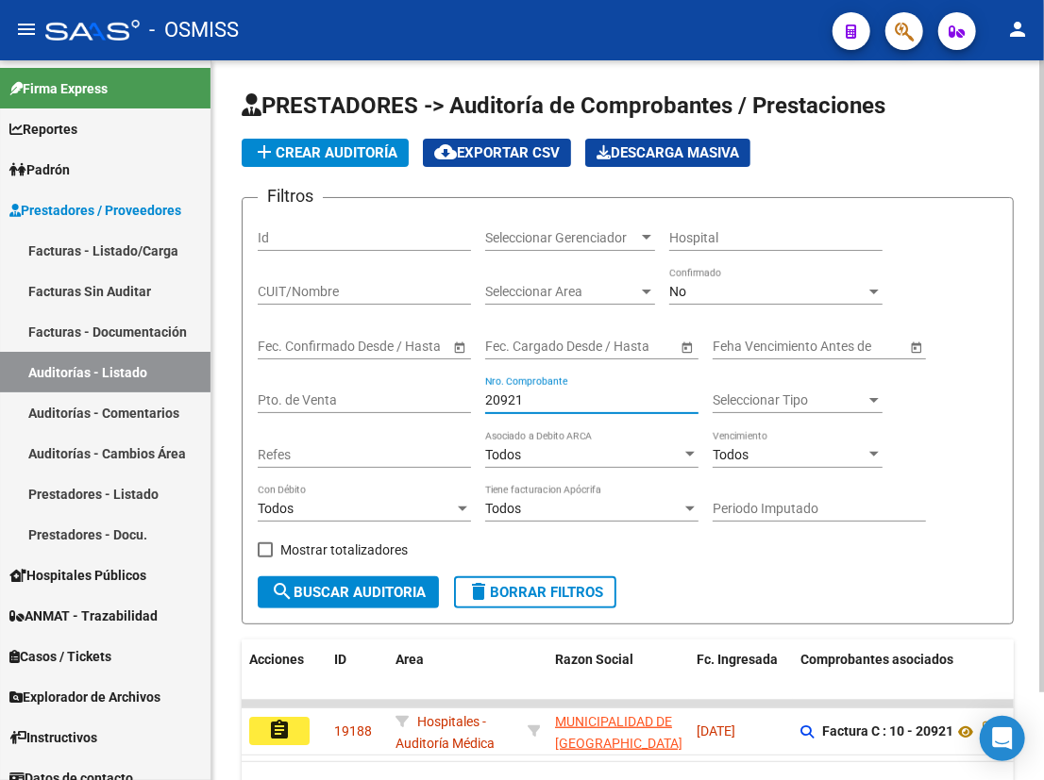
scroll to position [99, 0]
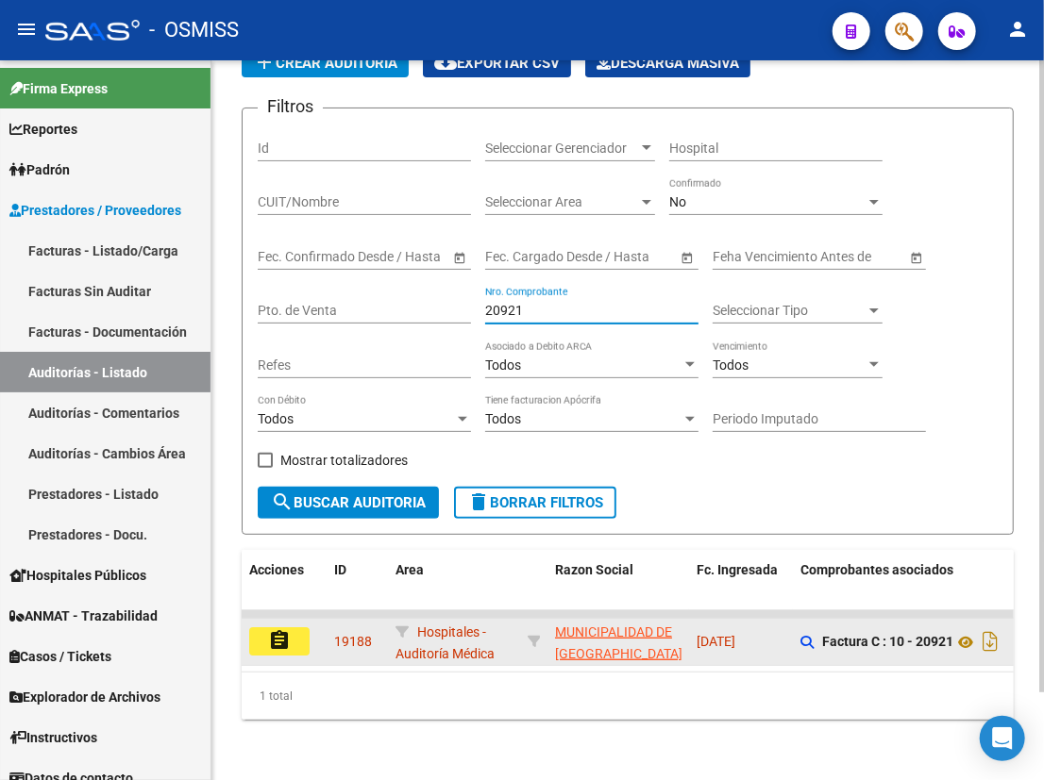
type input "20921"
click at [300, 627] on button "assignment" at bounding box center [279, 641] width 60 height 28
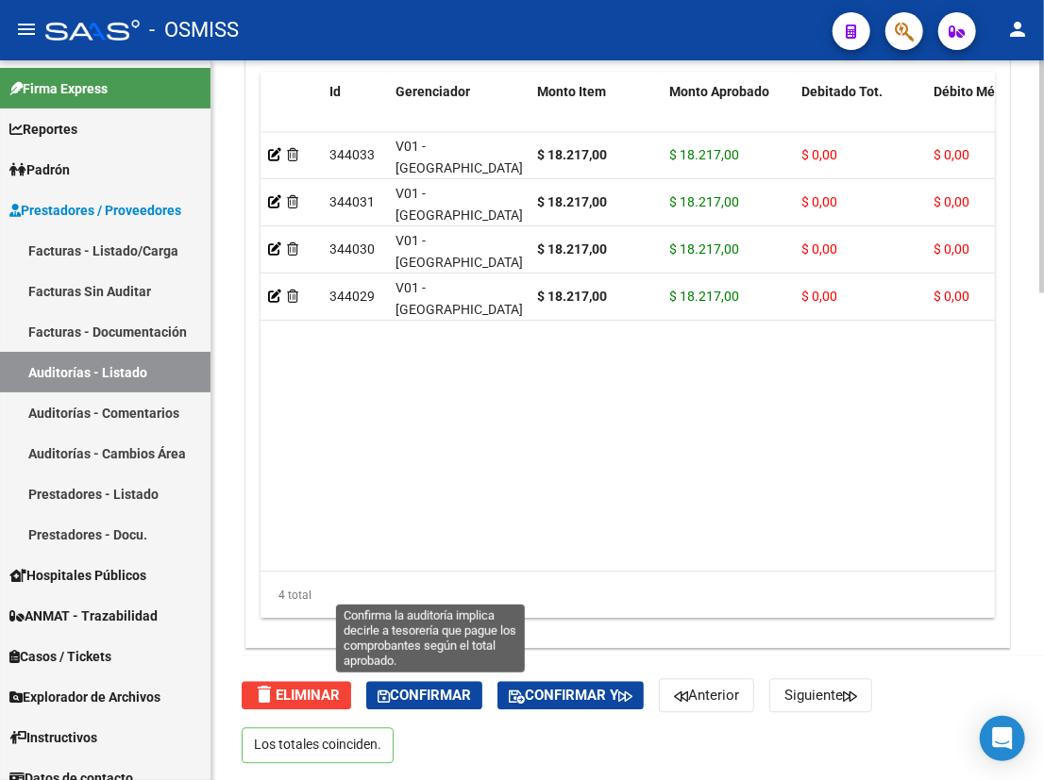
click at [415, 701] on span "Confirmar" at bounding box center [423, 695] width 93 height 17
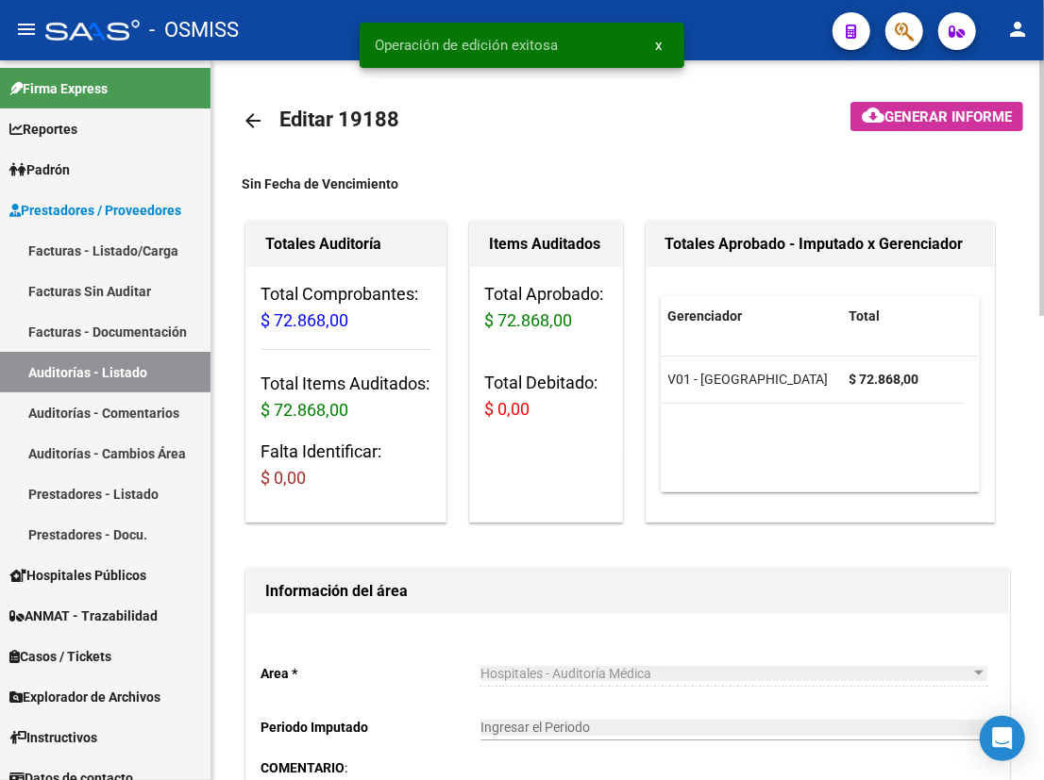
click at [256, 112] on mat-icon "arrow_back" at bounding box center [253, 120] width 23 height 23
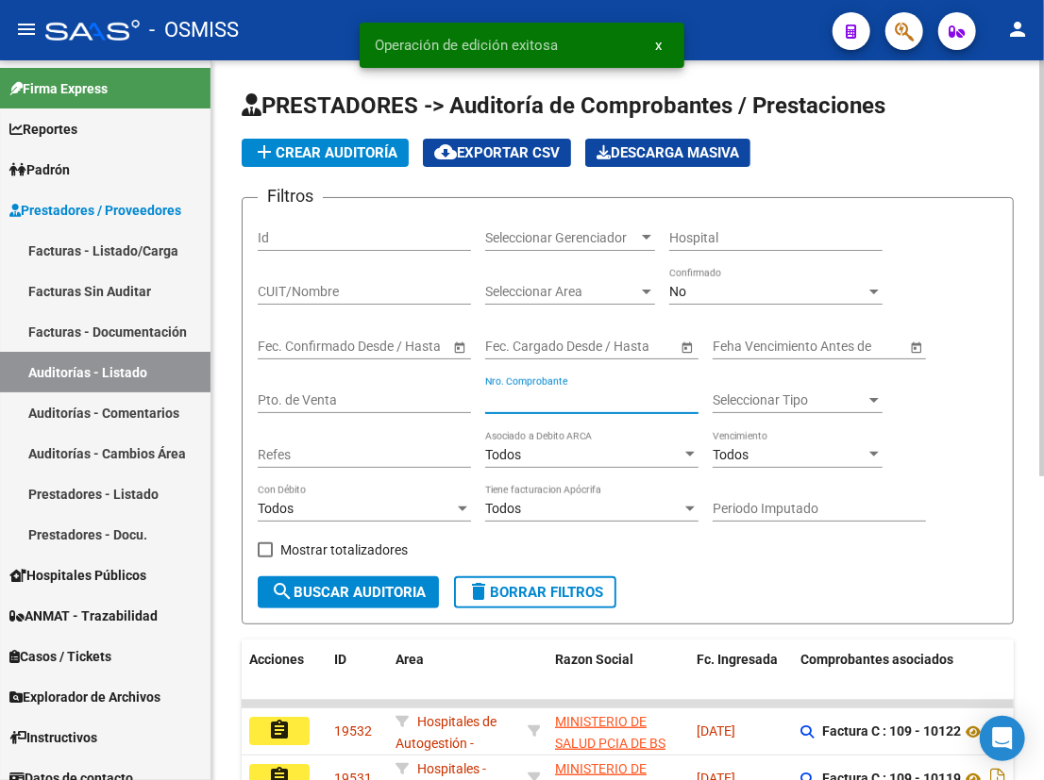
click at [569, 393] on input "Nro. Comprobante" at bounding box center [591, 401] width 213 height 16
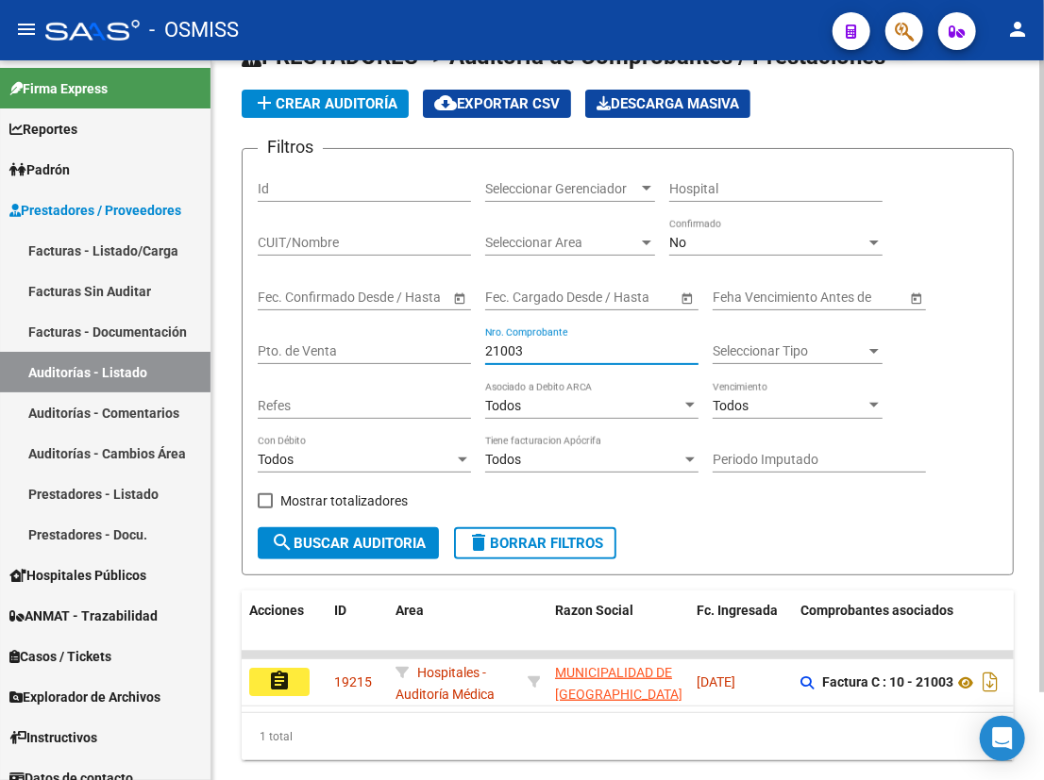
scroll to position [99, 0]
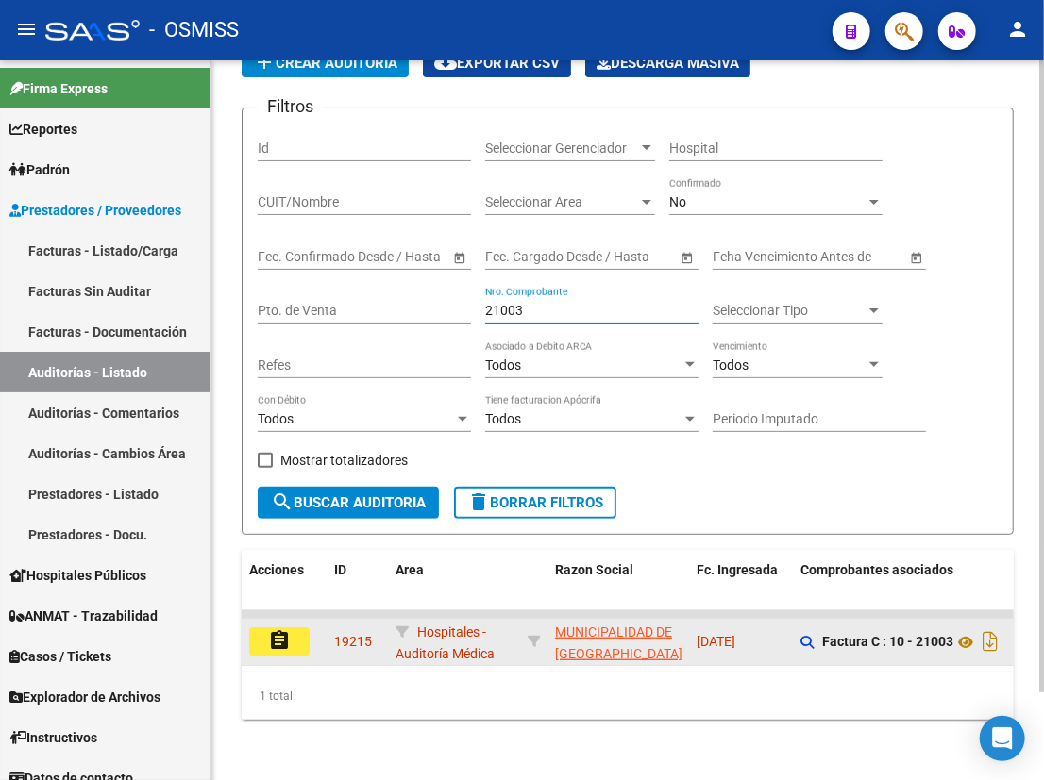
type input "21003"
click at [284, 629] on mat-icon "assignment" at bounding box center [279, 640] width 23 height 23
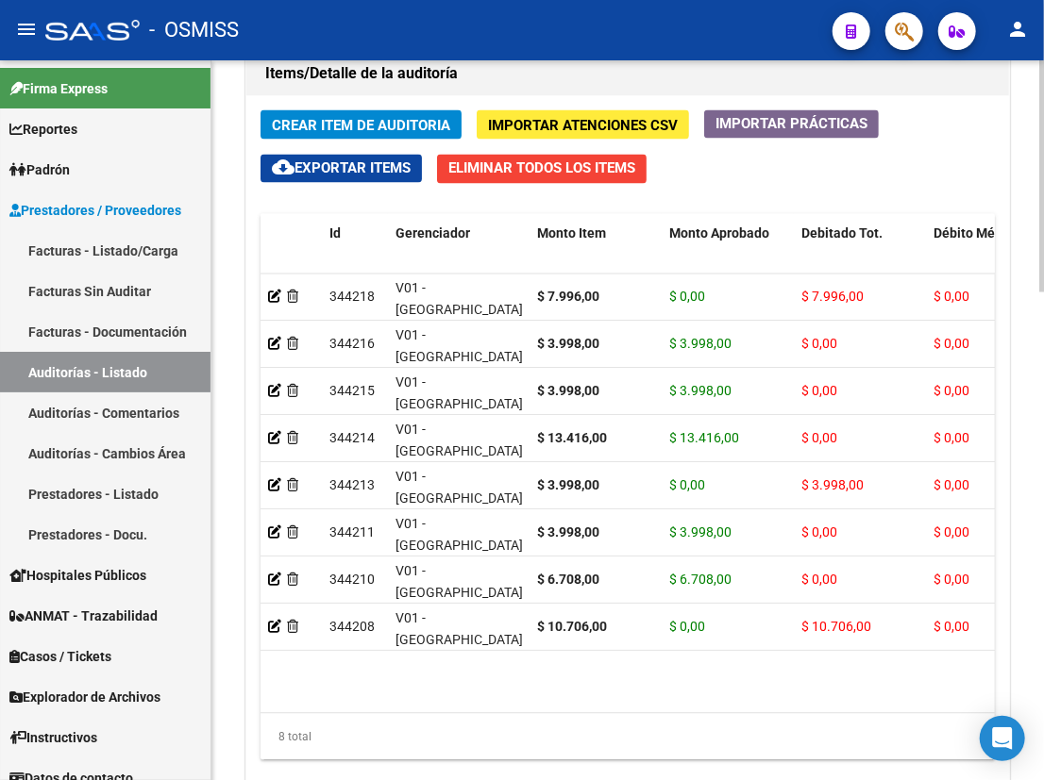
scroll to position [1514, 0]
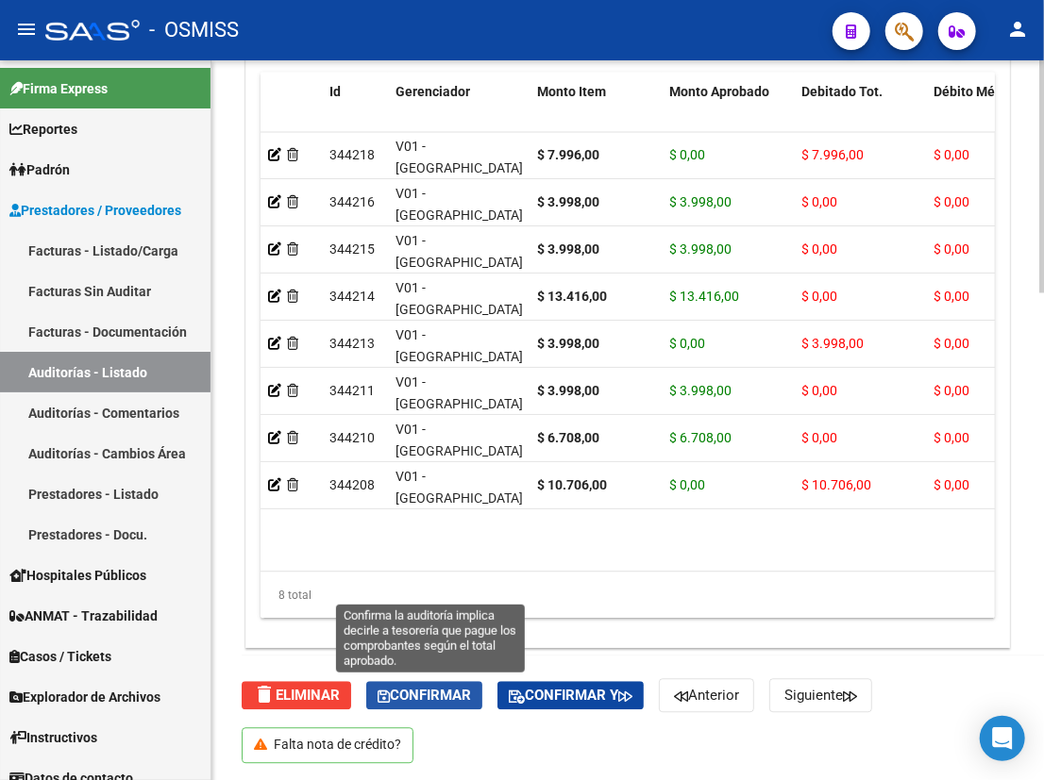
click at [465, 690] on span "Confirmar" at bounding box center [423, 695] width 93 height 17
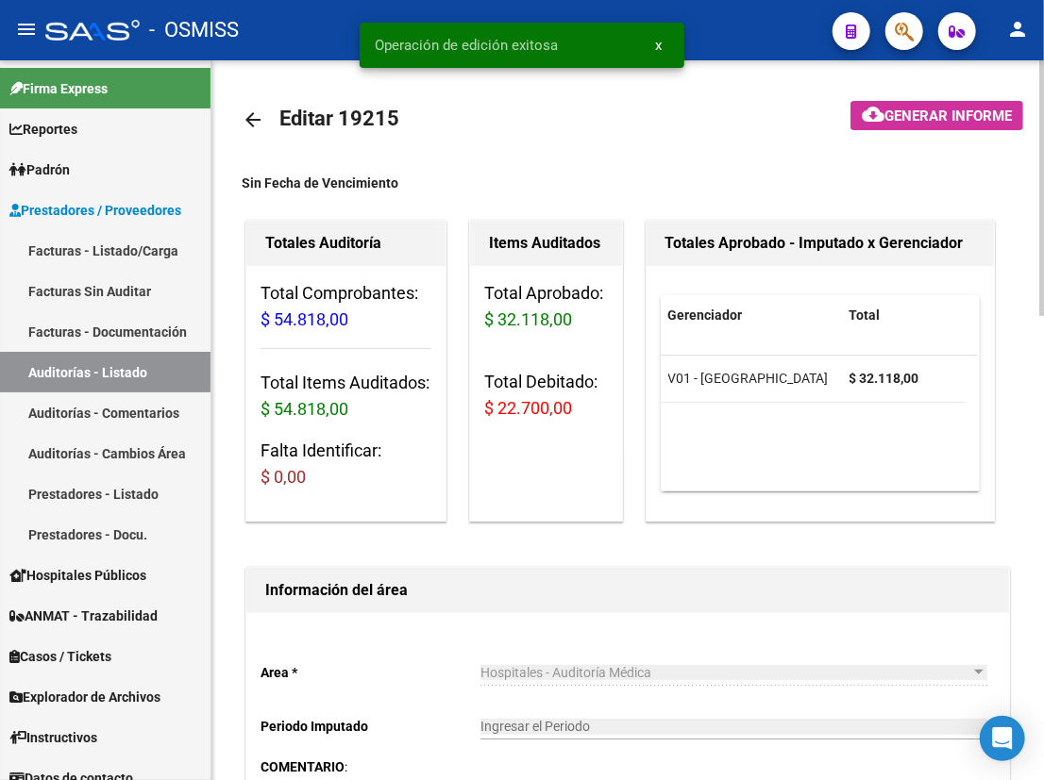
scroll to position [0, 0]
click at [250, 119] on mat-icon "arrow_back" at bounding box center [253, 120] width 23 height 23
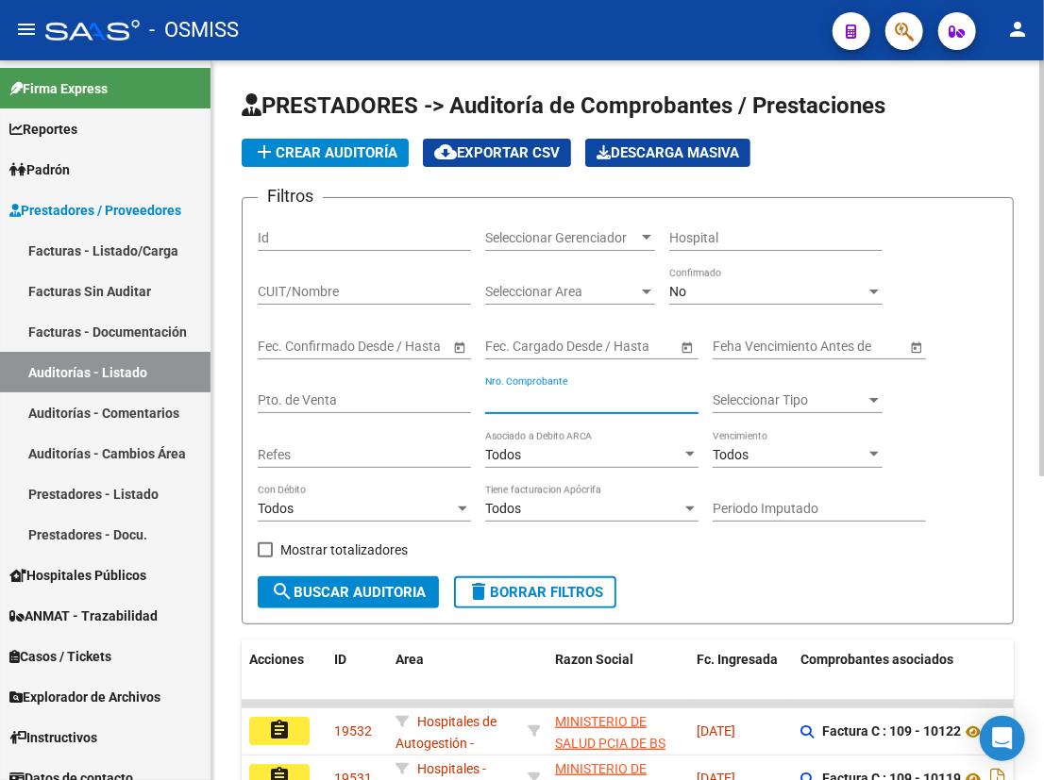
click at [550, 396] on input "Nro. Comprobante" at bounding box center [591, 401] width 213 height 16
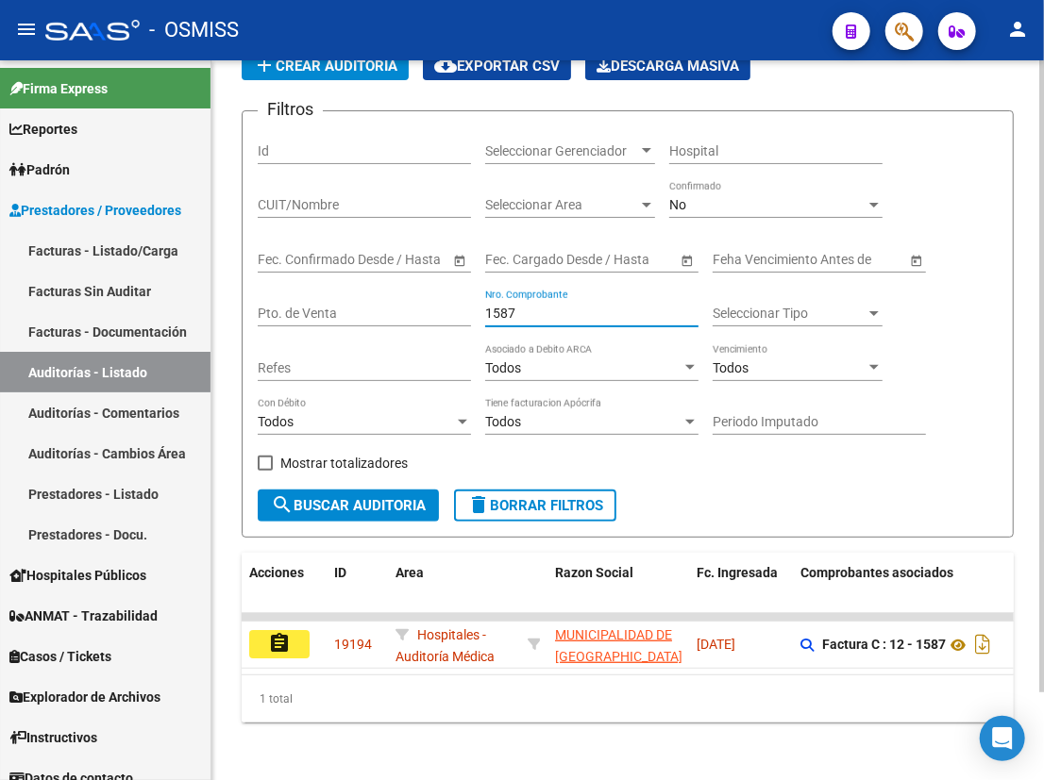
scroll to position [99, 0]
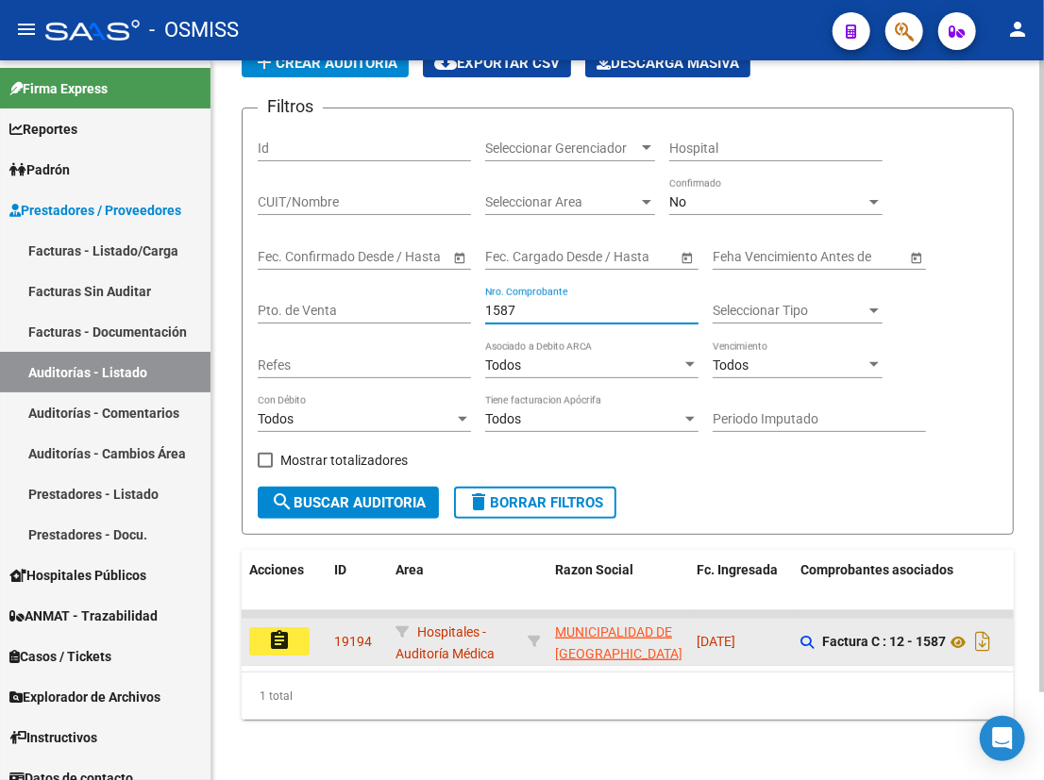
type input "1587"
click at [286, 629] on mat-icon "assignment" at bounding box center [279, 640] width 23 height 23
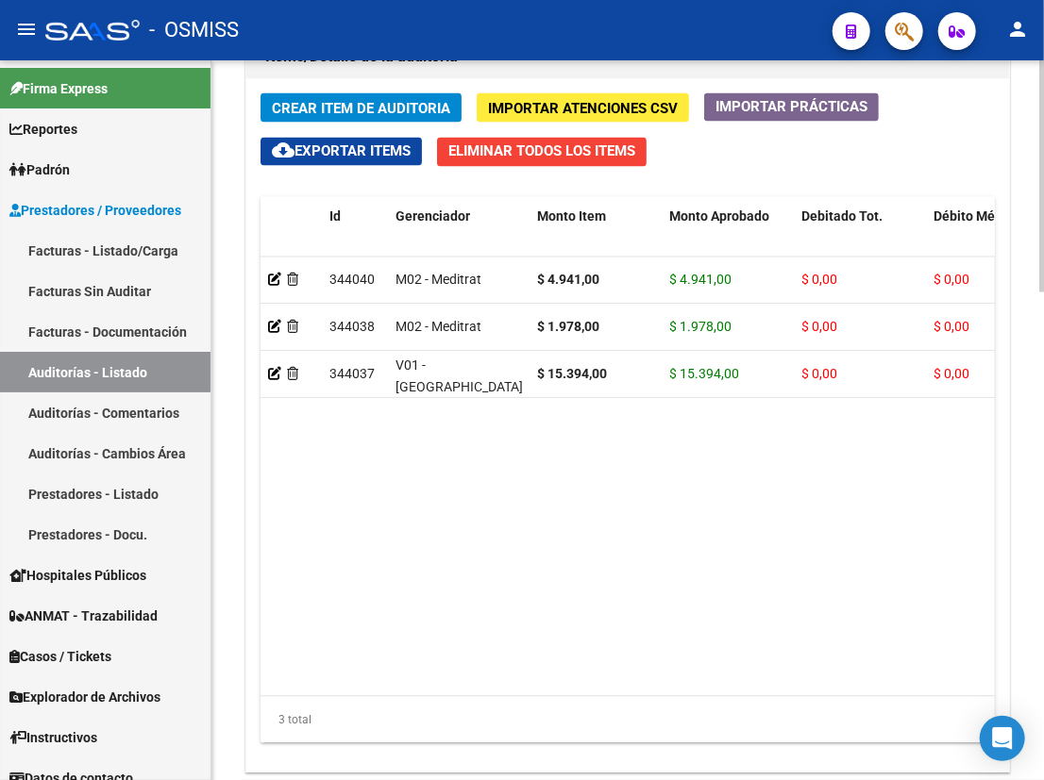
scroll to position [1458, 0]
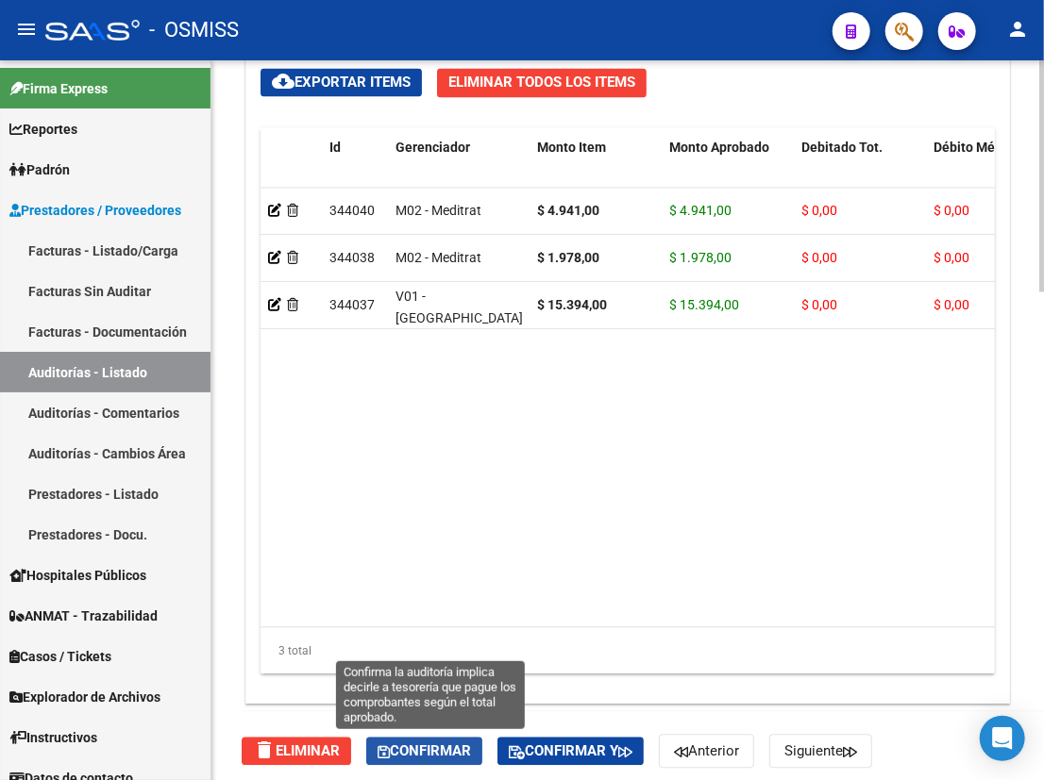
click at [452, 744] on span "Confirmar" at bounding box center [423, 752] width 93 height 17
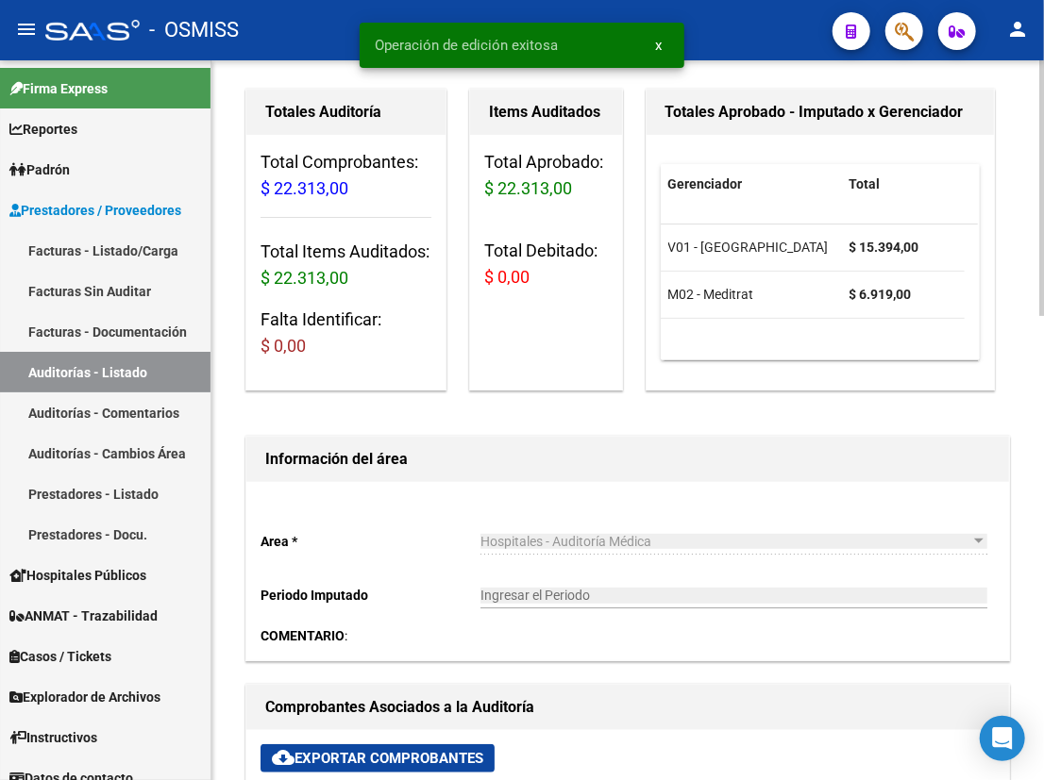
scroll to position [0, 0]
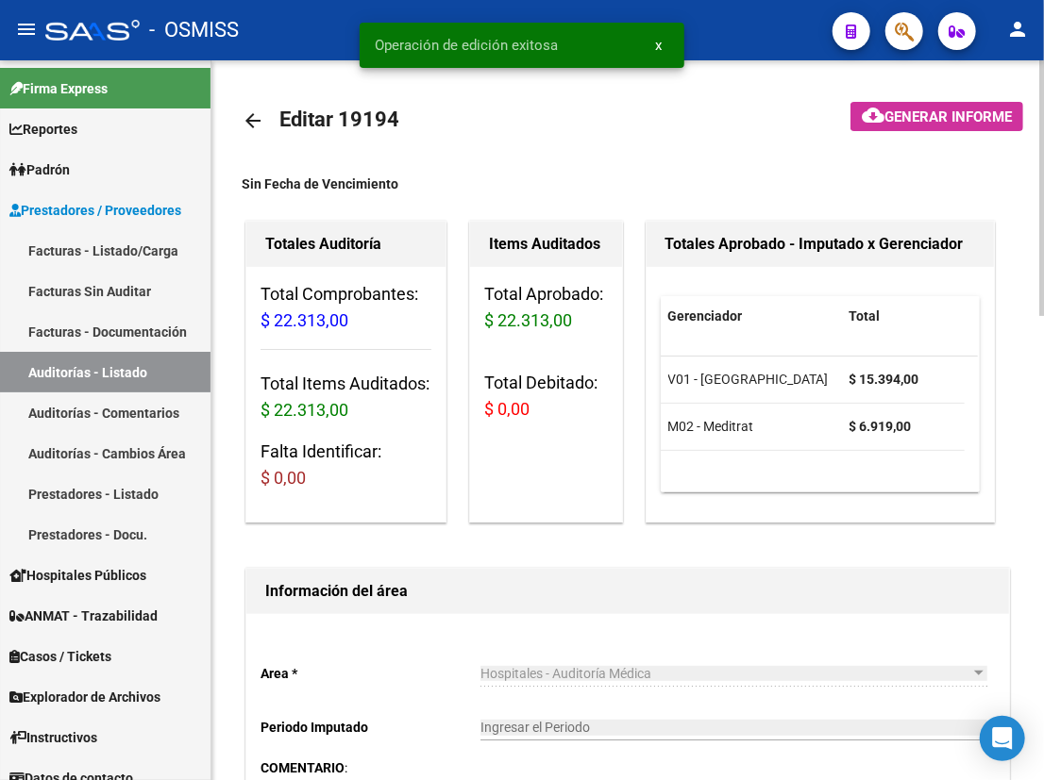
click at [251, 123] on mat-icon "arrow_back" at bounding box center [253, 120] width 23 height 23
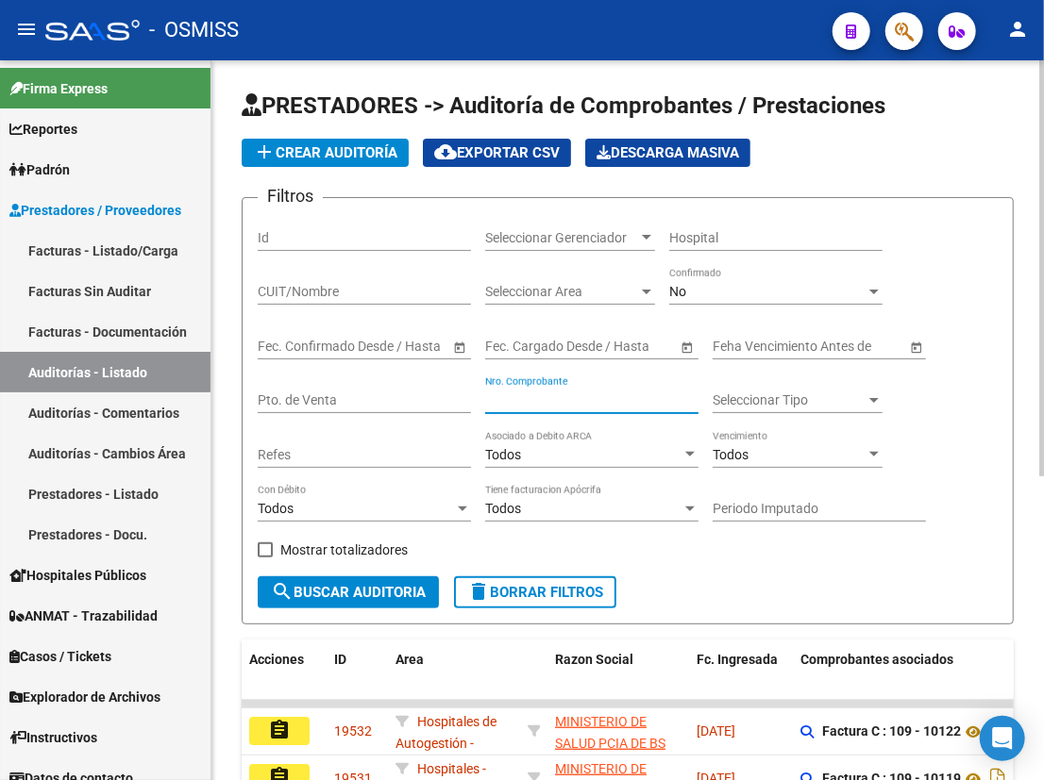
click at [544, 404] on input "Nro. Comprobante" at bounding box center [591, 401] width 213 height 16
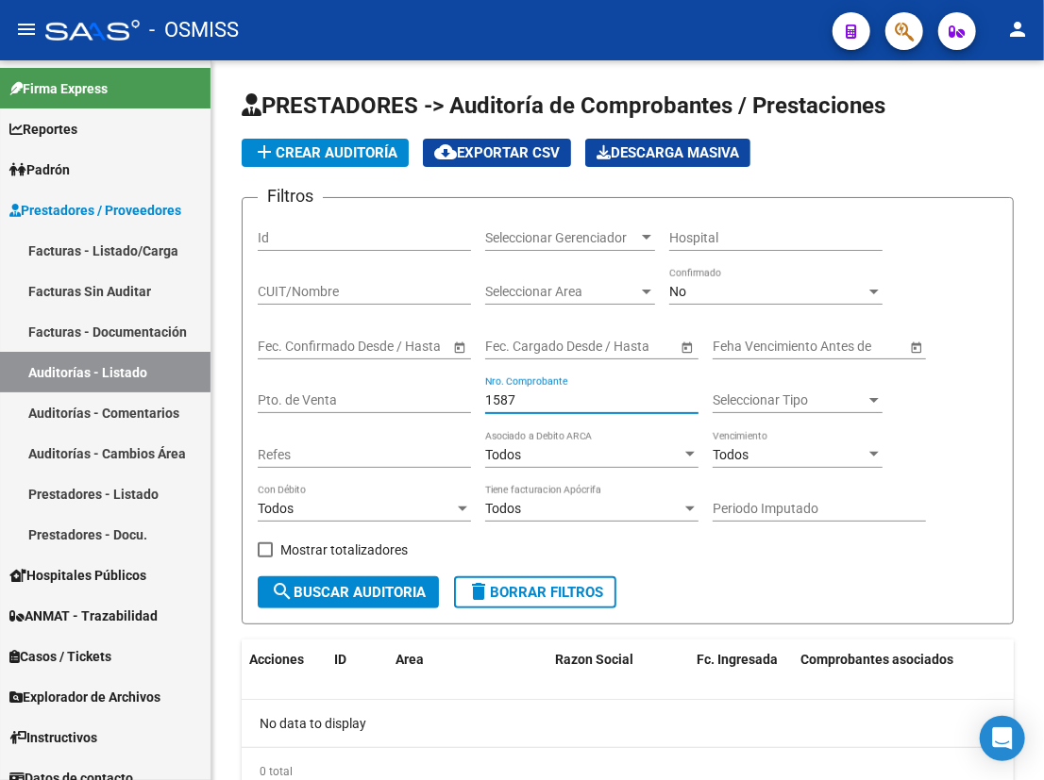
type input "1587"
click at [582, 593] on span "delete Borrar Filtros" at bounding box center [535, 592] width 136 height 17
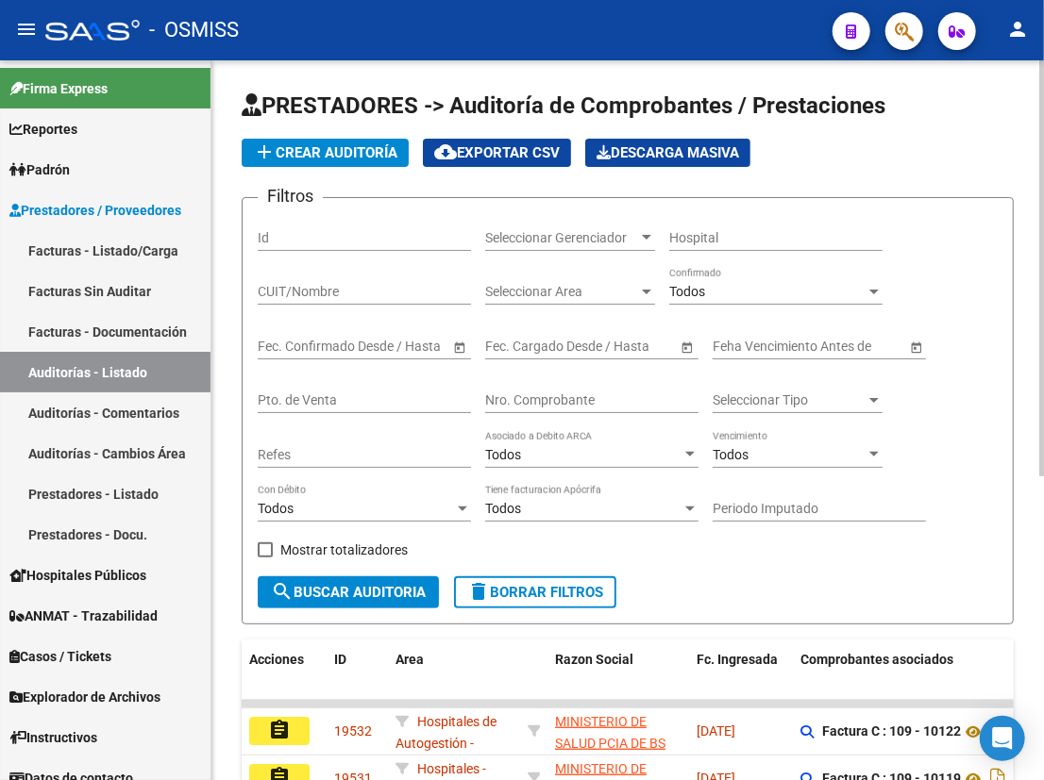
click at [550, 395] on input "Nro. Comprobante" at bounding box center [591, 401] width 213 height 16
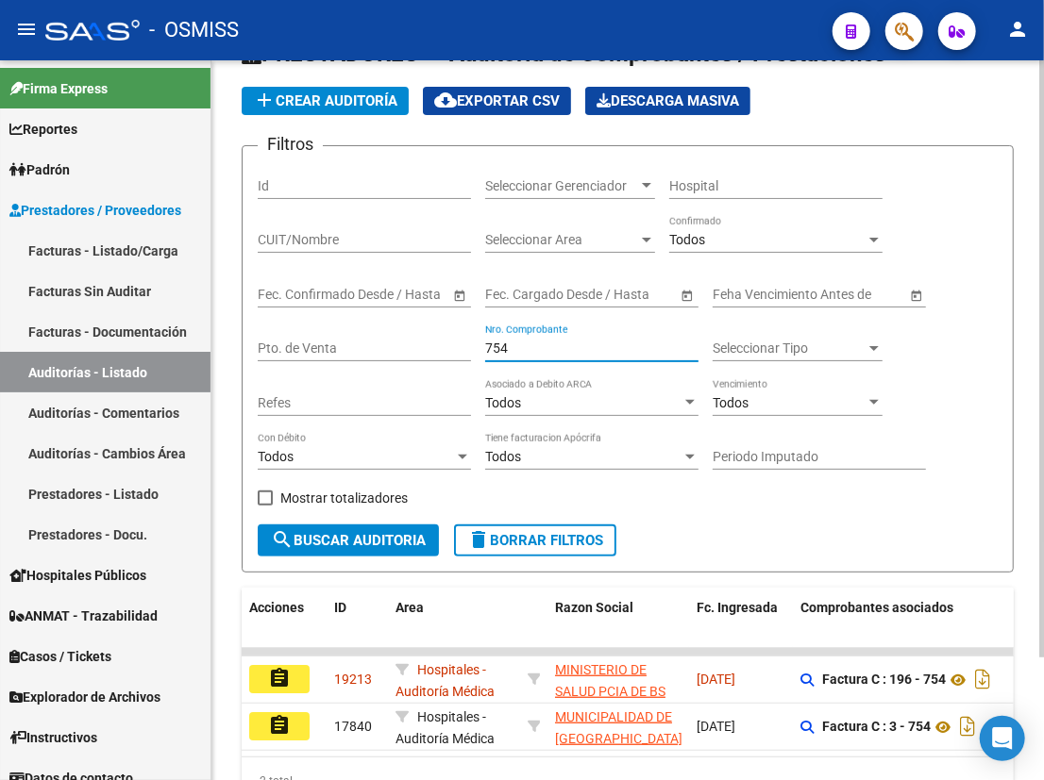
scroll to position [146, 0]
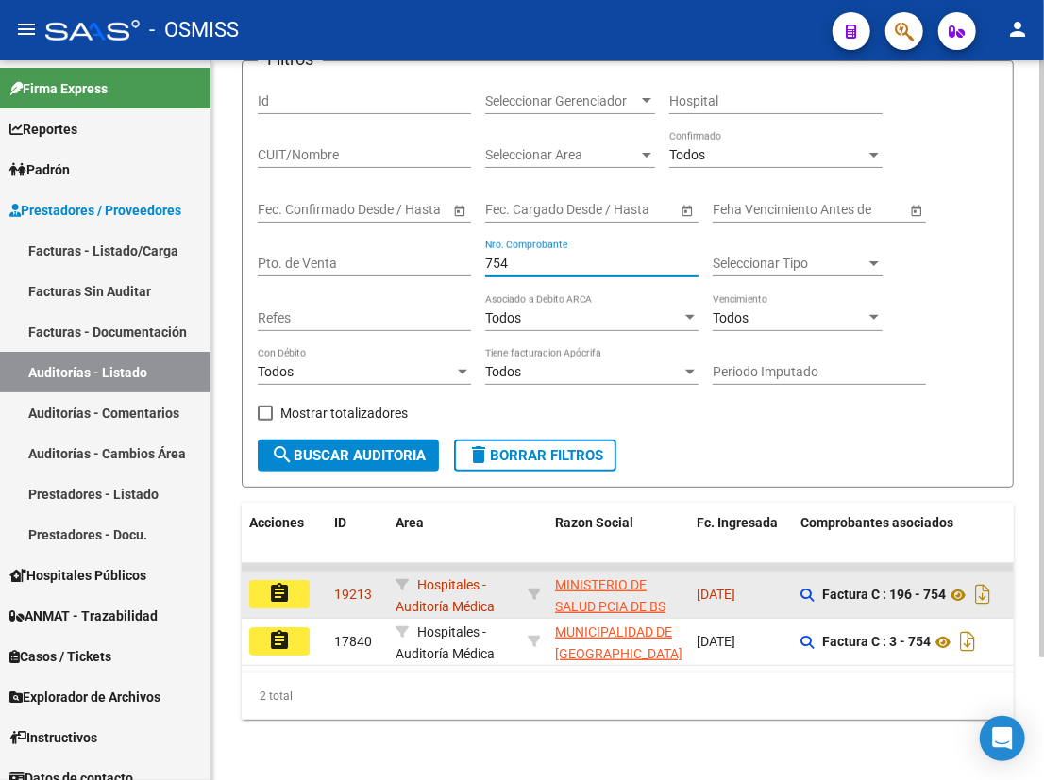
type input "754"
click at [299, 581] on button "assignment" at bounding box center [279, 594] width 60 height 28
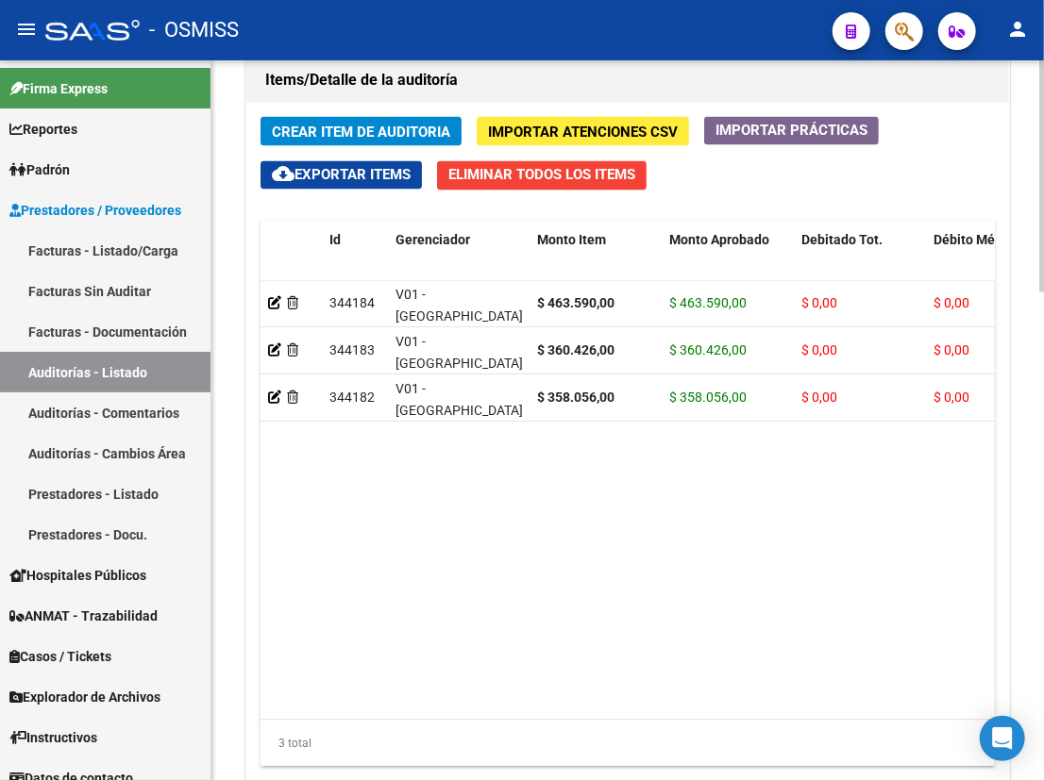
scroll to position [1514, 0]
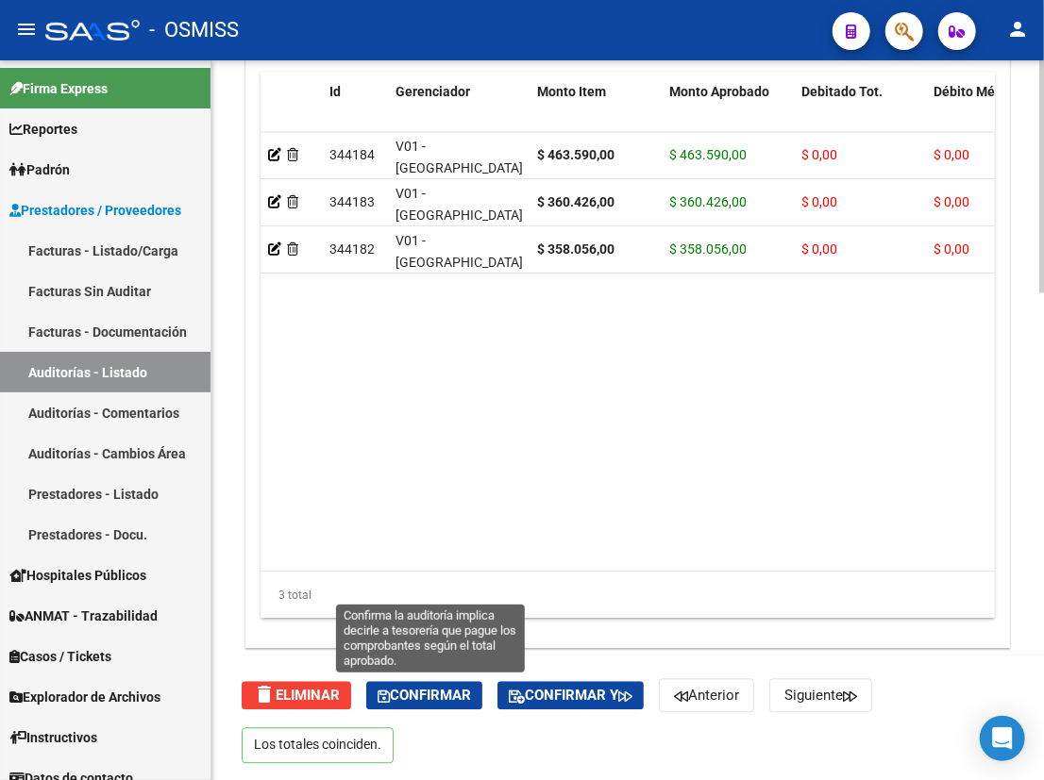
click at [426, 700] on span "Confirmar" at bounding box center [423, 695] width 93 height 17
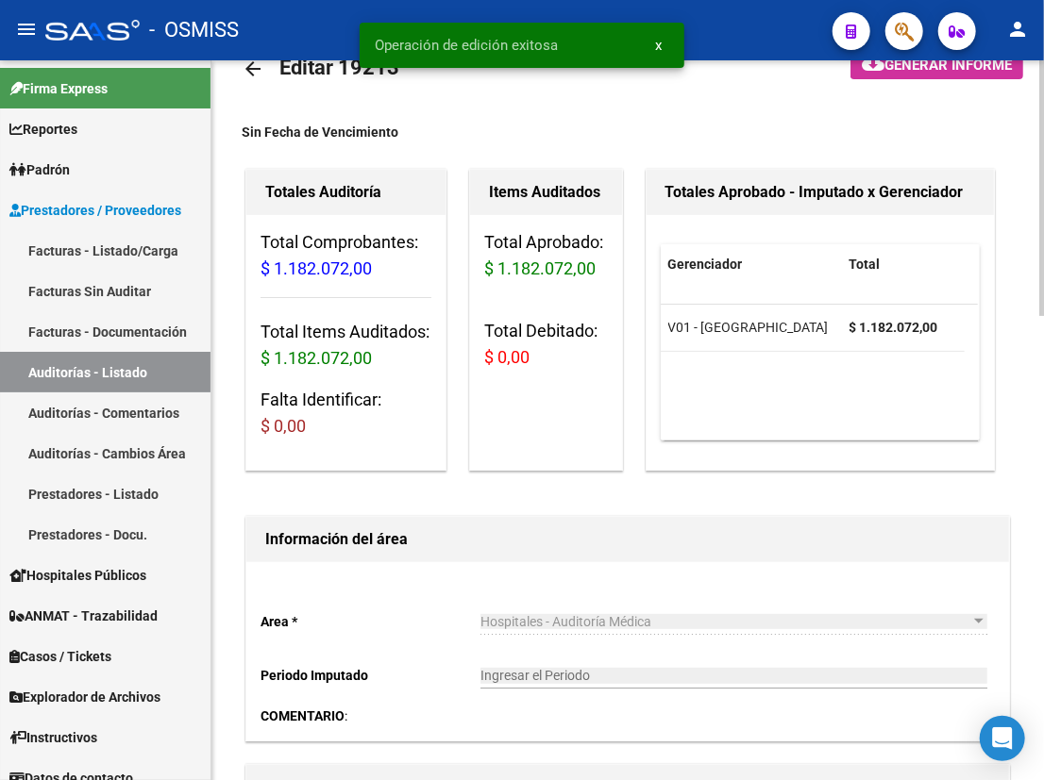
scroll to position [0, 0]
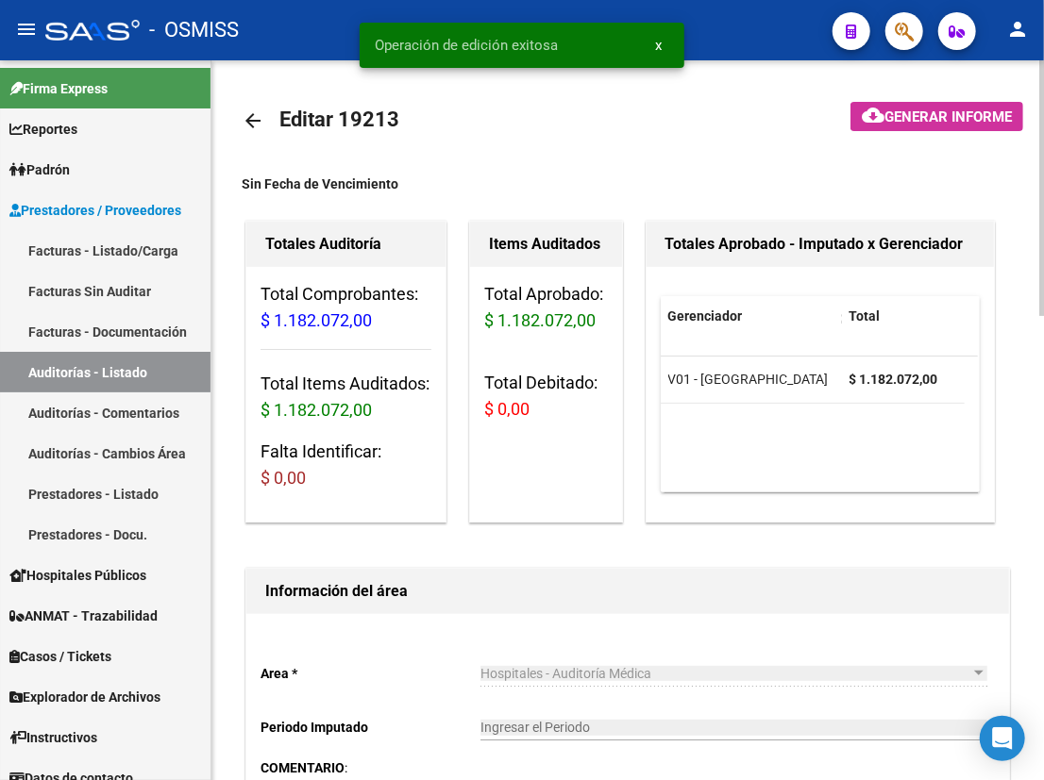
click at [253, 124] on mat-icon "arrow_back" at bounding box center [253, 120] width 23 height 23
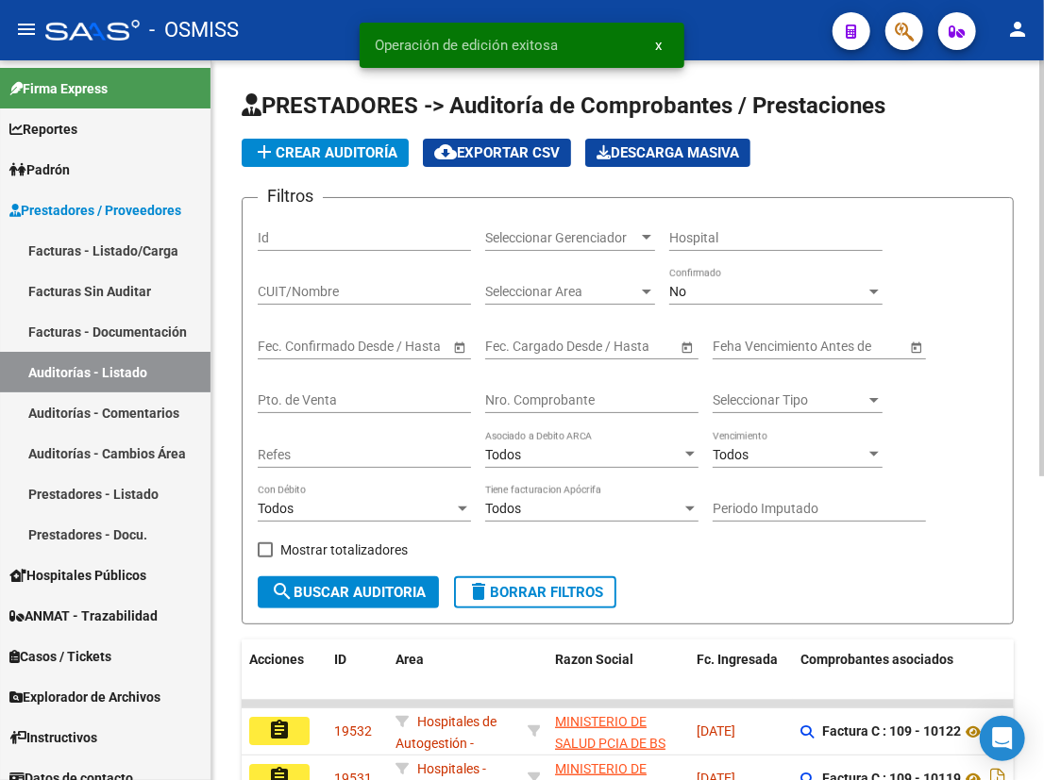
click at [562, 396] on input "Nro. Comprobante" at bounding box center [591, 401] width 213 height 16
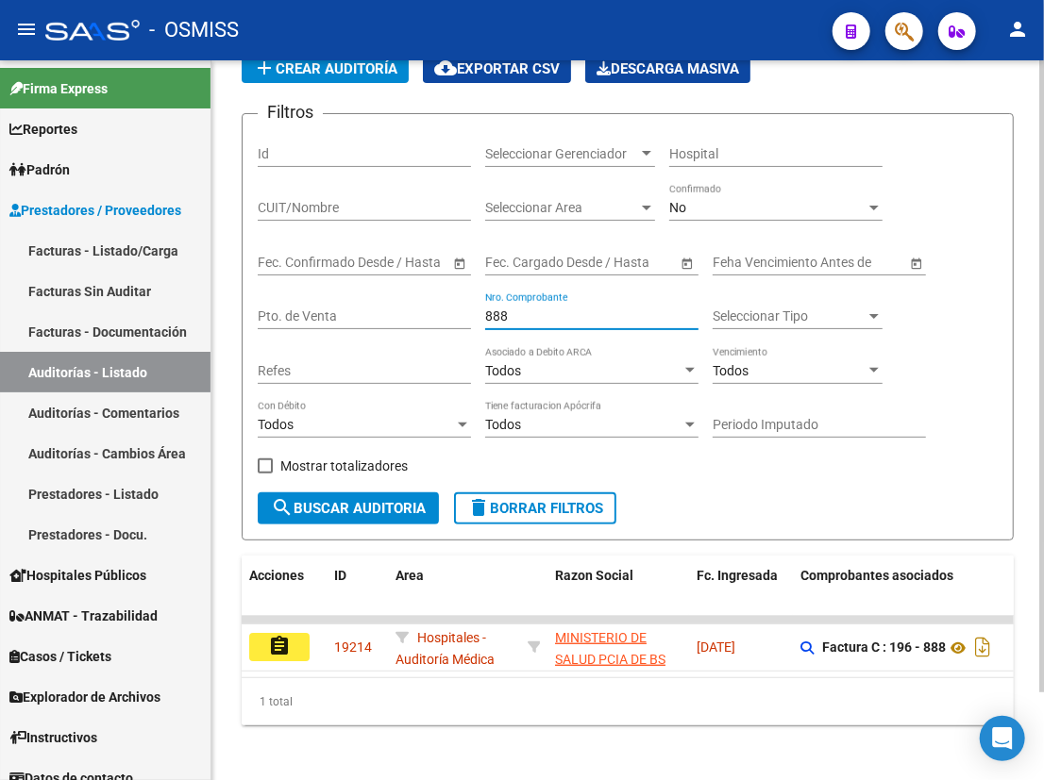
scroll to position [99, 0]
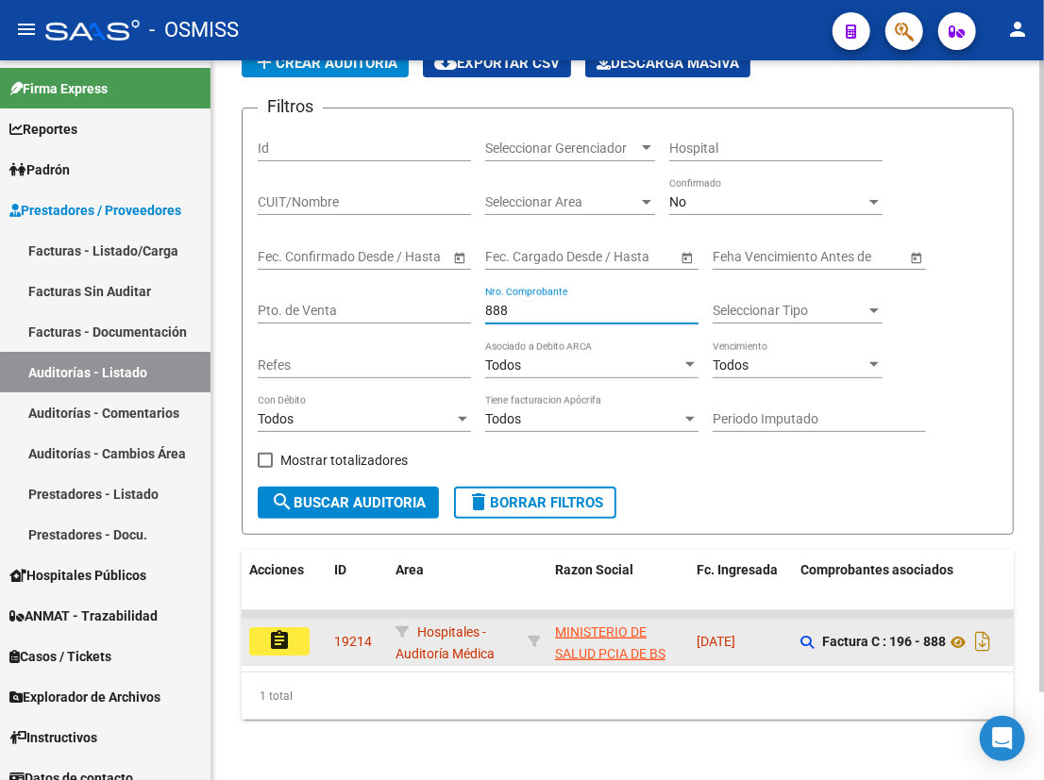
type input "888"
click at [287, 629] on mat-icon "assignment" at bounding box center [279, 640] width 23 height 23
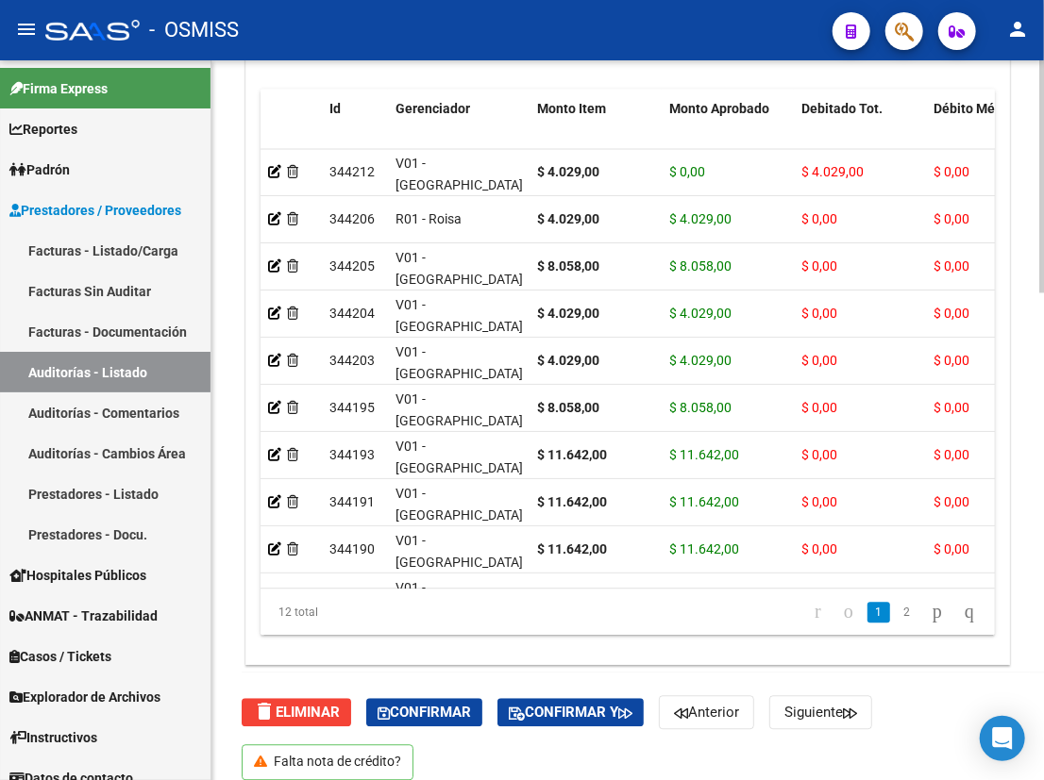
scroll to position [1514, 0]
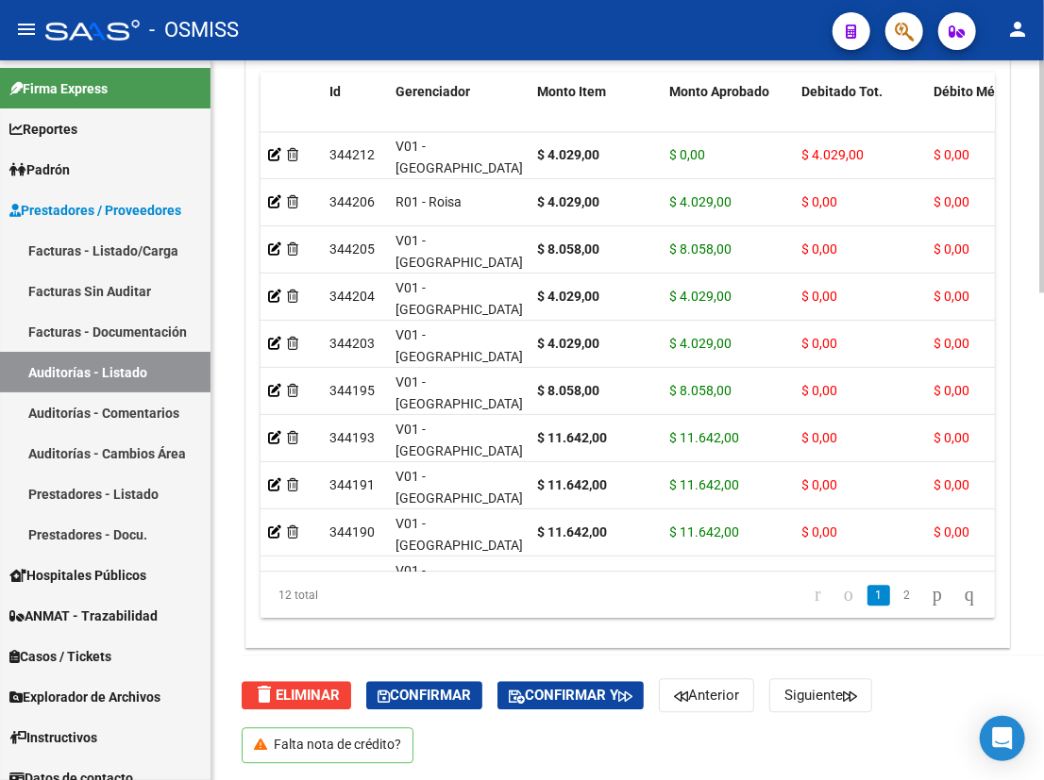
click at [448, 703] on button "Confirmar" at bounding box center [424, 695] width 116 height 28
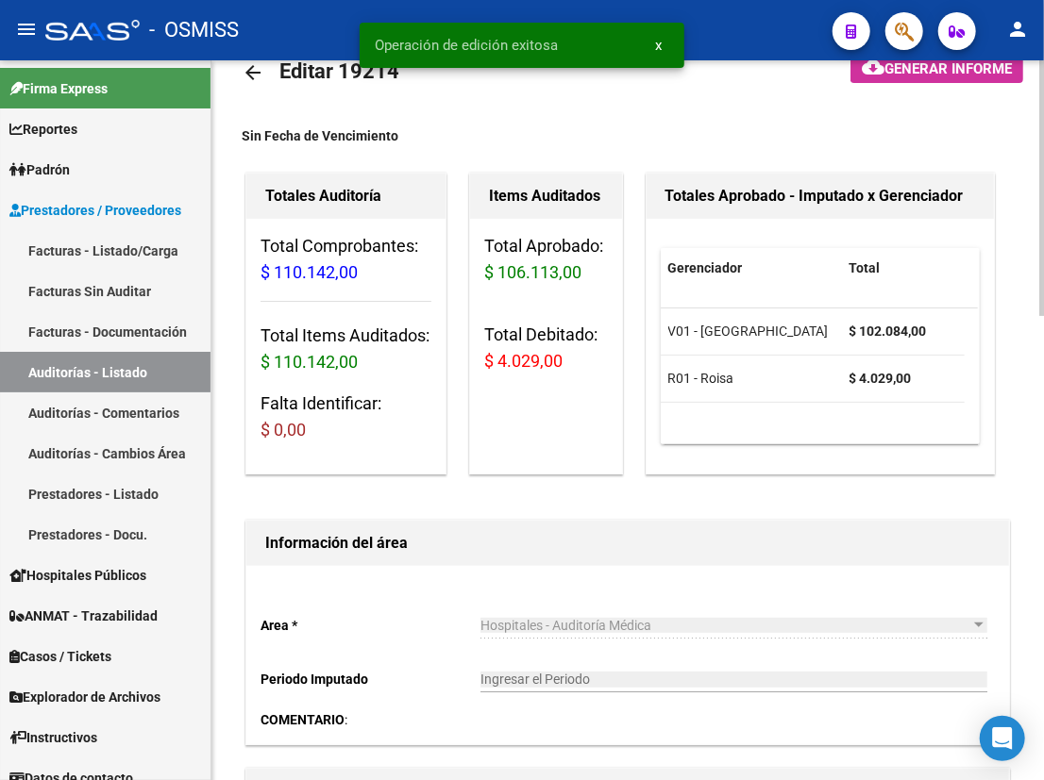
scroll to position [0, 0]
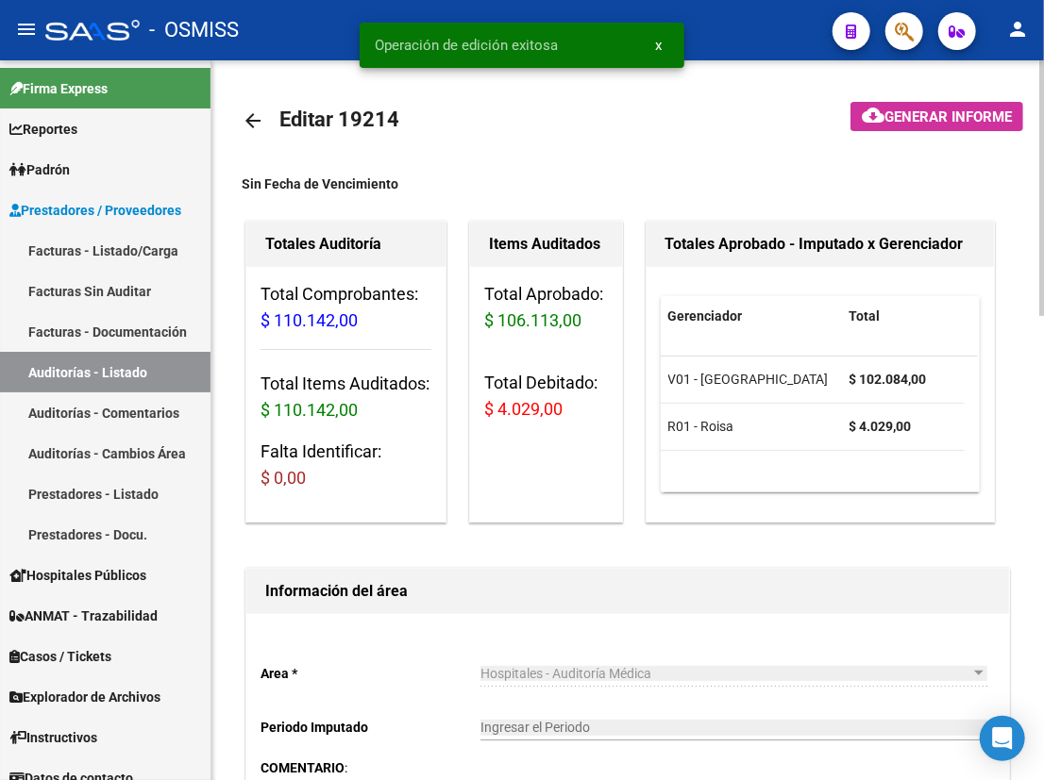
click at [258, 126] on mat-icon "arrow_back" at bounding box center [253, 120] width 23 height 23
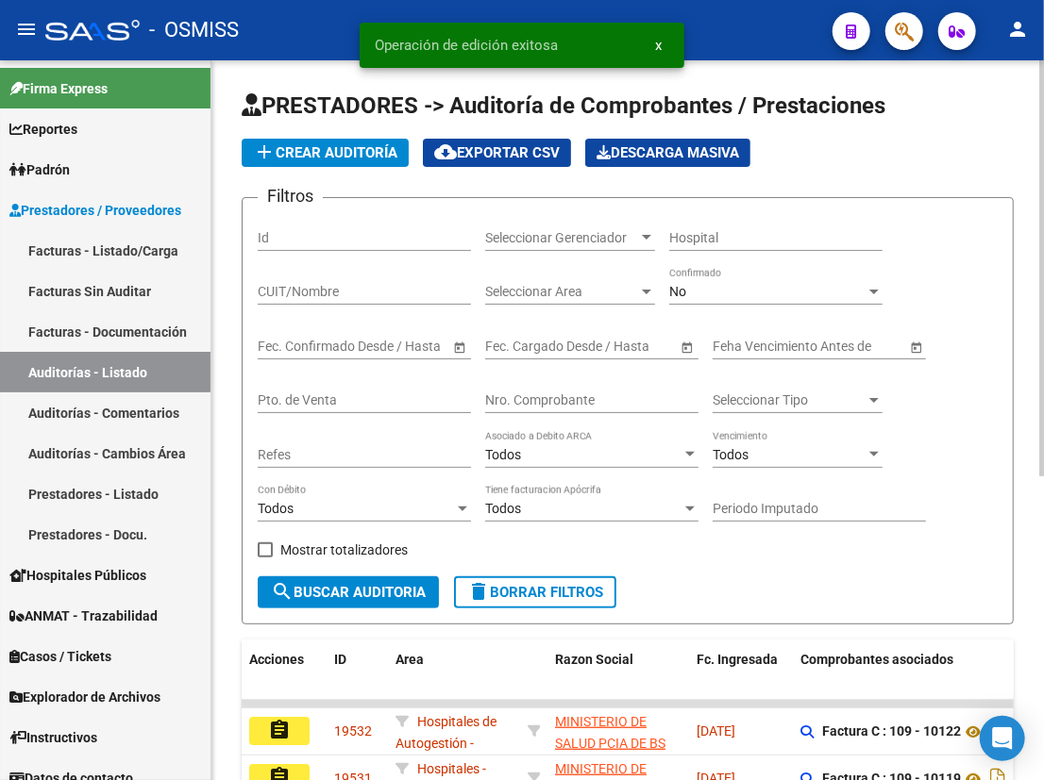
click at [540, 404] on input "Nro. Comprobante" at bounding box center [591, 401] width 213 height 16
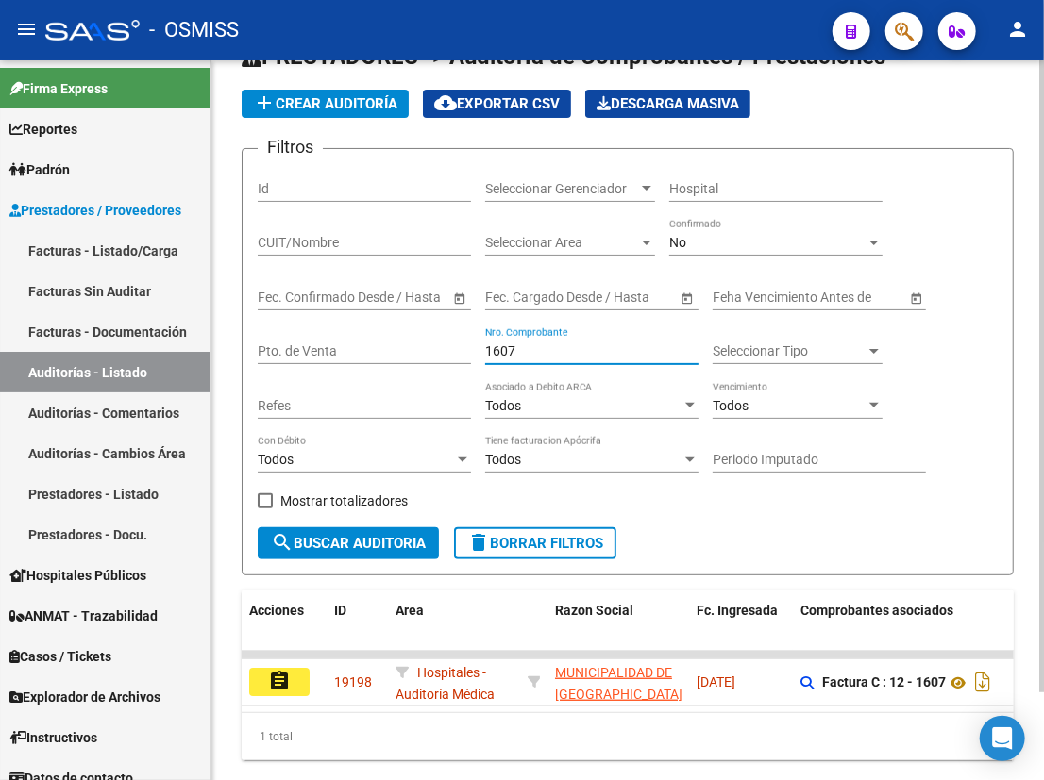
scroll to position [99, 0]
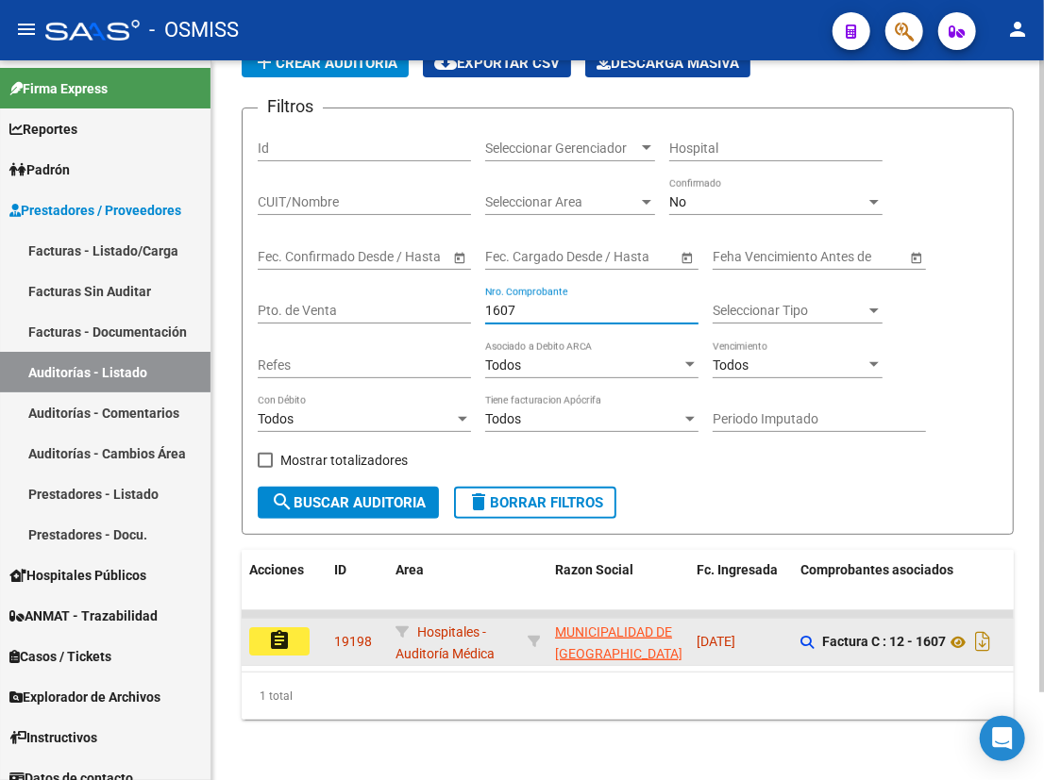
type input "1607"
click at [287, 629] on mat-icon "assignment" at bounding box center [279, 640] width 23 height 23
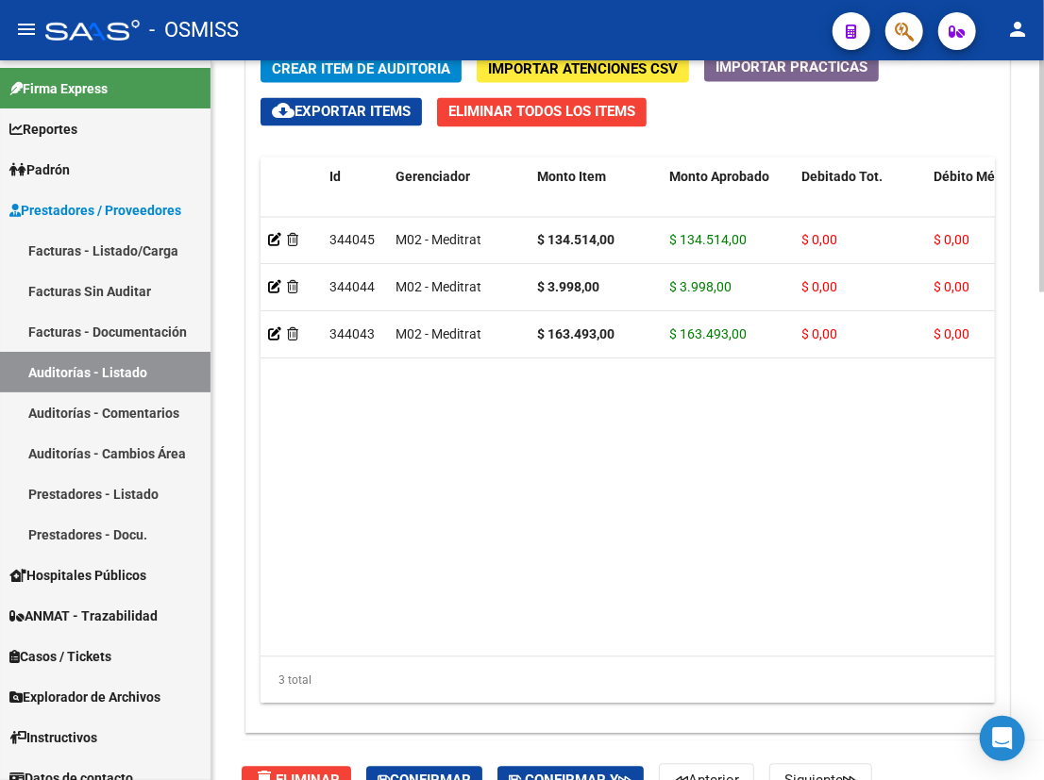
scroll to position [1514, 0]
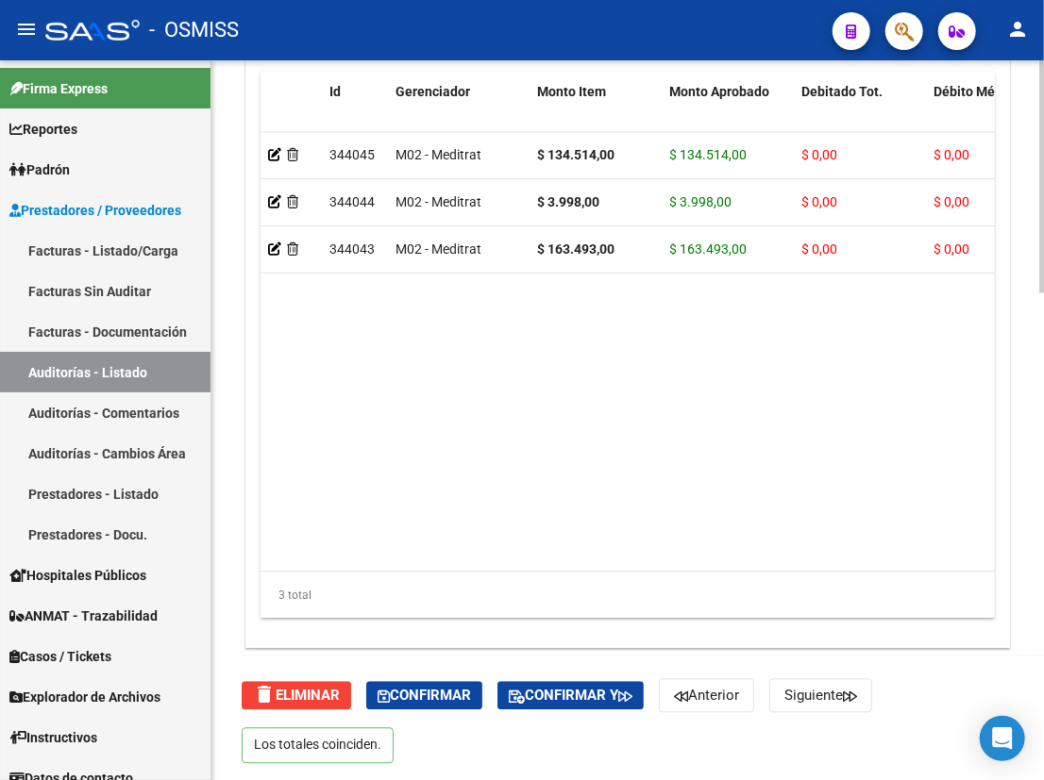
click at [452, 675] on div "delete Eliminar Confirmar Confirmar y Anterior Siguiente Los totales coinciden." at bounding box center [636, 719] width 788 height 126
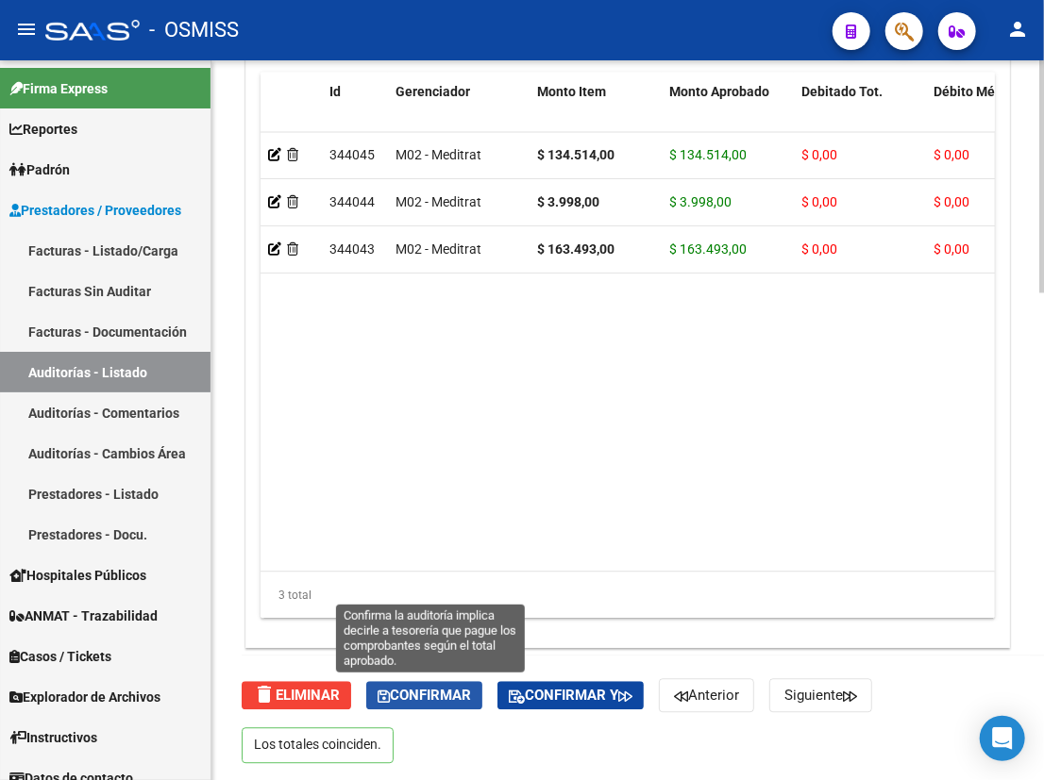
click at [466, 695] on span "Confirmar" at bounding box center [423, 695] width 93 height 17
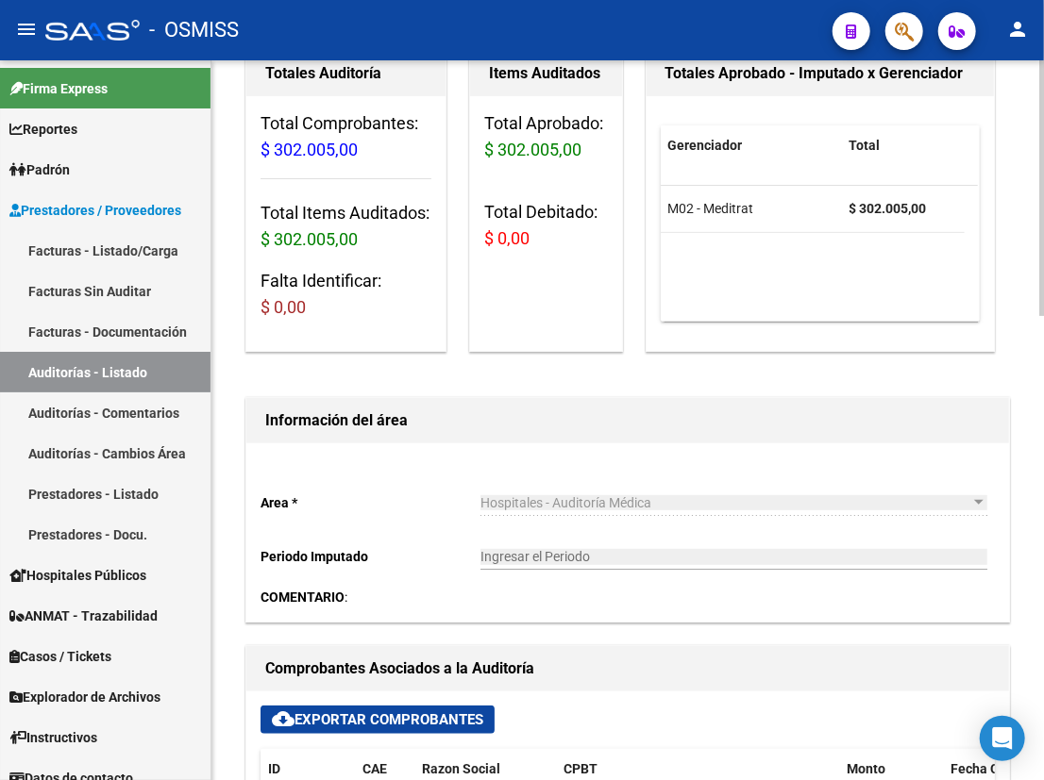
scroll to position [0, 0]
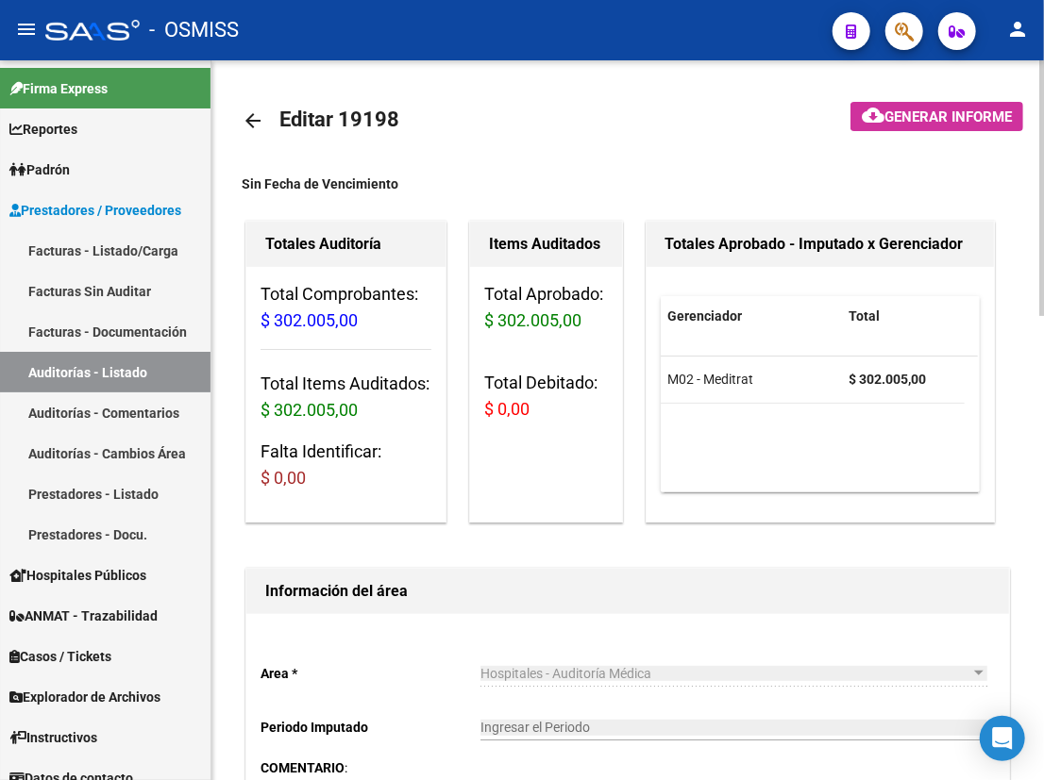
click at [247, 116] on mat-icon "arrow_back" at bounding box center [253, 120] width 23 height 23
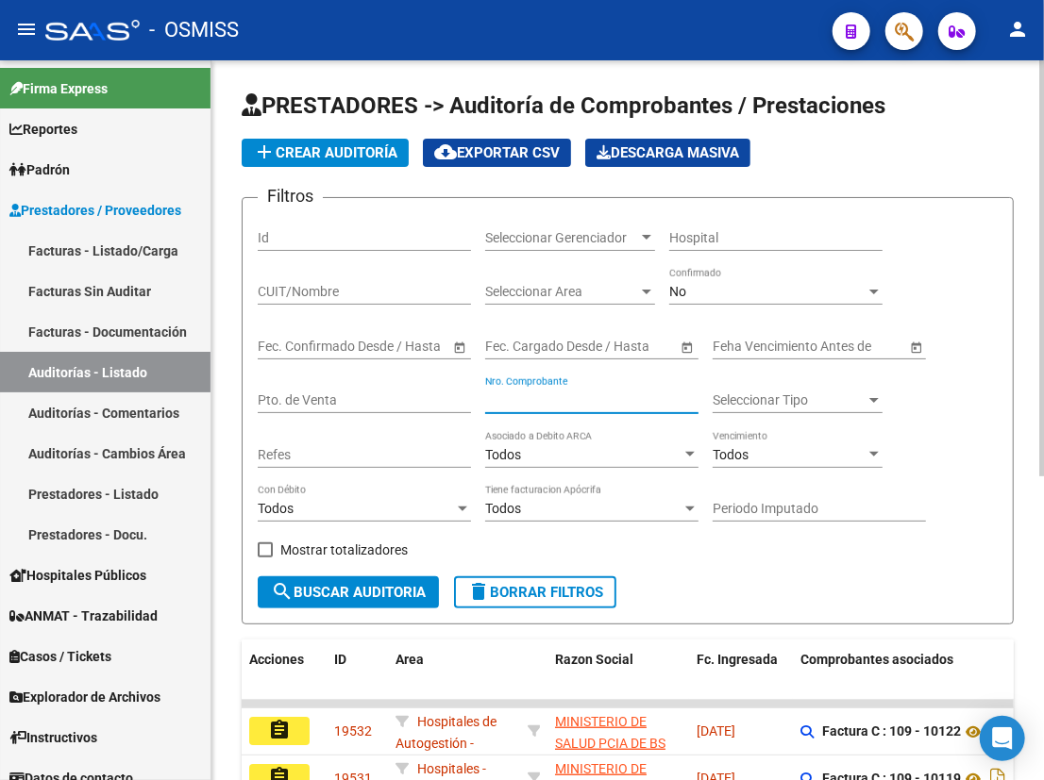
click at [507, 398] on input "Nro. Comprobante" at bounding box center [591, 401] width 213 height 16
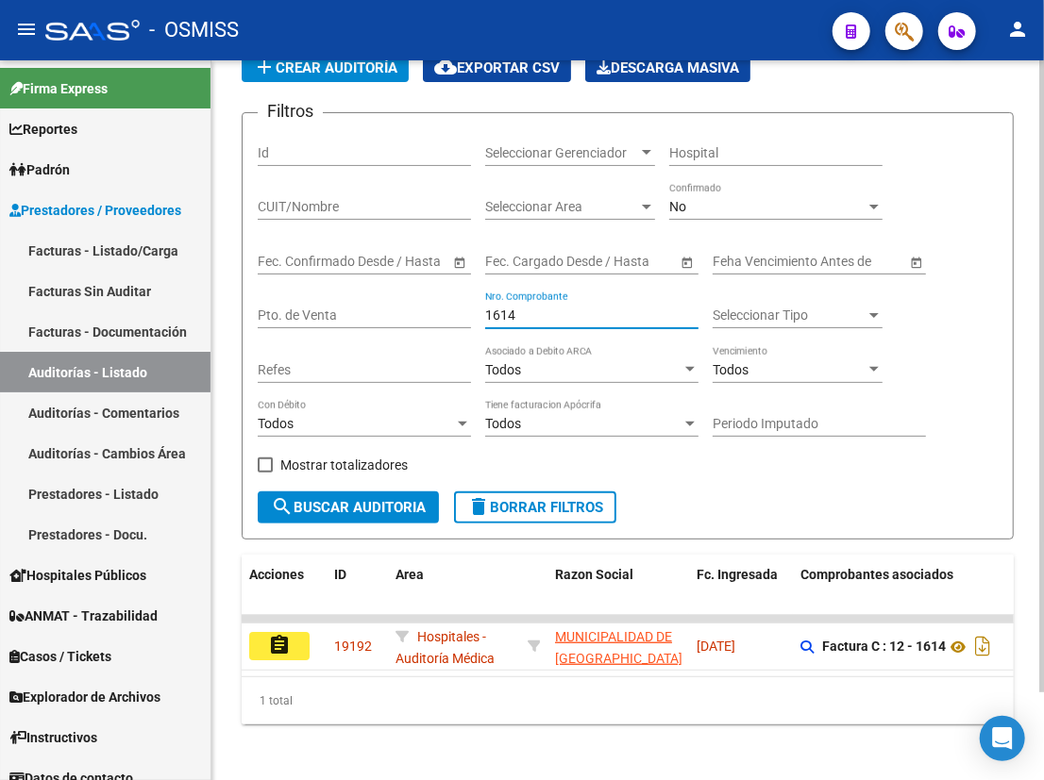
scroll to position [99, 0]
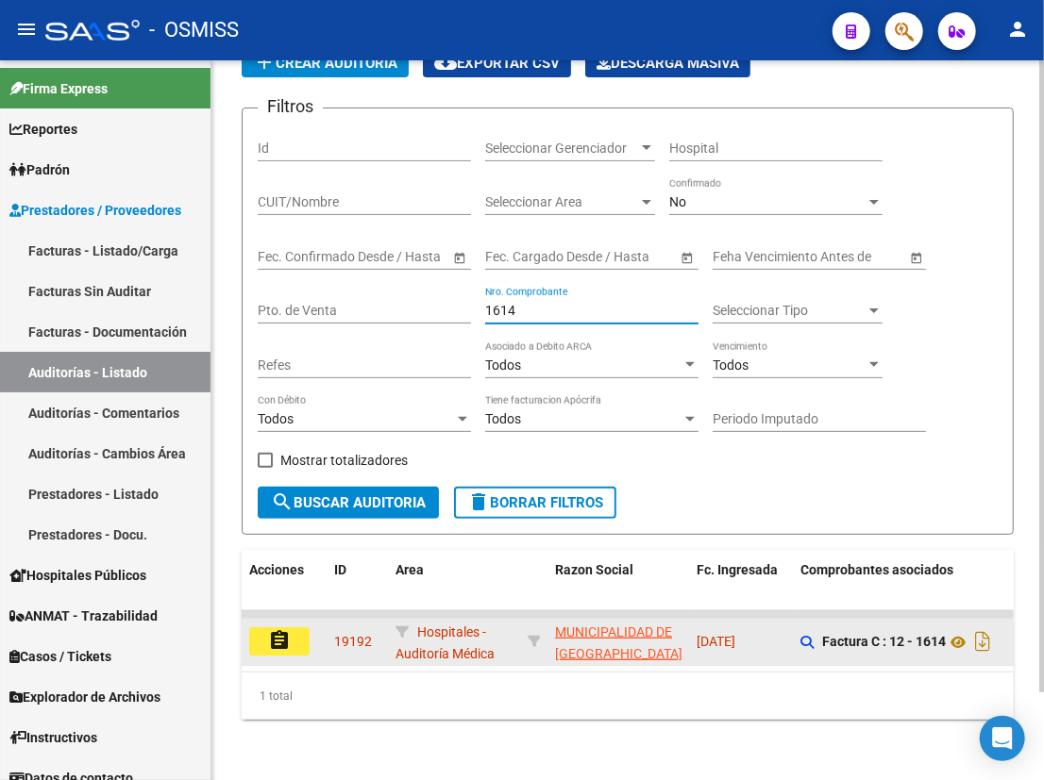
type input "1614"
click at [271, 630] on mat-icon "assignment" at bounding box center [279, 640] width 23 height 23
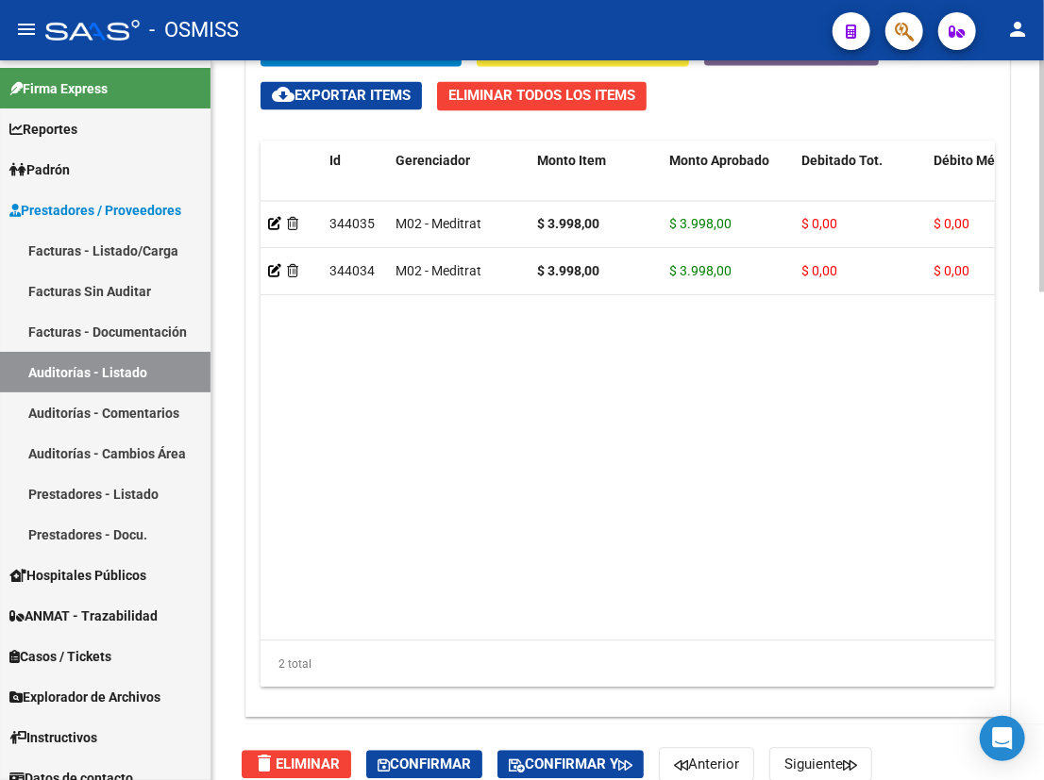
scroll to position [1514, 0]
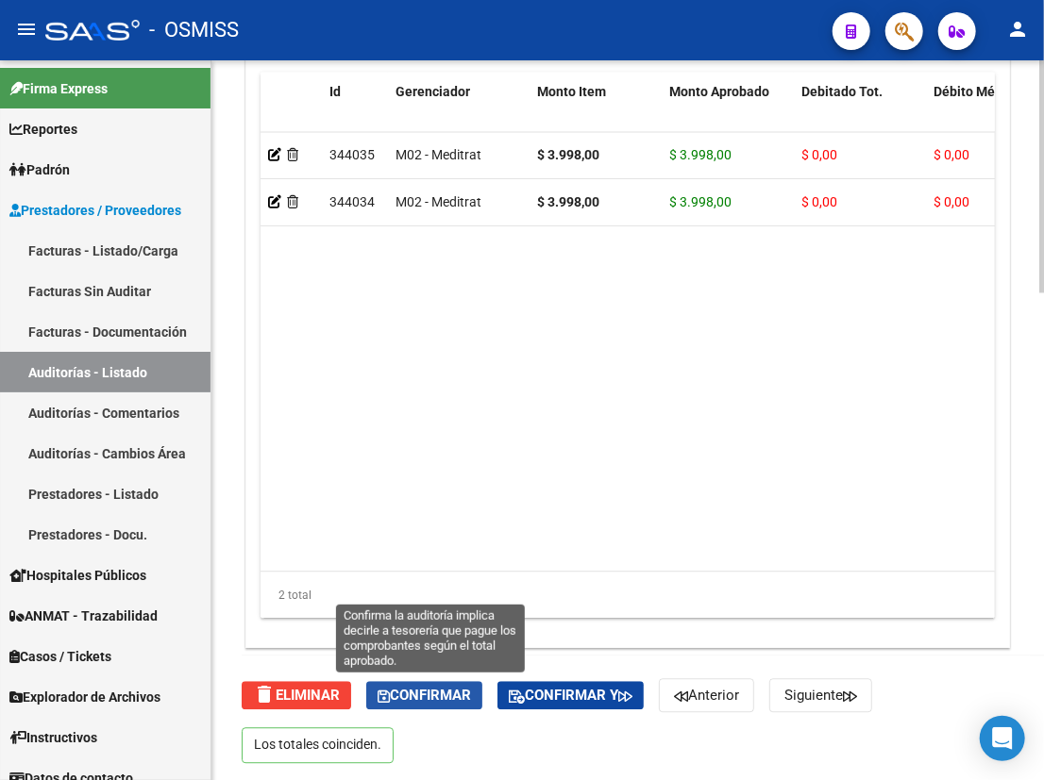
click at [469, 695] on span "Confirmar" at bounding box center [423, 695] width 93 height 17
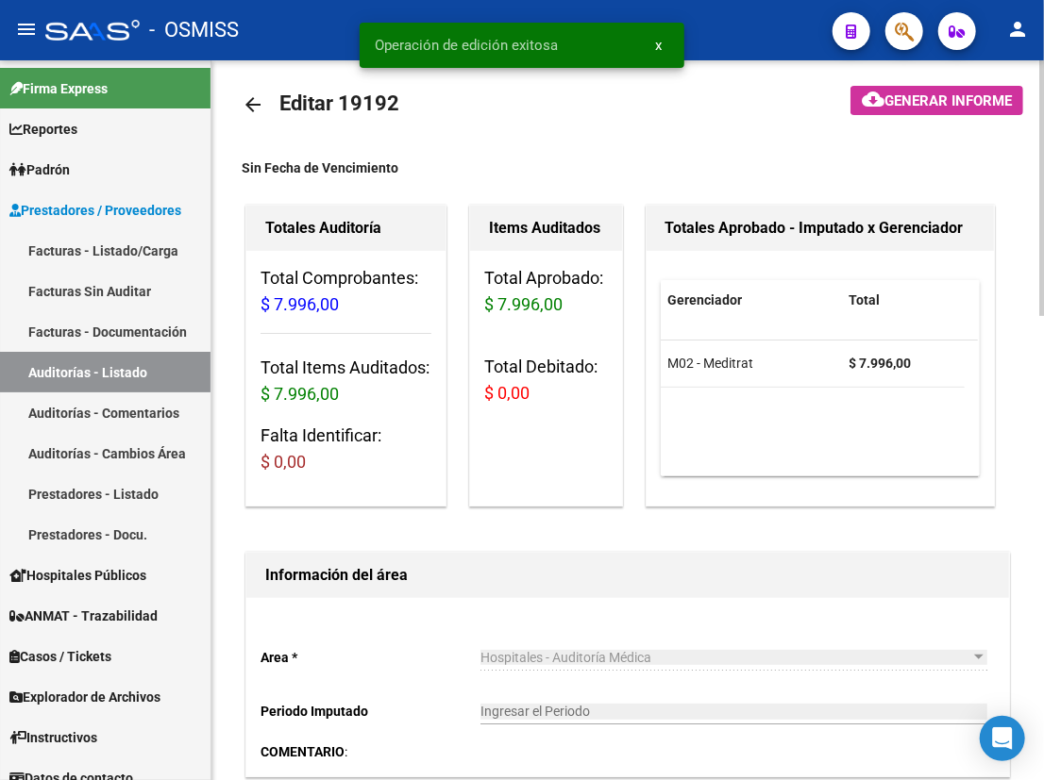
scroll to position [0, 0]
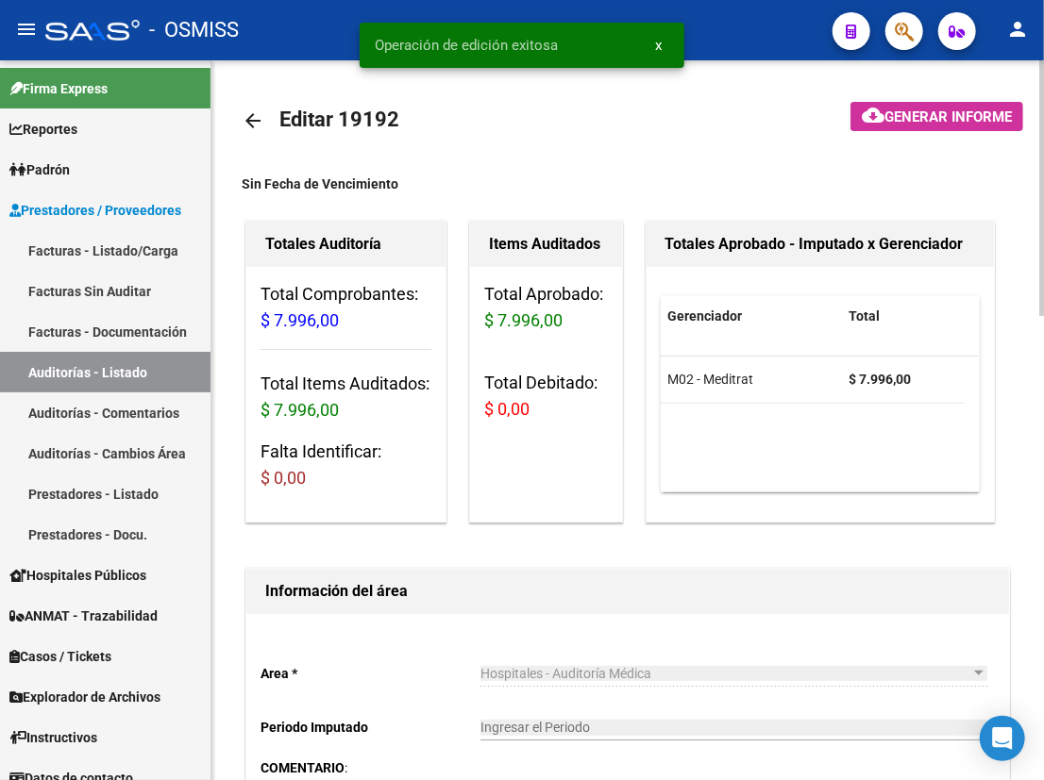
click at [253, 121] on mat-icon "arrow_back" at bounding box center [253, 120] width 23 height 23
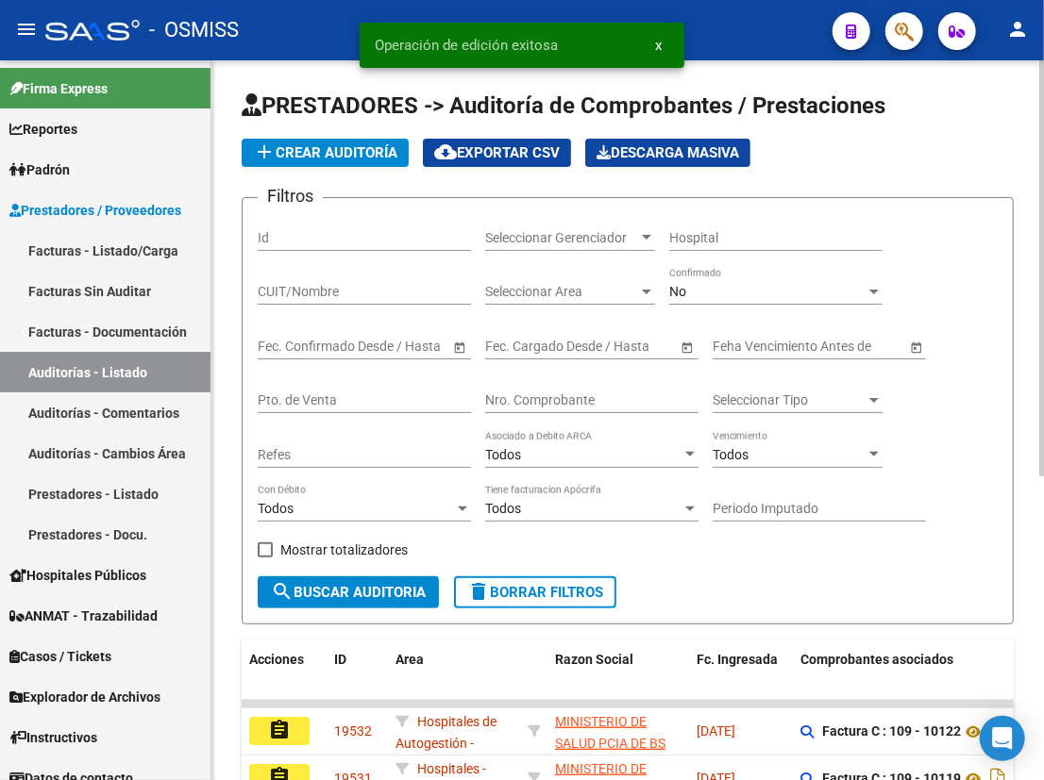
click at [565, 398] on input "Nro. Comprobante" at bounding box center [591, 401] width 213 height 16
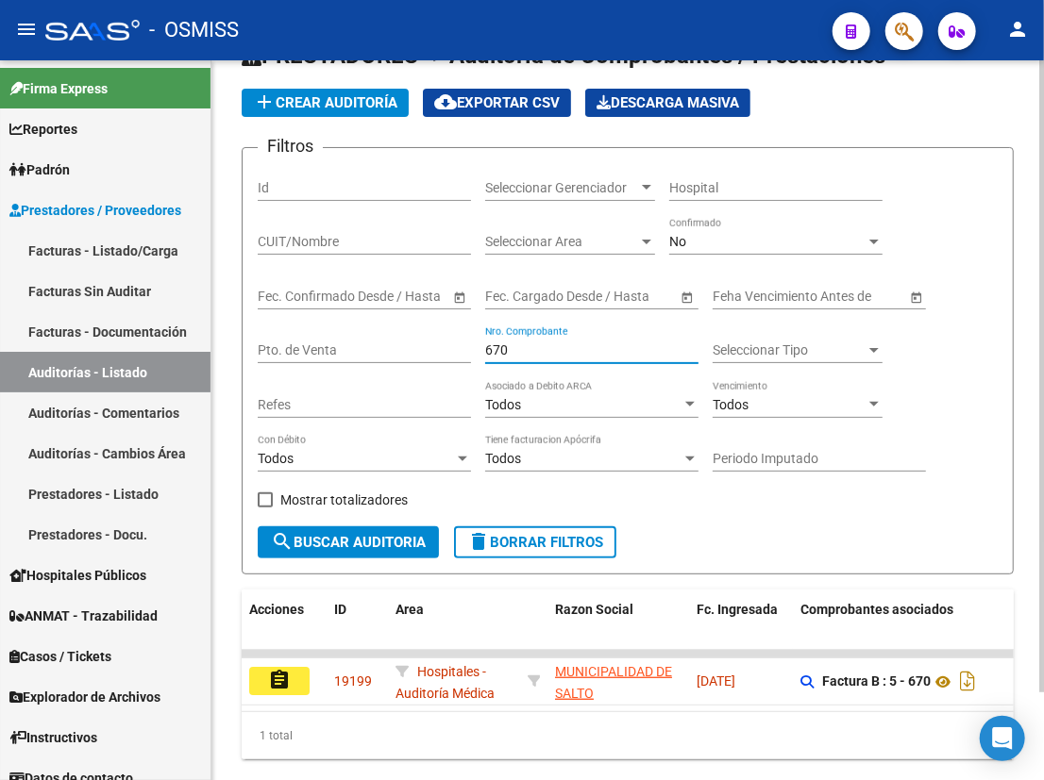
scroll to position [99, 0]
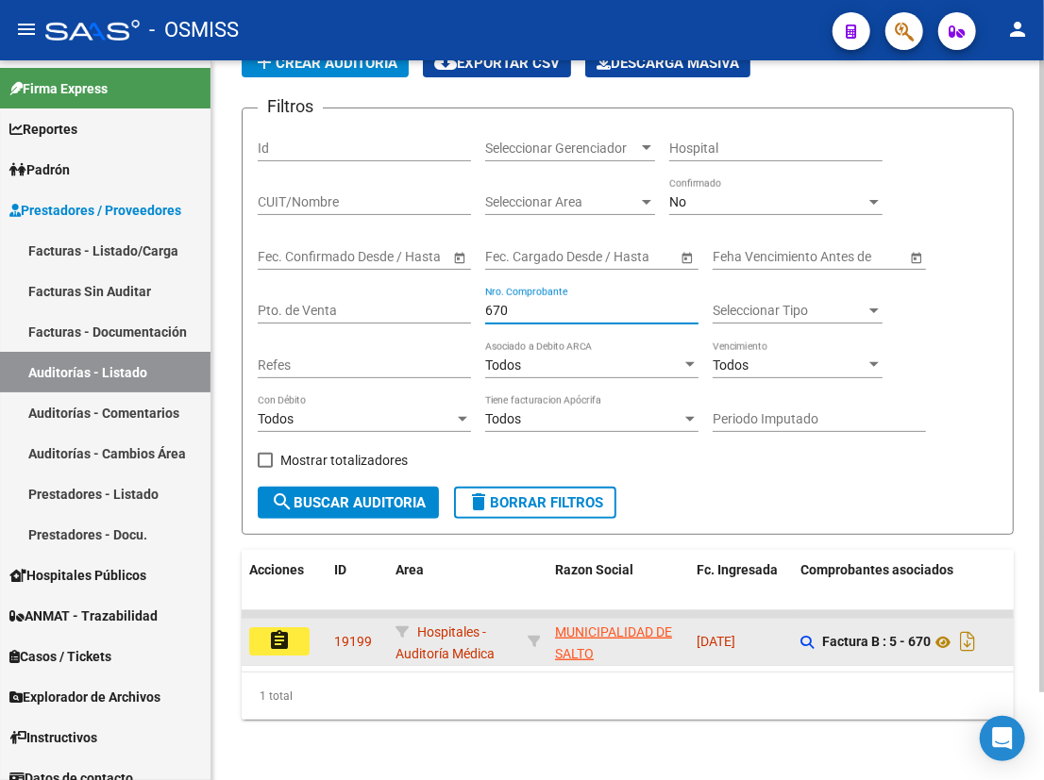
type input "670"
click at [268, 631] on mat-icon "assignment" at bounding box center [279, 640] width 23 height 23
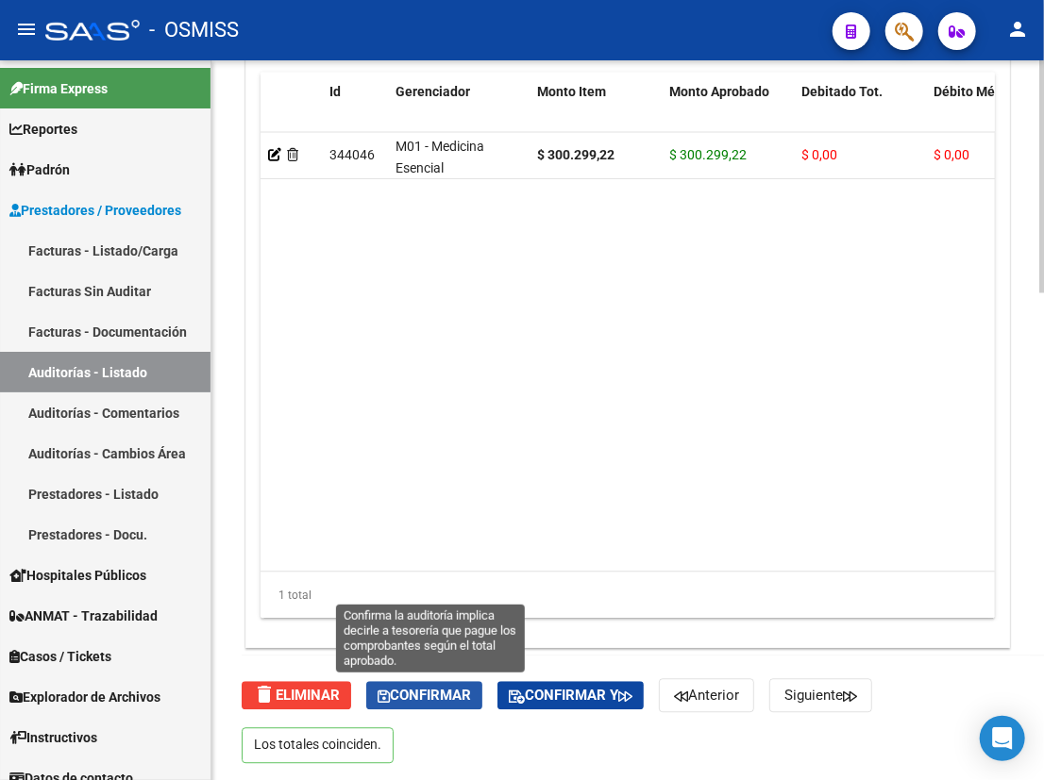
click at [440, 691] on span "Confirmar" at bounding box center [423, 695] width 93 height 17
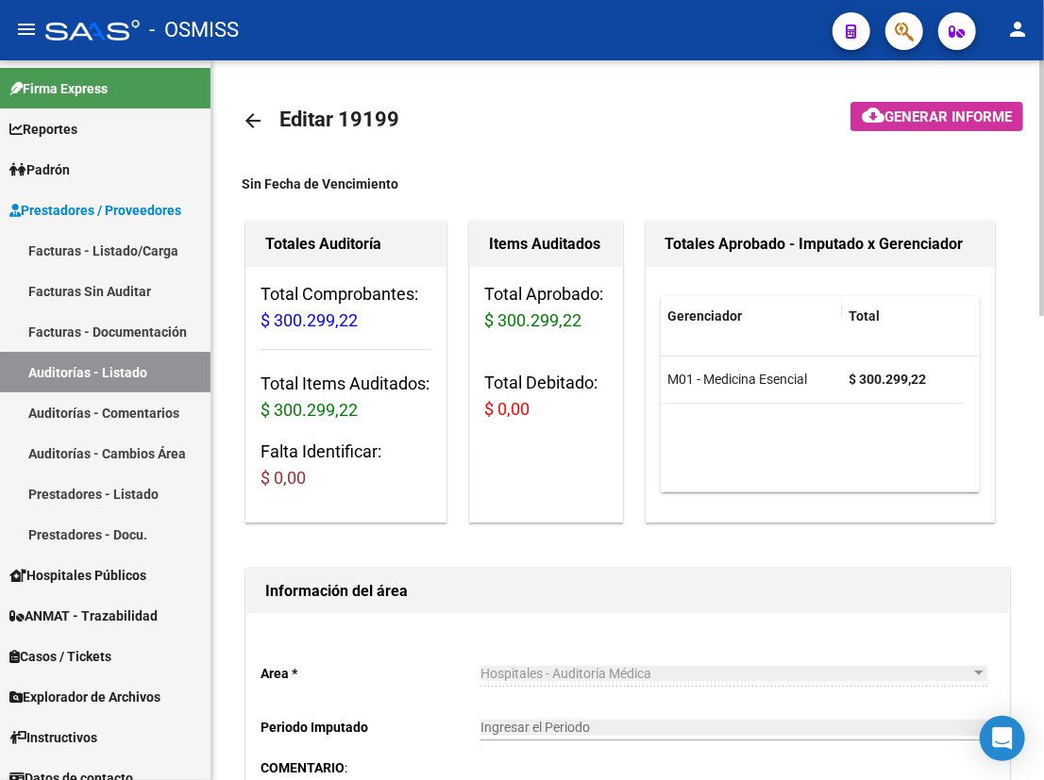
click at [243, 120] on mat-icon "arrow_back" at bounding box center [253, 120] width 23 height 23
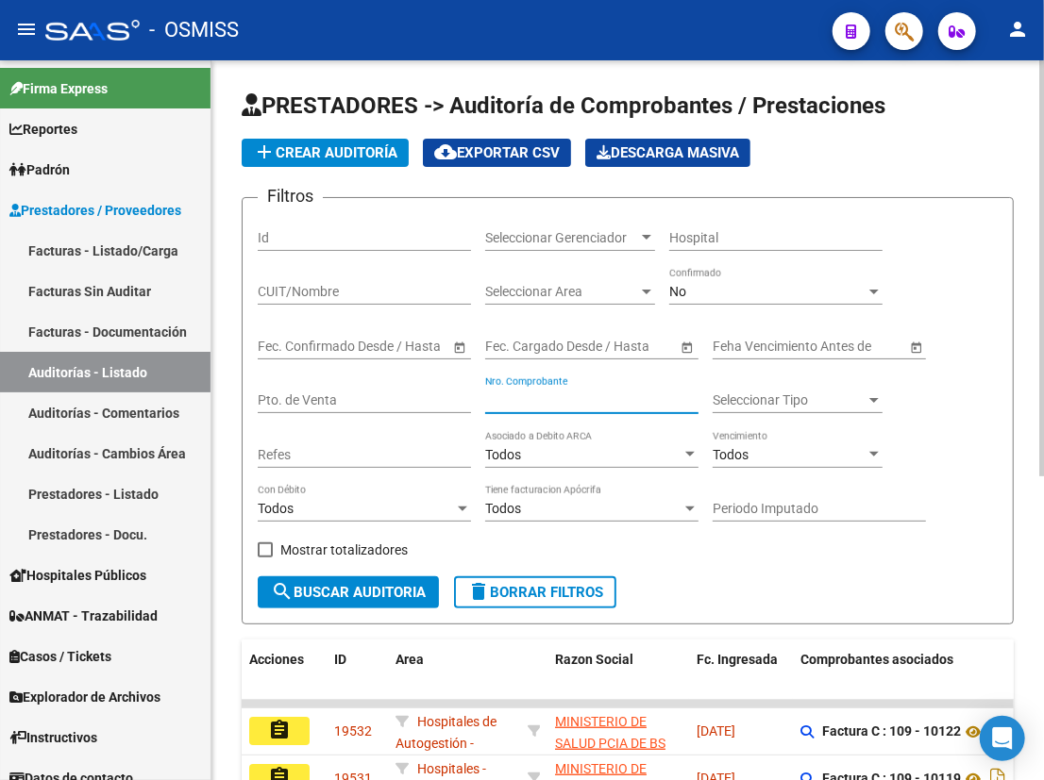
click at [522, 400] on input "Nro. Comprobante" at bounding box center [591, 401] width 213 height 16
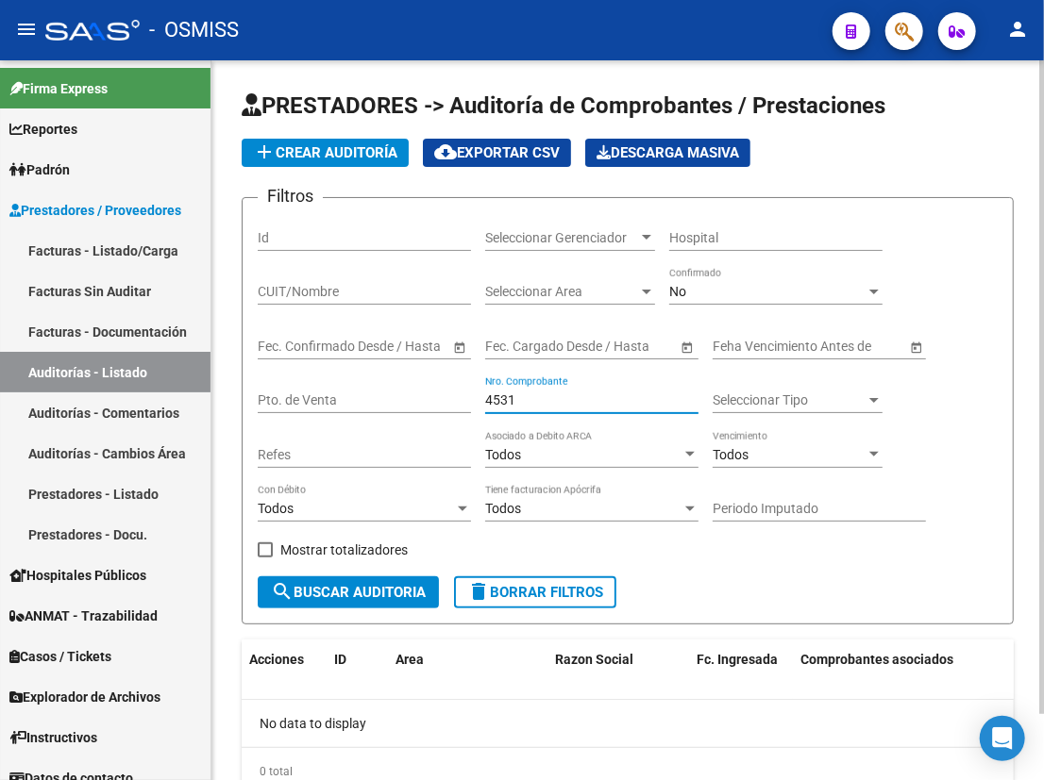
drag, startPoint x: 521, startPoint y: 398, endPoint x: 426, endPoint y: 393, distance: 94.5
click at [426, 393] on div "Filtros Id Seleccionar Gerenciador Seleccionar Gerenciador Hospital CUIT/Nombre…" at bounding box center [628, 394] width 740 height 363
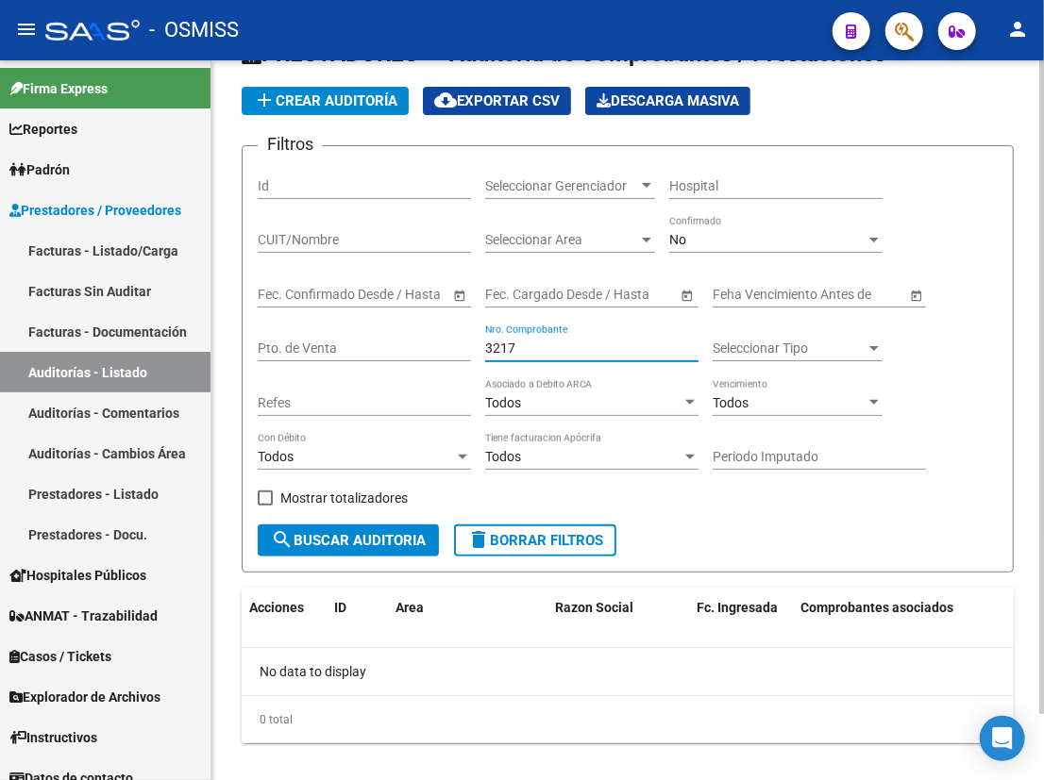
scroll to position [72, 0]
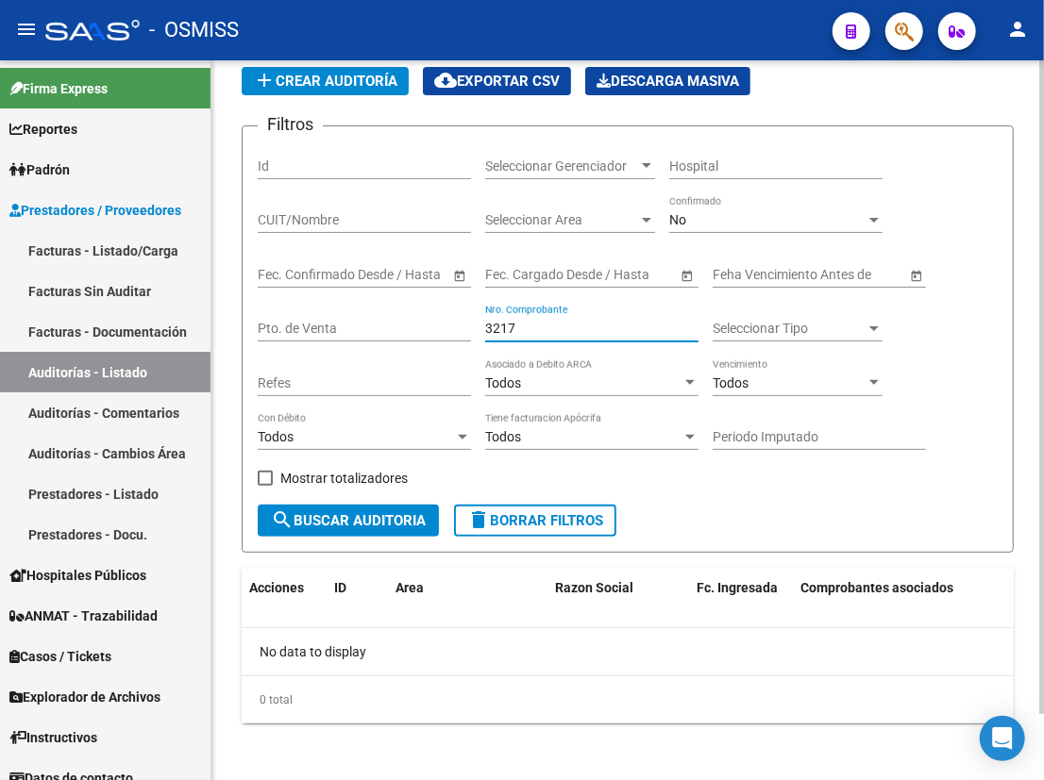
drag, startPoint x: 540, startPoint y: 322, endPoint x: 499, endPoint y: 323, distance: 40.6
click at [499, 323] on input "3217" at bounding box center [591, 329] width 213 height 16
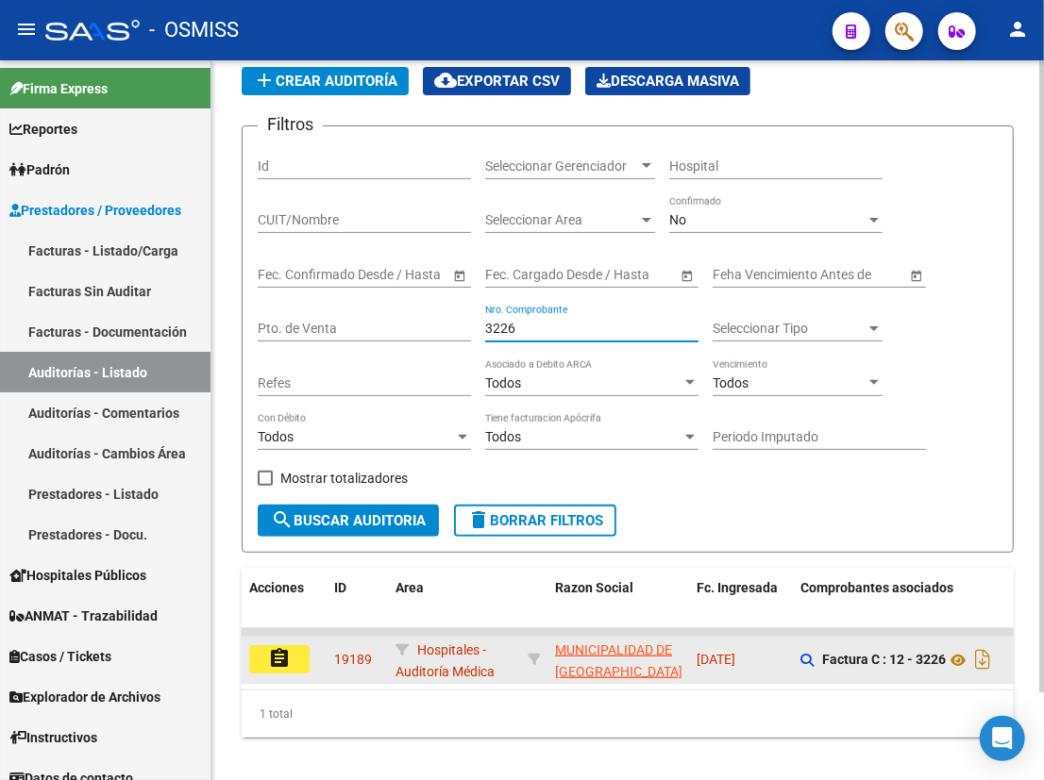
type input "3226"
click at [264, 651] on button "assignment" at bounding box center [279, 659] width 60 height 28
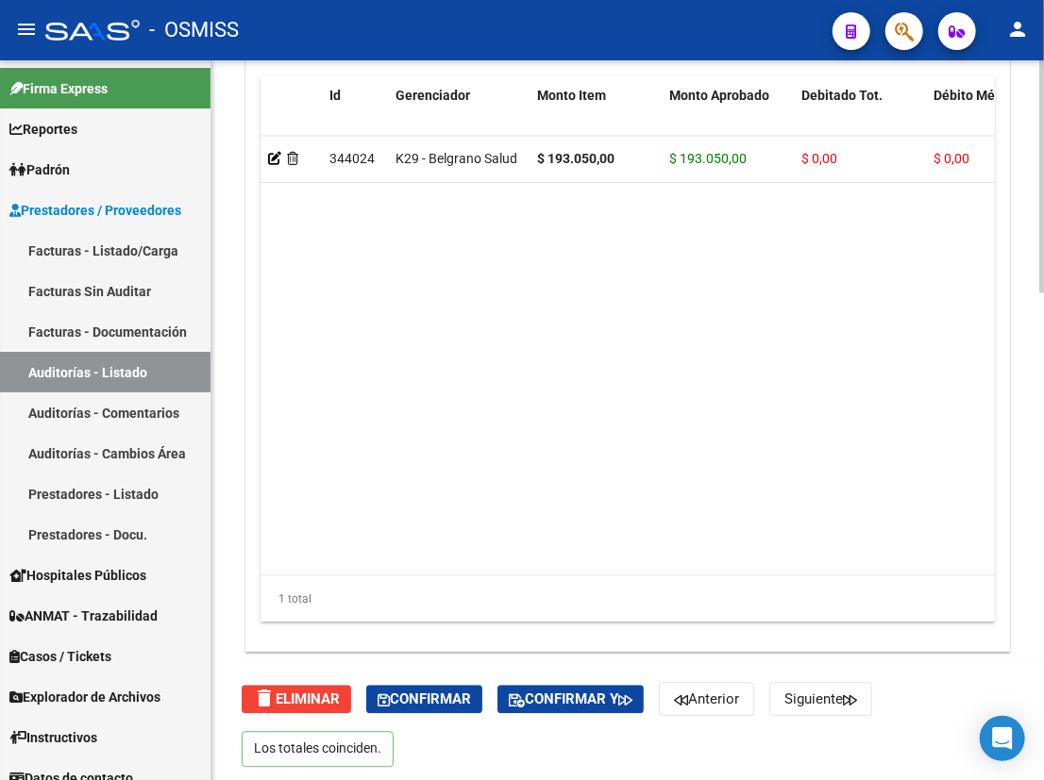
scroll to position [1514, 0]
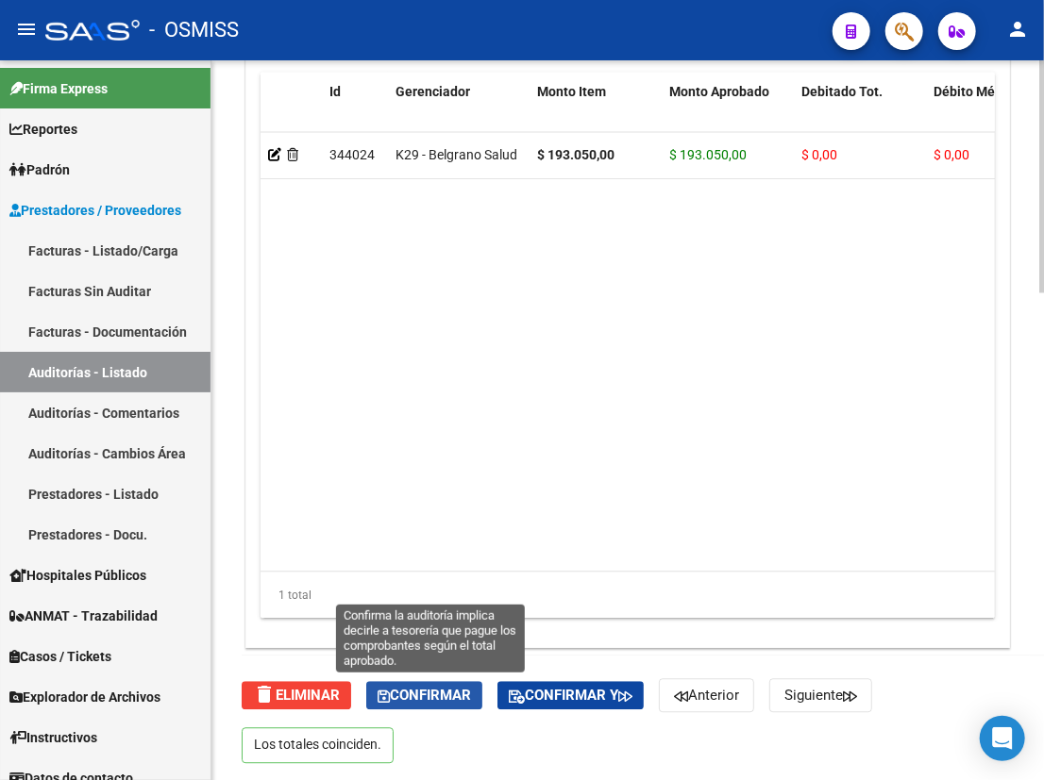
click at [408, 693] on span "Confirmar" at bounding box center [423, 695] width 93 height 17
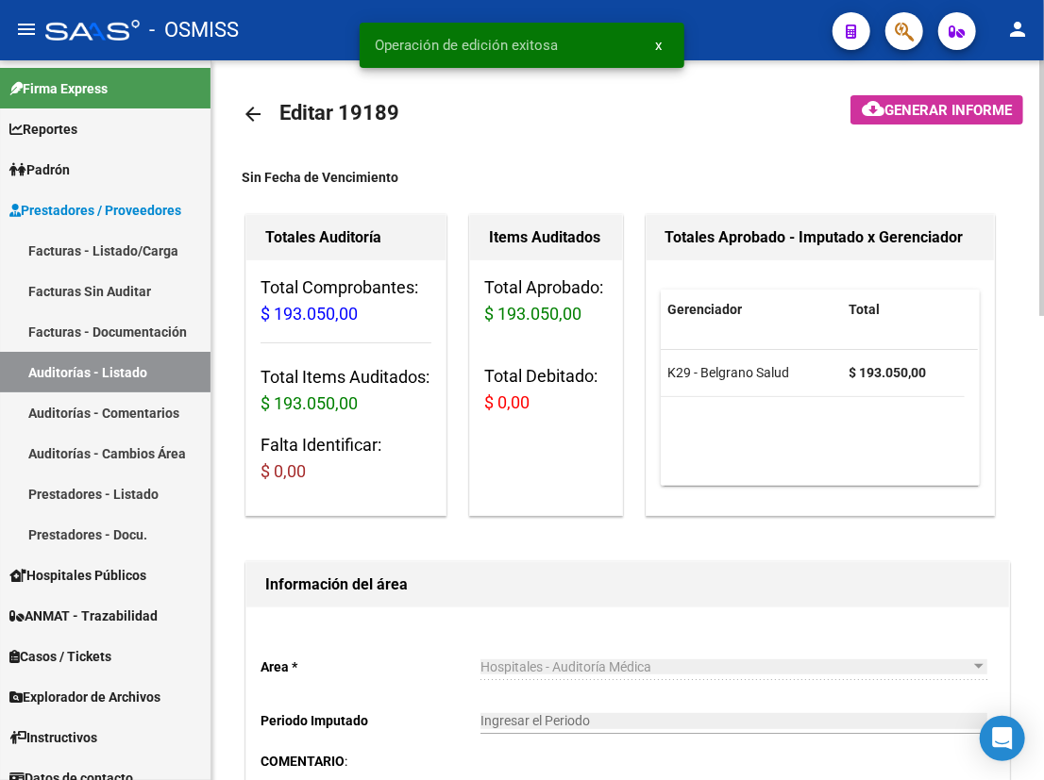
scroll to position [0, 0]
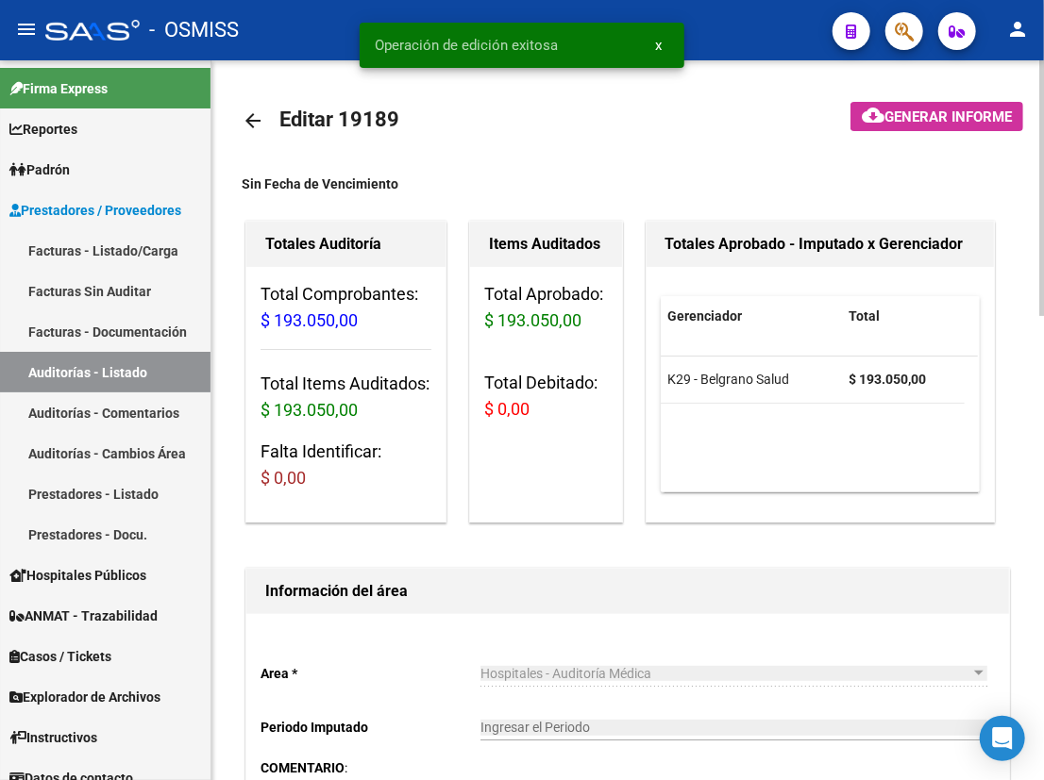
click at [254, 123] on mat-icon "arrow_back" at bounding box center [253, 120] width 23 height 23
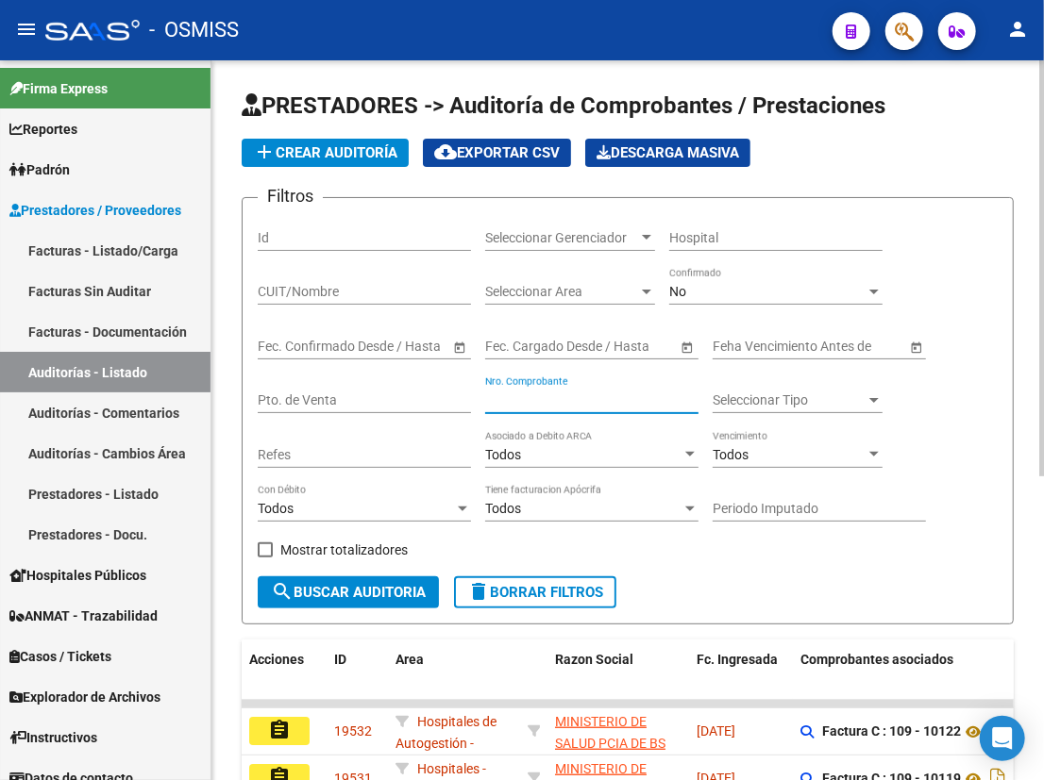
click at [560, 399] on input "Nro. Comprobante" at bounding box center [591, 401] width 213 height 16
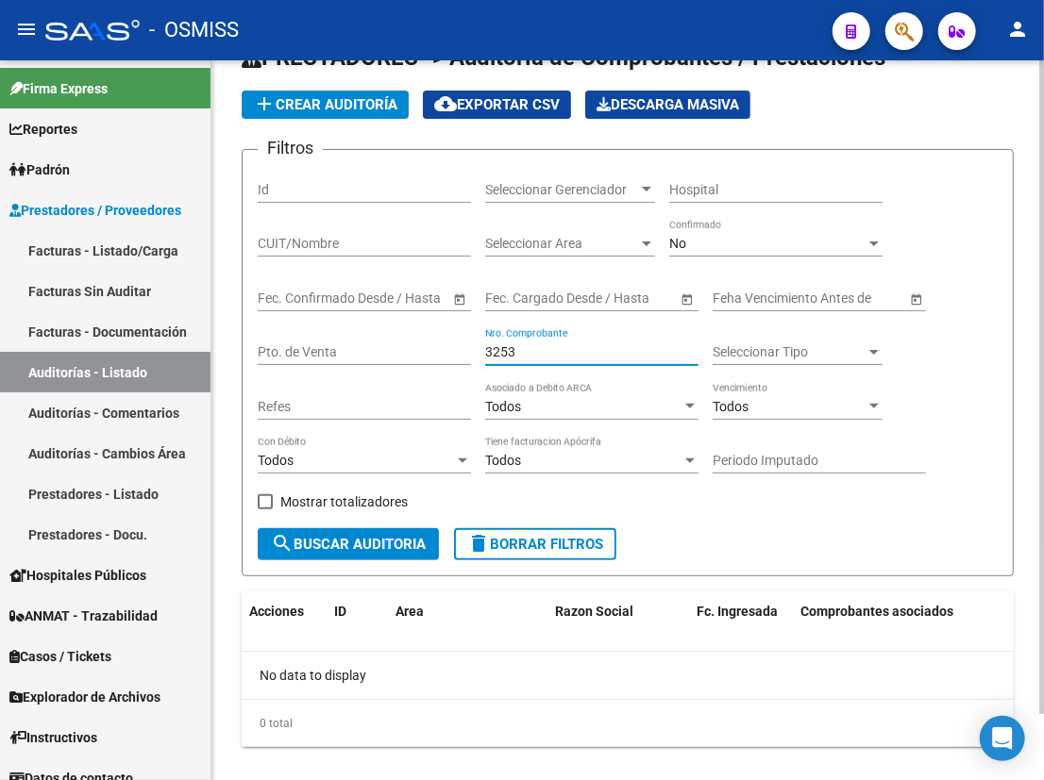
scroll to position [72, 0]
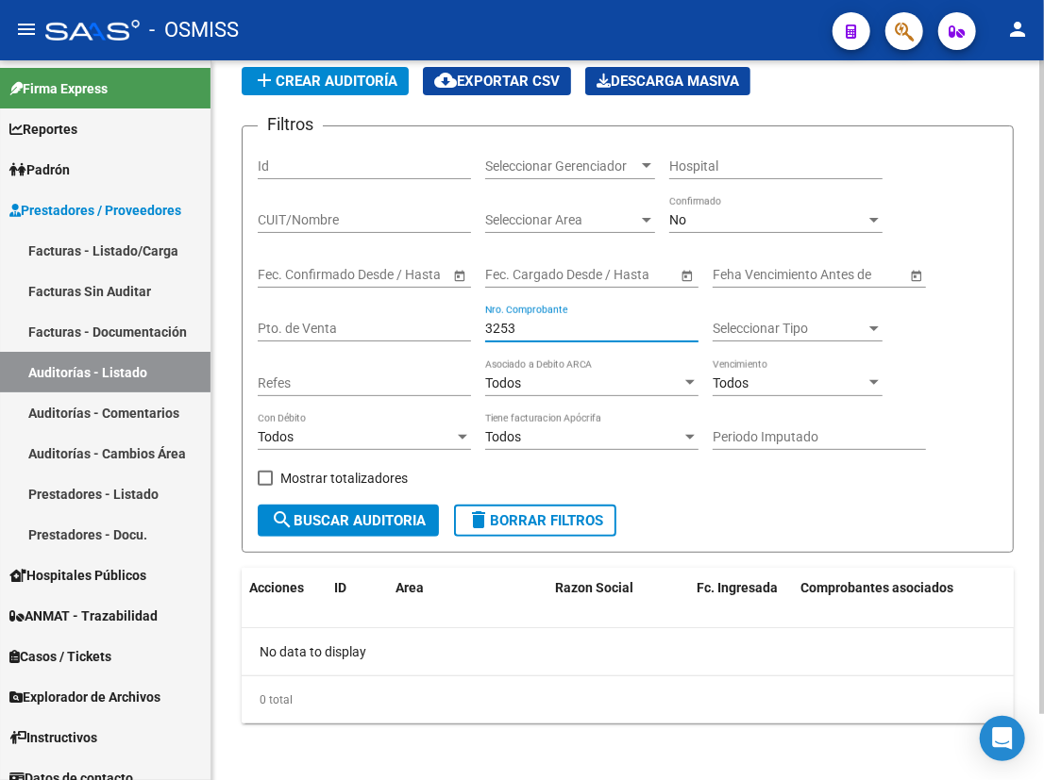
drag, startPoint x: 522, startPoint y: 325, endPoint x: 508, endPoint y: 325, distance: 14.2
click at [508, 325] on input "3253" at bounding box center [591, 329] width 213 height 16
drag, startPoint x: 534, startPoint y: 330, endPoint x: 500, endPoint y: 327, distance: 34.1
click at [500, 327] on input "3254" at bounding box center [591, 329] width 213 height 16
drag, startPoint x: 531, startPoint y: 328, endPoint x: 471, endPoint y: 328, distance: 60.4
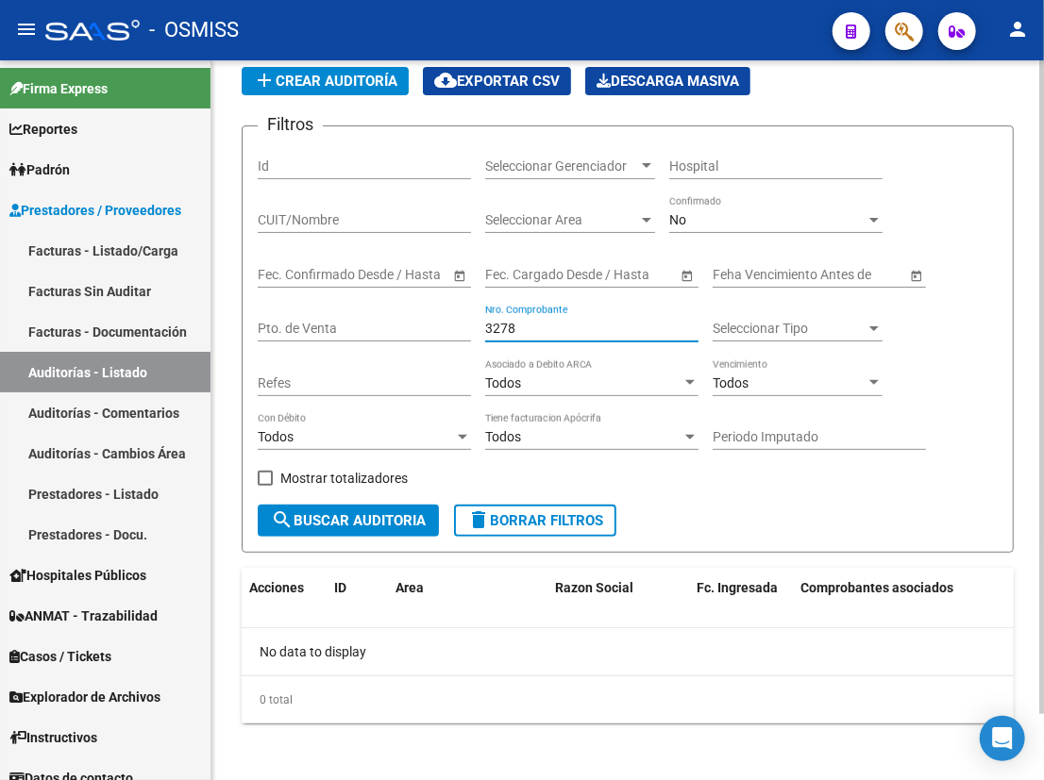
click at [471, 328] on div "Filtros Id Seleccionar Gerenciador Seleccionar Gerenciador Hospital CUIT/Nombre…" at bounding box center [628, 323] width 740 height 363
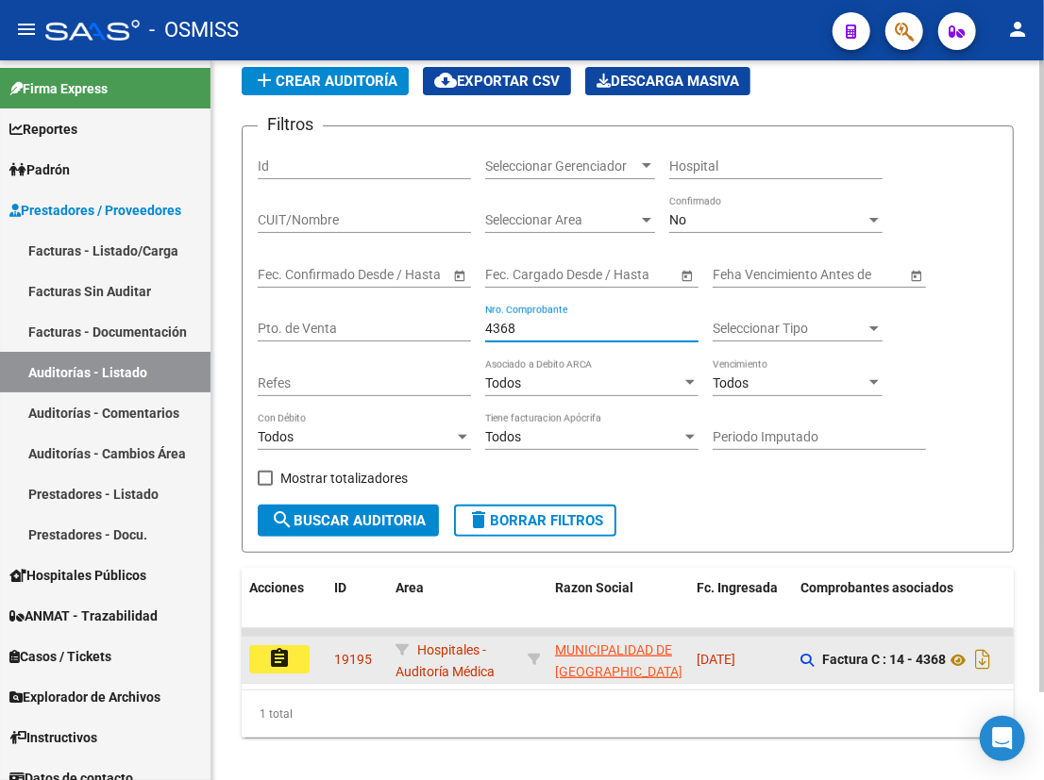
type input "4368"
click at [292, 655] on button "assignment" at bounding box center [279, 659] width 60 height 28
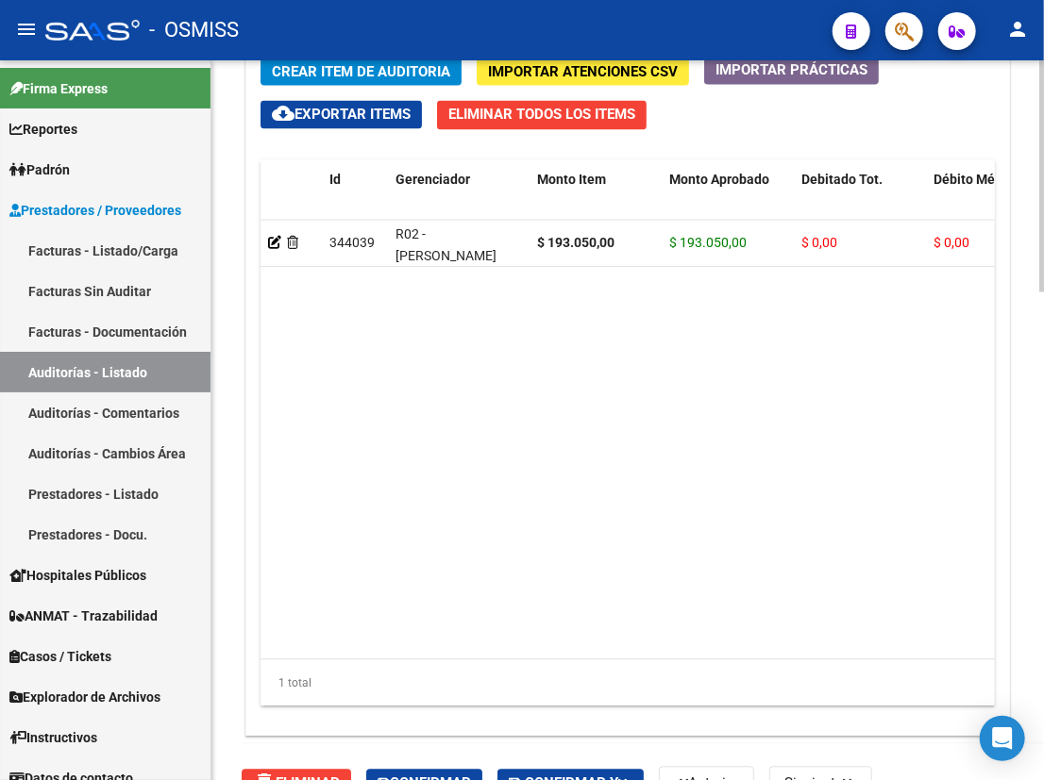
scroll to position [1514, 0]
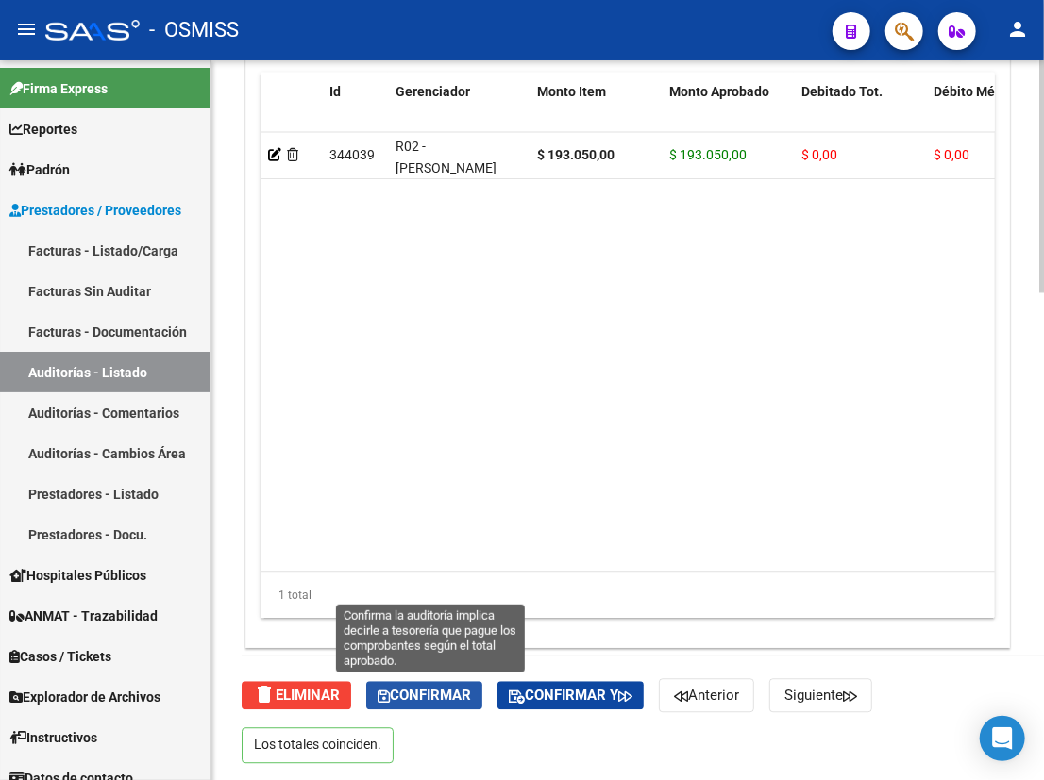
click at [414, 696] on span "Confirmar" at bounding box center [423, 695] width 93 height 17
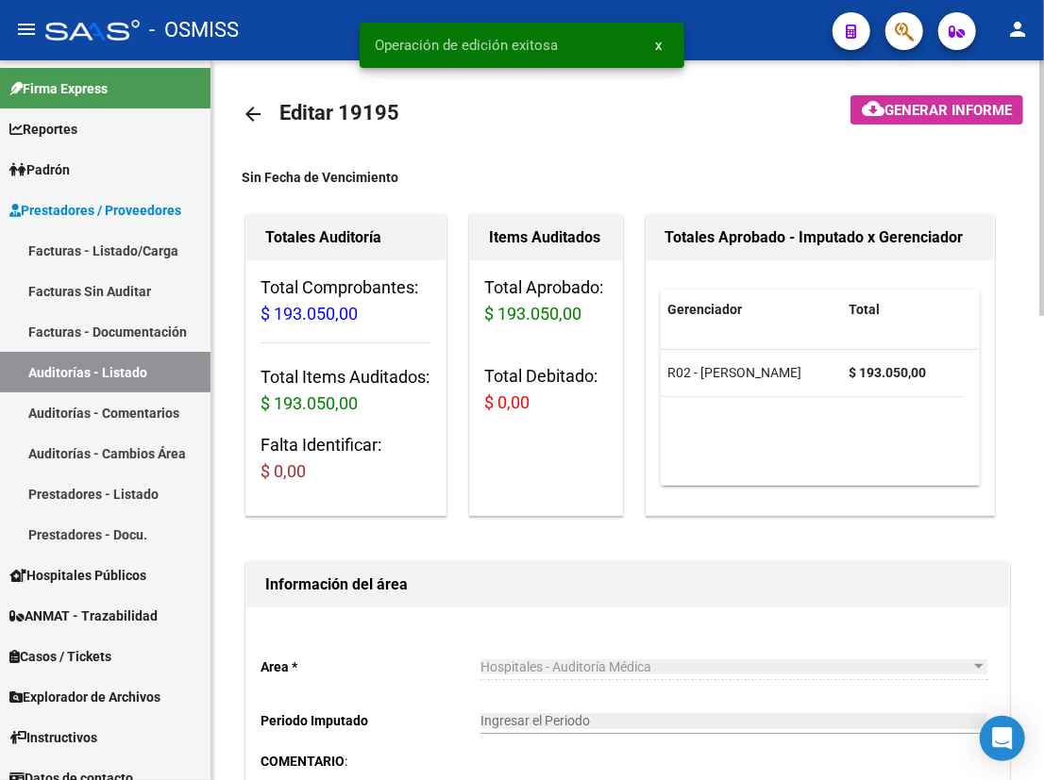
scroll to position [0, 0]
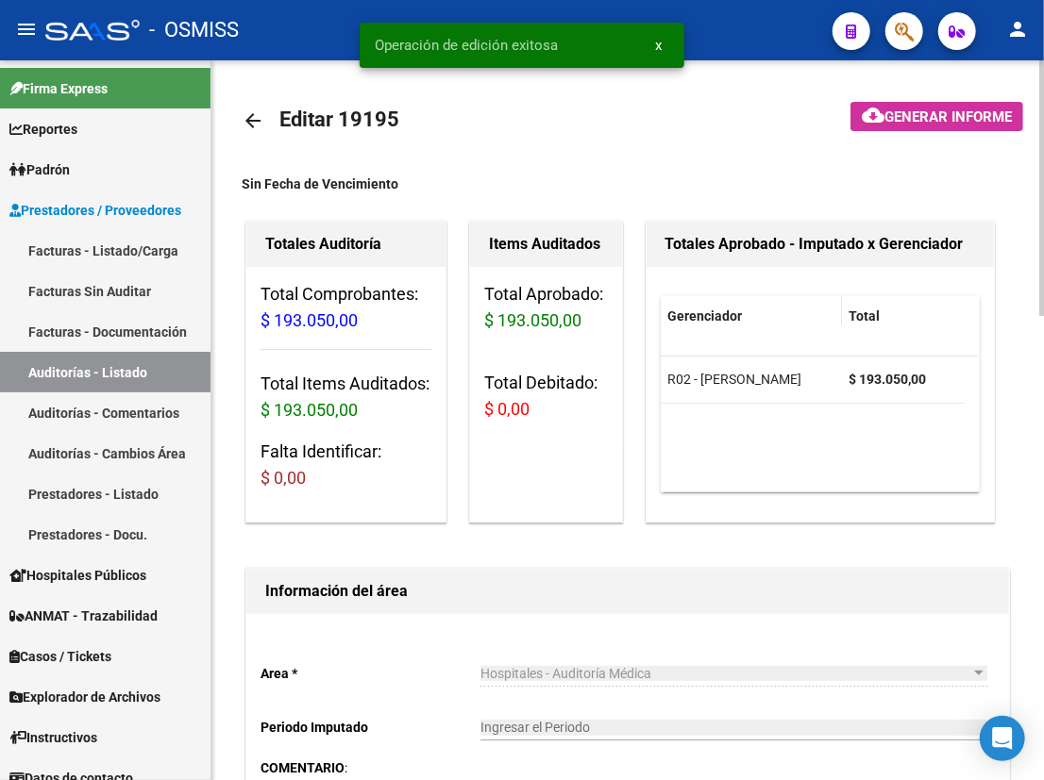
click at [251, 117] on mat-icon "arrow_back" at bounding box center [253, 120] width 23 height 23
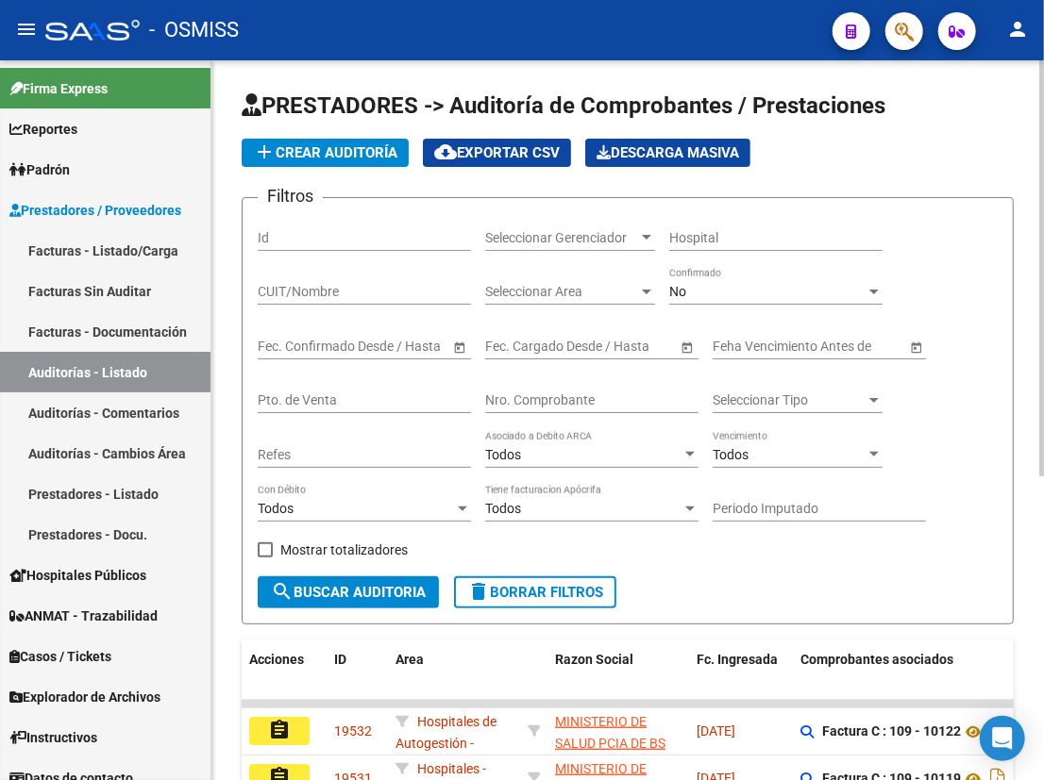
click at [525, 397] on input "Nro. Comprobante" at bounding box center [591, 401] width 213 height 16
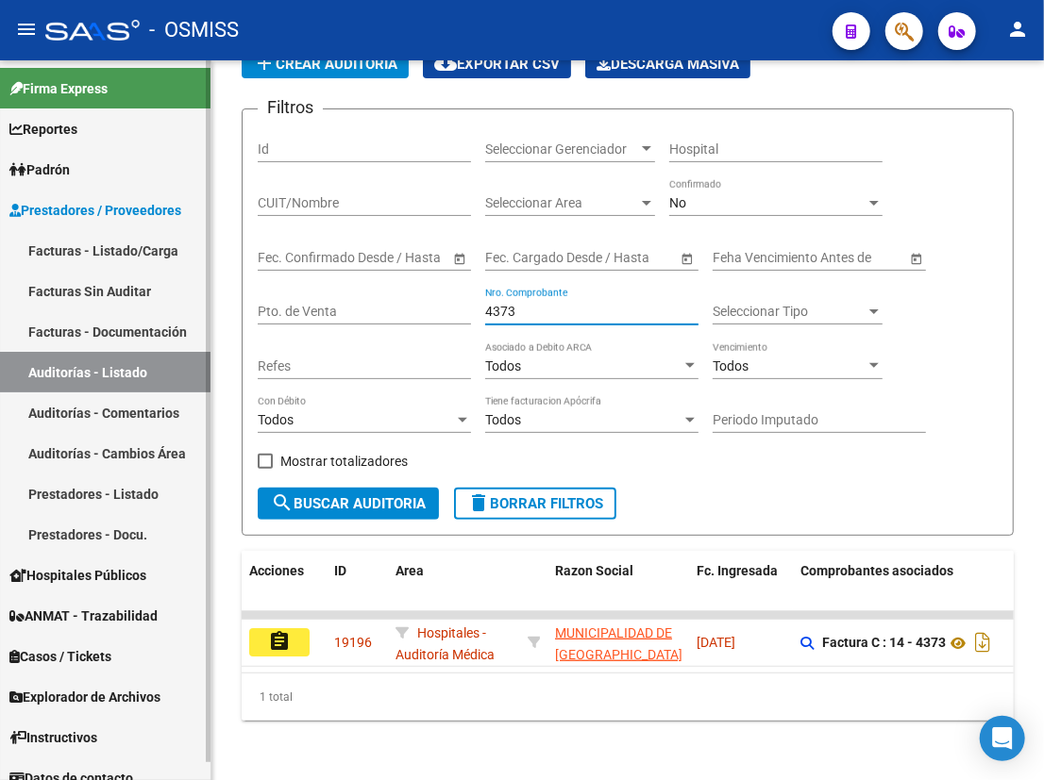
scroll to position [99, 0]
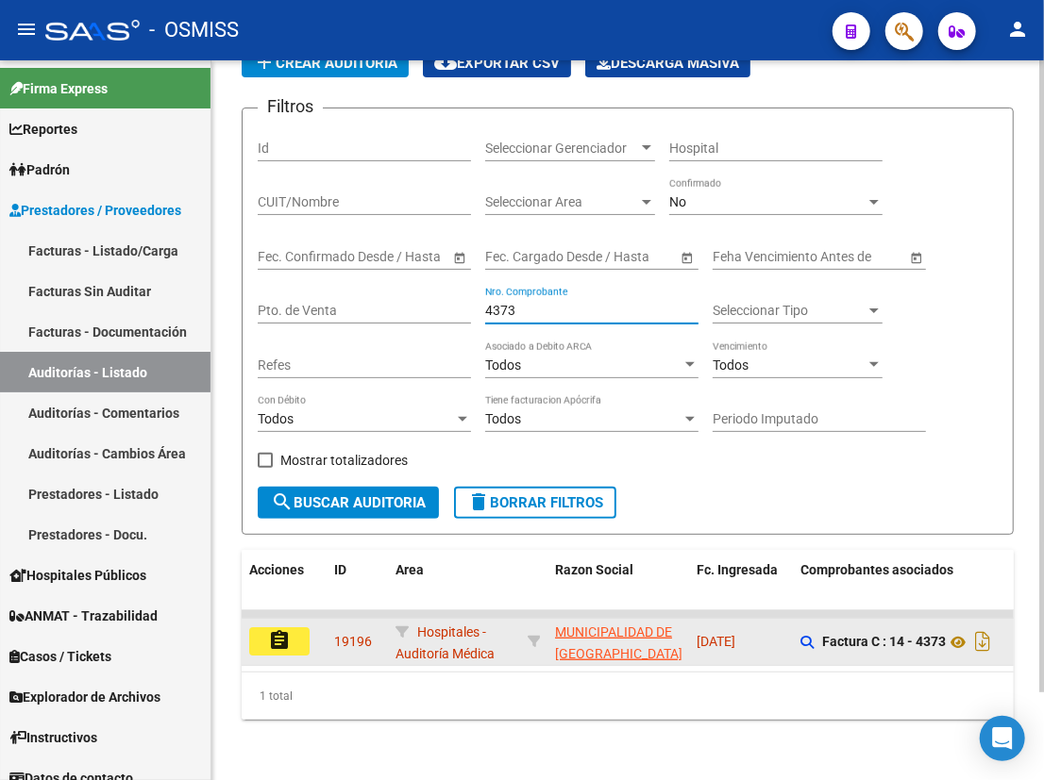
type input "4373"
click at [275, 635] on mat-icon "assignment" at bounding box center [279, 640] width 23 height 23
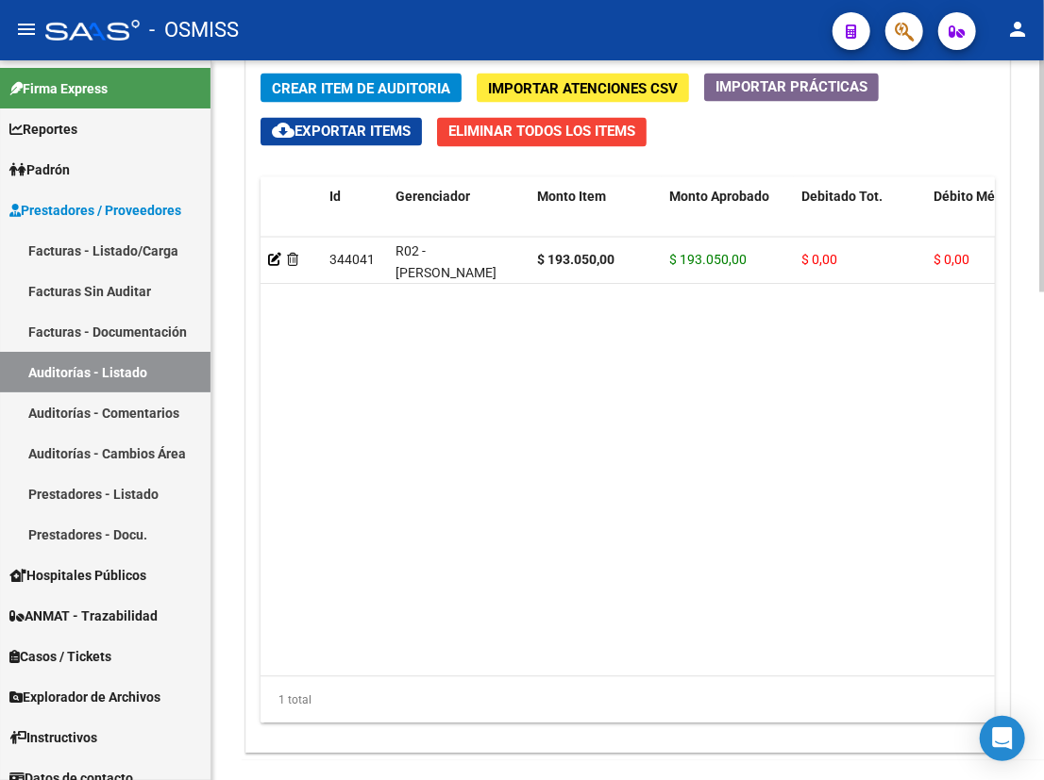
scroll to position [1514, 0]
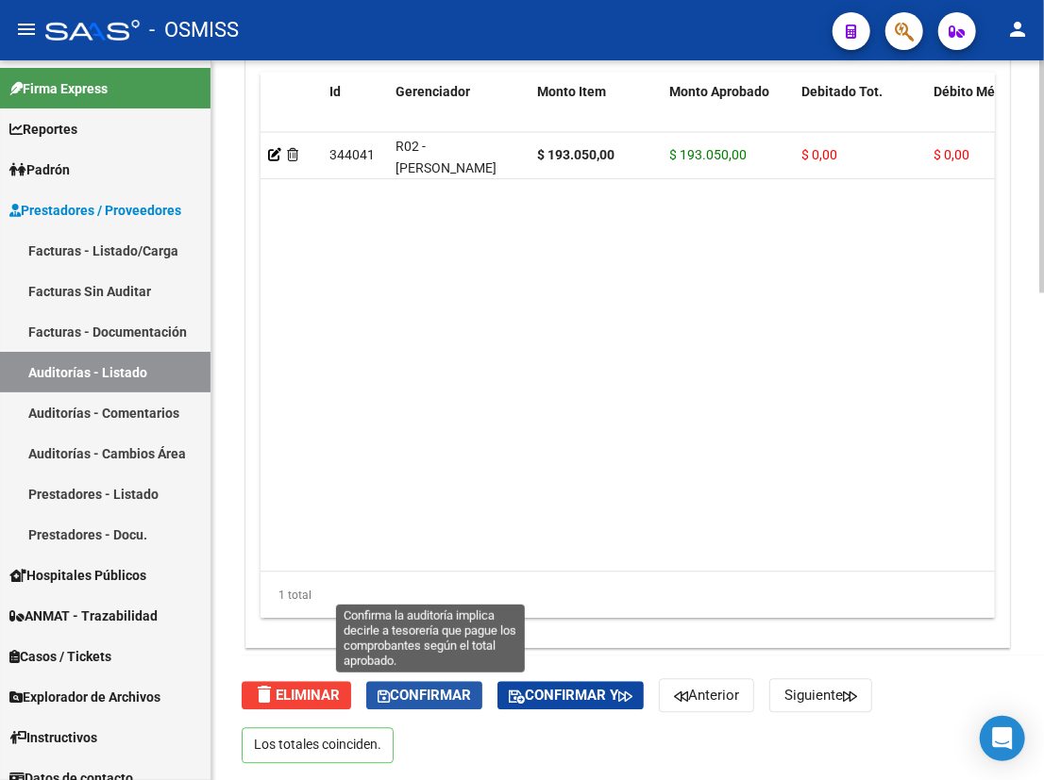
click at [421, 692] on span "Confirmar" at bounding box center [423, 695] width 93 height 17
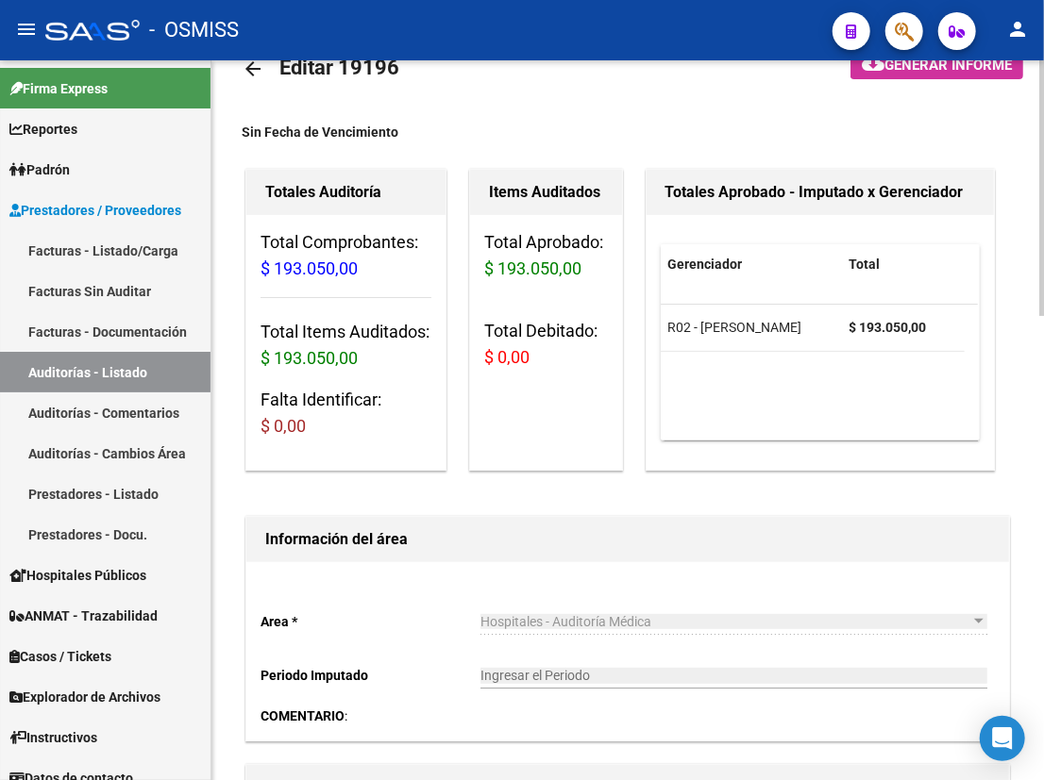
scroll to position [0, 0]
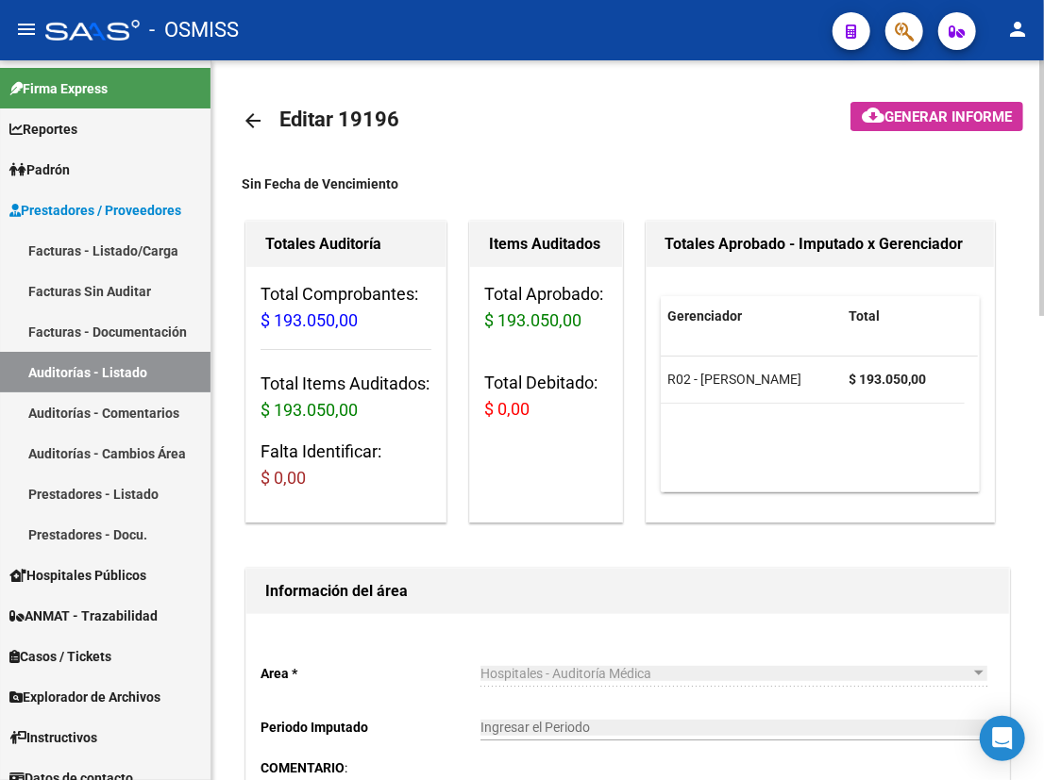
click at [252, 124] on mat-icon "arrow_back" at bounding box center [253, 120] width 23 height 23
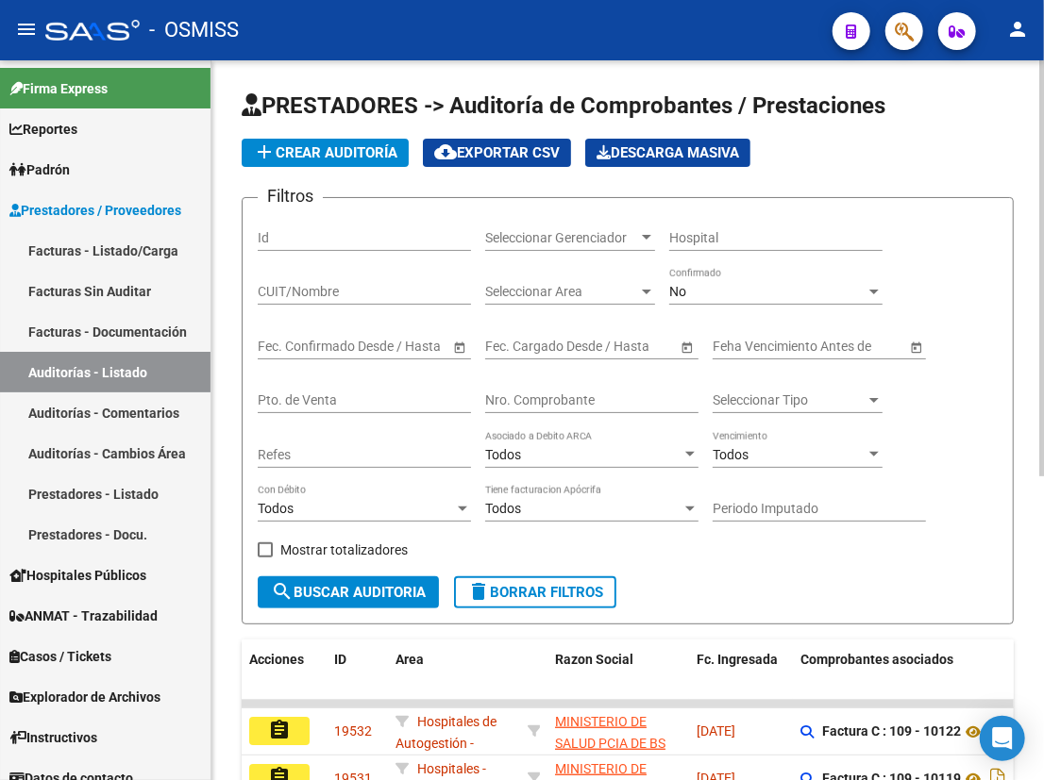
click at [520, 405] on input "Nro. Comprobante" at bounding box center [591, 401] width 213 height 16
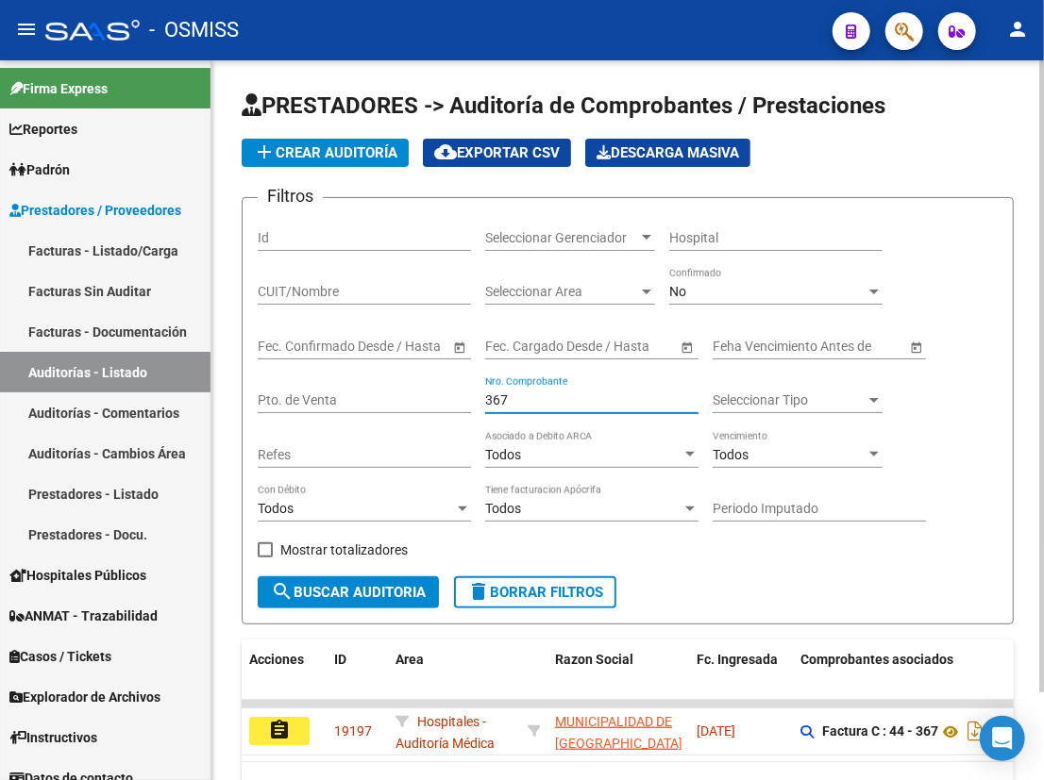
type input "367"
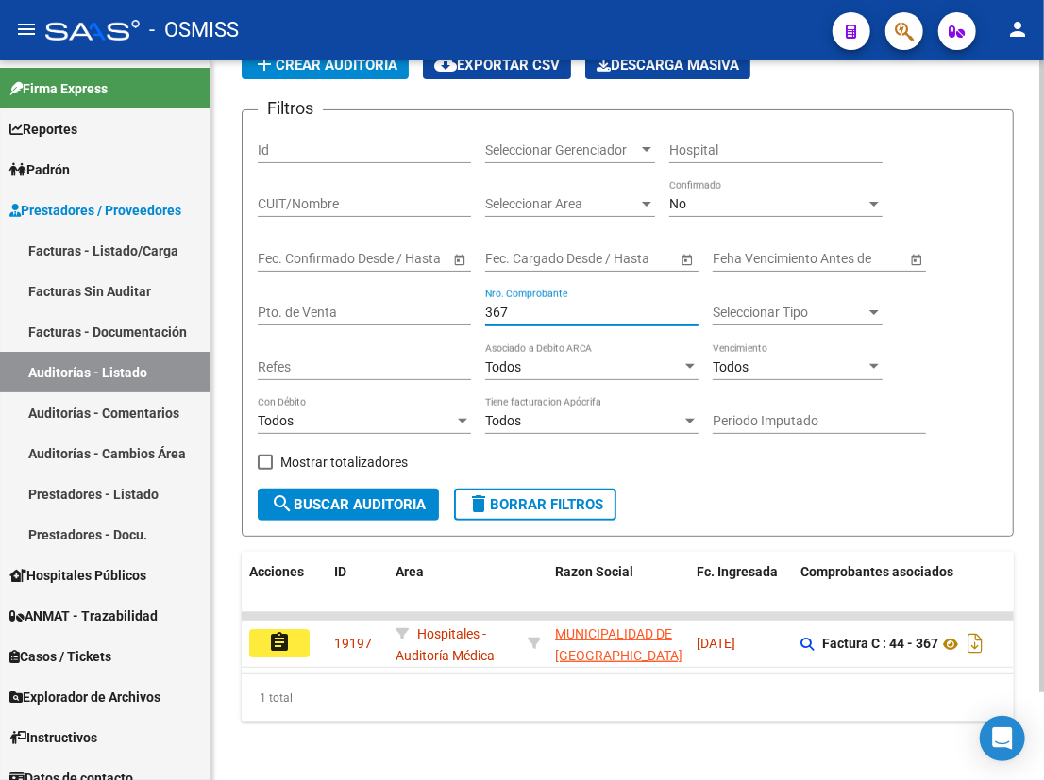
scroll to position [99, 0]
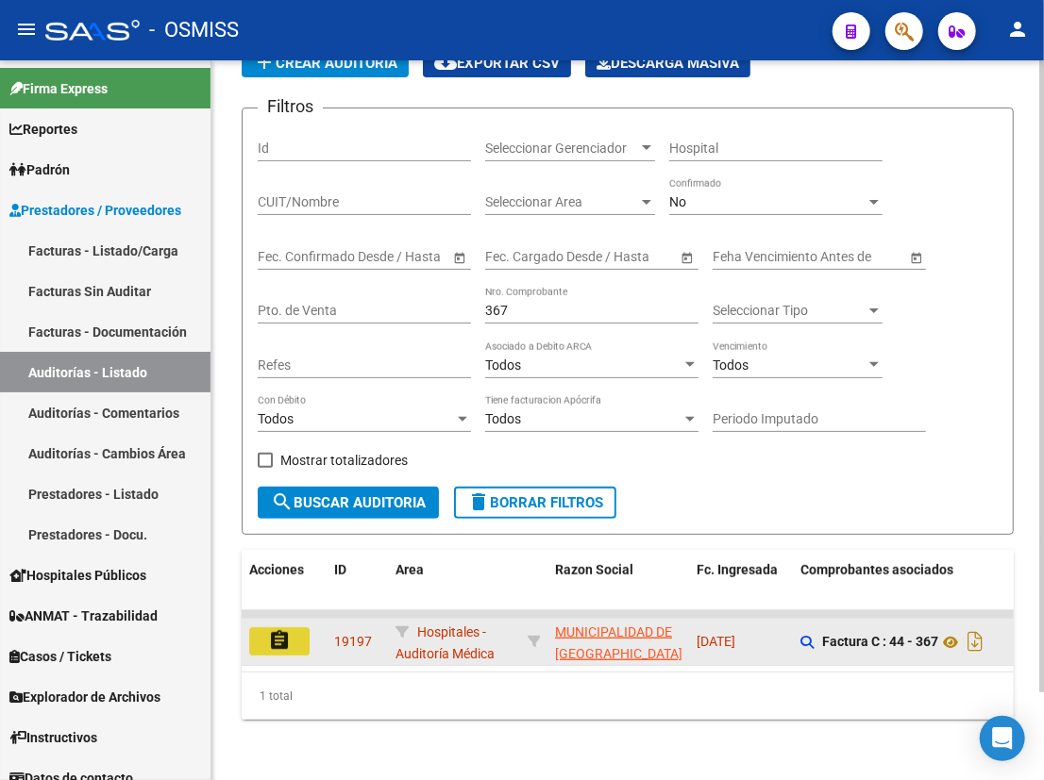
click at [283, 631] on mat-icon "assignment" at bounding box center [279, 640] width 23 height 23
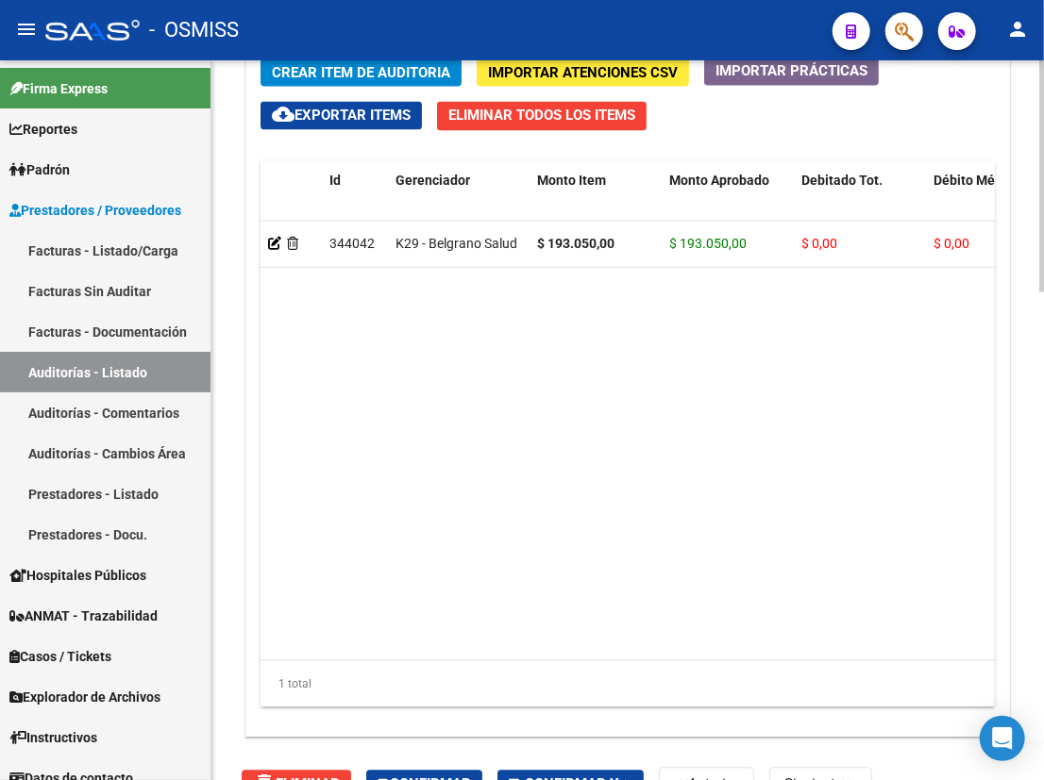
scroll to position [1514, 0]
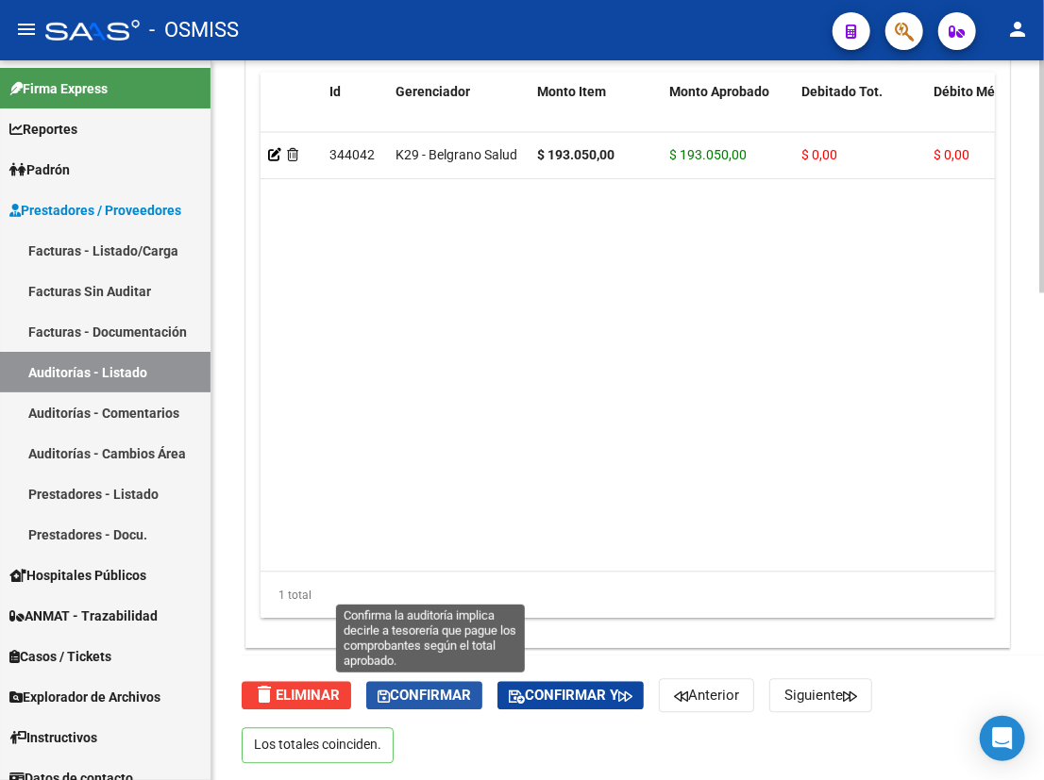
click at [447, 689] on span "Confirmar" at bounding box center [423, 695] width 93 height 17
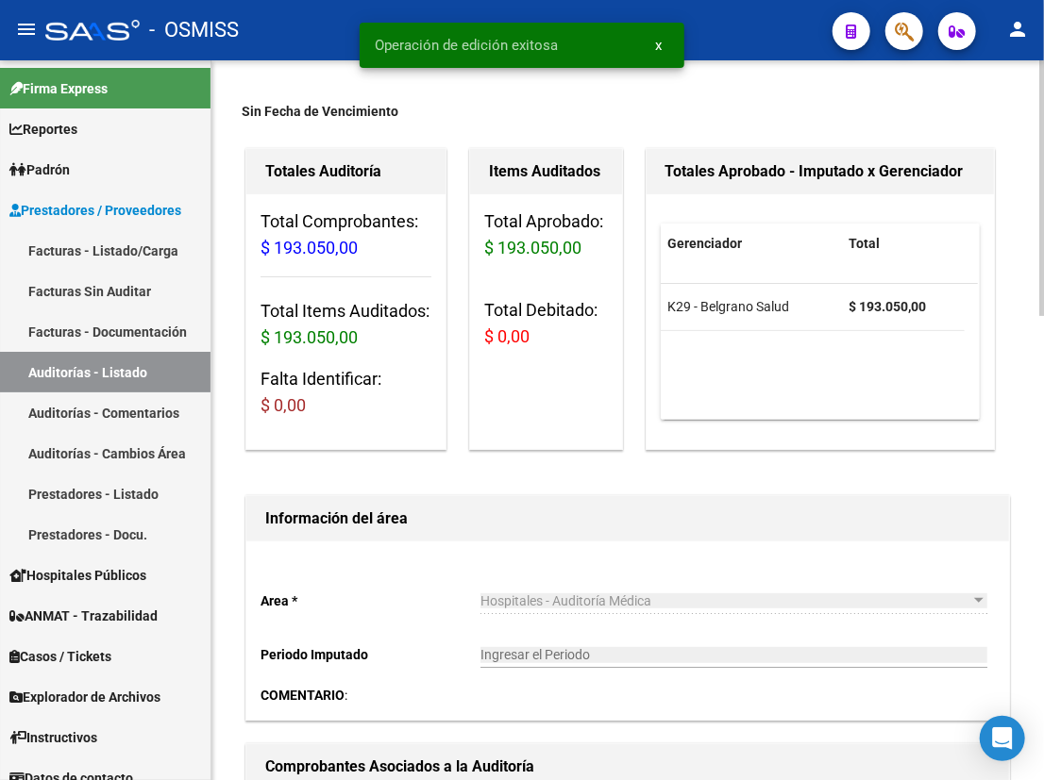
scroll to position [0, 0]
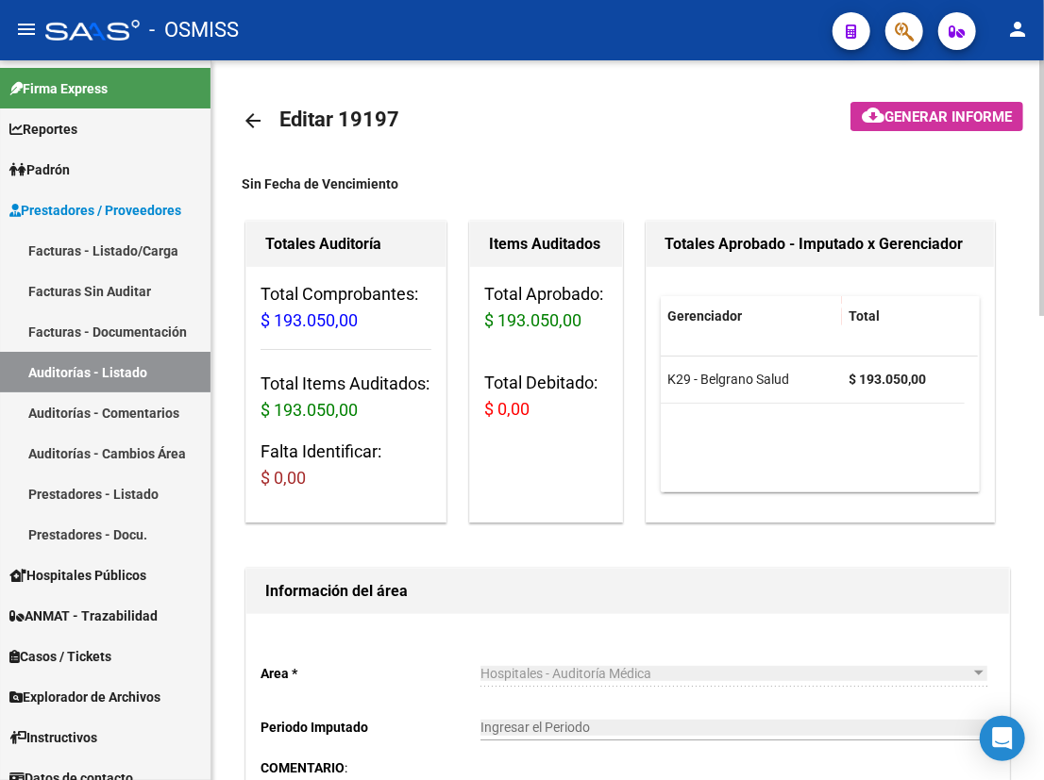
click at [249, 123] on mat-icon "arrow_back" at bounding box center [253, 120] width 23 height 23
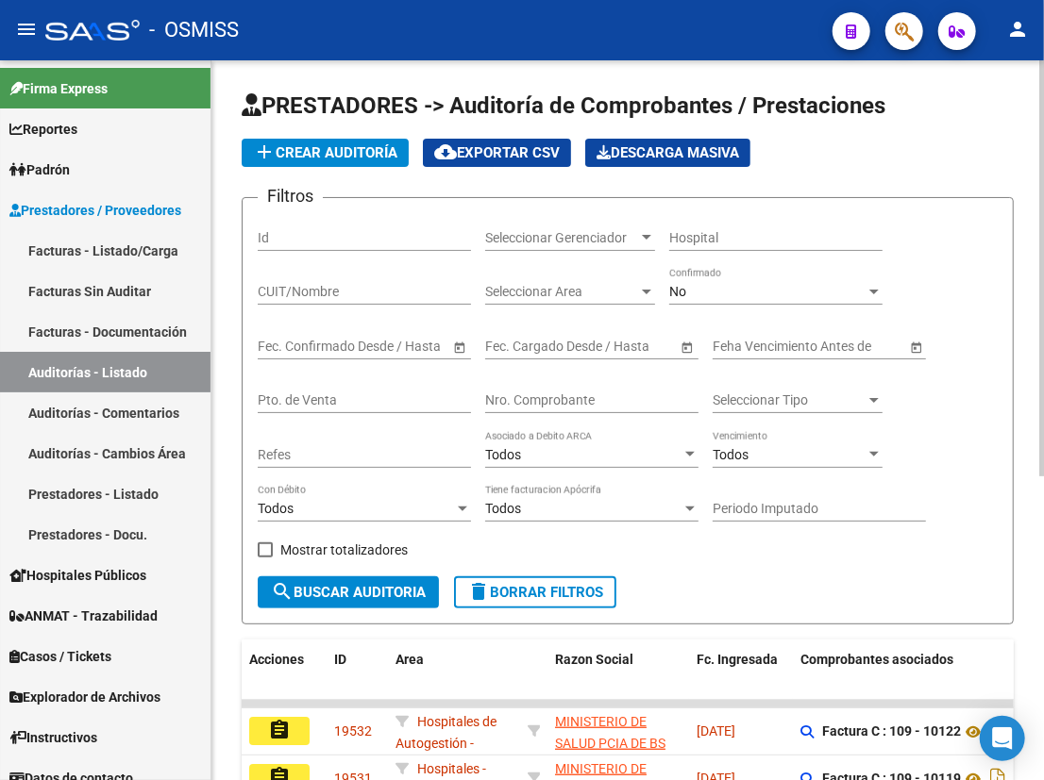
click at [556, 393] on input "Nro. Comprobante" at bounding box center [591, 401] width 213 height 16
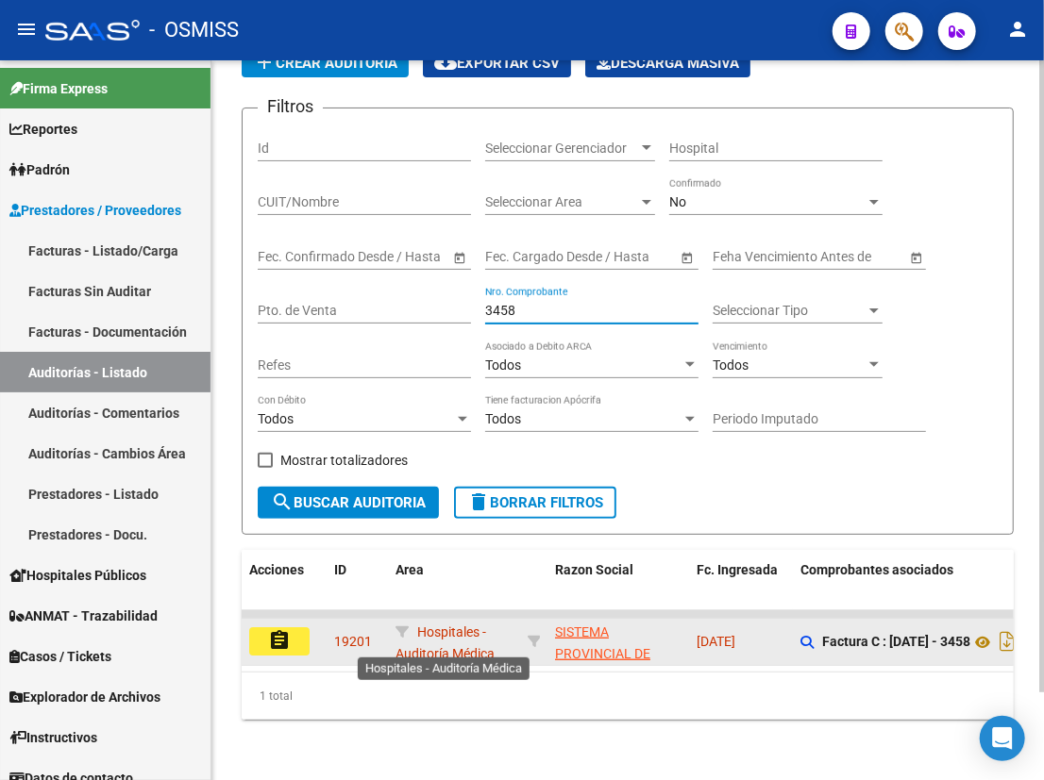
scroll to position [99, 0]
type input "3458"
click at [286, 637] on mat-icon "assignment" at bounding box center [279, 640] width 23 height 23
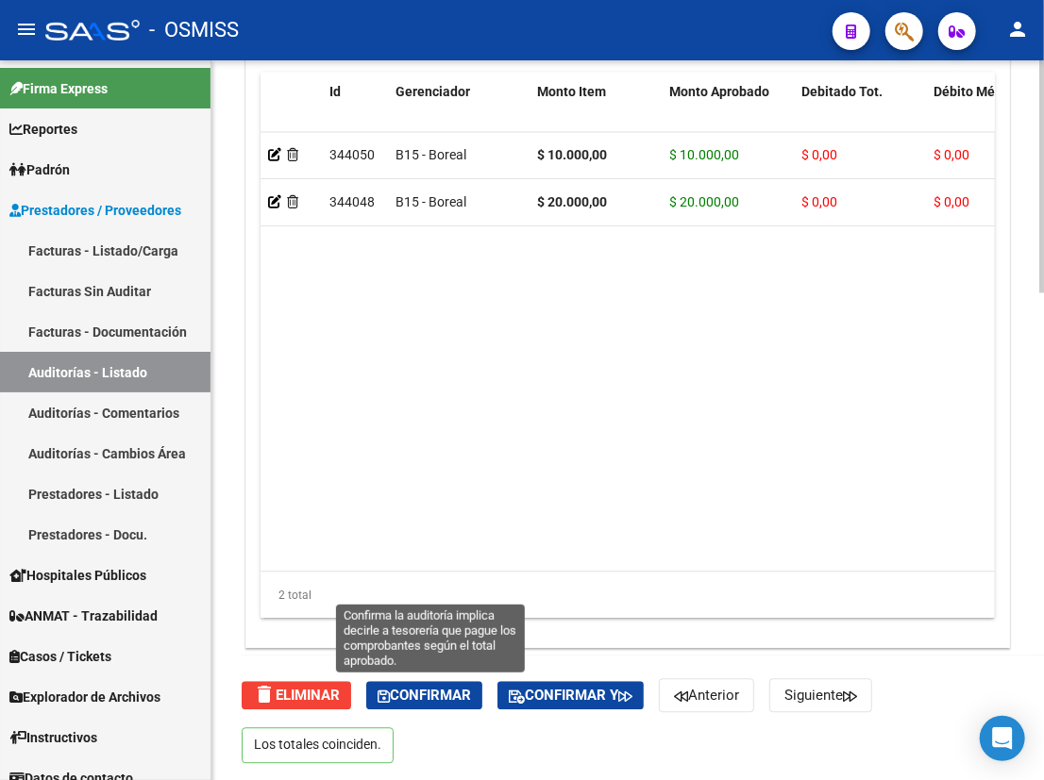
click at [409, 696] on span "Confirmar" at bounding box center [423, 695] width 93 height 17
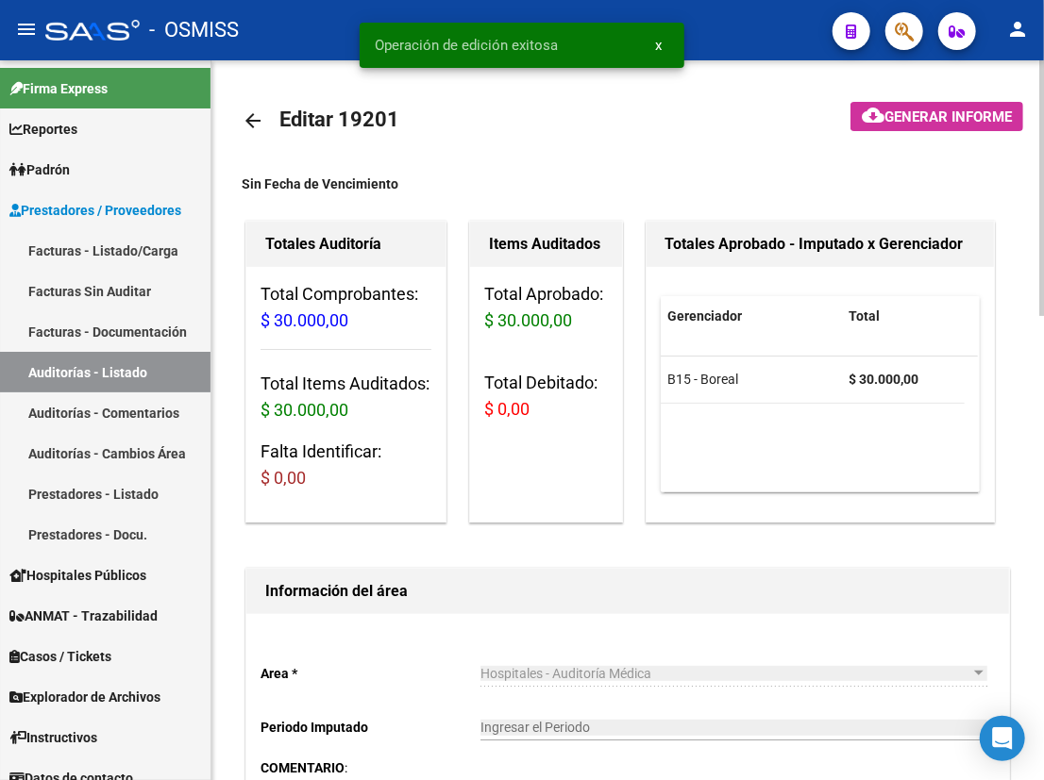
click at [246, 122] on mat-icon "arrow_back" at bounding box center [253, 120] width 23 height 23
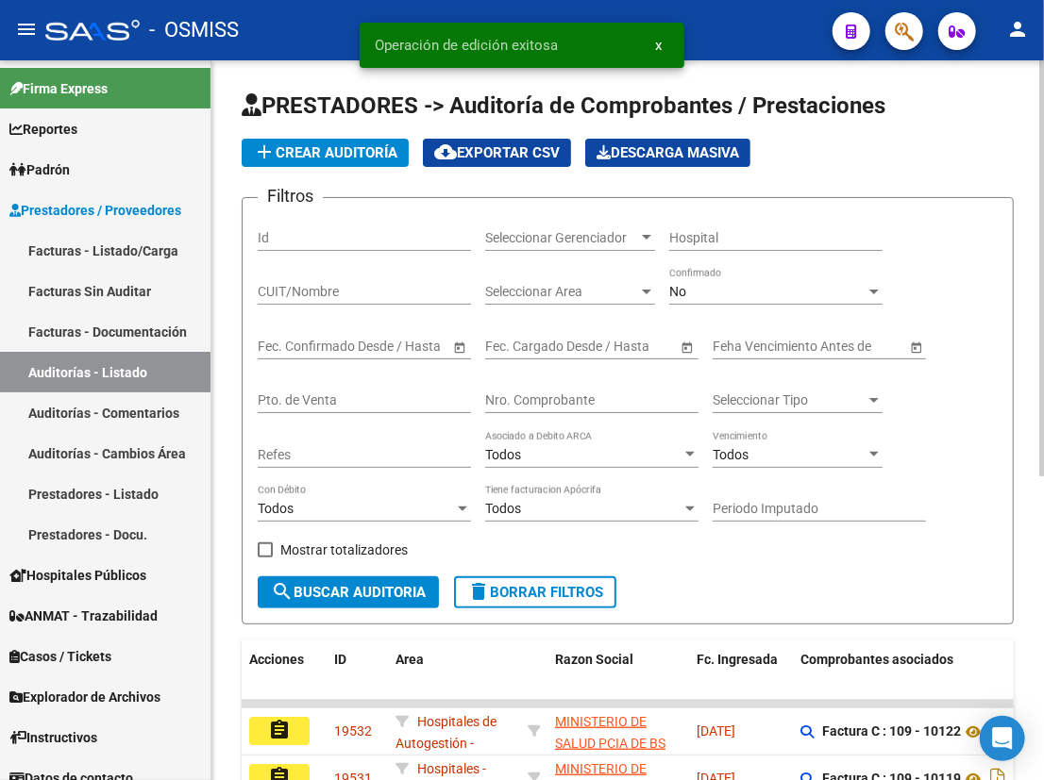
click at [600, 405] on input "Nro. Comprobante" at bounding box center [591, 401] width 213 height 16
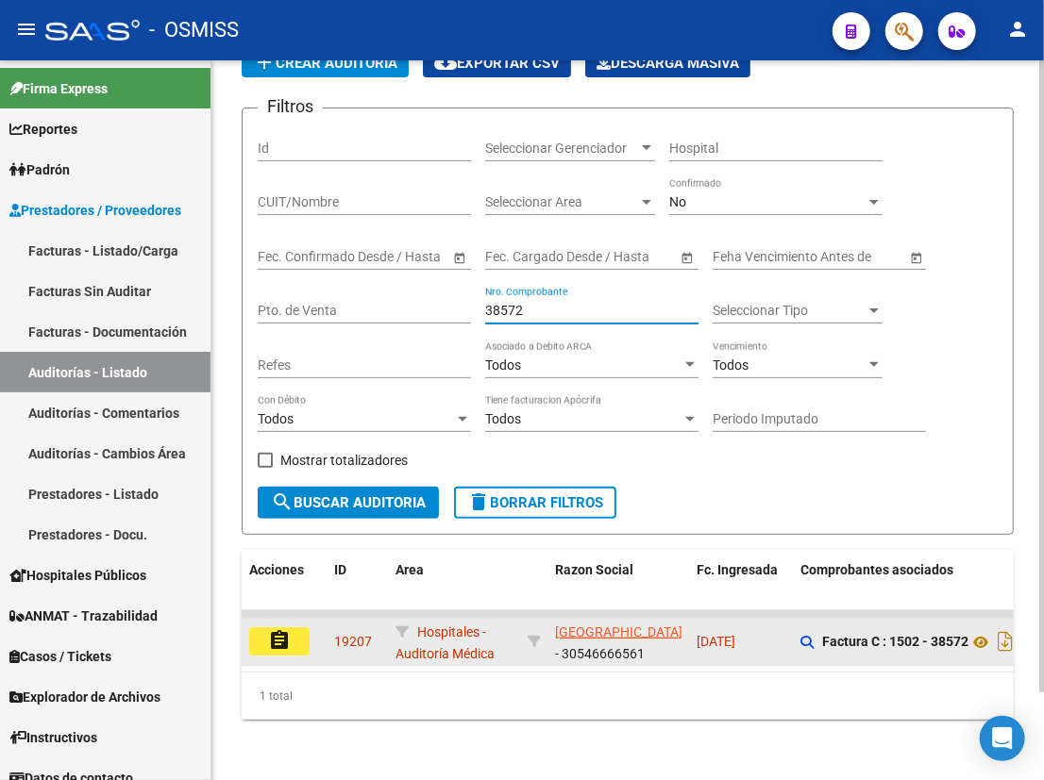
scroll to position [99, 0]
type input "38572"
click at [292, 633] on button "assignment" at bounding box center [279, 641] width 60 height 28
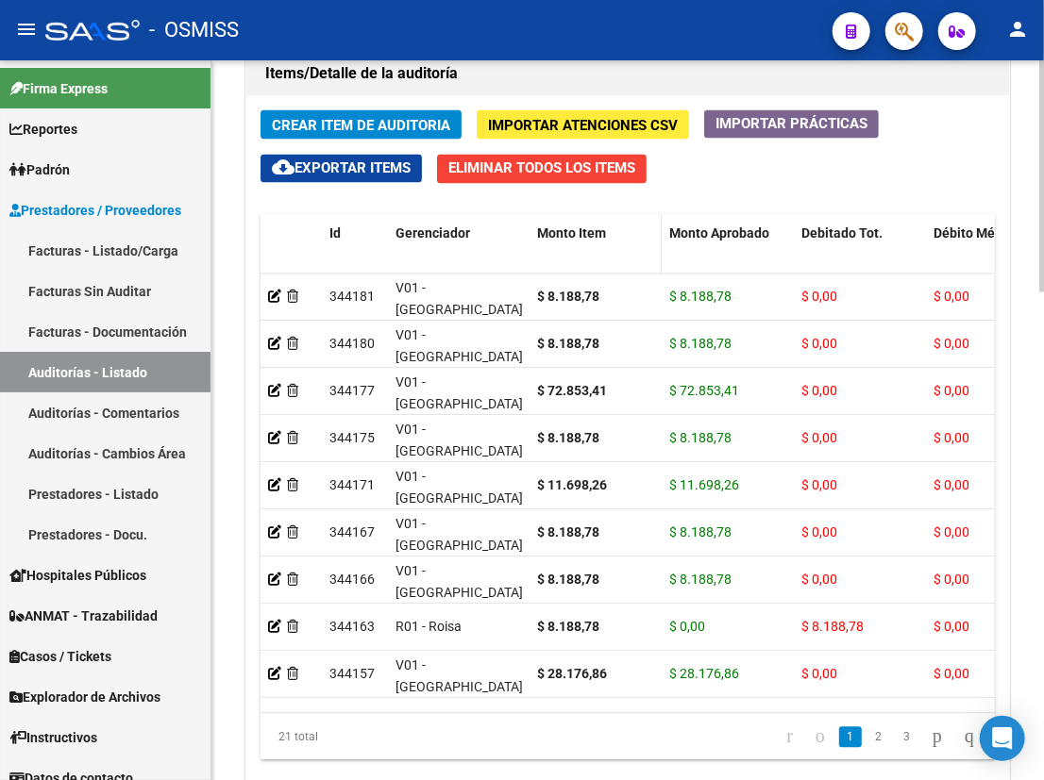
scroll to position [1514, 0]
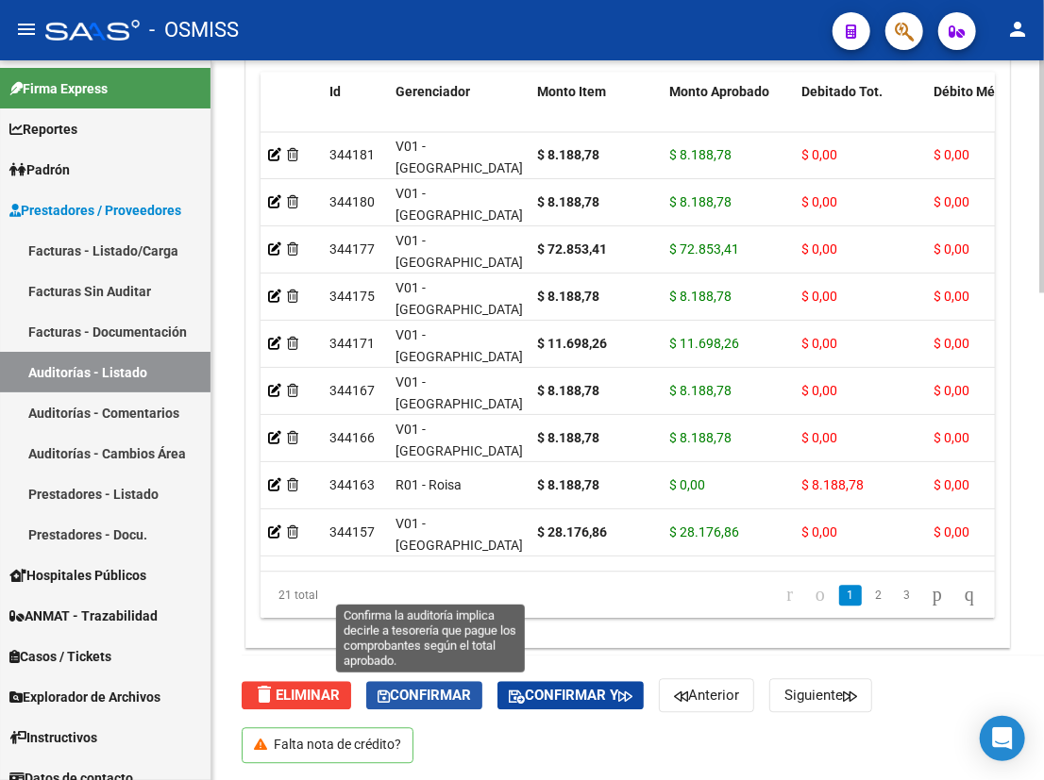
click at [415, 694] on span "Confirmar" at bounding box center [423, 695] width 93 height 17
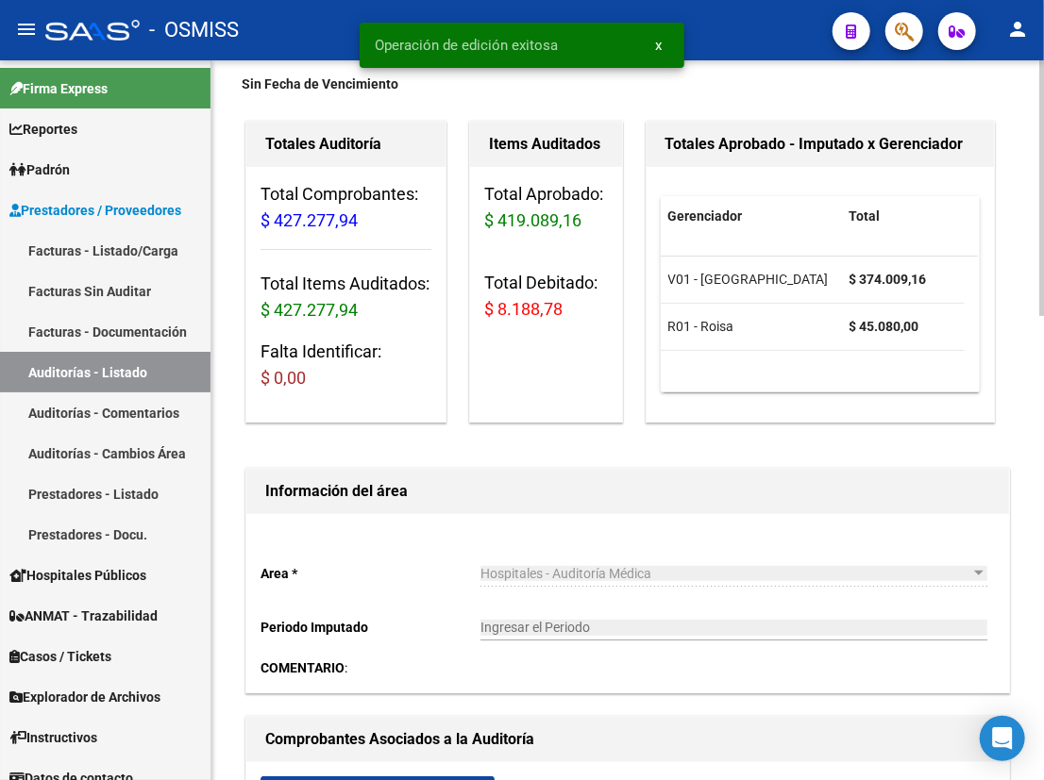
scroll to position [0, 0]
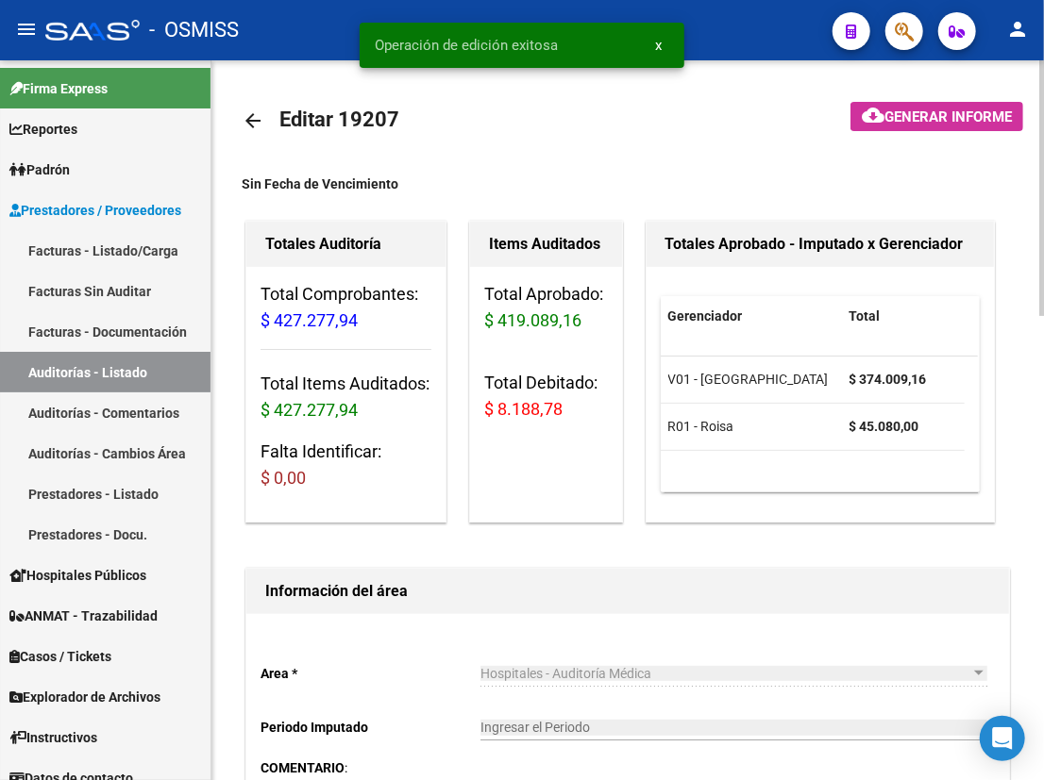
click at [242, 116] on mat-icon "arrow_back" at bounding box center [253, 120] width 23 height 23
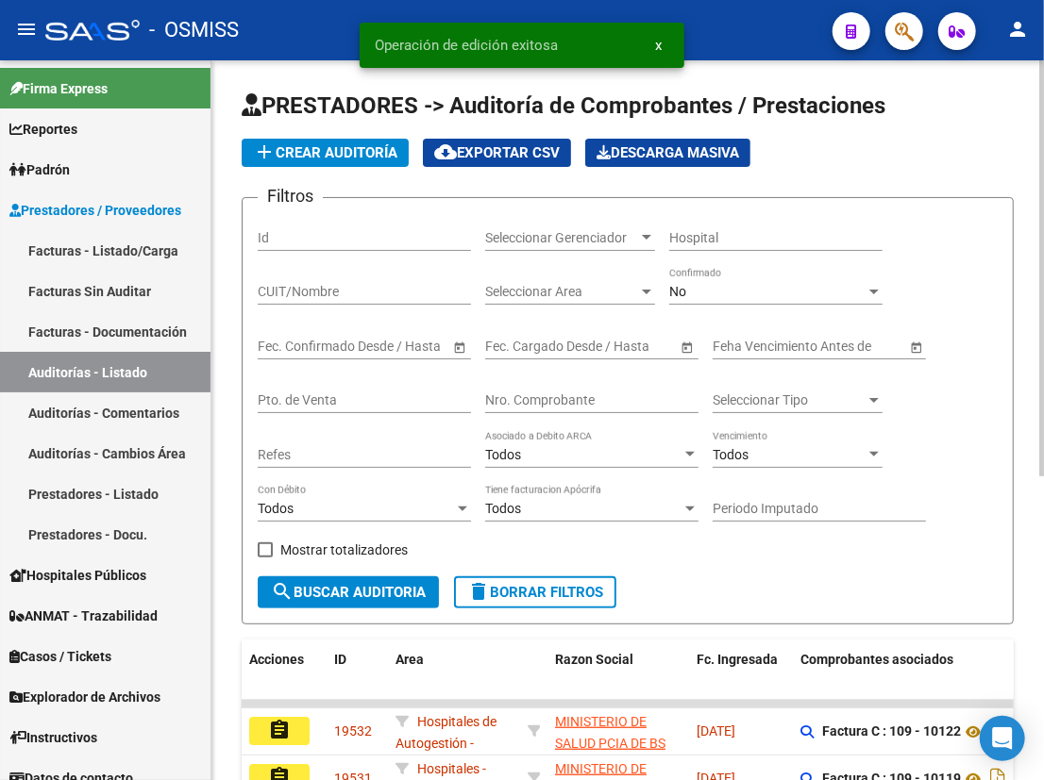
click at [522, 398] on input "Nro. Comprobante" at bounding box center [591, 401] width 213 height 16
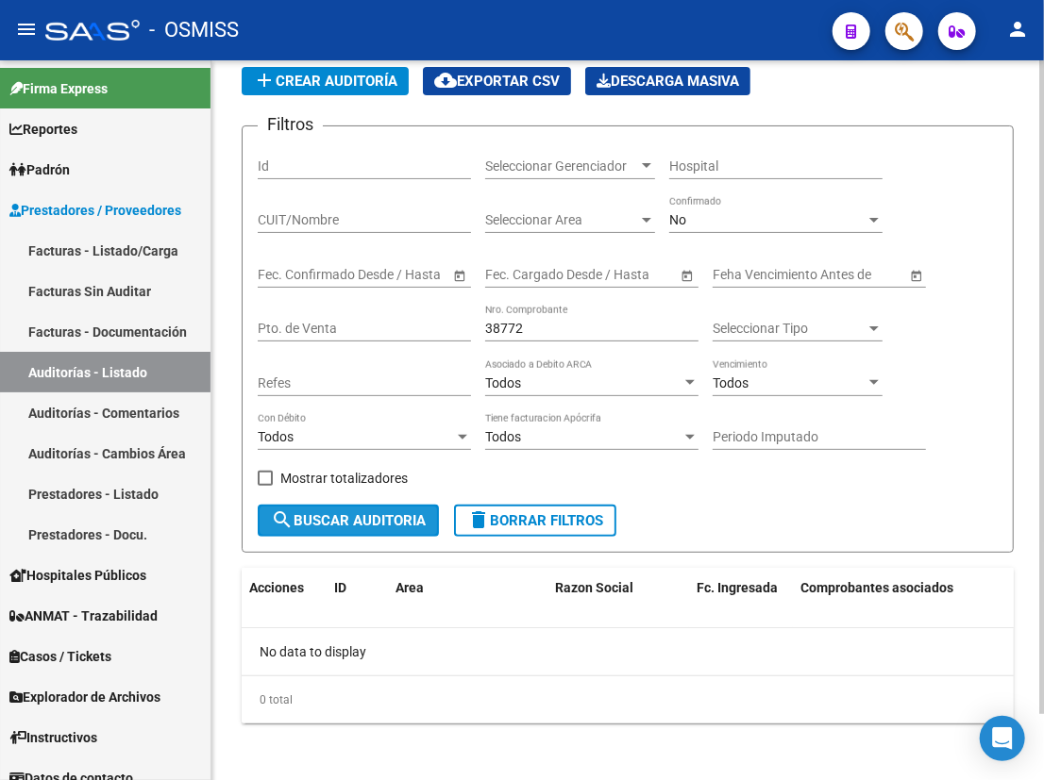
click at [333, 516] on span "search Buscar Auditoria" at bounding box center [348, 520] width 155 height 17
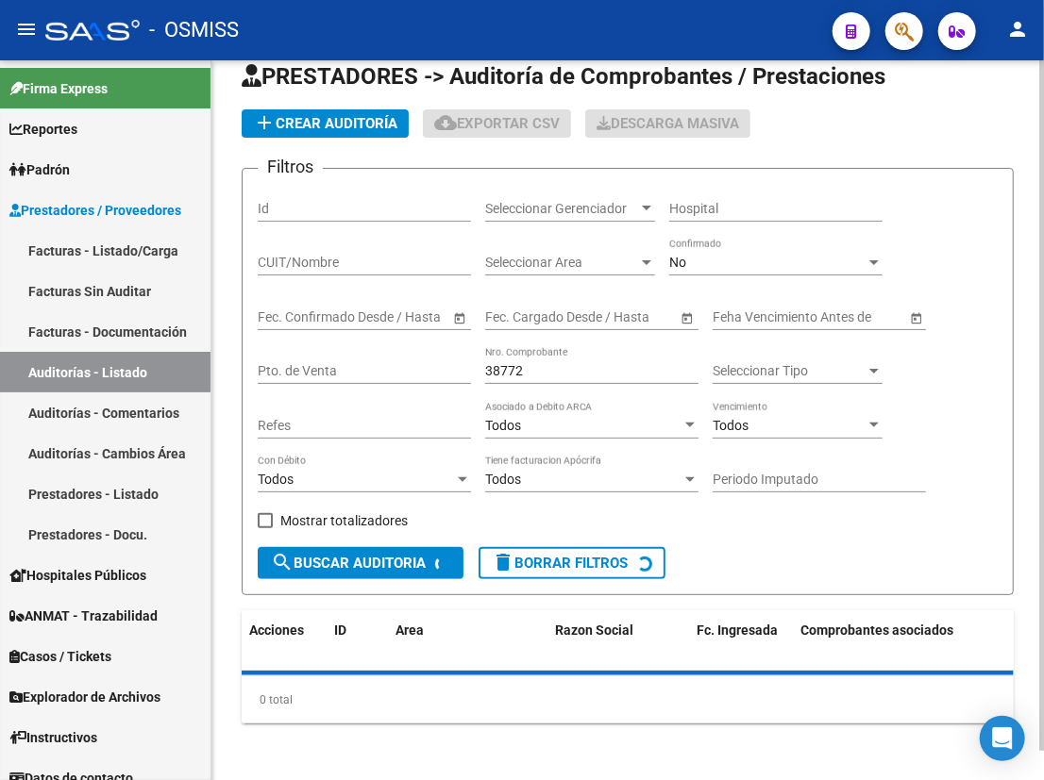
scroll to position [72, 0]
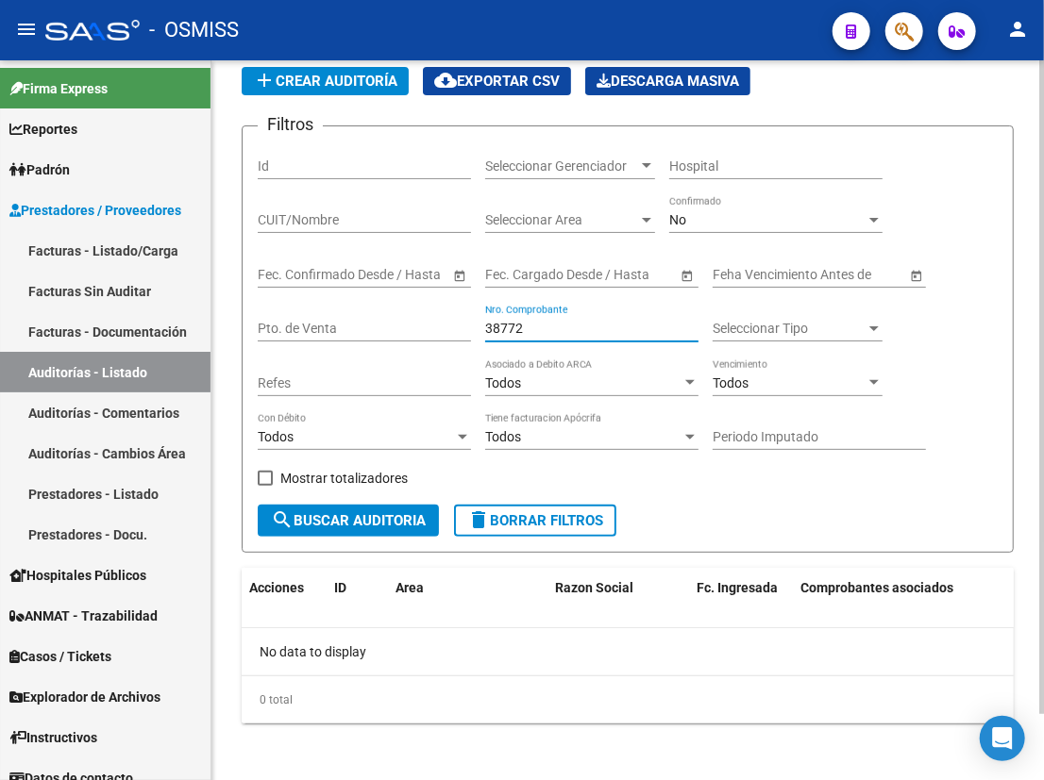
drag, startPoint x: 538, startPoint y: 320, endPoint x: 402, endPoint y: 313, distance: 136.0
click at [402, 313] on div "Filtros Id Seleccionar Gerenciador Seleccionar Gerenciador Hospital CUIT/Nombre…" at bounding box center [628, 323] width 740 height 363
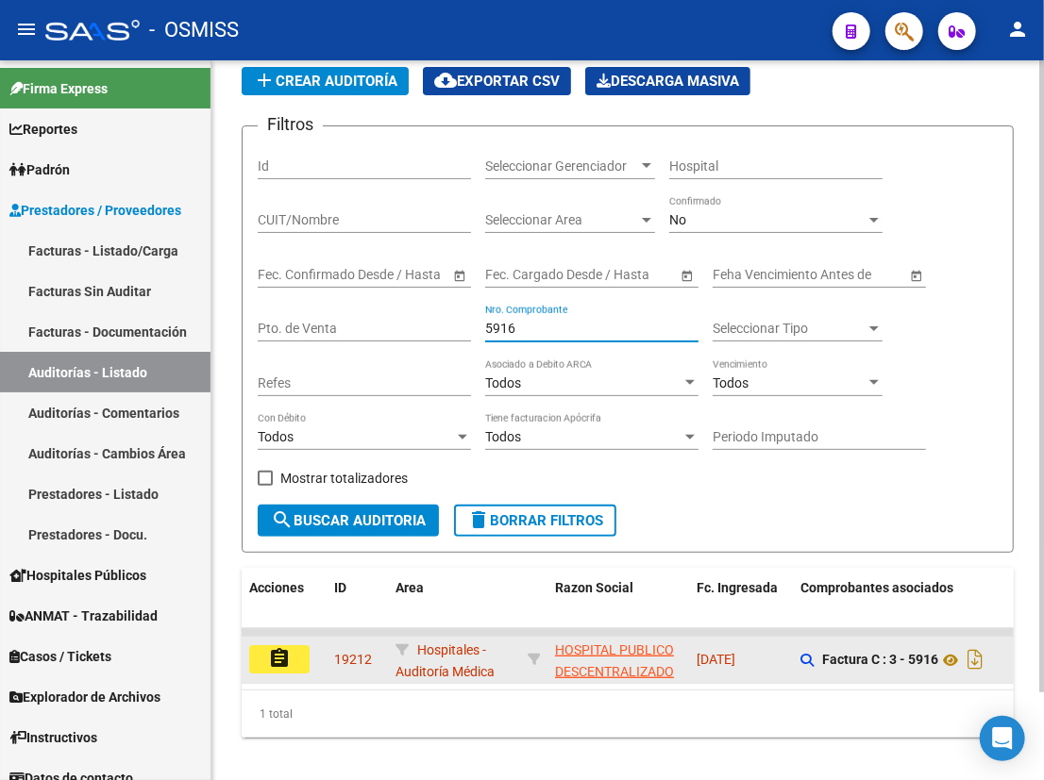
type input "5916"
click at [283, 653] on mat-icon "assignment" at bounding box center [279, 658] width 23 height 23
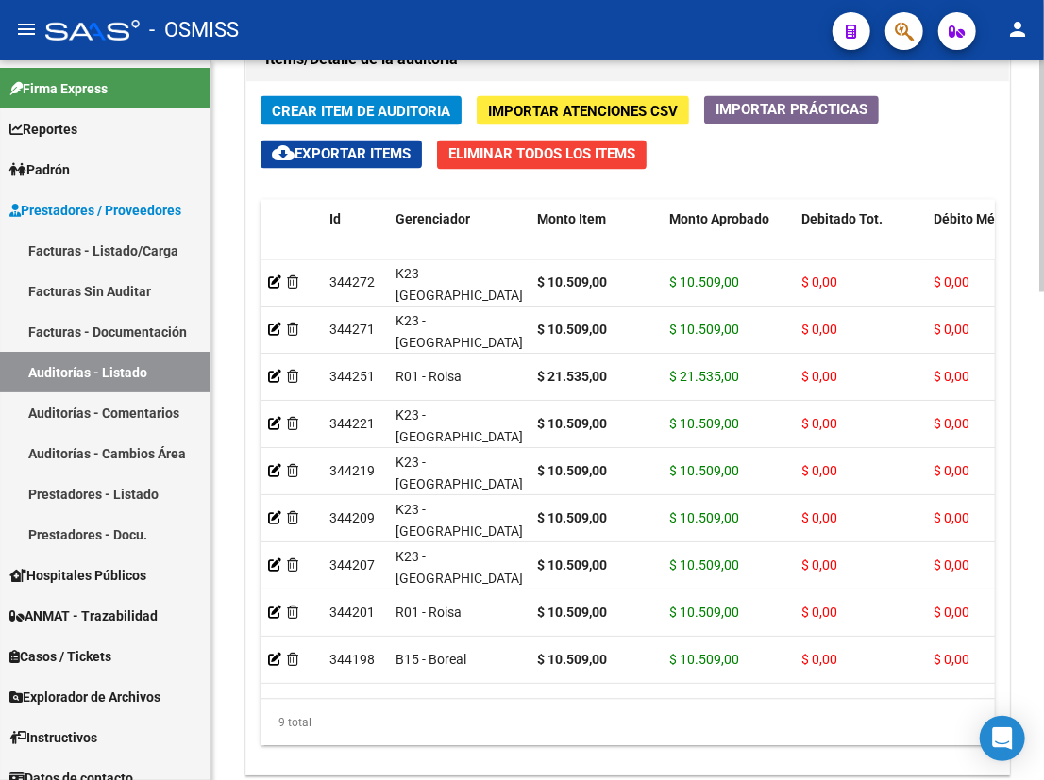
scroll to position [1514, 0]
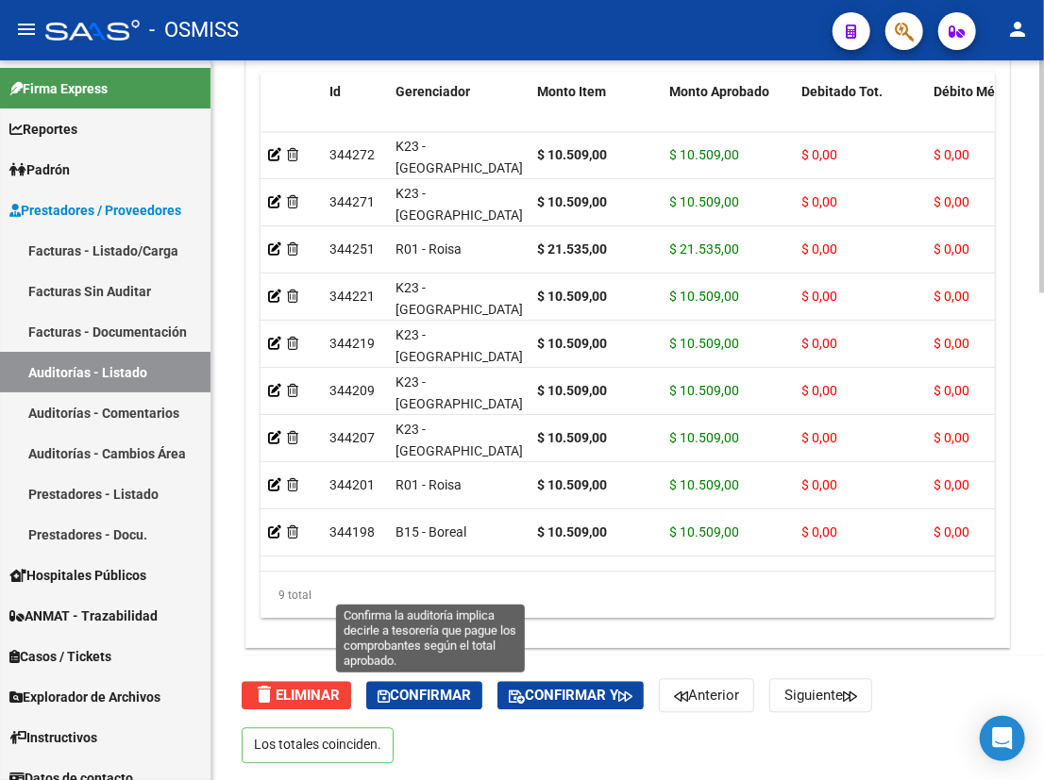
click at [427, 687] on span "Confirmar" at bounding box center [423, 695] width 93 height 17
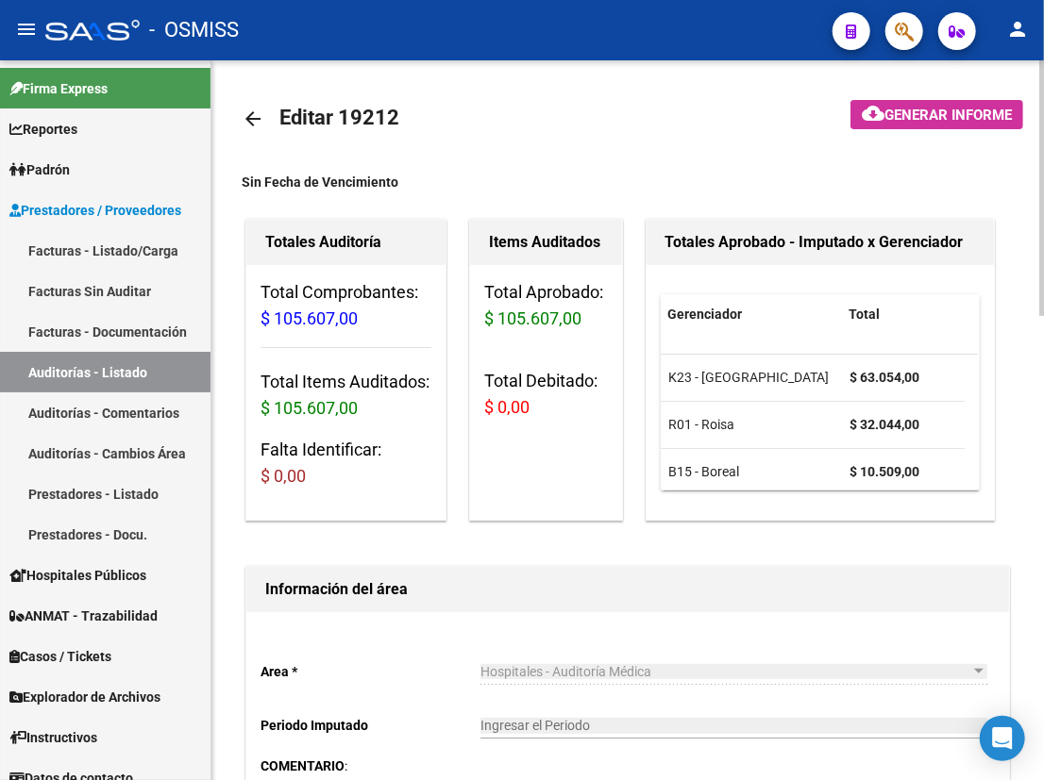
scroll to position [0, 0]
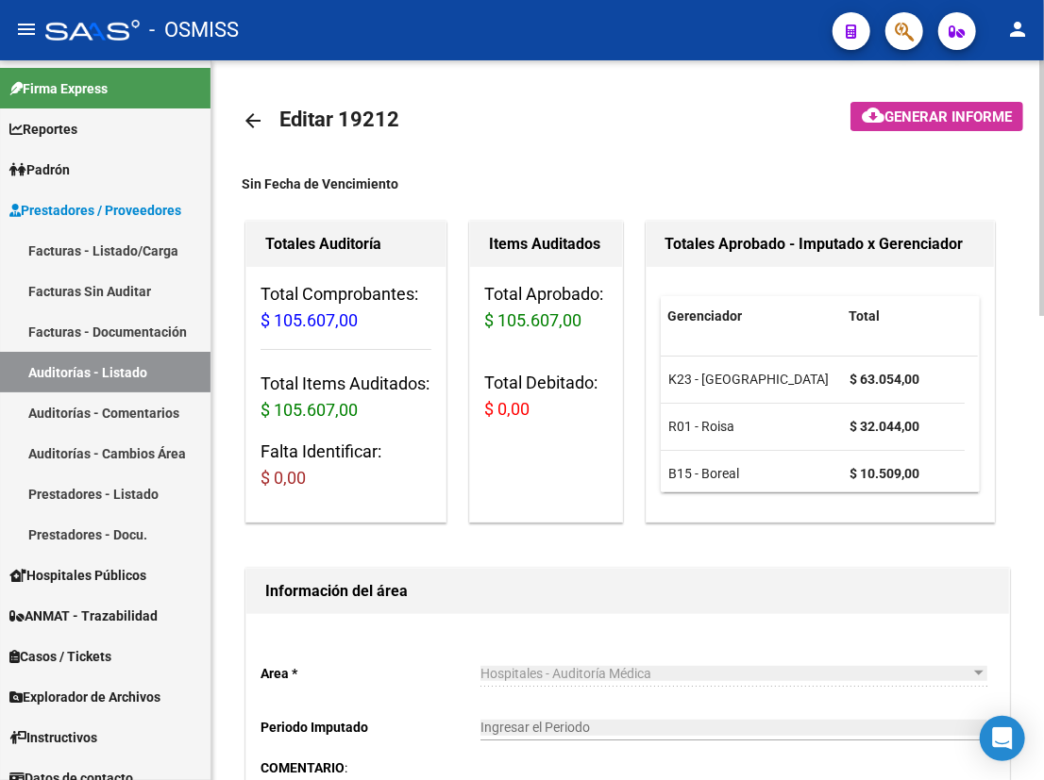
click at [250, 123] on mat-icon "arrow_back" at bounding box center [253, 120] width 23 height 23
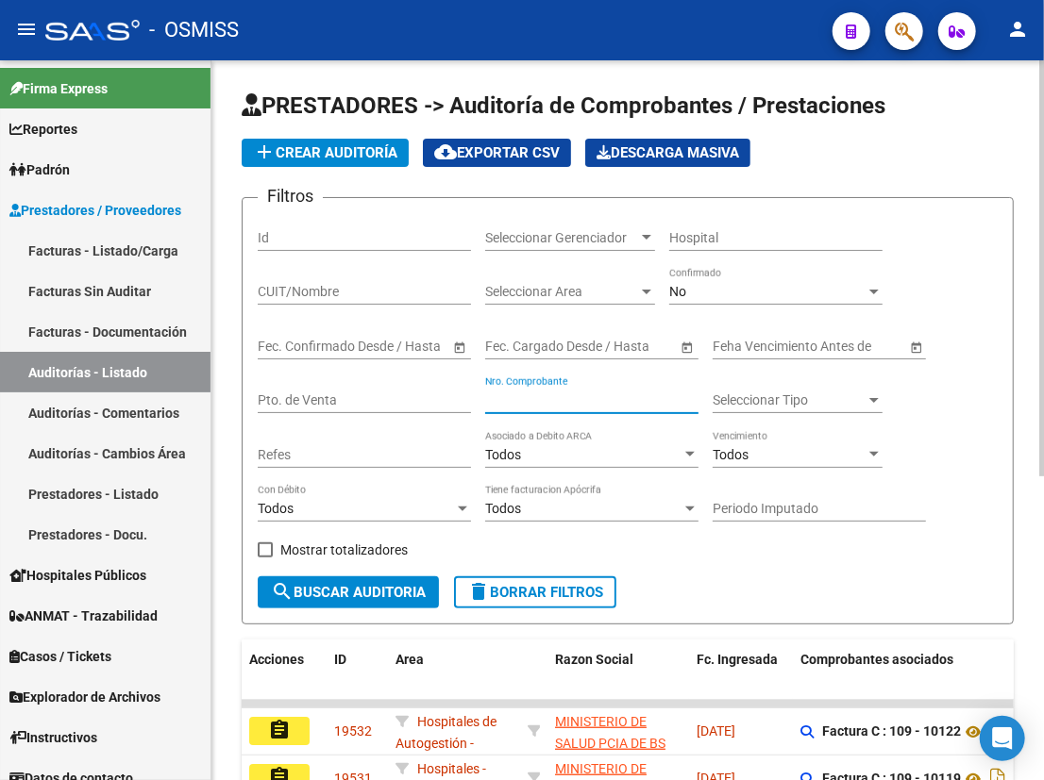
click at [533, 395] on input "Nro. Comprobante" at bounding box center [591, 401] width 213 height 16
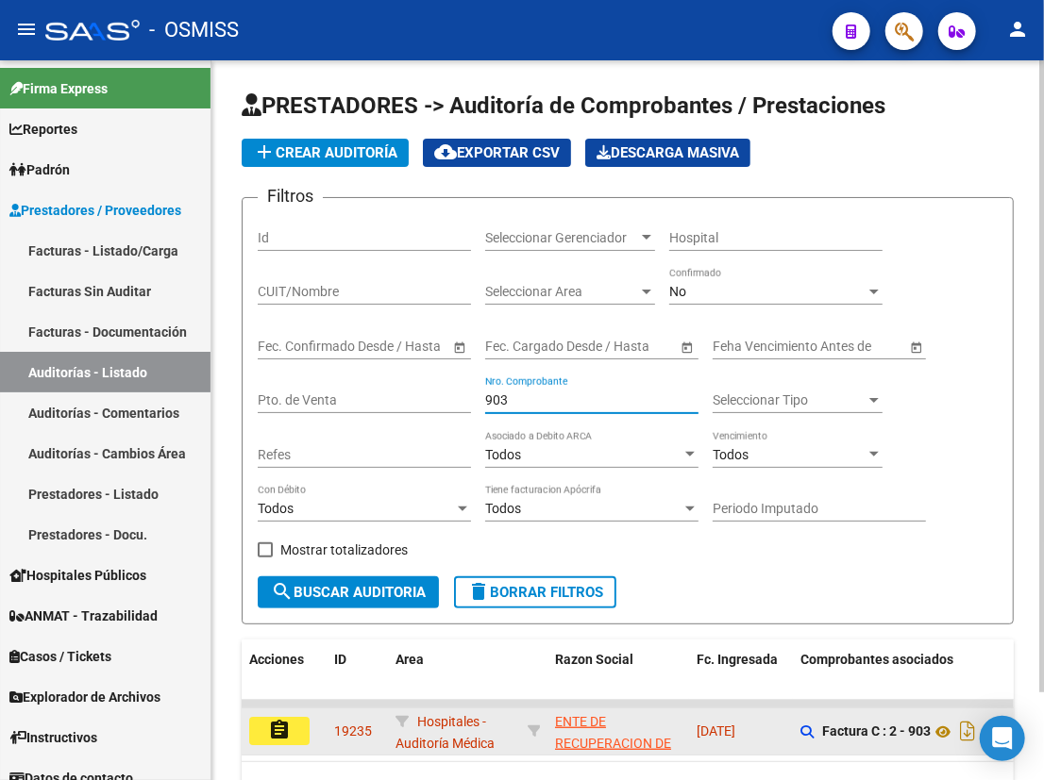
type input "903"
click at [278, 727] on mat-icon "assignment" at bounding box center [279, 730] width 23 height 23
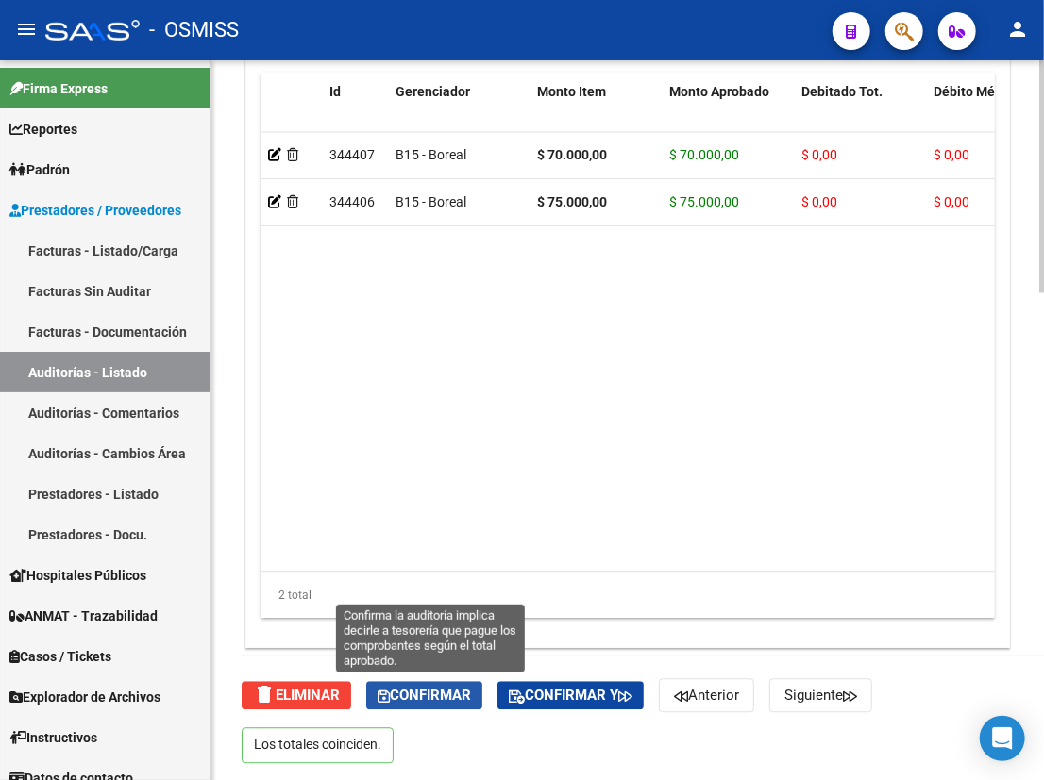
click at [447, 691] on span "Confirmar" at bounding box center [423, 695] width 93 height 17
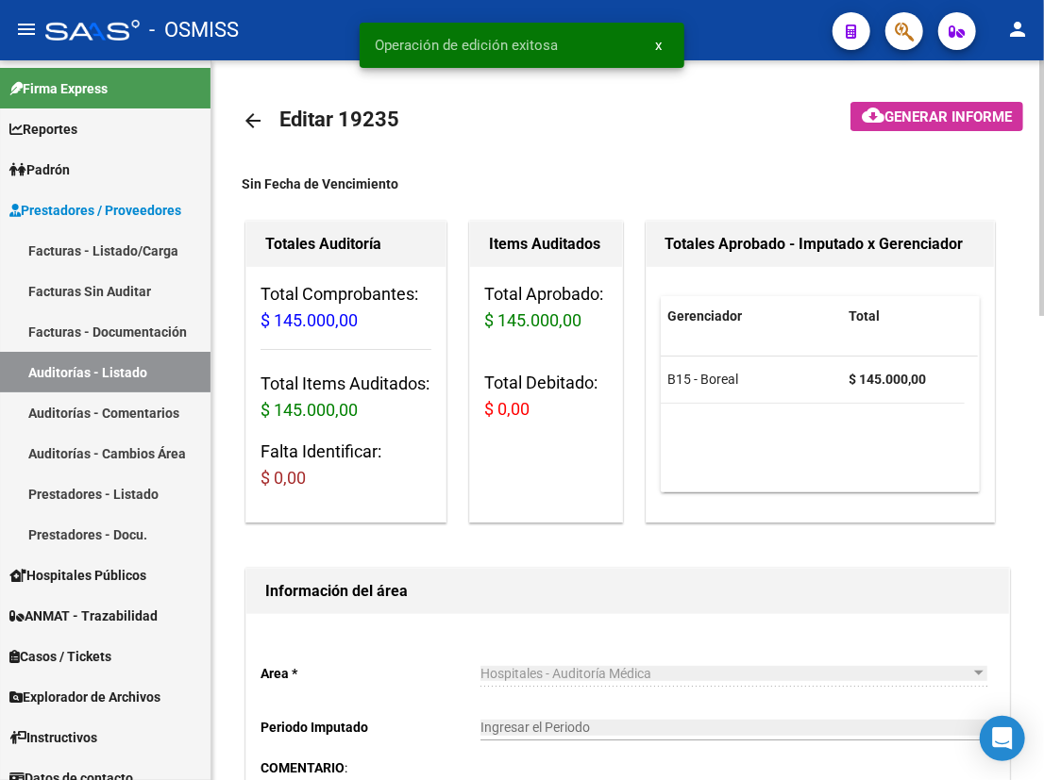
click at [254, 118] on mat-icon "arrow_back" at bounding box center [253, 120] width 23 height 23
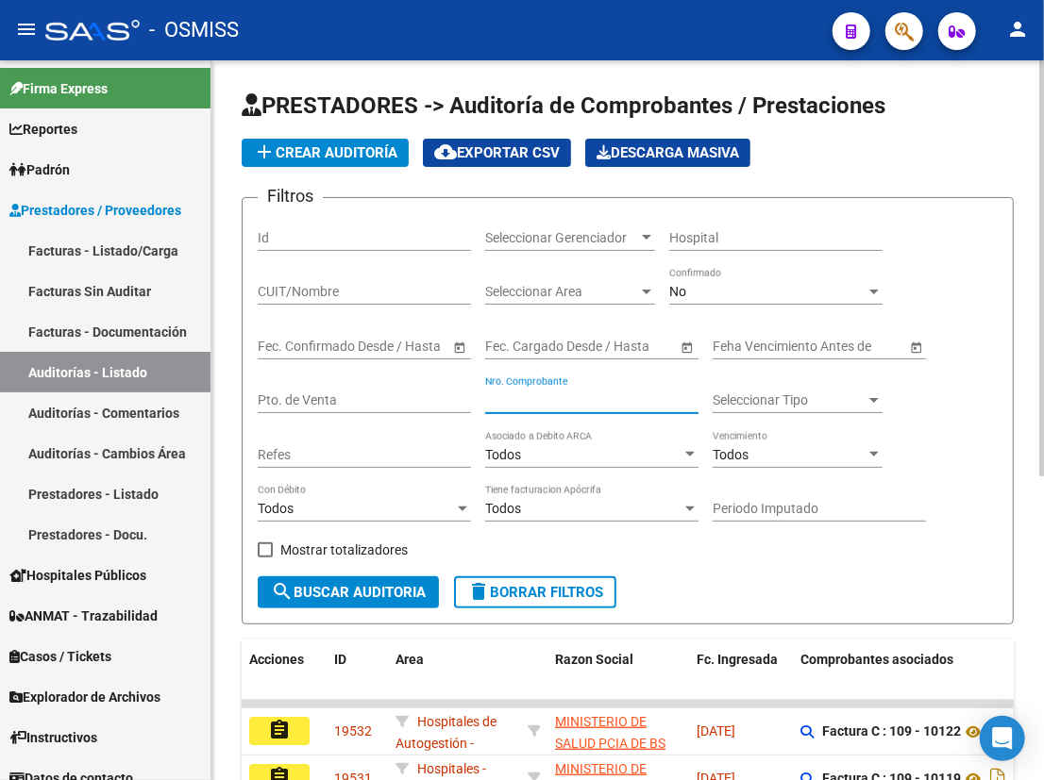
click at [533, 393] on input "Nro. Comprobante" at bounding box center [591, 401] width 213 height 16
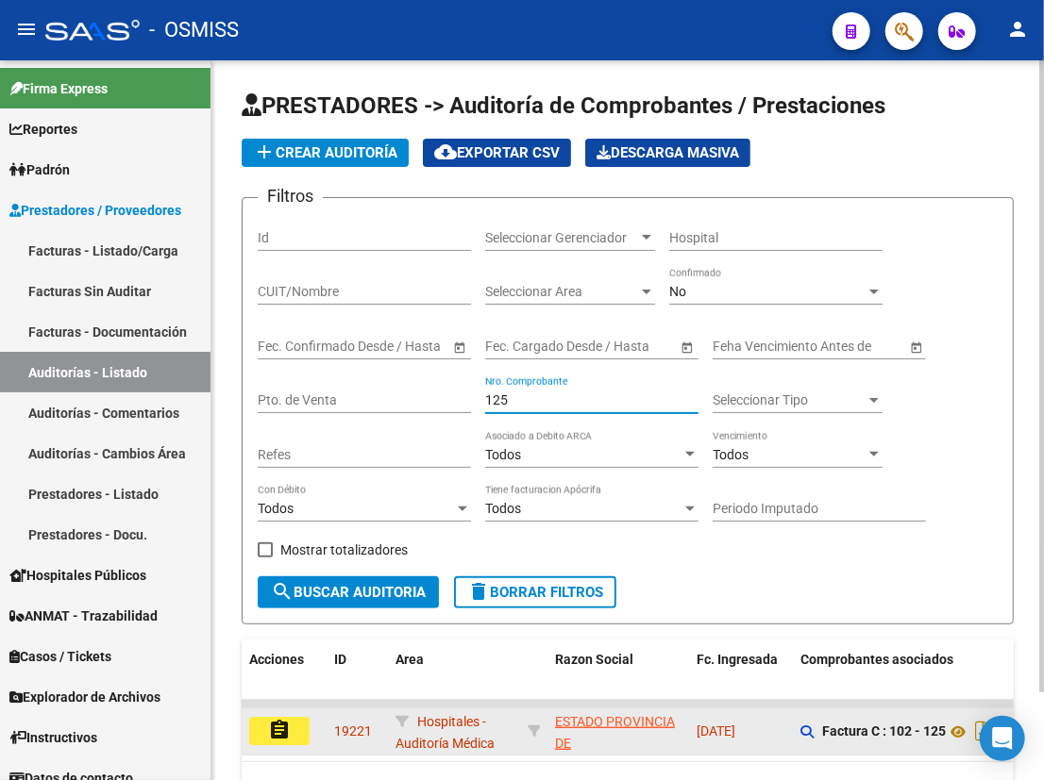
type input "125"
click at [292, 724] on button "assignment" at bounding box center [279, 731] width 60 height 28
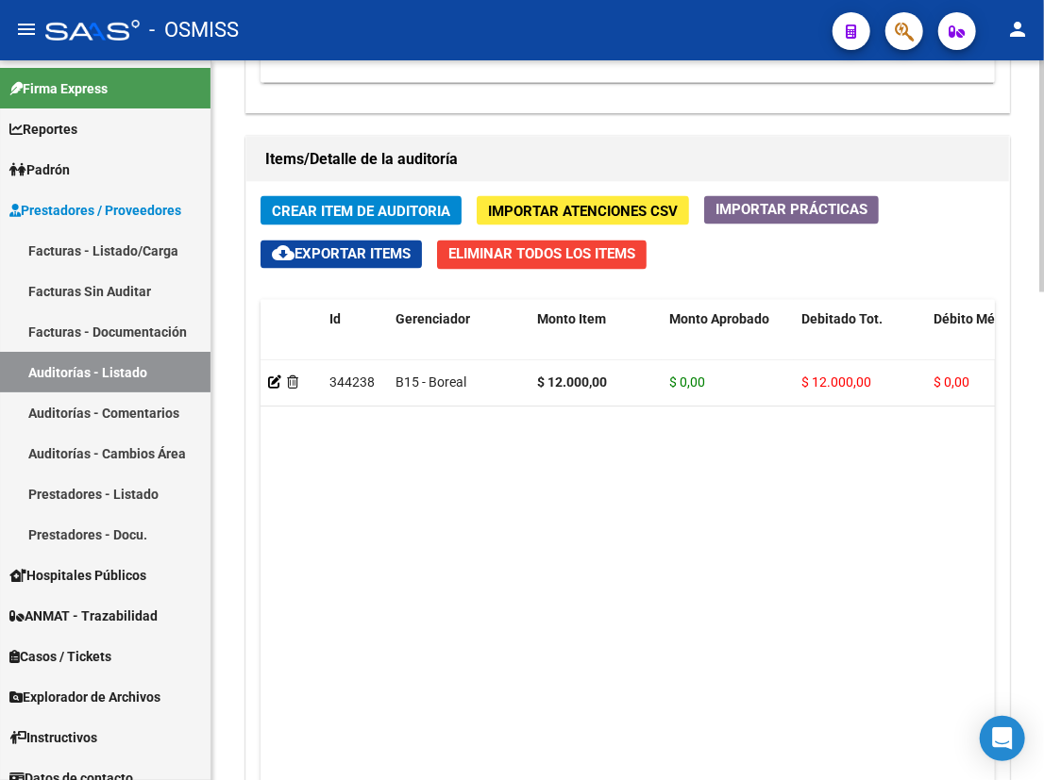
scroll to position [1514, 0]
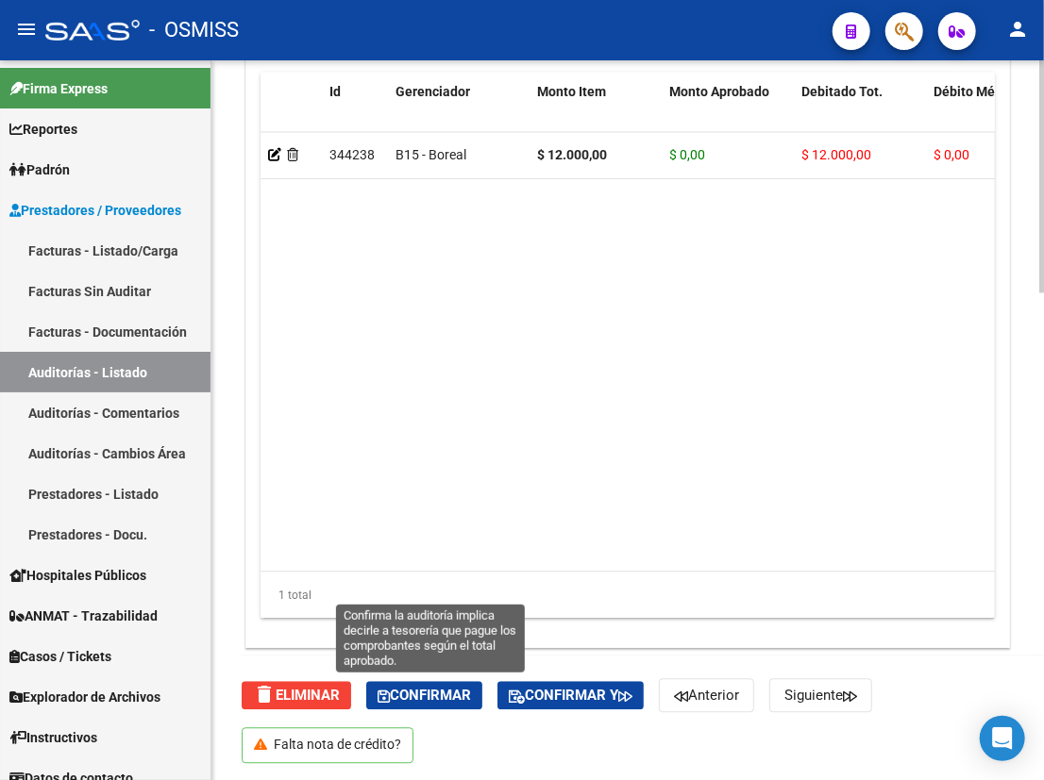
click at [449, 700] on span "Confirmar" at bounding box center [423, 695] width 93 height 17
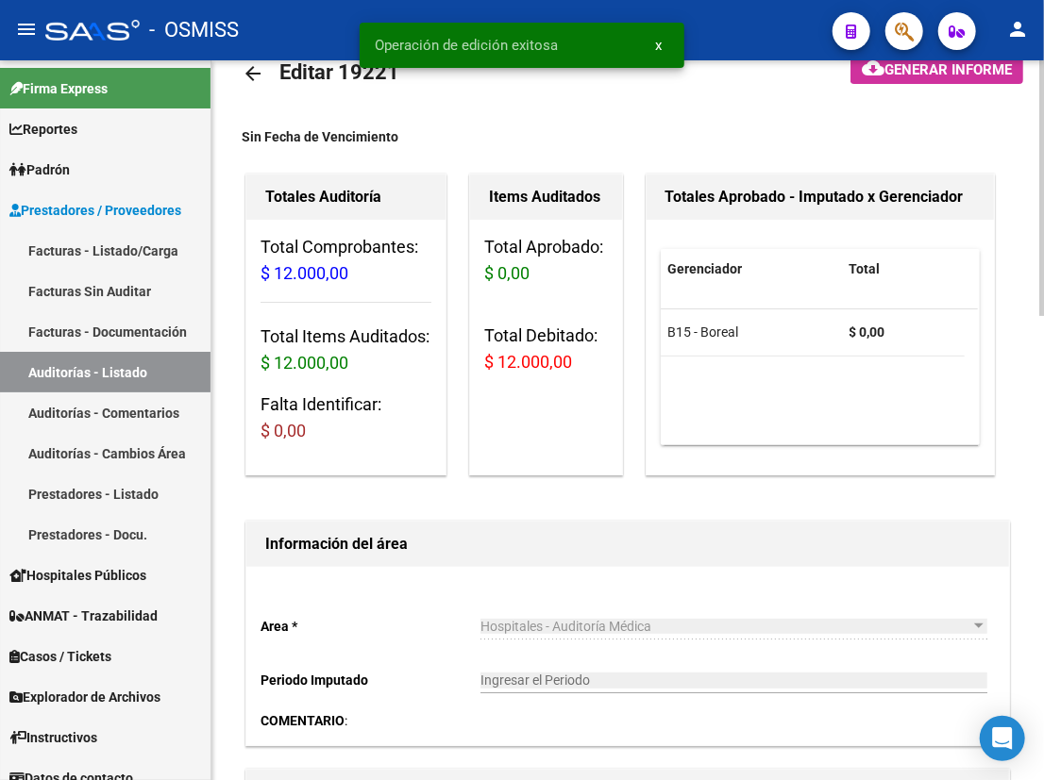
scroll to position [0, 0]
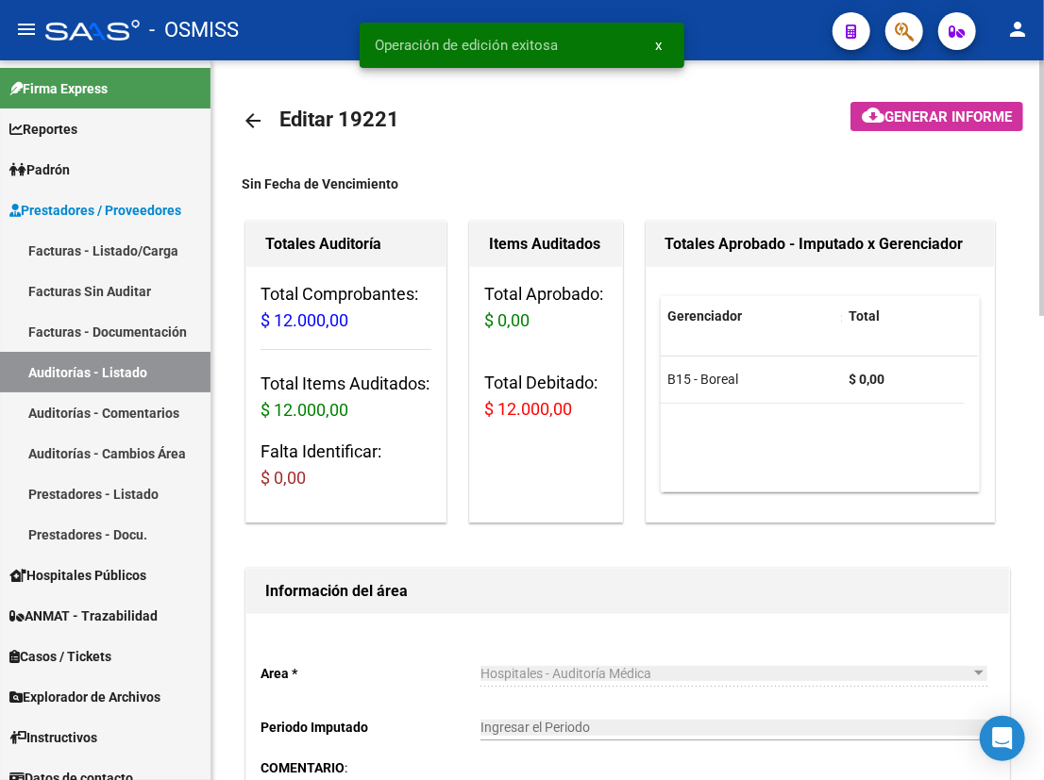
click at [256, 117] on mat-icon "arrow_back" at bounding box center [253, 120] width 23 height 23
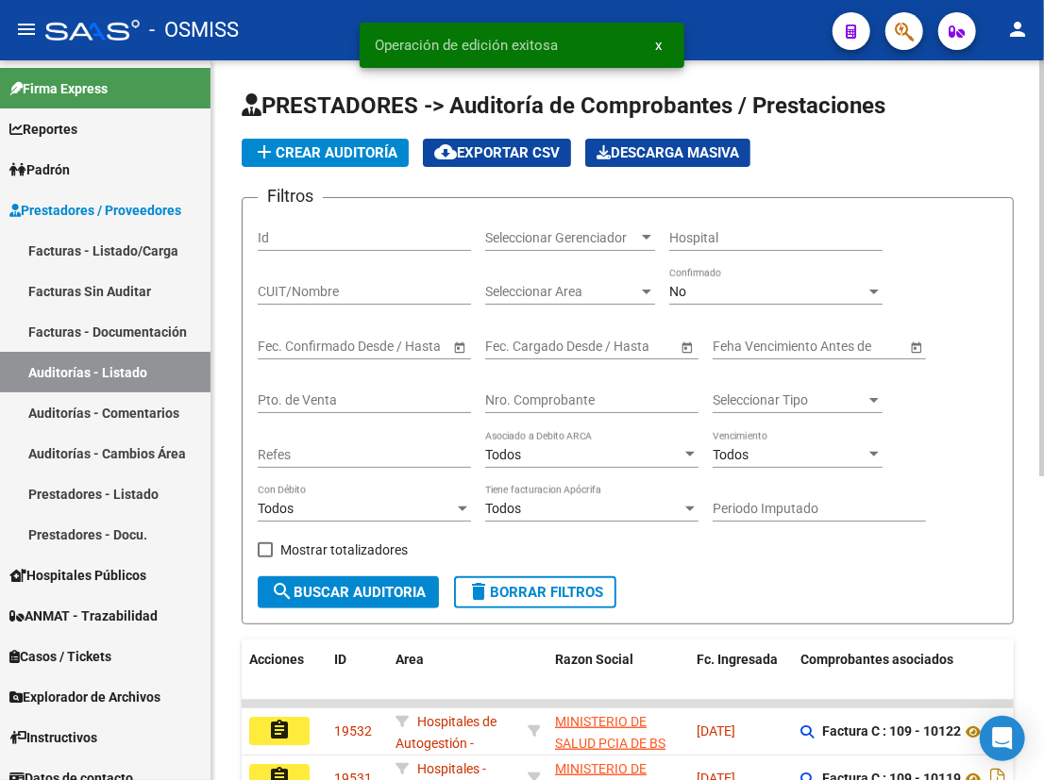
click at [572, 396] on input "Nro. Comprobante" at bounding box center [591, 401] width 213 height 16
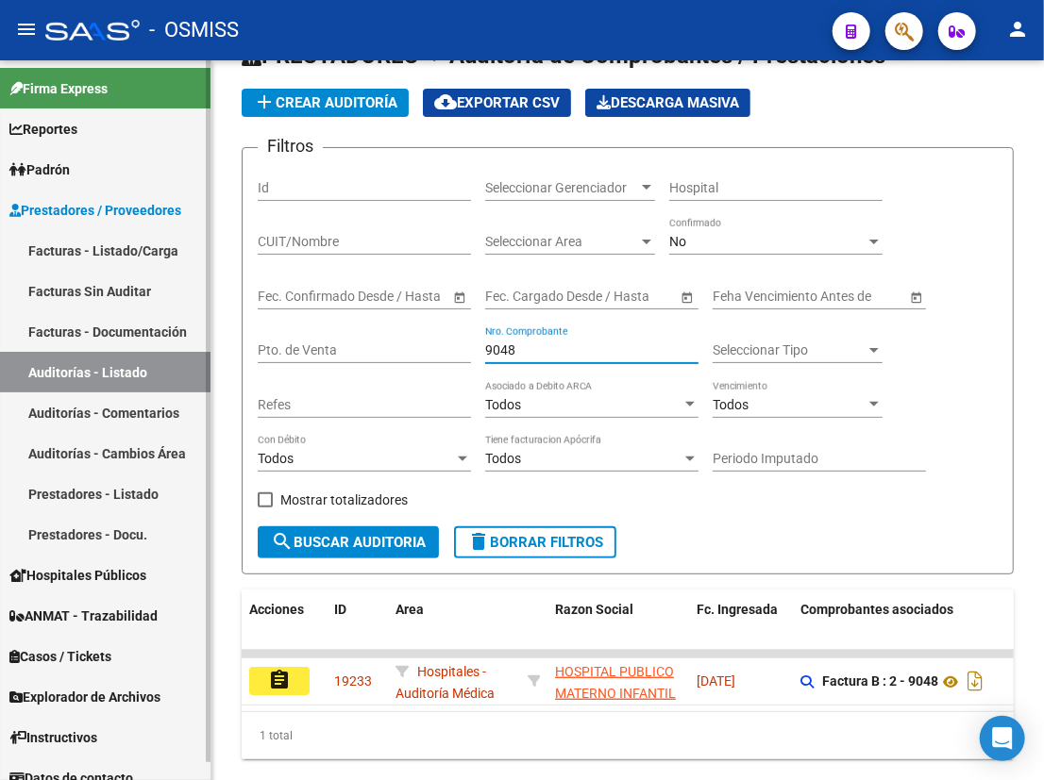
scroll to position [99, 0]
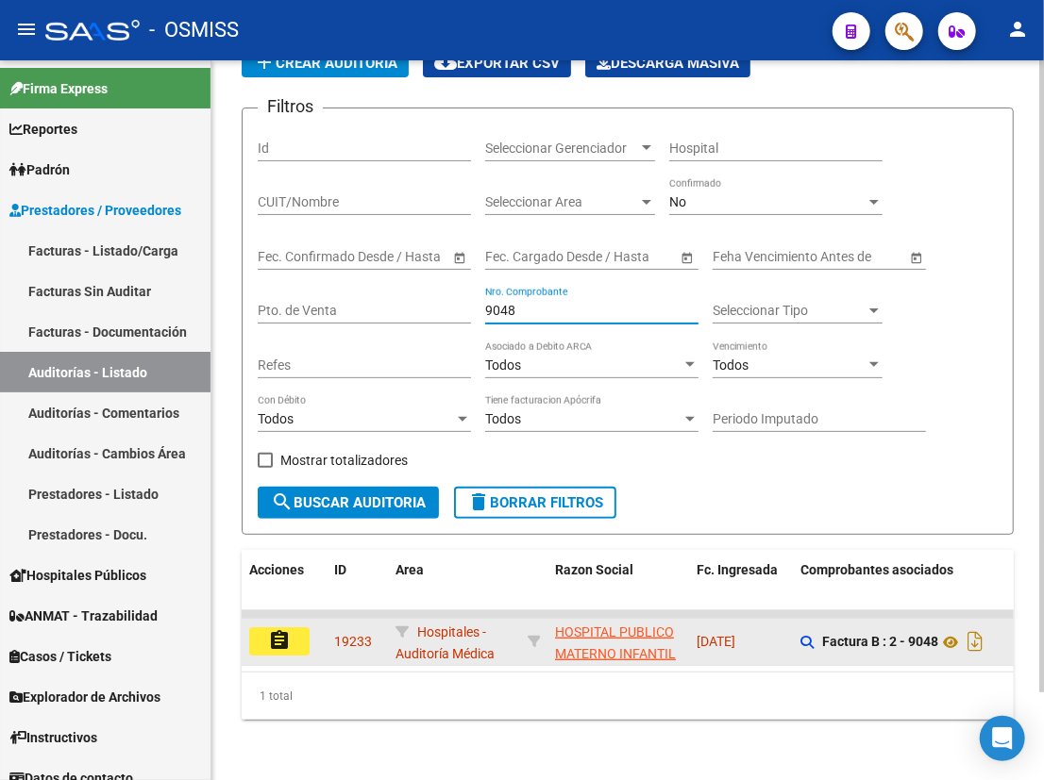
type input "9048"
click at [274, 629] on mat-icon "assignment" at bounding box center [279, 640] width 23 height 23
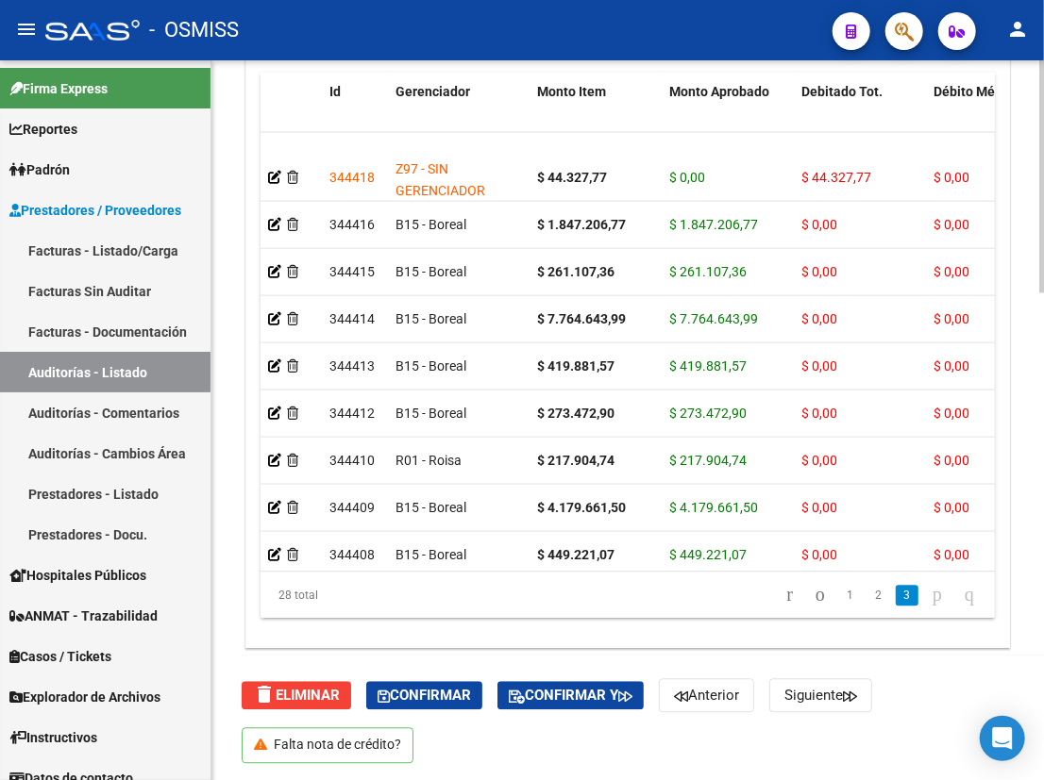
scroll to position [900, 0]
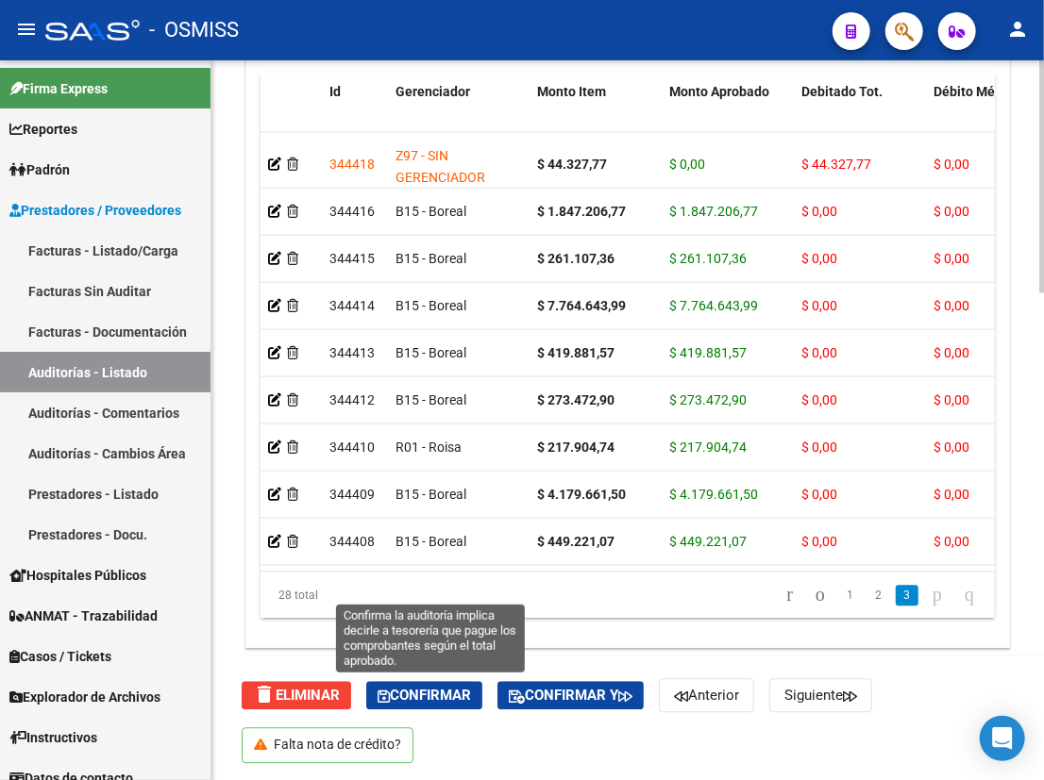
click at [426, 689] on span "Confirmar" at bounding box center [423, 695] width 93 height 17
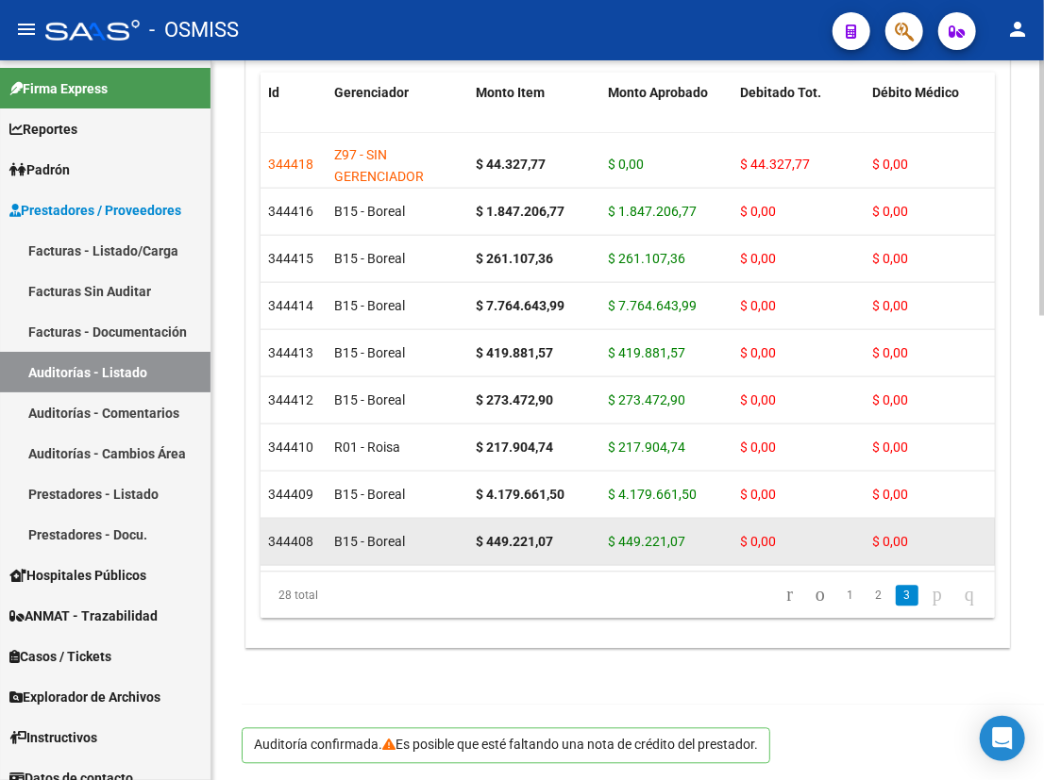
scroll to position [808, 0]
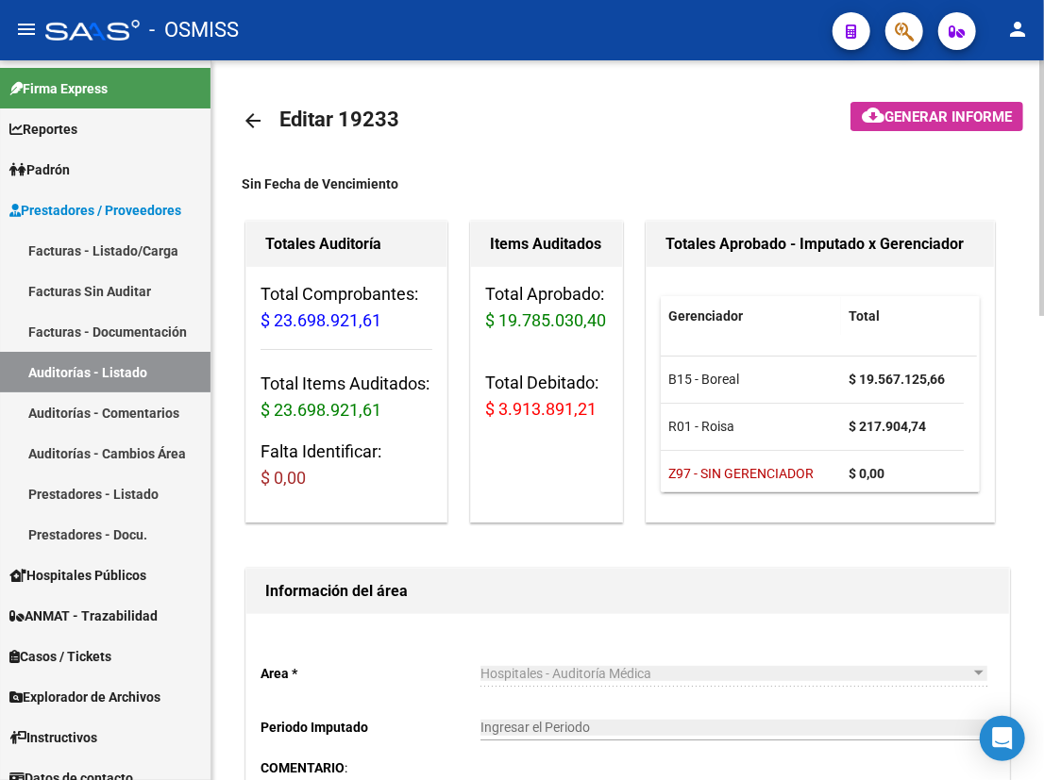
click at [251, 116] on mat-icon "arrow_back" at bounding box center [253, 120] width 23 height 23
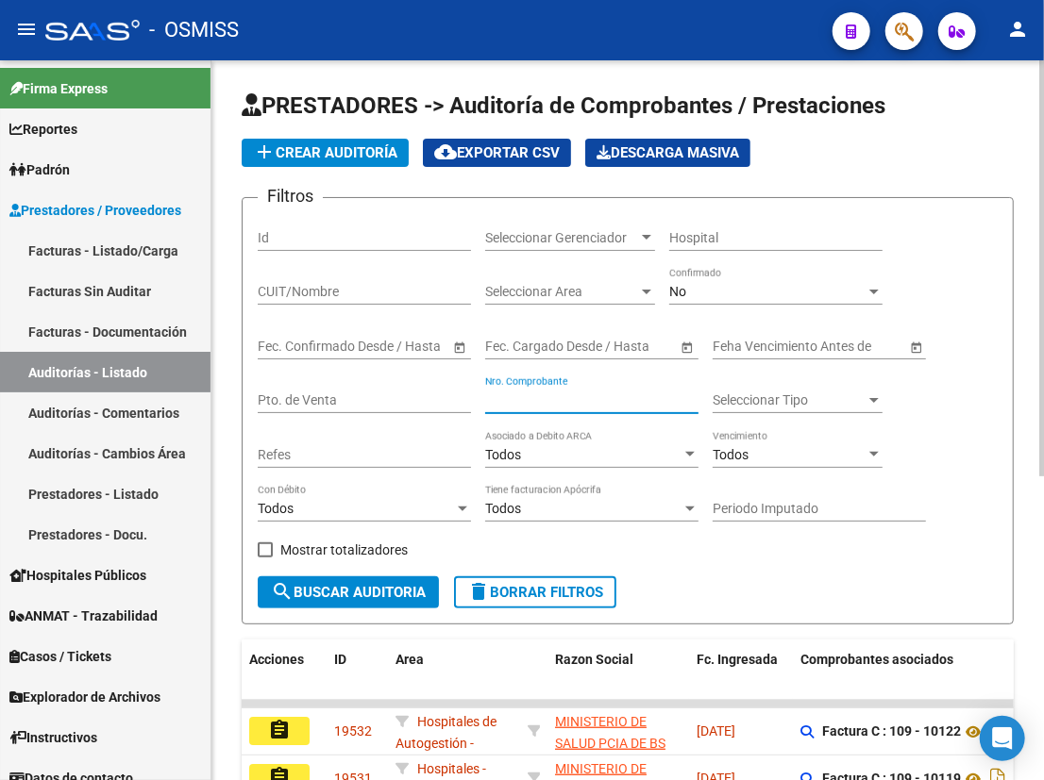
click at [576, 398] on input "Nro. Comprobante" at bounding box center [591, 401] width 213 height 16
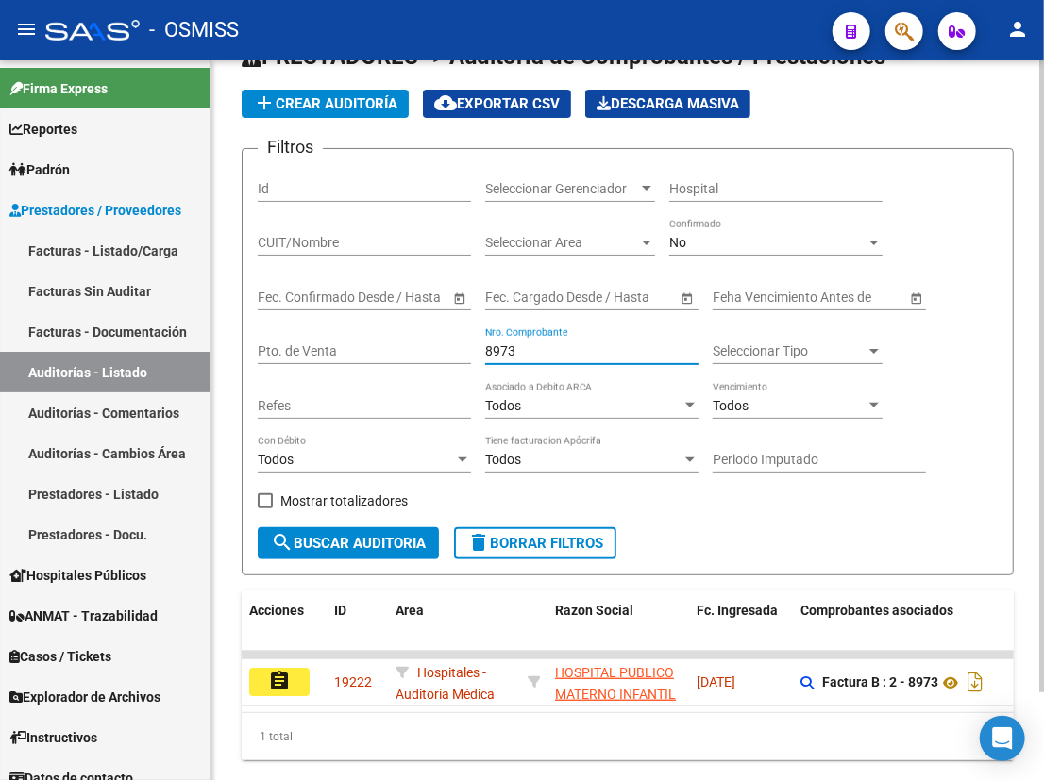
scroll to position [99, 0]
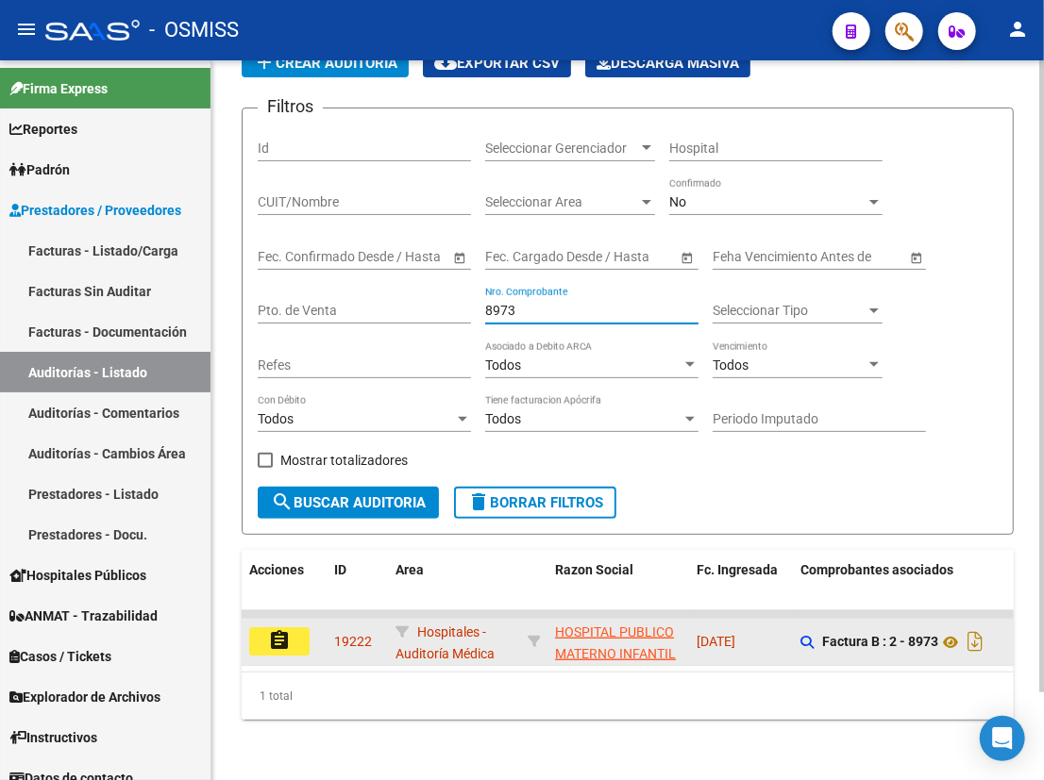
type input "8973"
click at [276, 629] on mat-icon "assignment" at bounding box center [279, 640] width 23 height 23
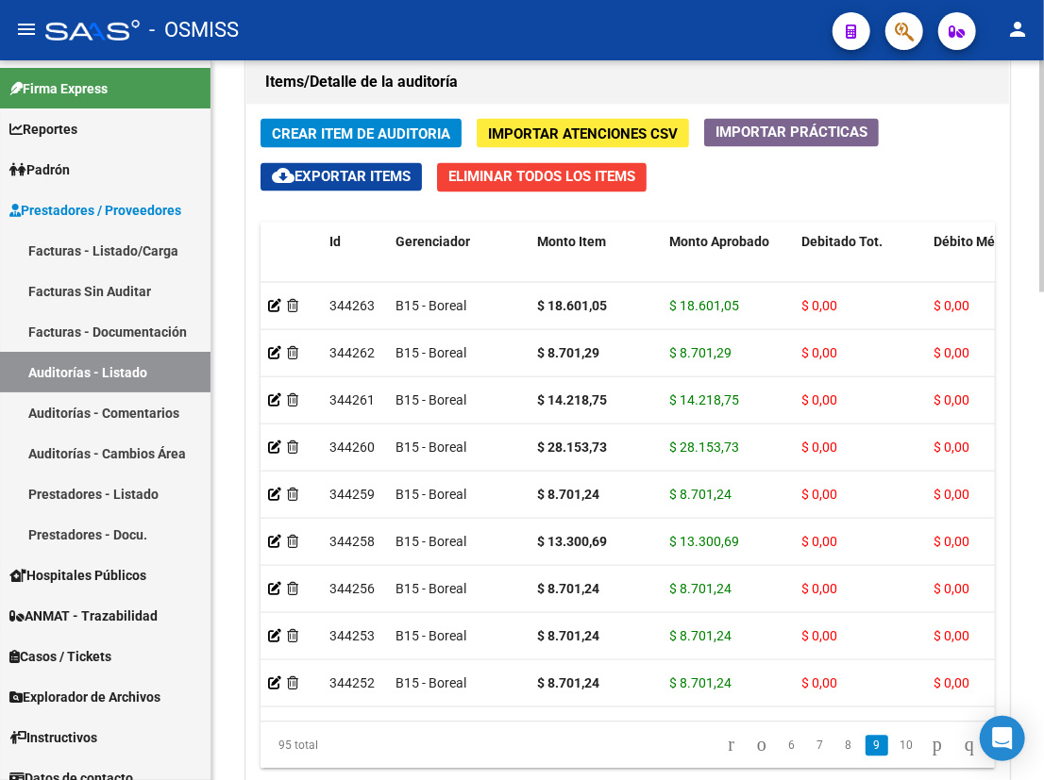
scroll to position [1514, 0]
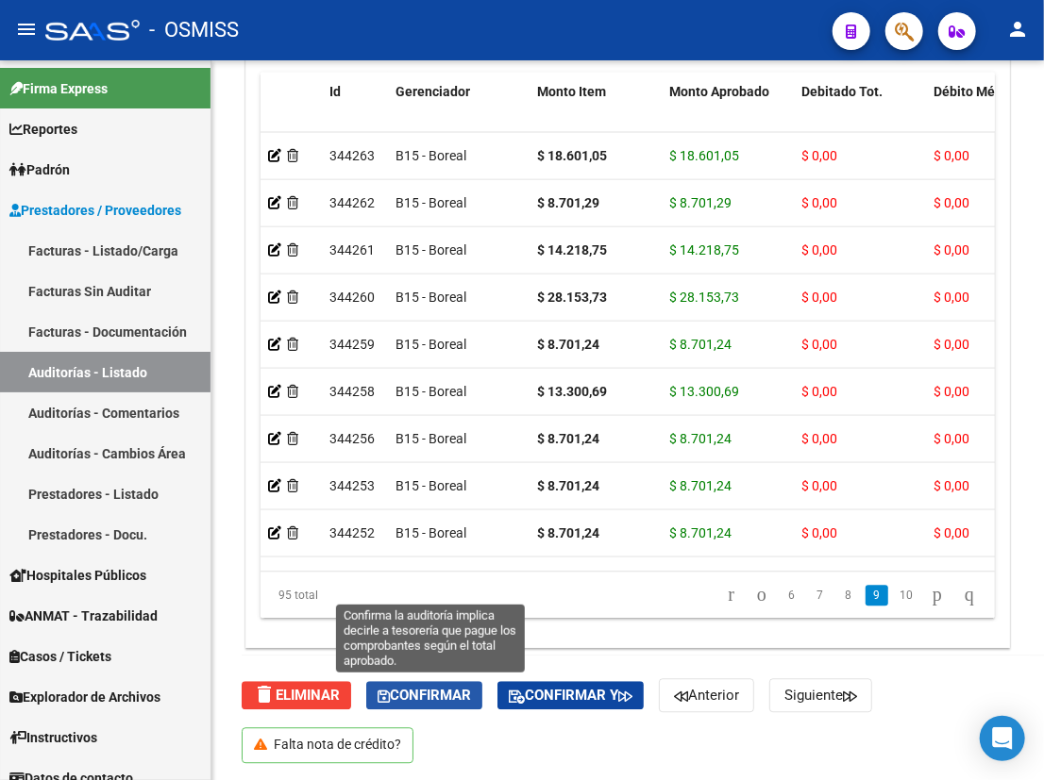
click at [421, 692] on span "Confirmar" at bounding box center [423, 695] width 93 height 17
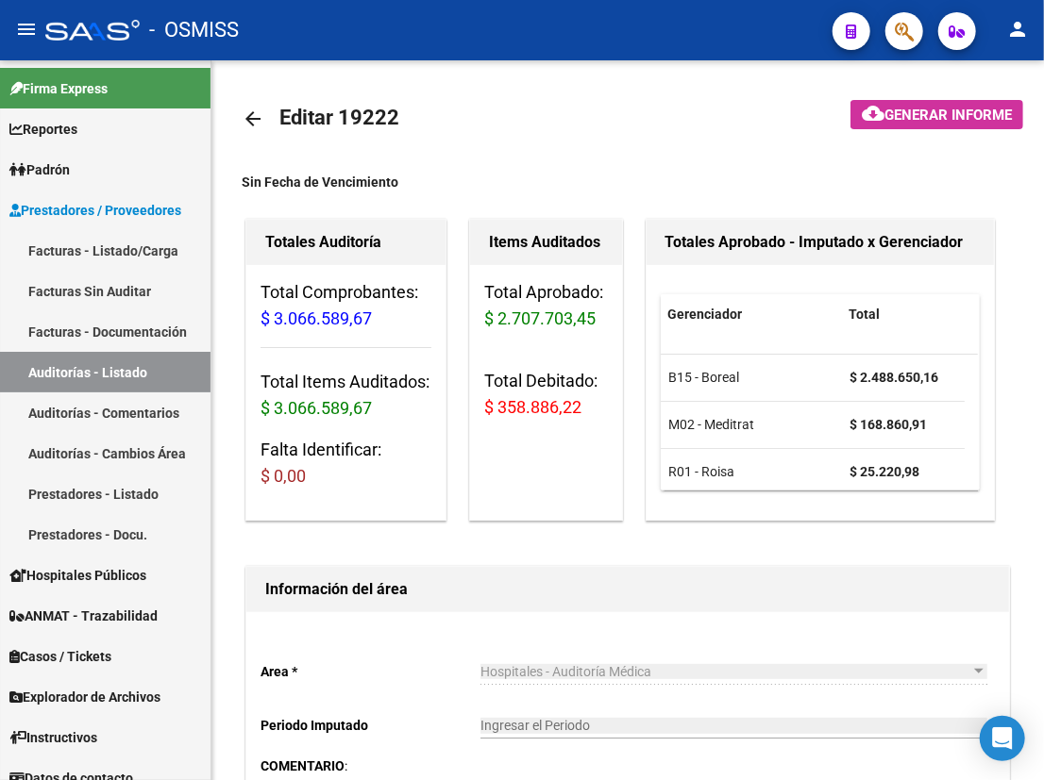
scroll to position [0, 0]
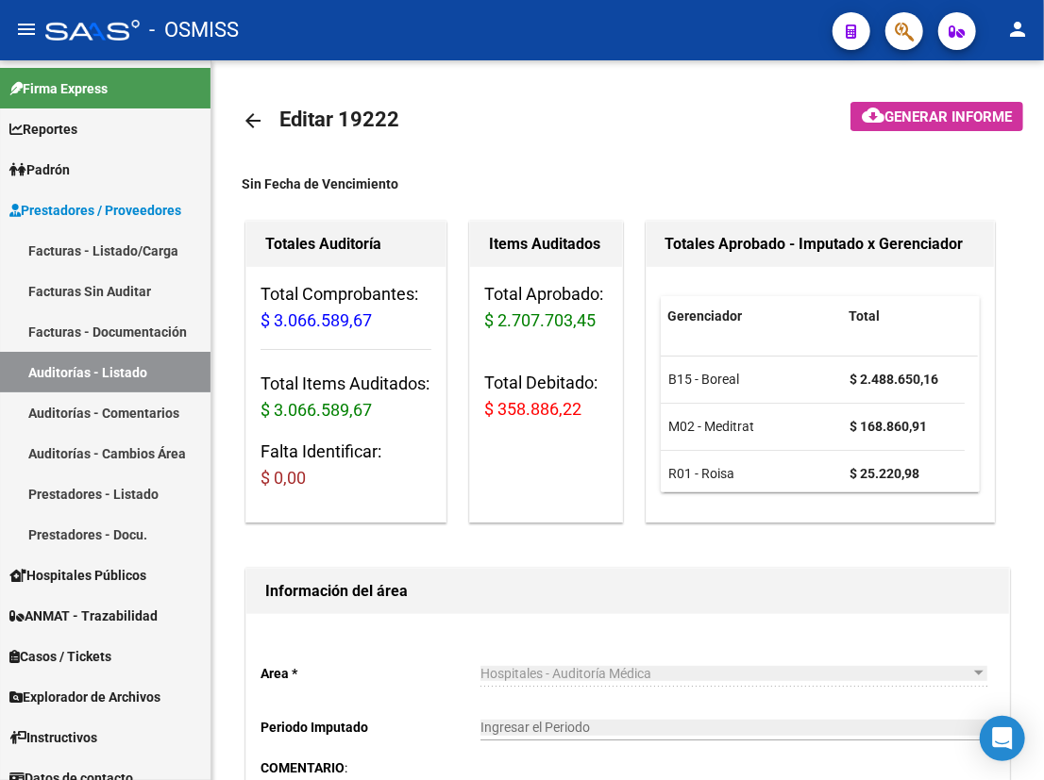
click at [259, 119] on mat-icon "arrow_back" at bounding box center [253, 120] width 23 height 23
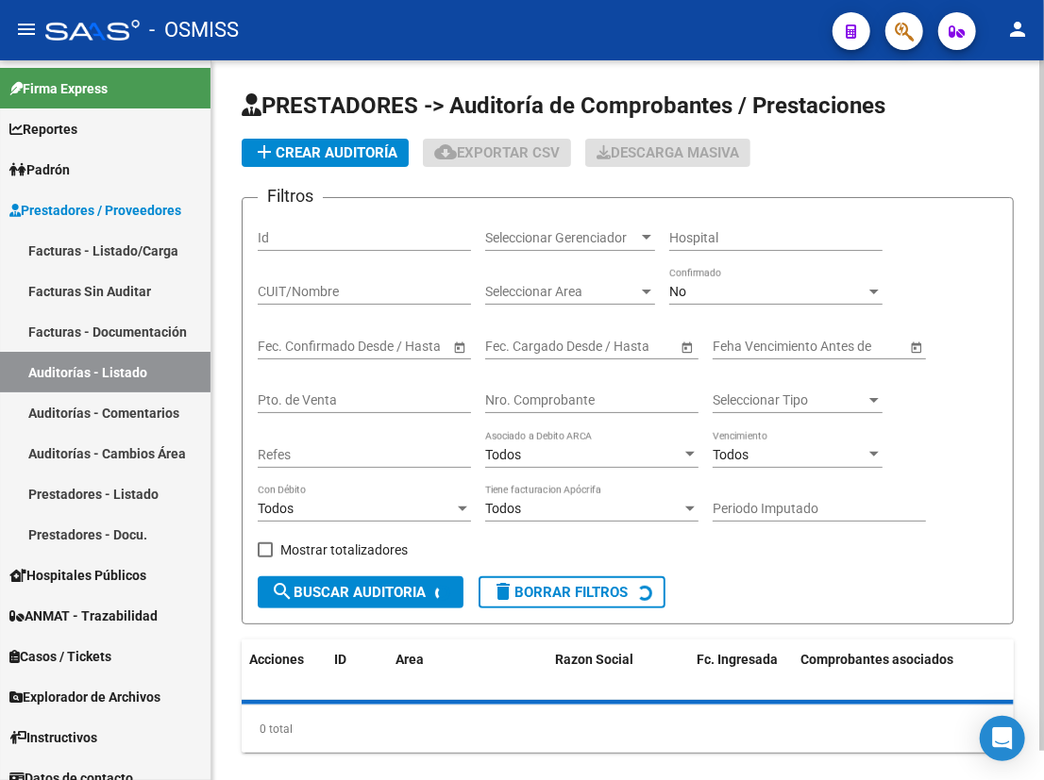
click at [545, 393] on input "Nro. Comprobante" at bounding box center [591, 401] width 213 height 16
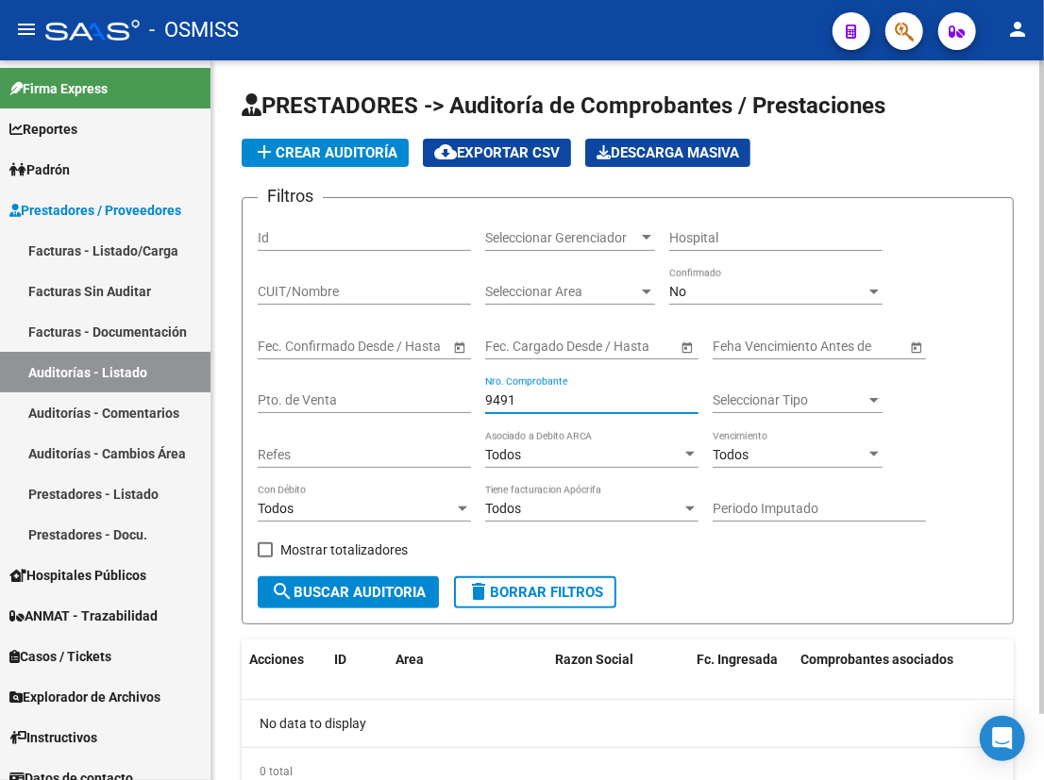
type input "9491"
click at [558, 600] on button "delete Borrar Filtros" at bounding box center [535, 592] width 162 height 32
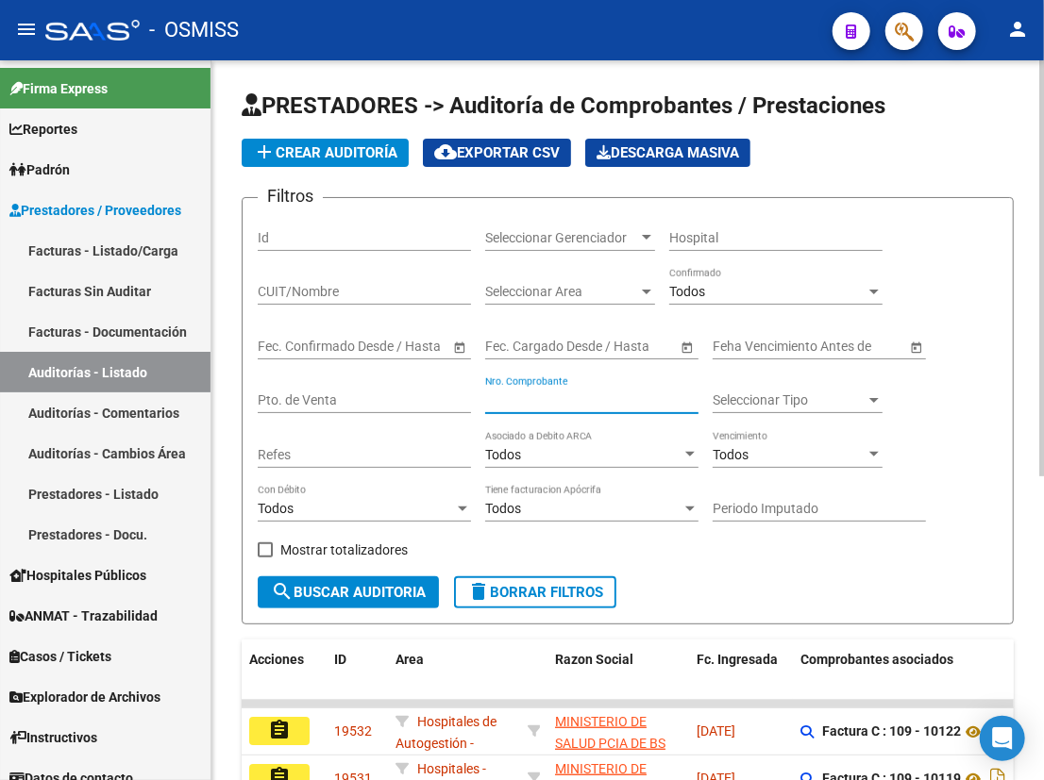
click at [559, 396] on input "Nro. Comprobante" at bounding box center [591, 401] width 213 height 16
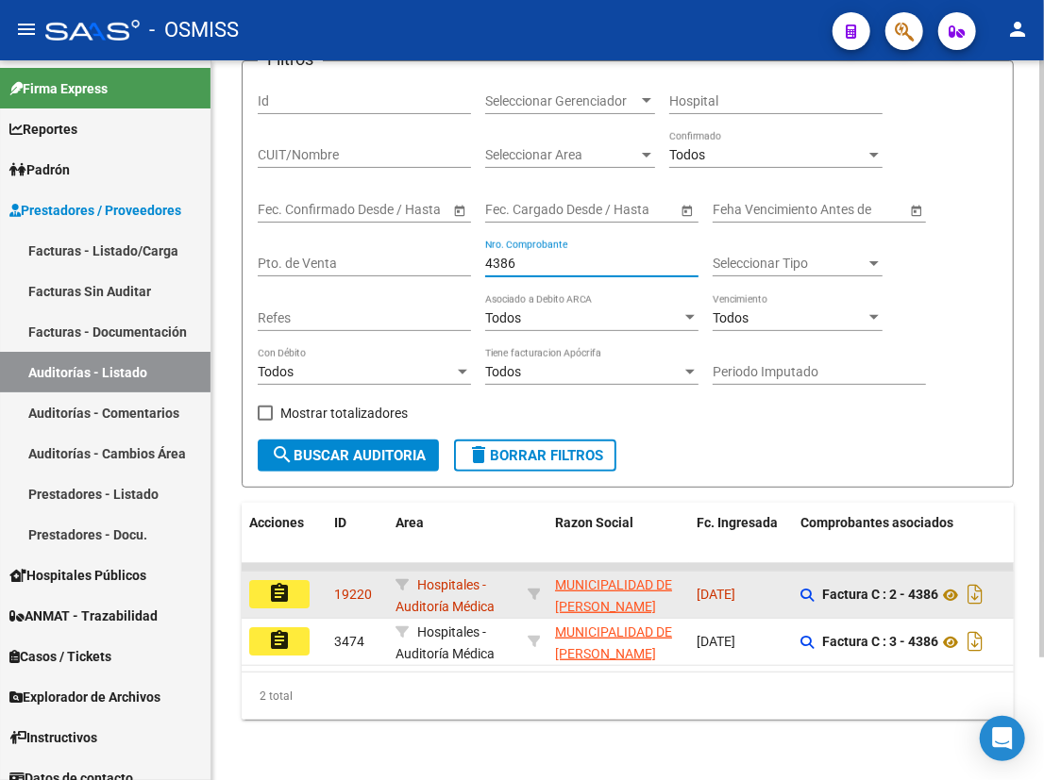
type input "4386"
click at [269, 588] on mat-icon "assignment" at bounding box center [279, 593] width 23 height 23
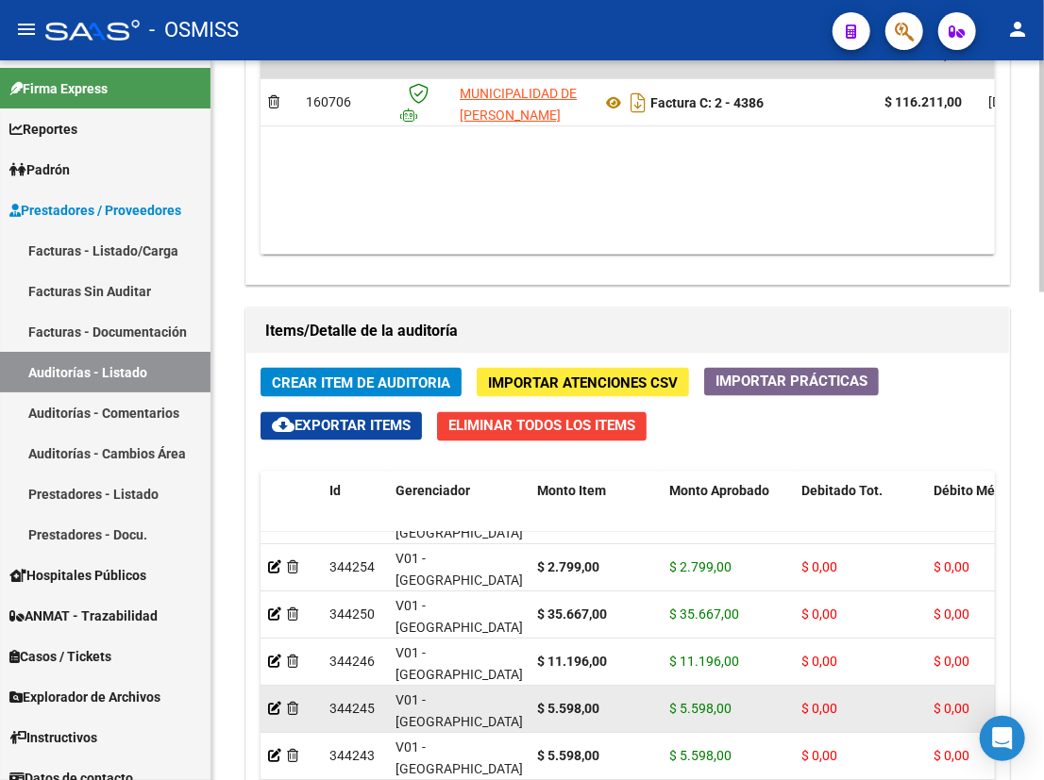
scroll to position [51, 0]
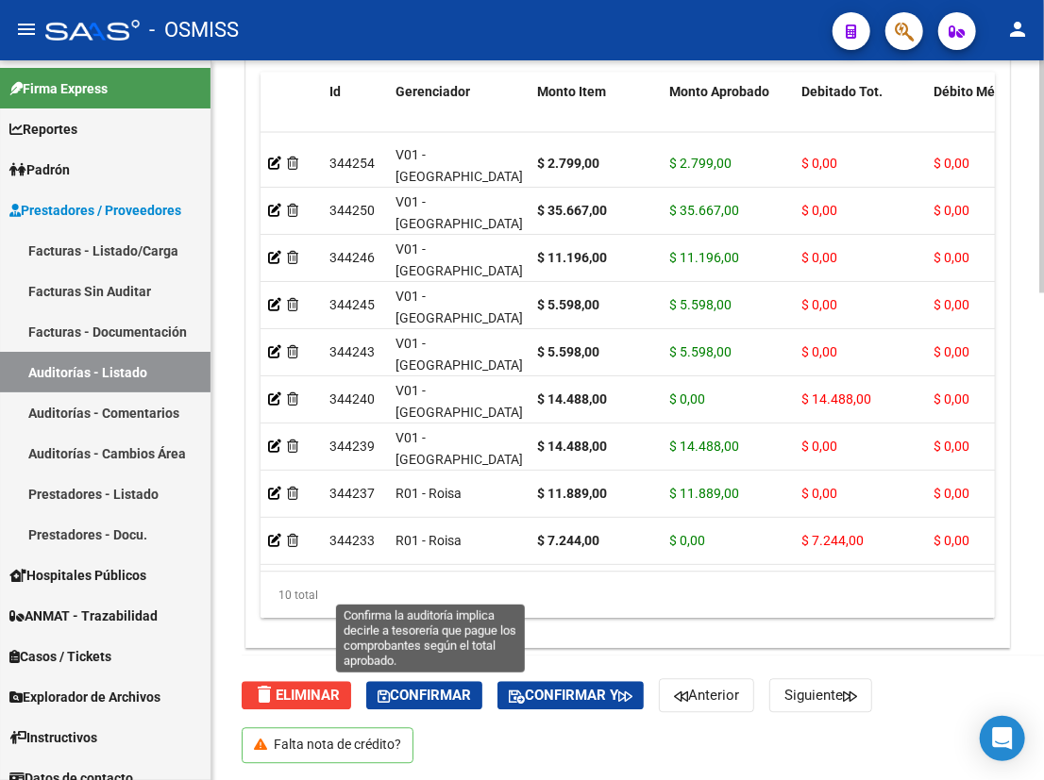
click at [440, 698] on span "Confirmar" at bounding box center [423, 695] width 93 height 17
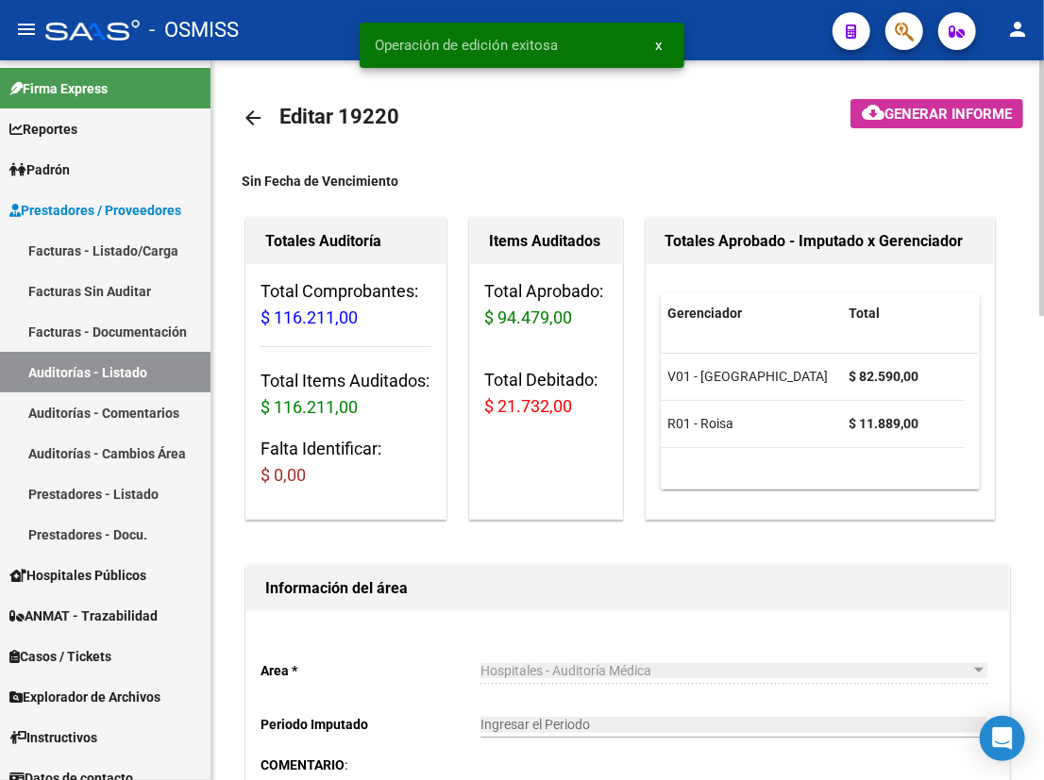
scroll to position [0, 0]
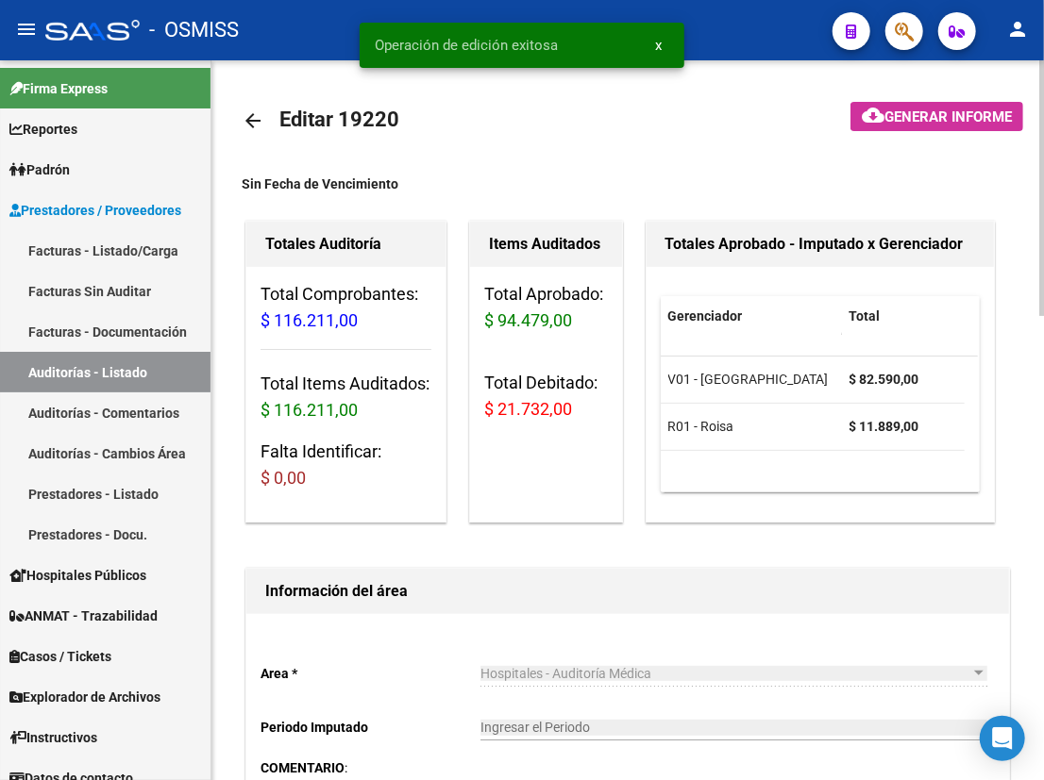
click at [251, 118] on mat-icon "arrow_back" at bounding box center [253, 120] width 23 height 23
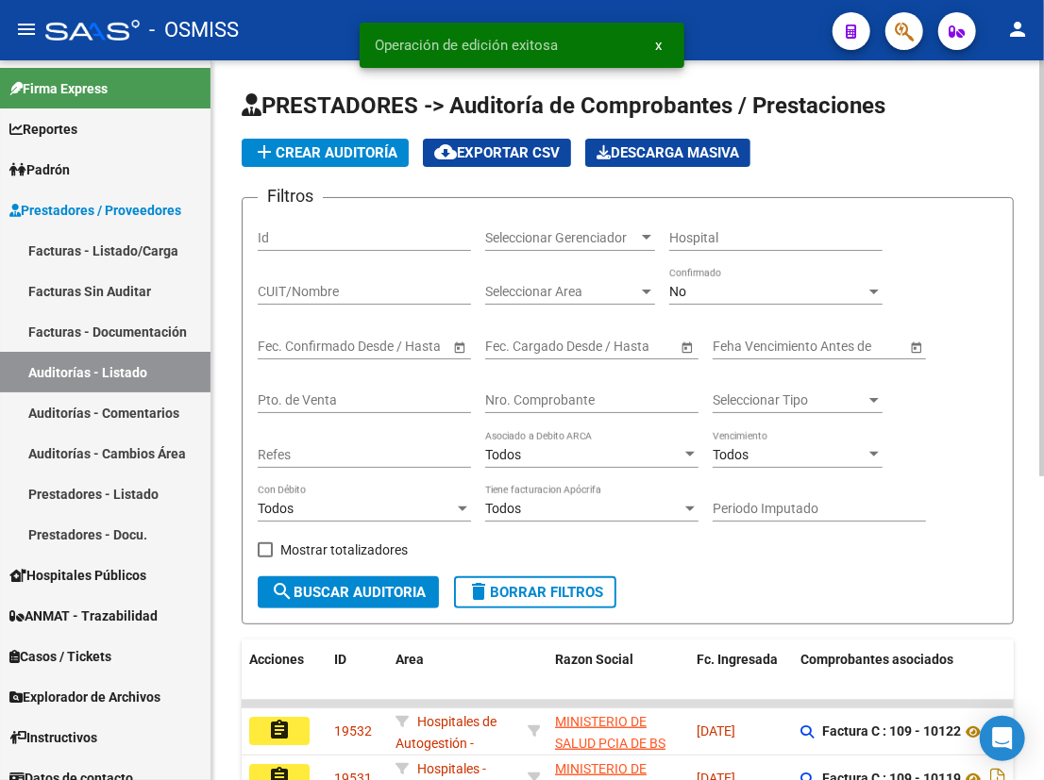
click at [507, 395] on input "Nro. Comprobante" at bounding box center [591, 401] width 213 height 16
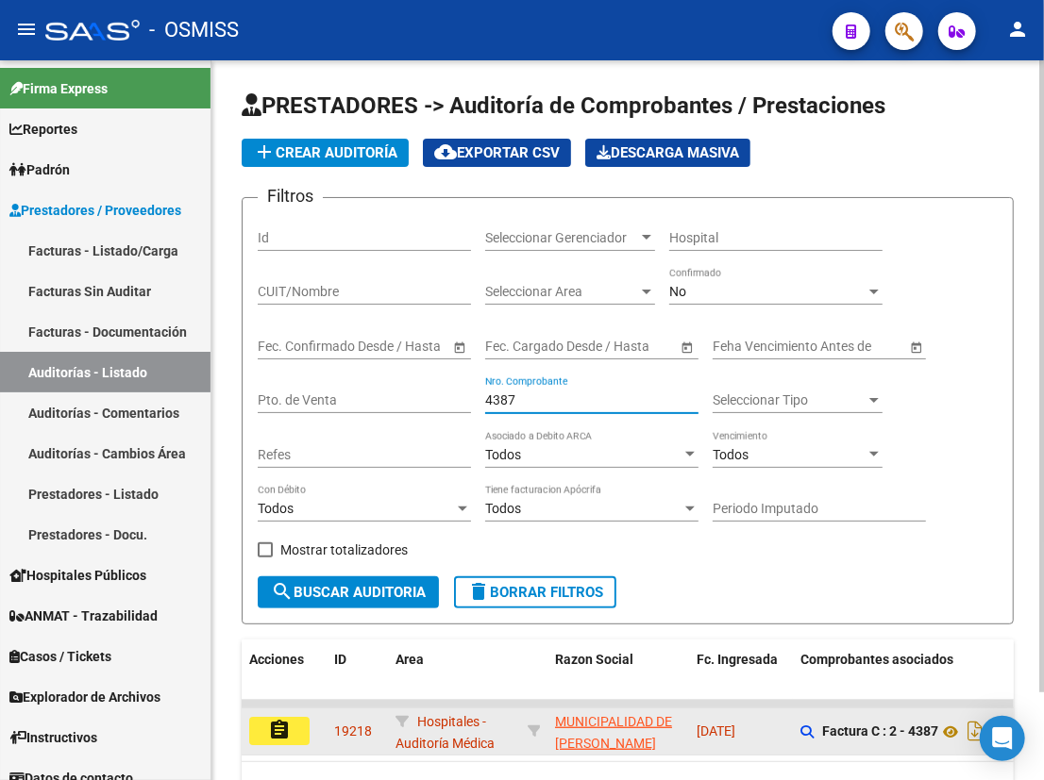
type input "4387"
click at [274, 728] on mat-icon "assignment" at bounding box center [279, 730] width 23 height 23
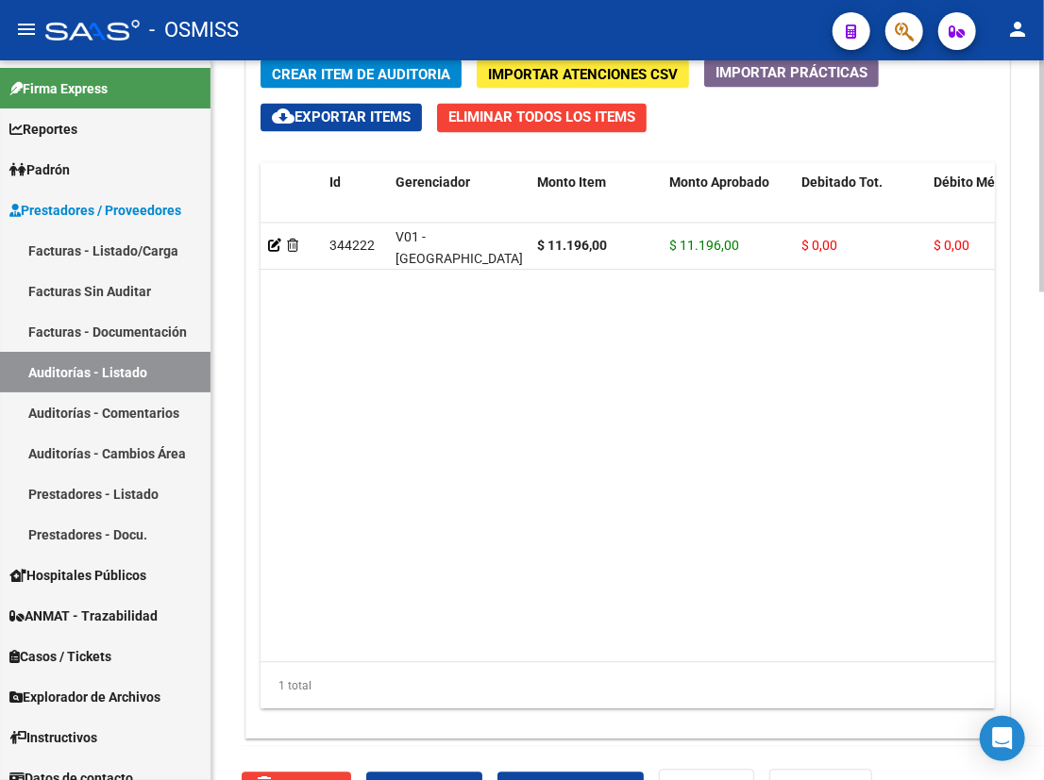
scroll to position [1514, 0]
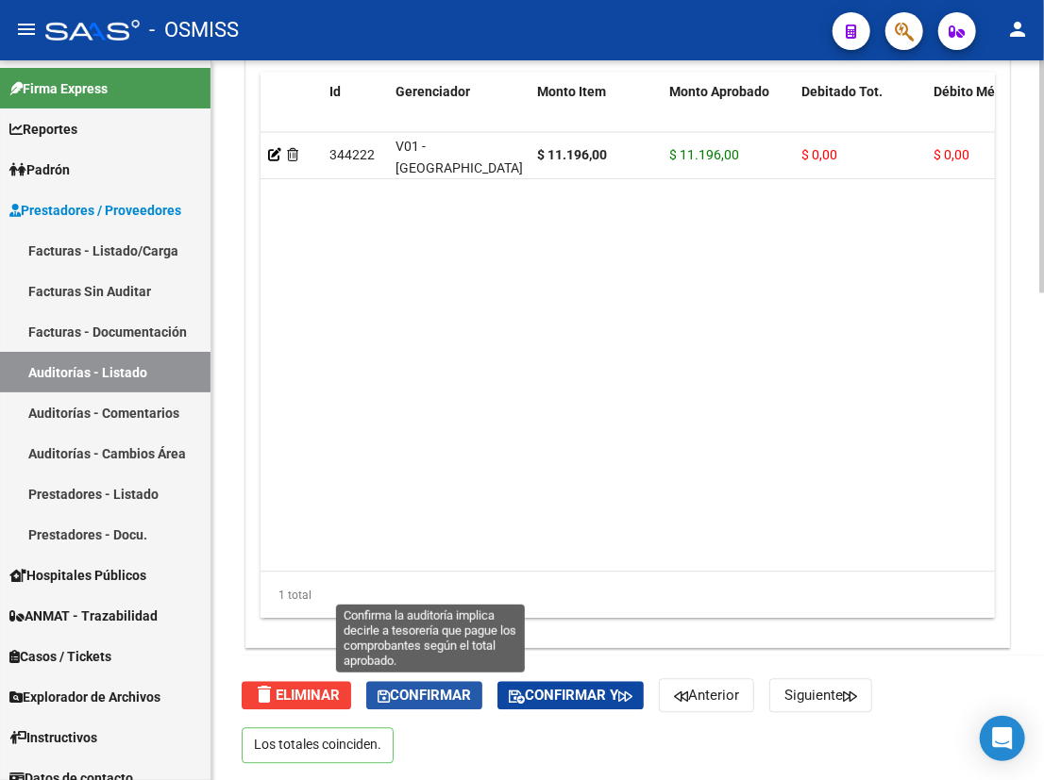
click at [437, 693] on span "Confirmar" at bounding box center [423, 695] width 93 height 17
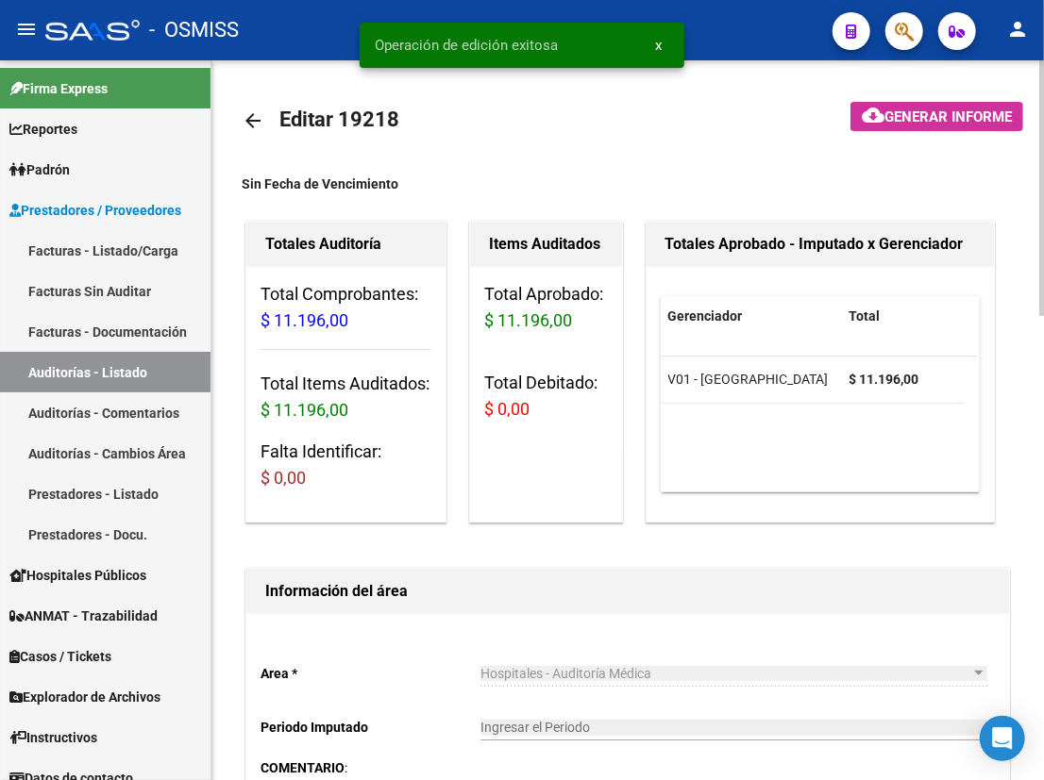
scroll to position [0, 0]
click at [247, 115] on mat-icon "arrow_back" at bounding box center [253, 120] width 23 height 23
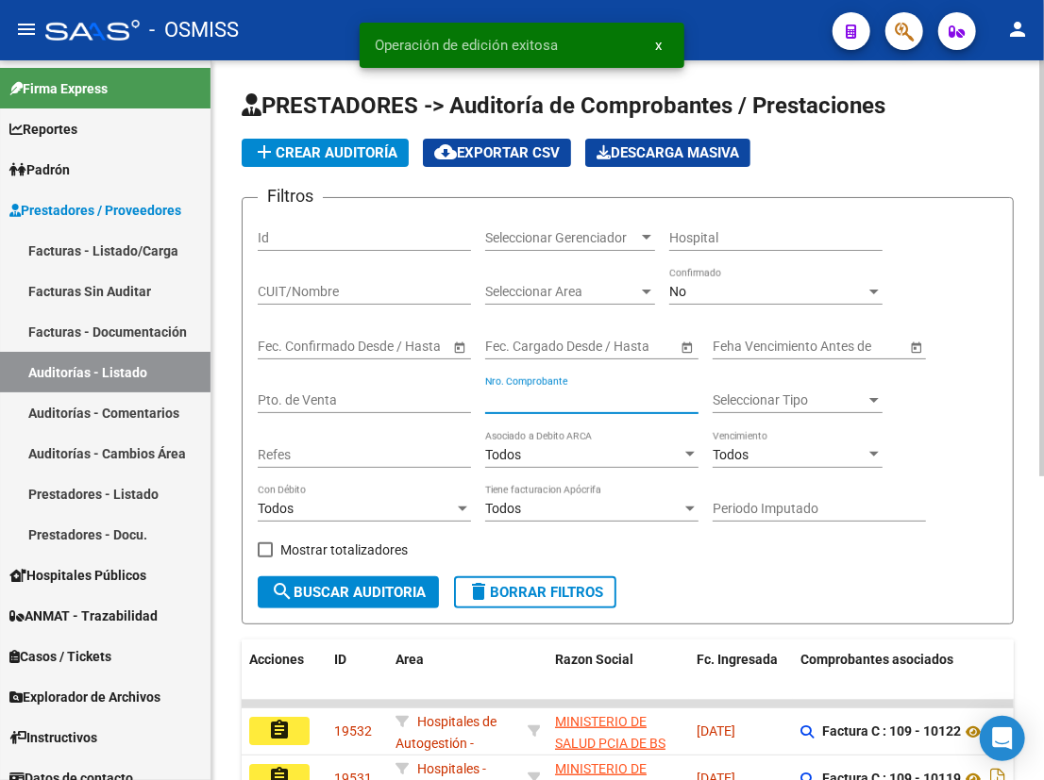
click at [592, 399] on input "Nro. Comprobante" at bounding box center [591, 401] width 213 height 16
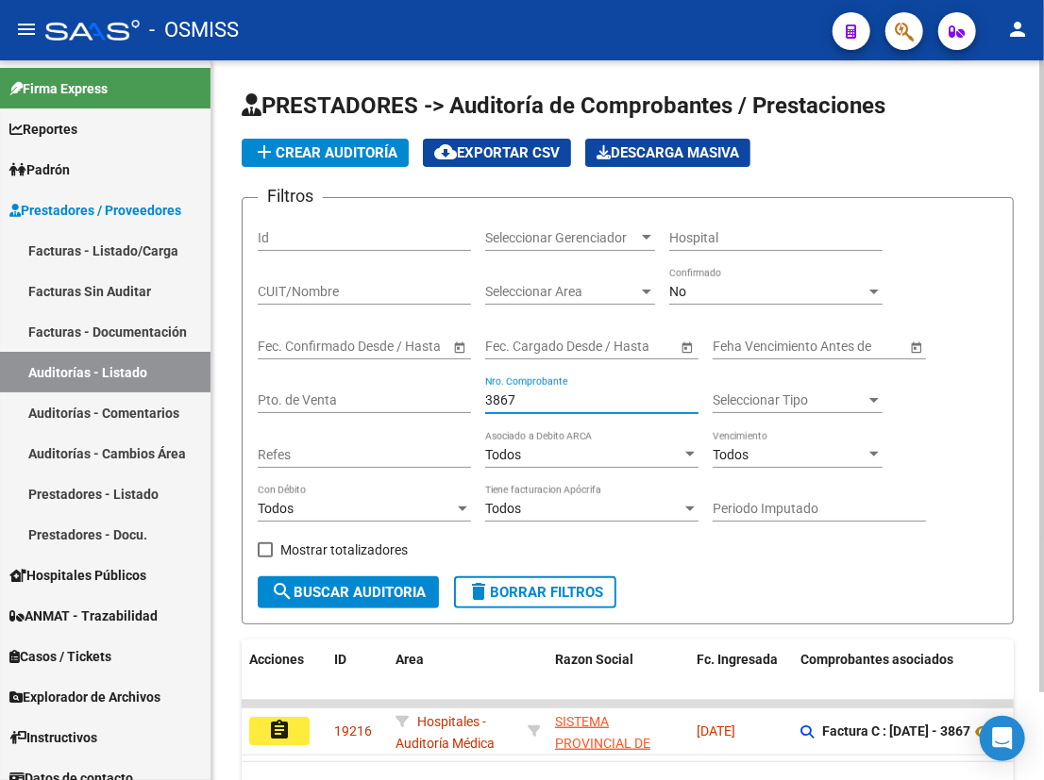
scroll to position [99, 0]
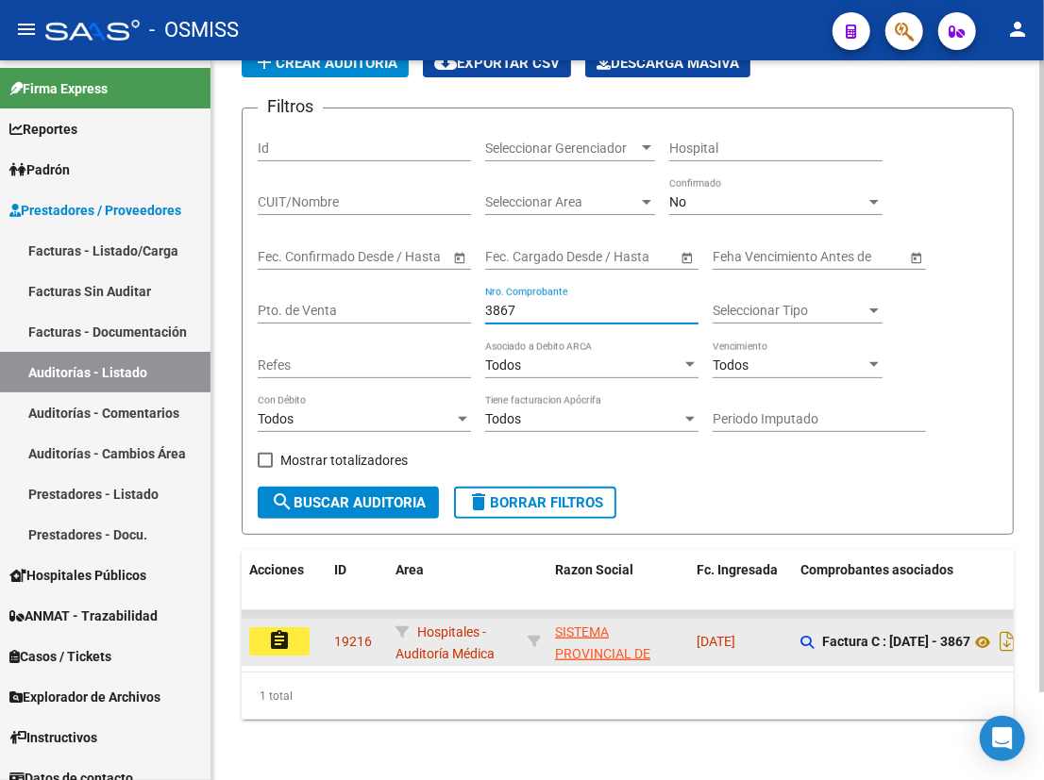
type input "3867"
click at [271, 633] on mat-icon "assignment" at bounding box center [279, 640] width 23 height 23
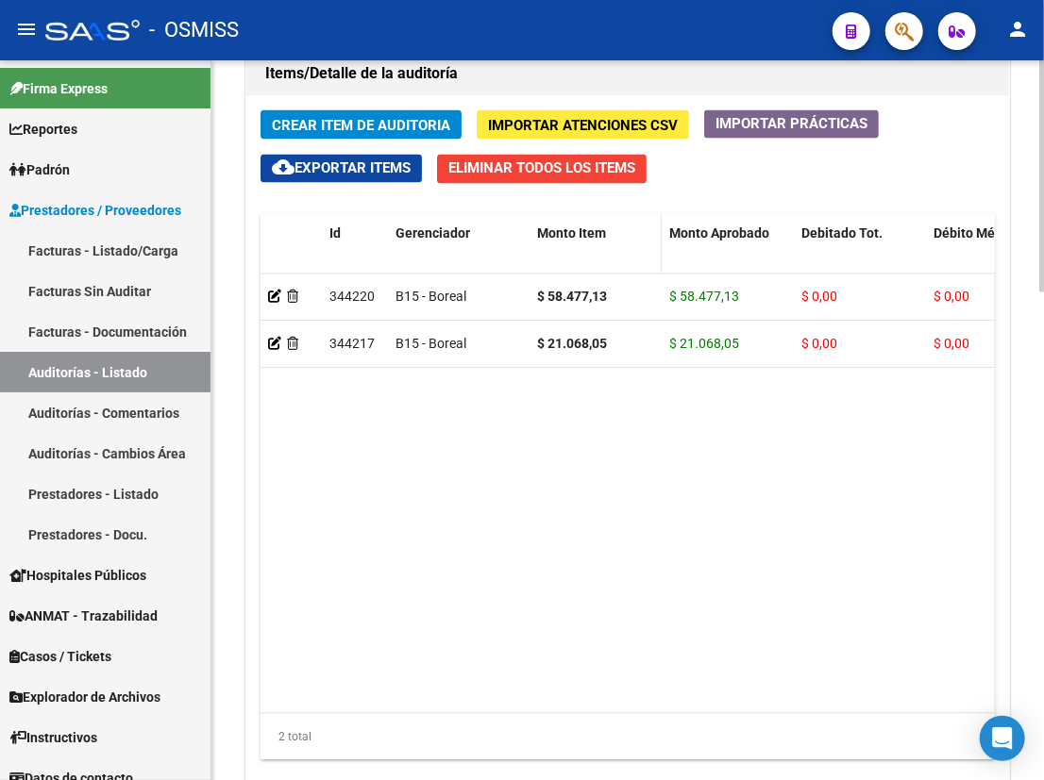
scroll to position [1514, 0]
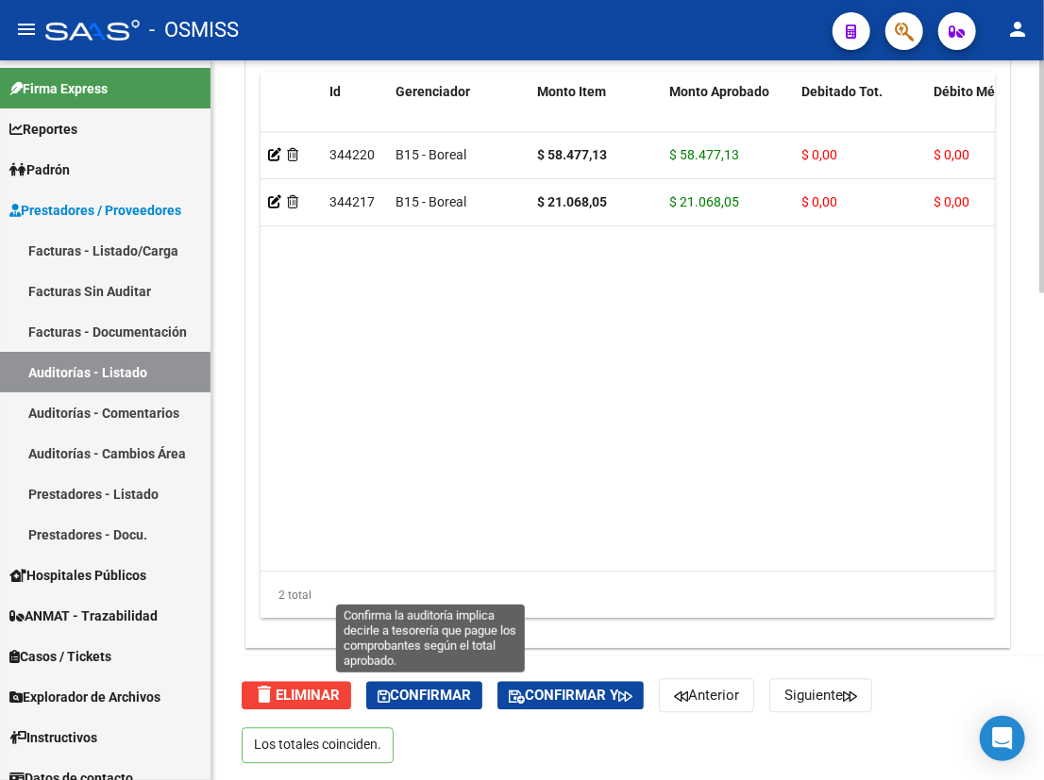
click at [416, 694] on span "Confirmar" at bounding box center [423, 695] width 93 height 17
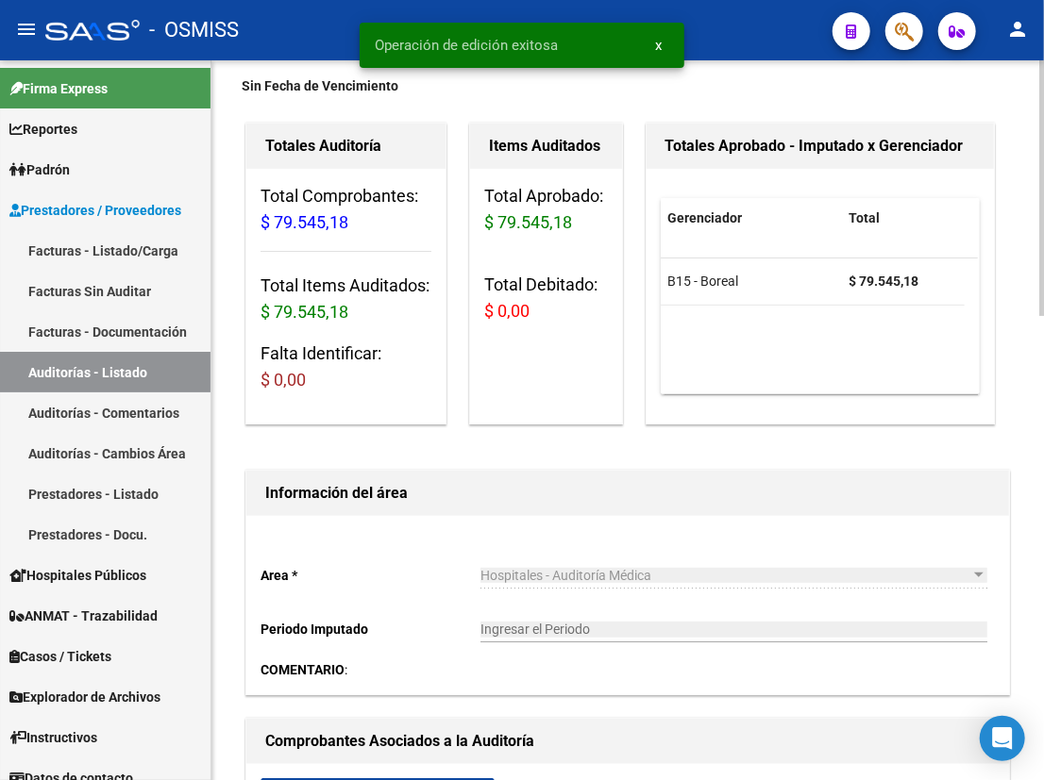
scroll to position [0, 0]
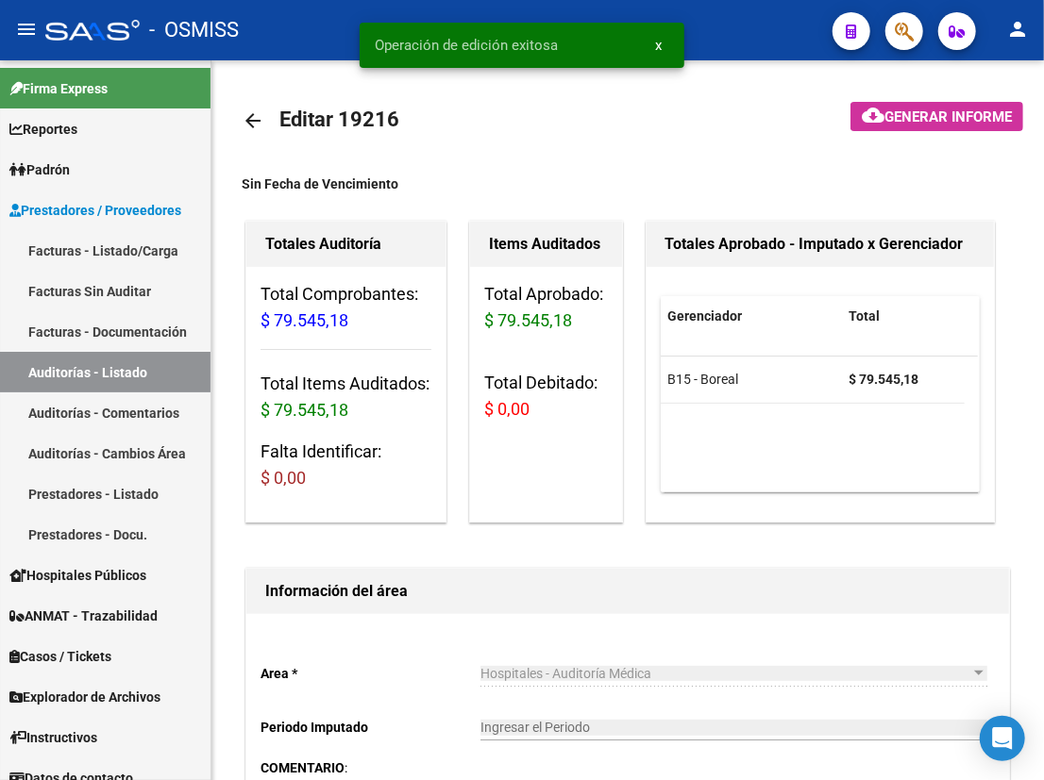
click at [254, 122] on mat-icon "arrow_back" at bounding box center [253, 120] width 23 height 23
